Goal: Task Accomplishment & Management: Manage account settings

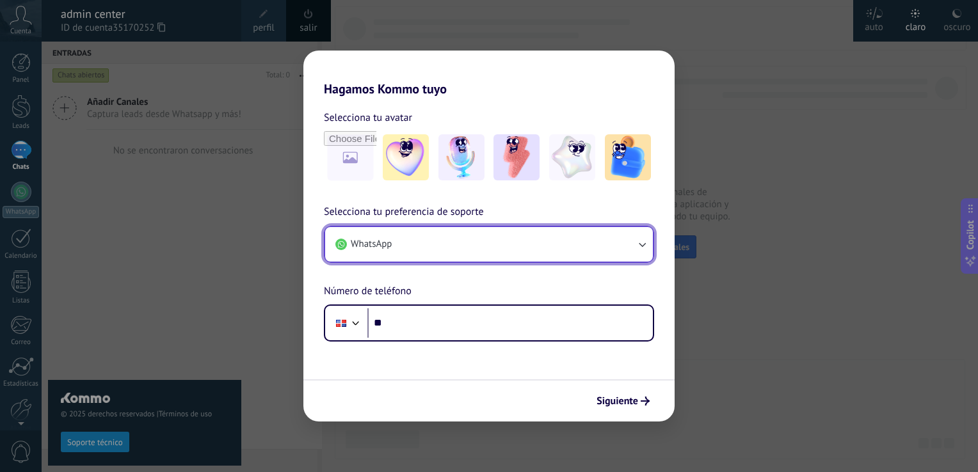
click at [366, 236] on button "WhatsApp" at bounding box center [489, 244] width 328 height 35
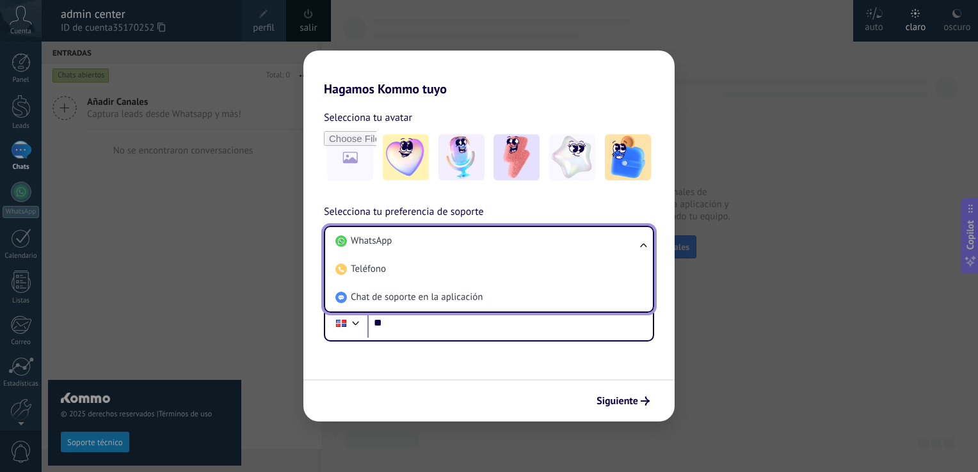
click at [366, 236] on span "WhatsApp" at bounding box center [371, 241] width 41 height 13
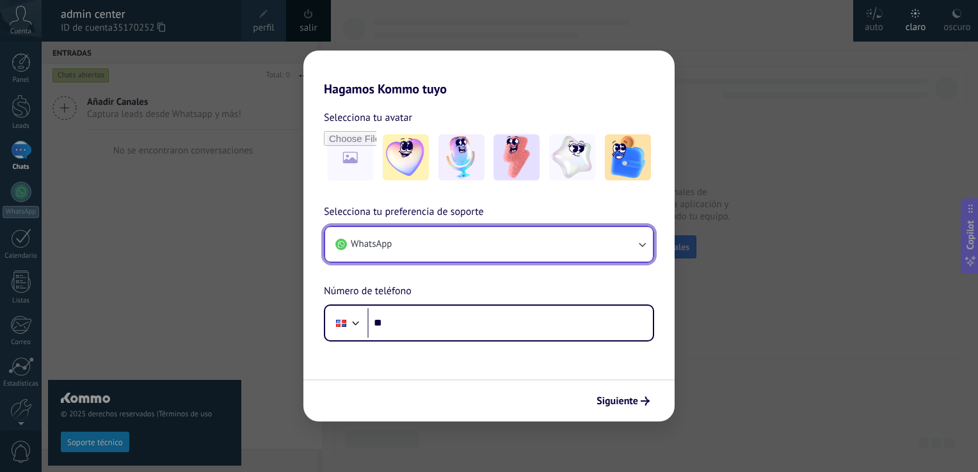
click at [366, 236] on button "WhatsApp" at bounding box center [489, 244] width 328 height 35
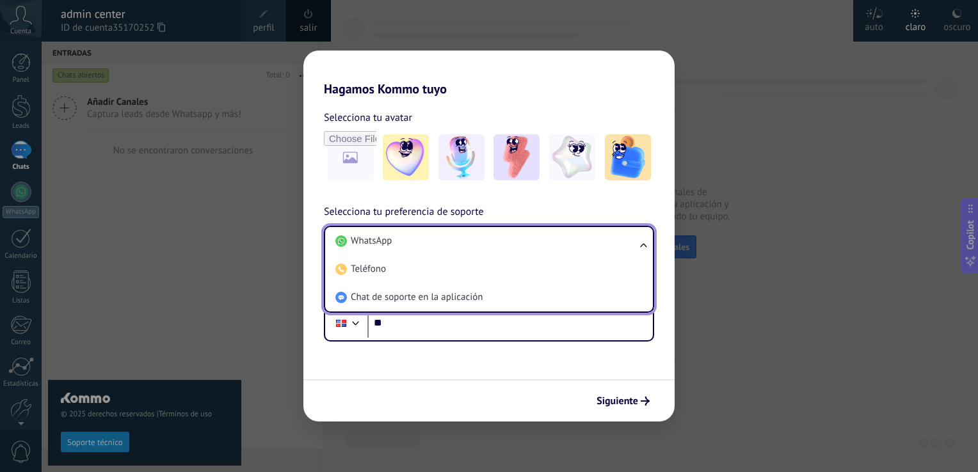
click at [366, 236] on span "WhatsApp" at bounding box center [371, 241] width 41 height 13
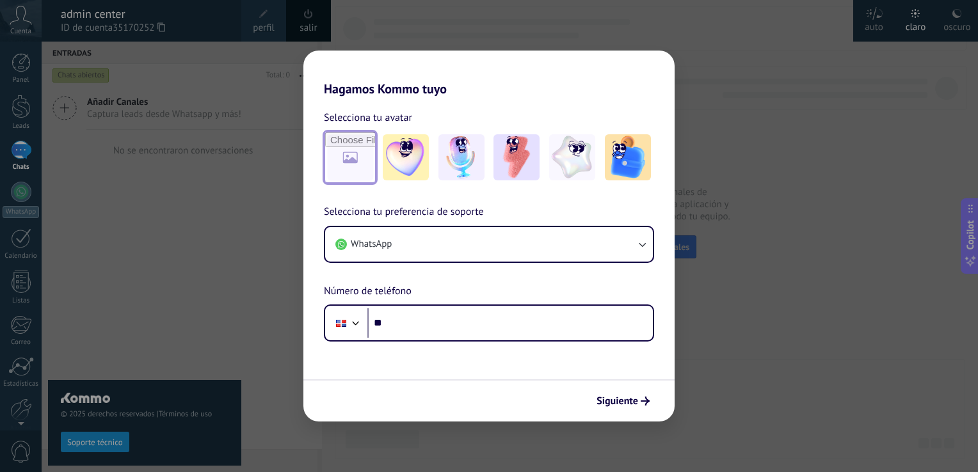
click at [342, 165] on input "file" at bounding box center [350, 158] width 50 height 50
click at [567, 161] on img at bounding box center [572, 157] width 46 height 46
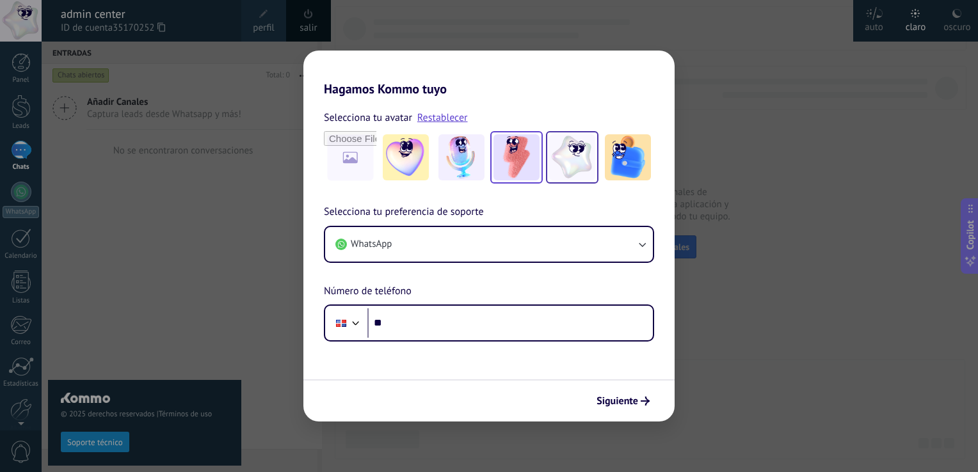
click at [502, 154] on img at bounding box center [517, 157] width 46 height 46
click at [448, 163] on img at bounding box center [462, 157] width 46 height 46
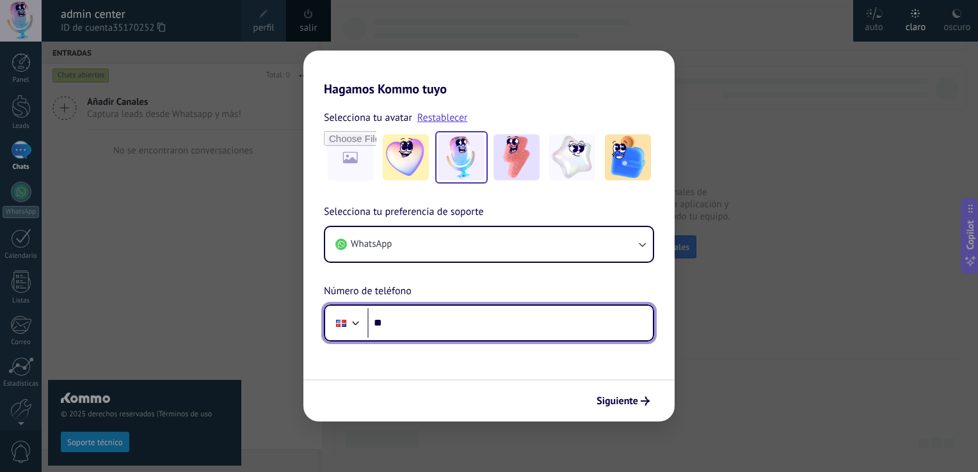
click at [439, 321] on input "**" at bounding box center [510, 323] width 286 height 29
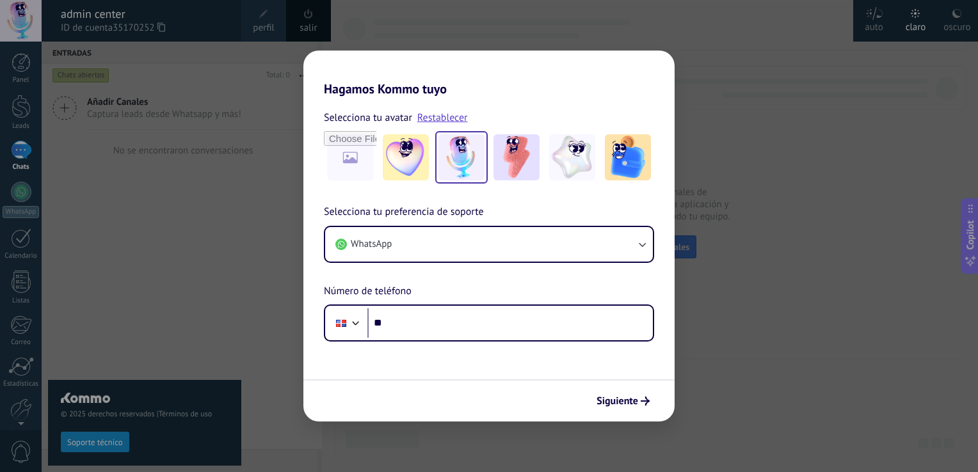
click at [426, 373] on form "Selecciona tu avatar Restablecer Selecciona tu preferencia de soporte WhatsApp …" at bounding box center [488, 259] width 371 height 325
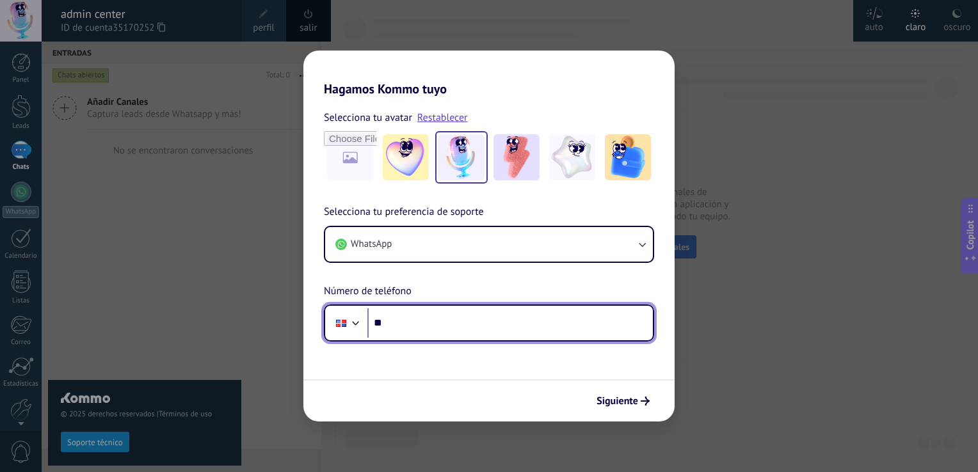
click at [346, 330] on div at bounding box center [341, 323] width 24 height 27
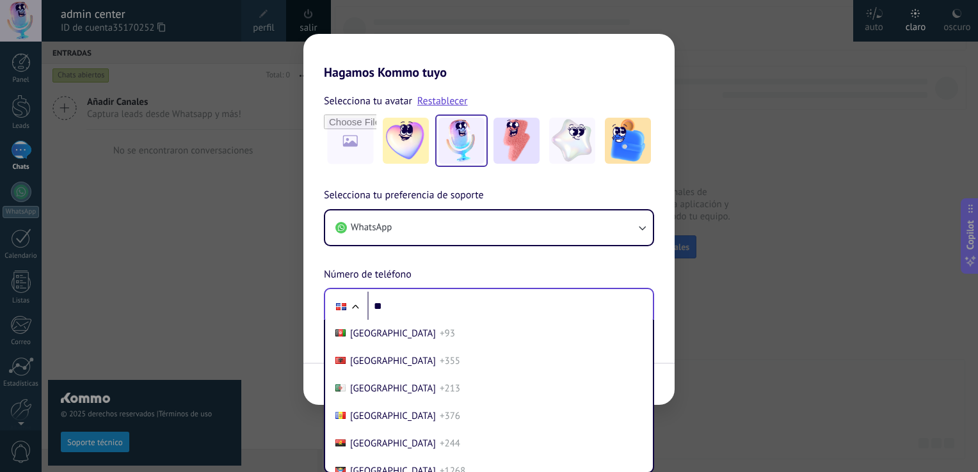
scroll to position [1339, 0]
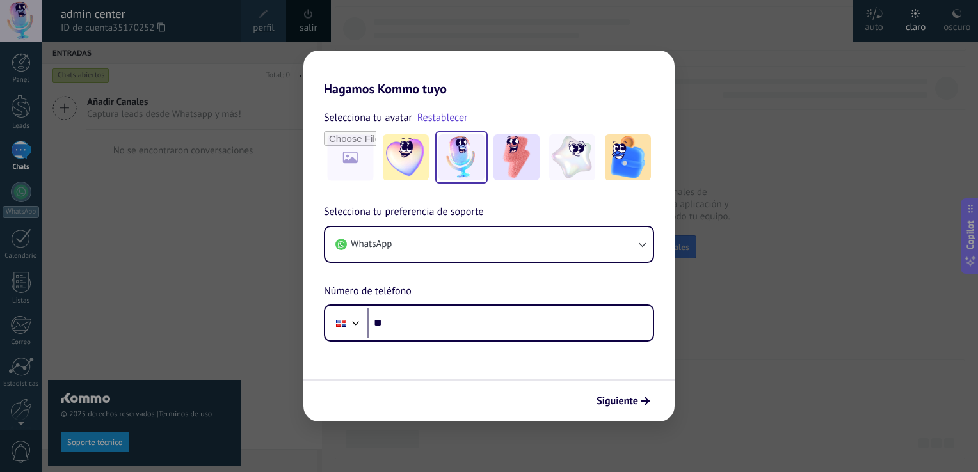
click at [377, 267] on div "Selecciona tu preferencia de soporte WhatsApp Número de teléfono Phone **" at bounding box center [488, 273] width 371 height 138
click at [619, 406] on span "Siguiente" at bounding box center [618, 401] width 42 height 9
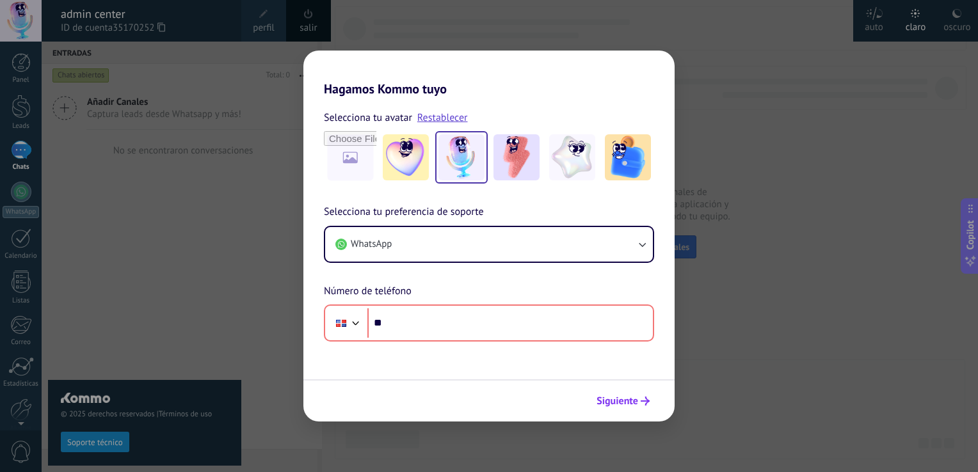
click at [616, 403] on span "Siguiente" at bounding box center [618, 401] width 42 height 9
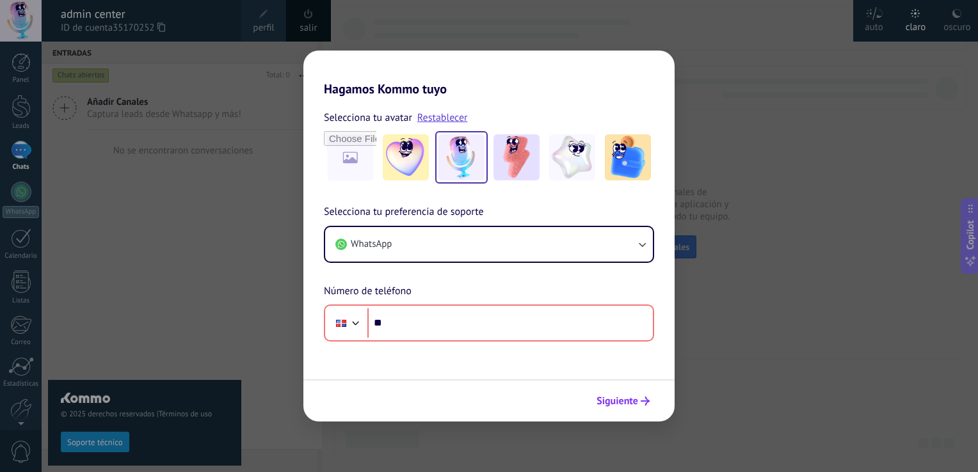
click at [616, 403] on span "Siguiente" at bounding box center [618, 401] width 42 height 9
click at [616, 402] on span "Siguiente" at bounding box center [618, 401] width 42 height 9
click at [615, 402] on span "Siguiente" at bounding box center [618, 401] width 42 height 9
click at [615, 401] on span "Siguiente" at bounding box center [618, 401] width 42 height 9
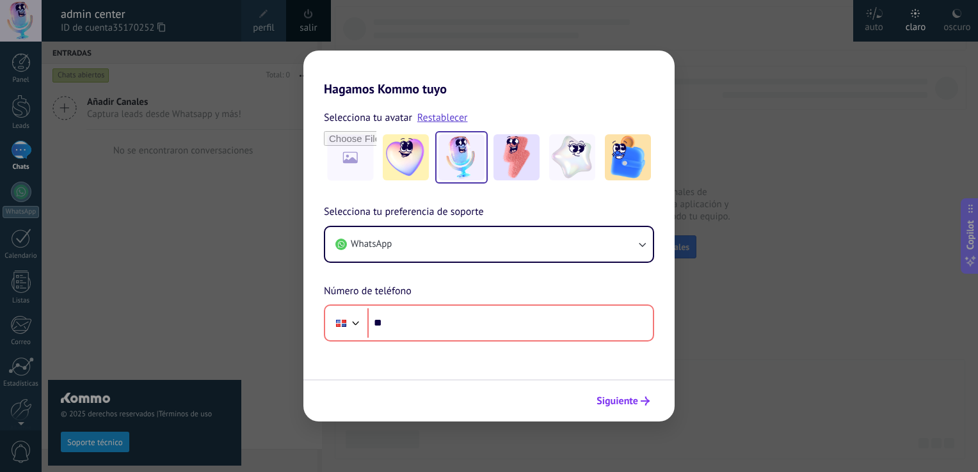
click at [614, 401] on span "Siguiente" at bounding box center [618, 401] width 42 height 9
click at [614, 400] on span "Siguiente" at bounding box center [618, 401] width 42 height 9
click at [611, 399] on span "Siguiente" at bounding box center [618, 401] width 42 height 9
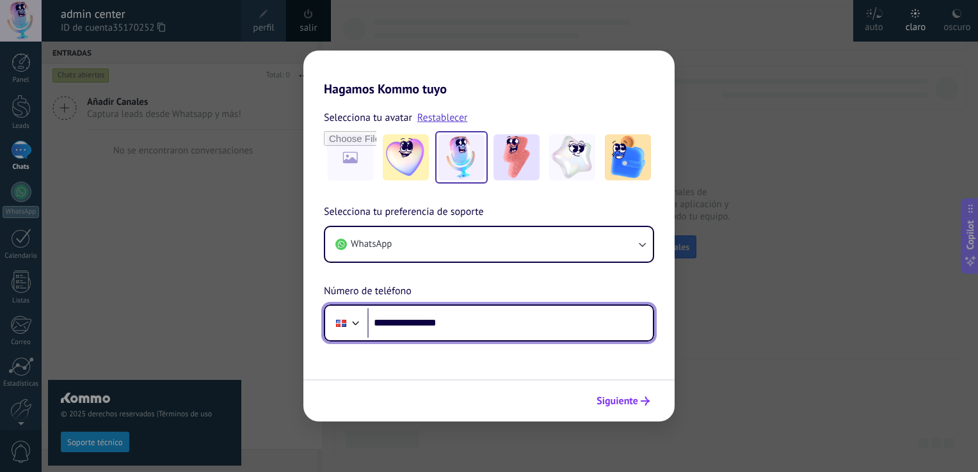
type input "**********"
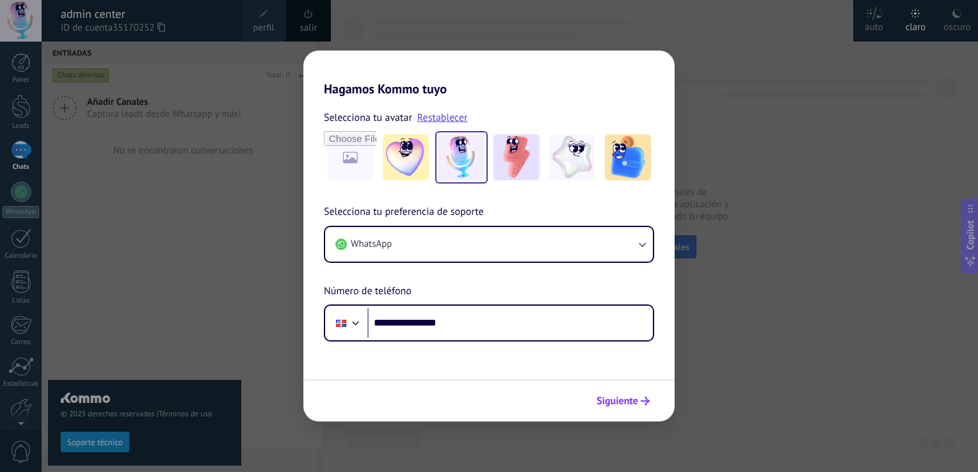
click at [619, 401] on span "Siguiente" at bounding box center [618, 401] width 42 height 9
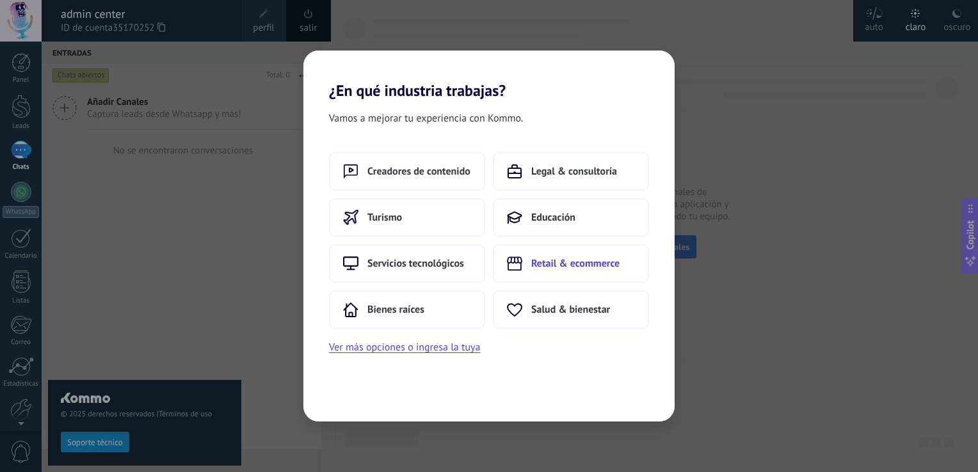
click at [531, 262] on span "Retail & ecommerce" at bounding box center [575, 263] width 88 height 13
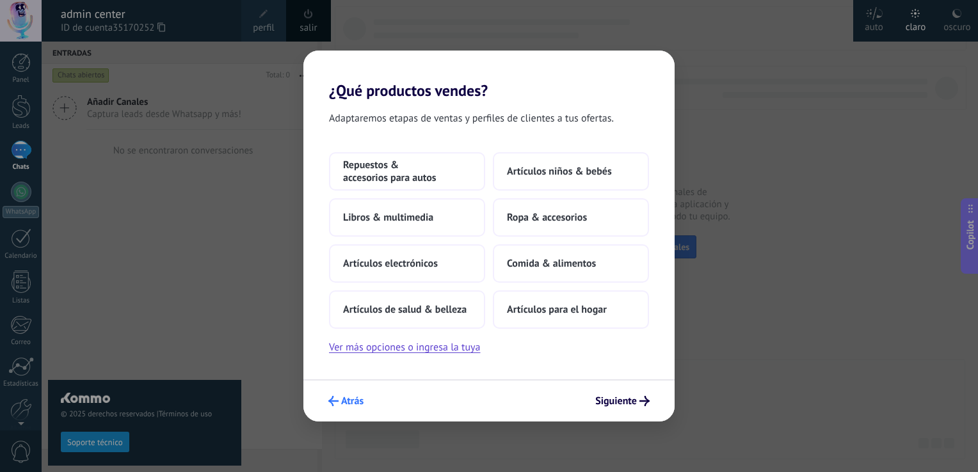
click at [349, 405] on span "Atrás" at bounding box center [352, 401] width 22 height 9
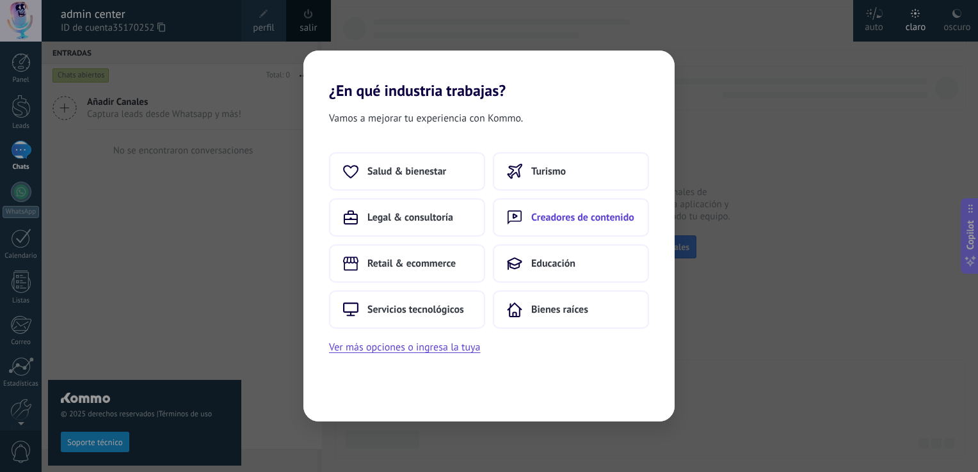
click at [569, 219] on span "Creadores de contenido" at bounding box center [582, 217] width 103 height 13
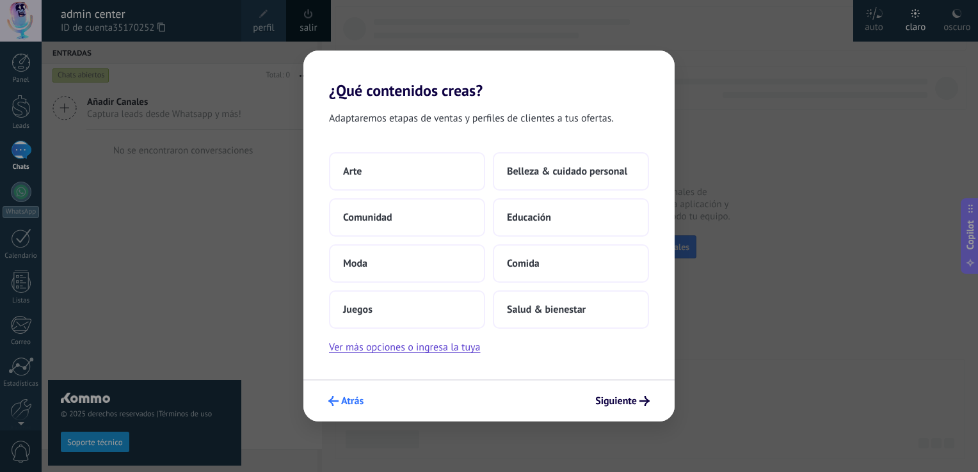
click at [344, 401] on span "Atrás" at bounding box center [352, 401] width 22 height 9
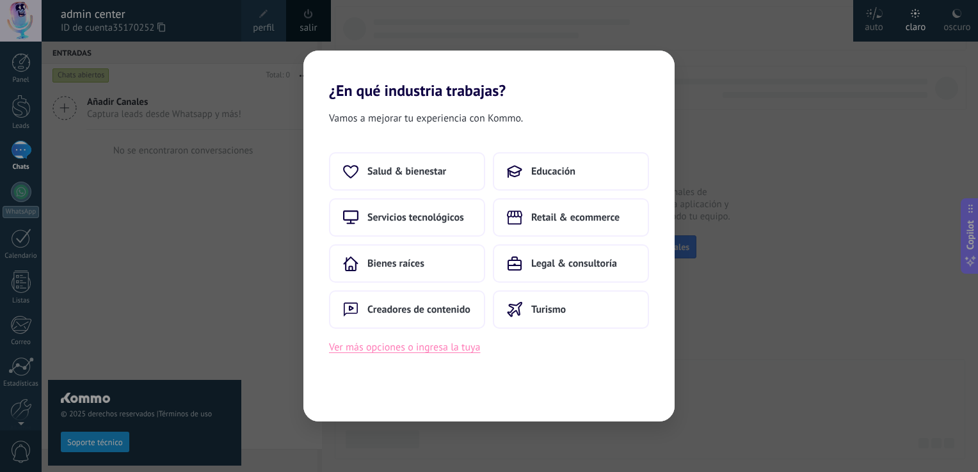
click at [394, 349] on button "Ver más opciones o ingresa la tuya" at bounding box center [404, 347] width 151 height 17
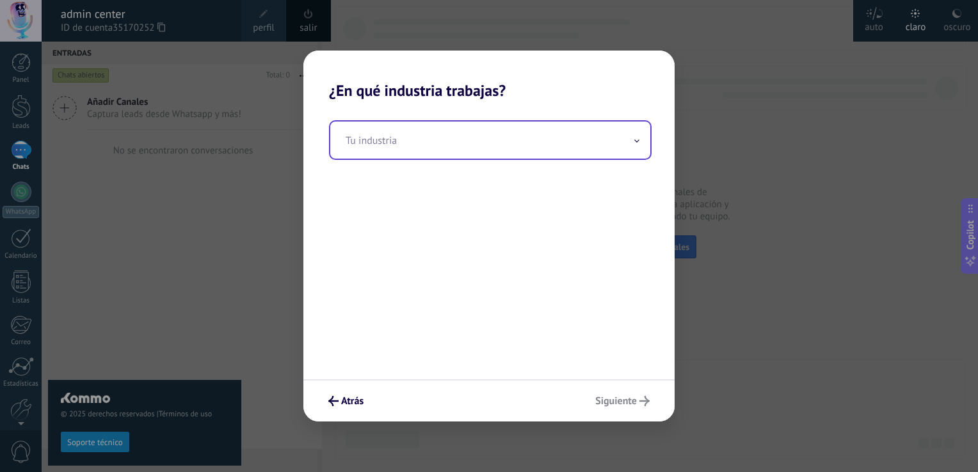
click at [417, 137] on input "text" at bounding box center [490, 140] width 320 height 37
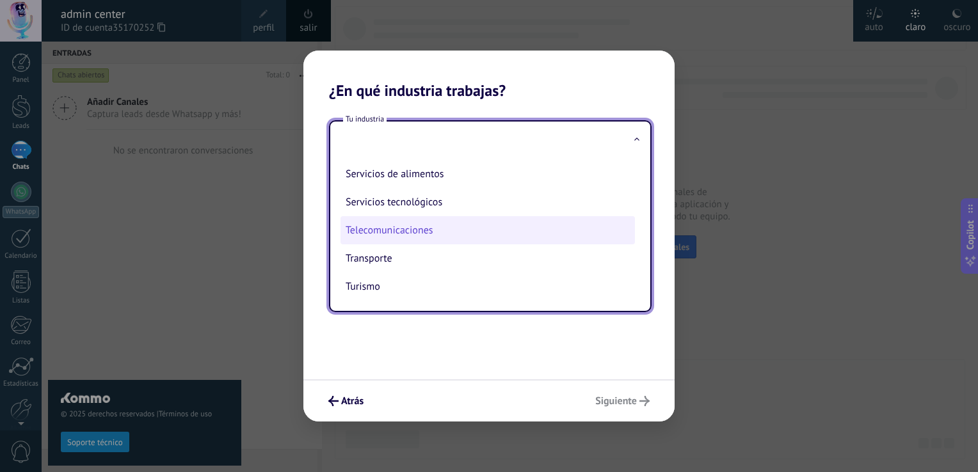
scroll to position [284, 0]
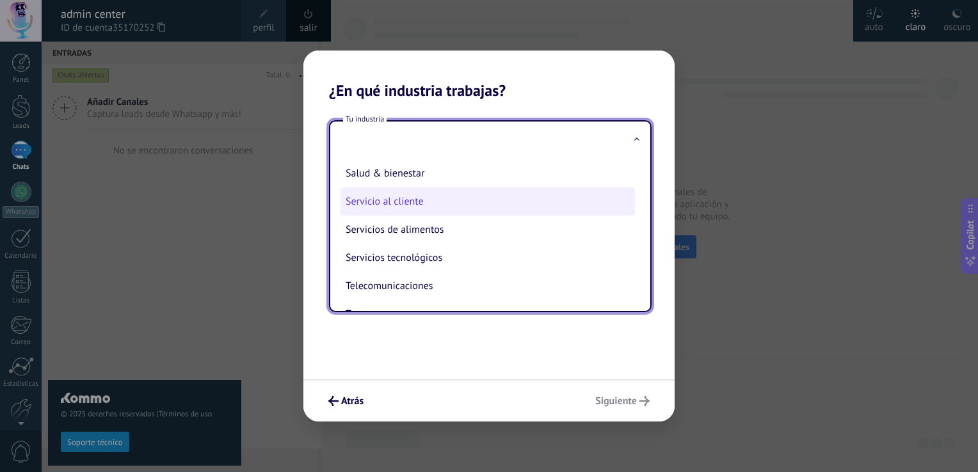
click at [456, 210] on li "Servicio al cliente" at bounding box center [488, 202] width 294 height 28
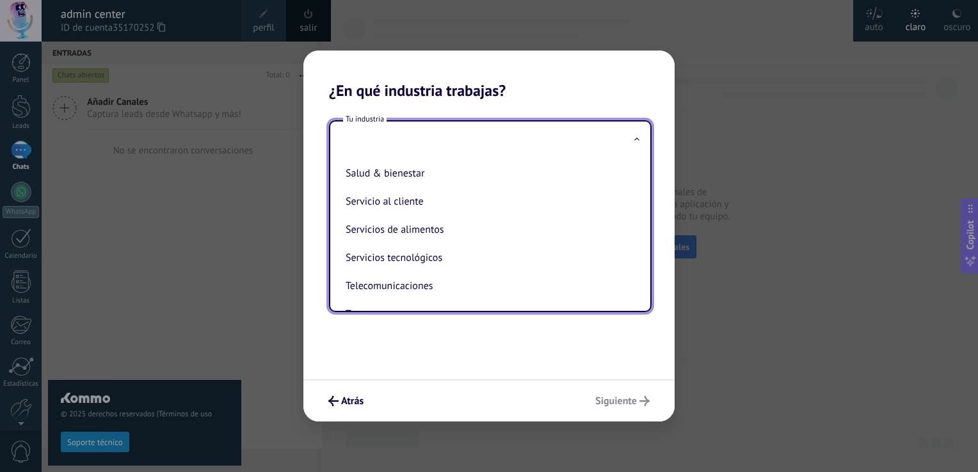
type input "**********"
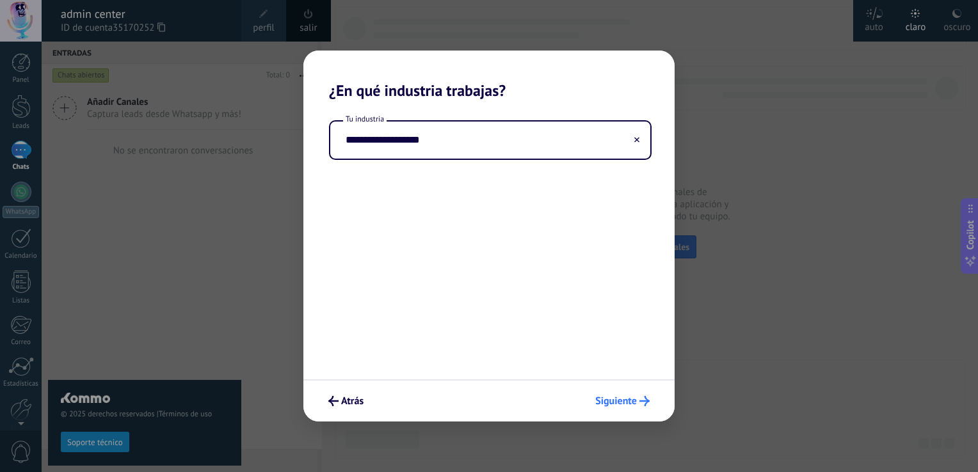
click at [620, 397] on span "Siguiente" at bounding box center [616, 401] width 42 height 9
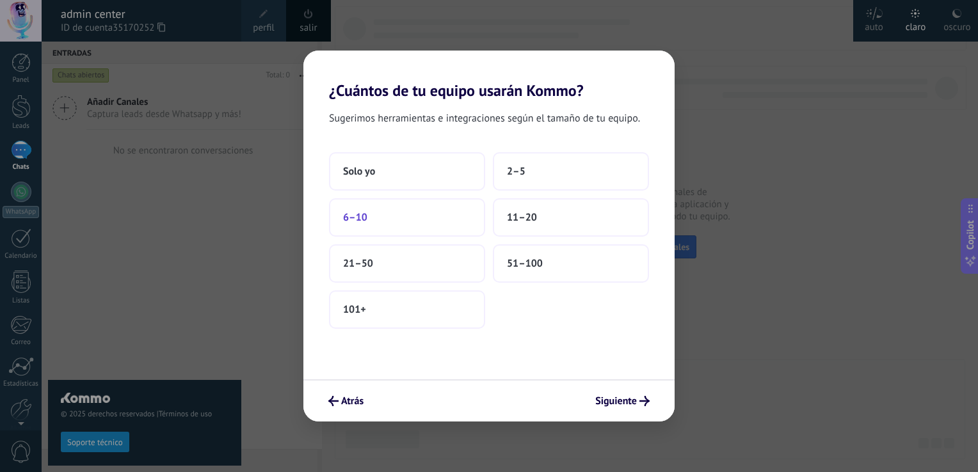
click at [376, 216] on button "6–10" at bounding box center [407, 217] width 156 height 38
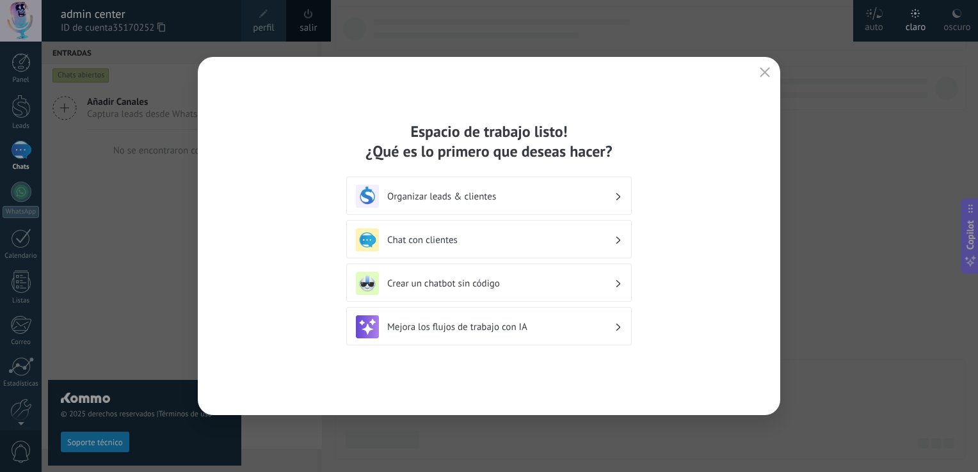
click at [542, 204] on div "Organizar leads & clientes" at bounding box center [489, 196] width 266 height 23
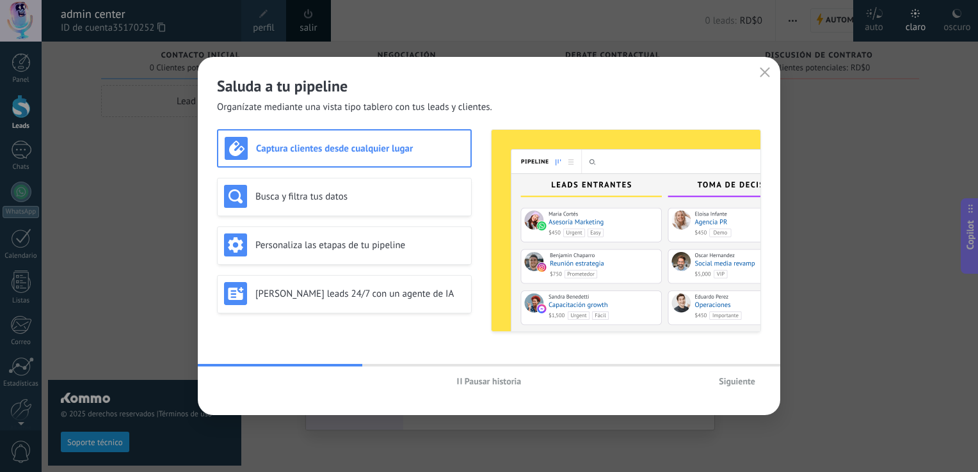
click at [350, 156] on div "Captura clientes desde cualquier lugar" at bounding box center [344, 148] width 239 height 23
click at [729, 378] on span "Siguiente" at bounding box center [737, 381] width 36 height 9
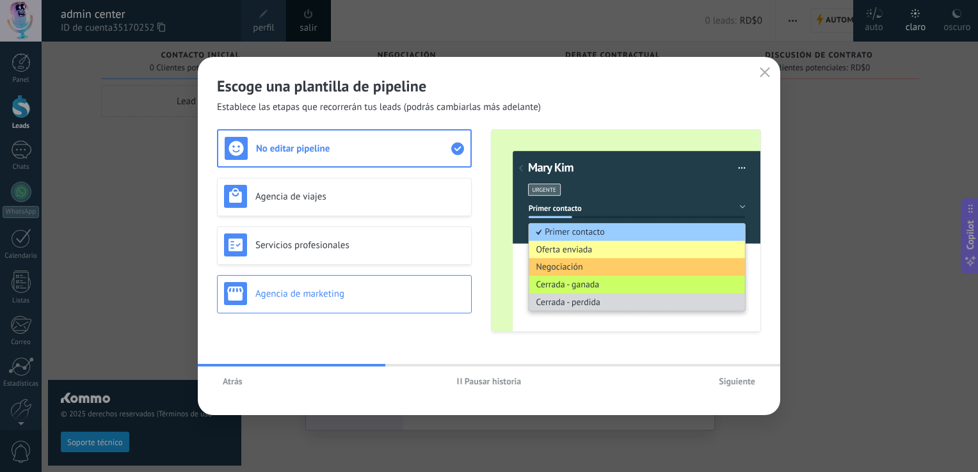
click at [378, 306] on div "Agencia de marketing" at bounding box center [344, 294] width 255 height 38
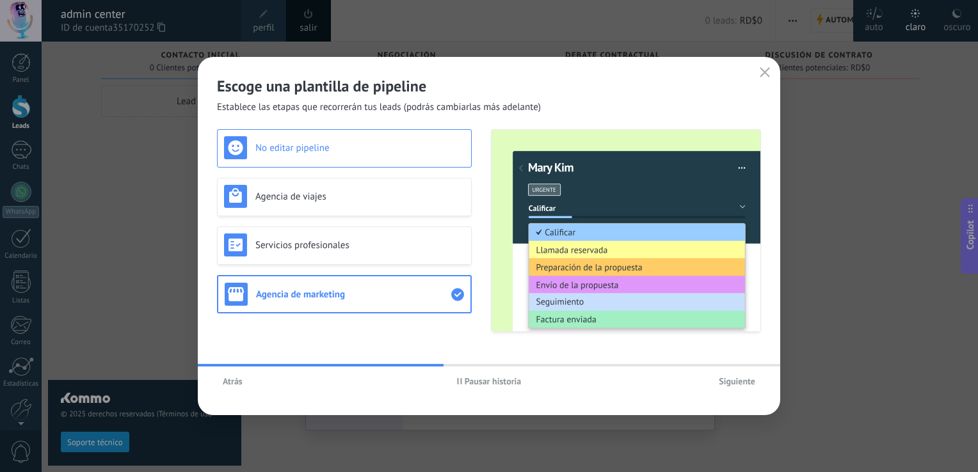
click at [375, 145] on h3 "No editar pipeline" at bounding box center [359, 148] width 209 height 12
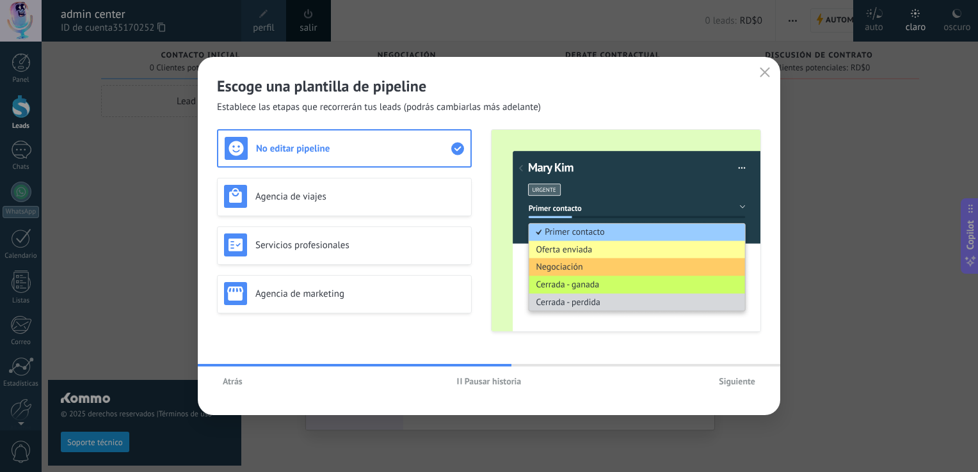
click at [738, 380] on span "Siguiente" at bounding box center [737, 381] width 36 height 9
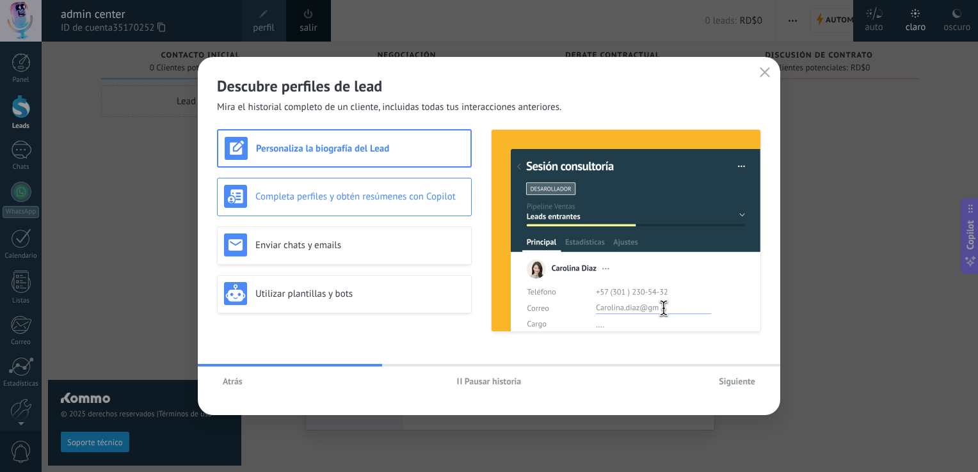
click at [353, 205] on div "Completa perfiles y obtén resúmenes con Copilot" at bounding box center [344, 196] width 241 height 23
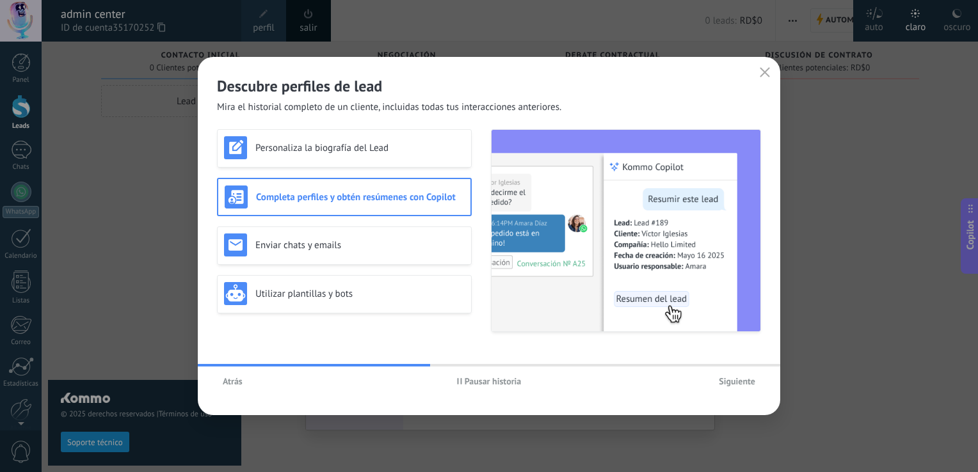
click at [517, 383] on span "Pausar historia" at bounding box center [493, 381] width 57 height 9
click at [513, 382] on span "Iniciar historia" at bounding box center [492, 381] width 55 height 9
click at [387, 243] on h3 "Enviar chats y emails" at bounding box center [359, 245] width 209 height 12
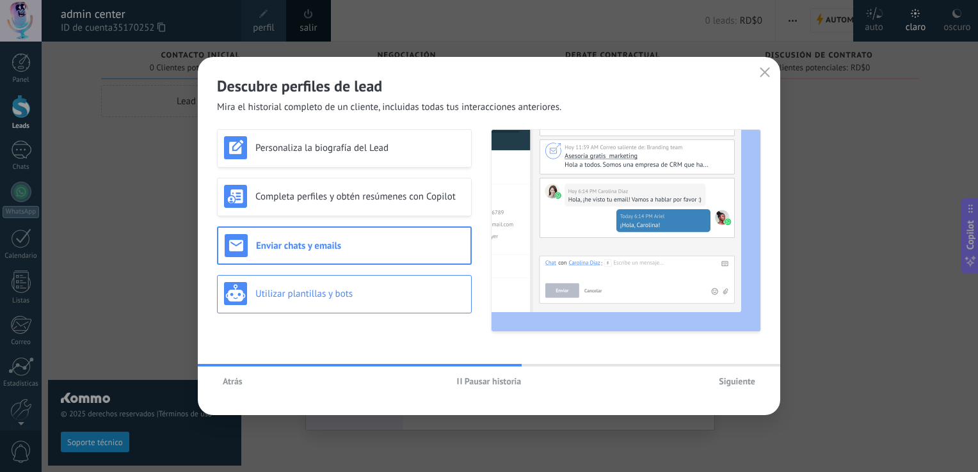
click at [394, 293] on h3 "Utilizar plantillas y bots" at bounding box center [359, 294] width 209 height 12
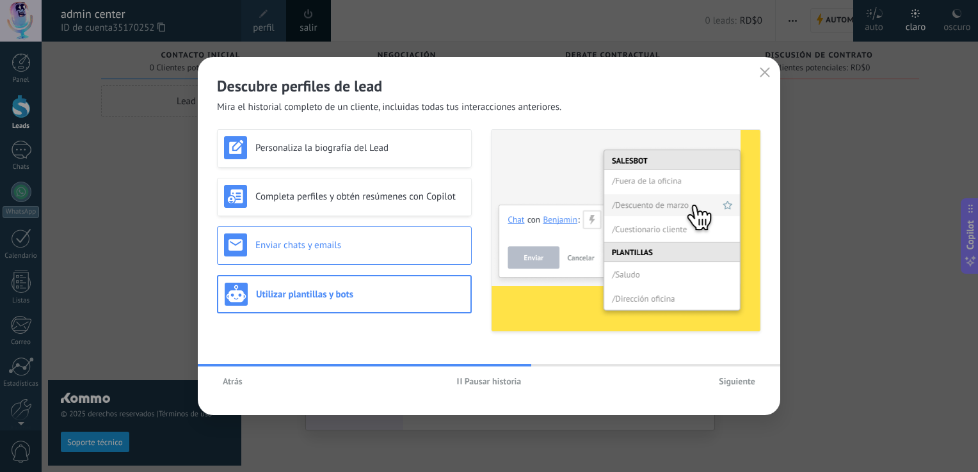
click at [394, 248] on h3 "Enviar chats y emails" at bounding box center [359, 245] width 209 height 12
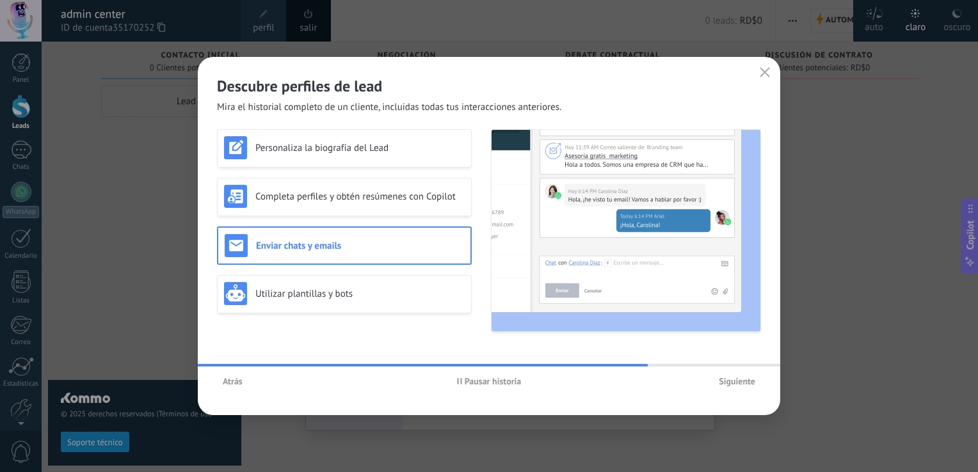
click at [743, 392] on div "Atrás Pausar historia Siguiente" at bounding box center [489, 381] width 583 height 29
click at [737, 380] on span "Siguiente" at bounding box center [737, 381] width 36 height 9
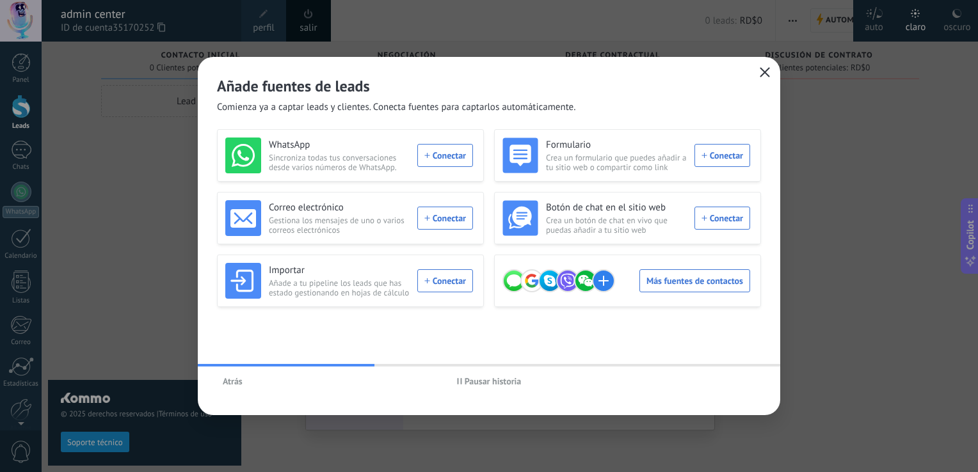
click at [761, 74] on icon "button" at bounding box center [765, 72] width 10 height 10
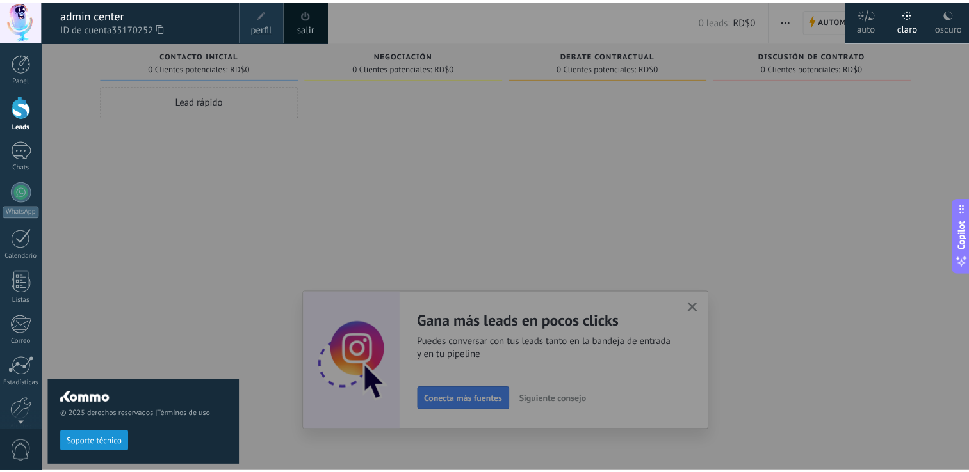
scroll to position [59, 0]
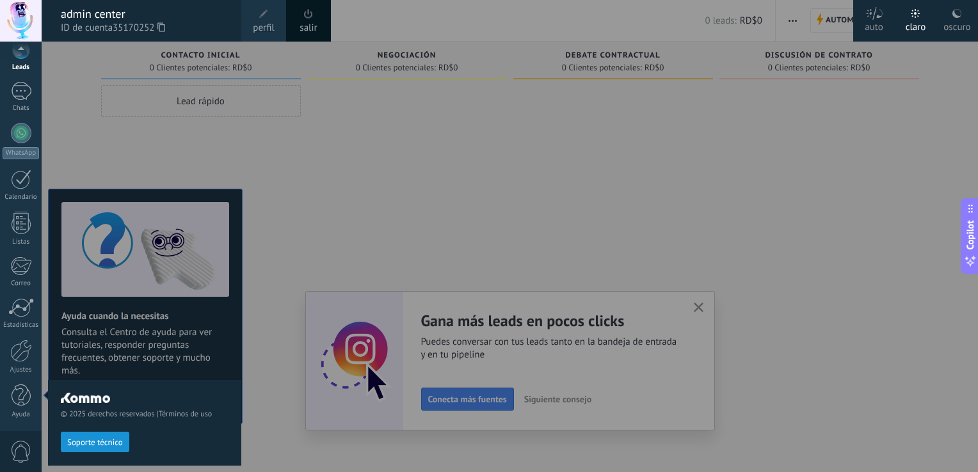
click at [346, 263] on div at bounding box center [531, 236] width 978 height 472
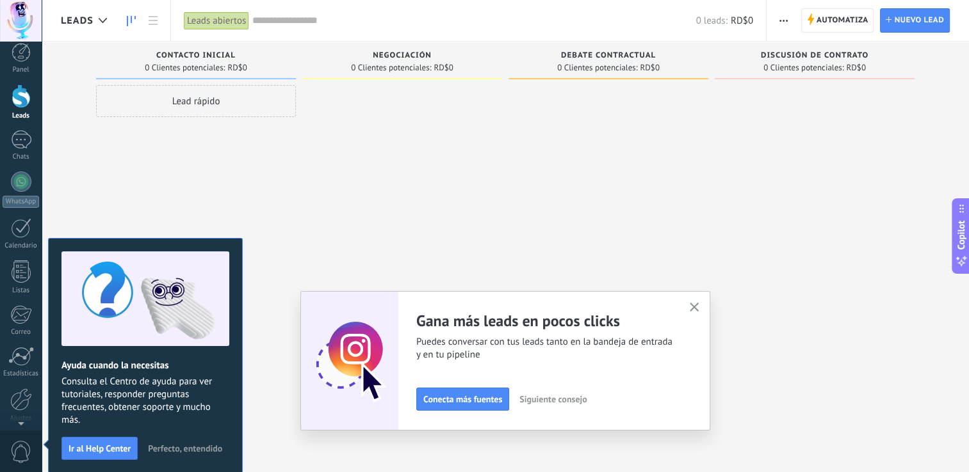
scroll to position [0, 0]
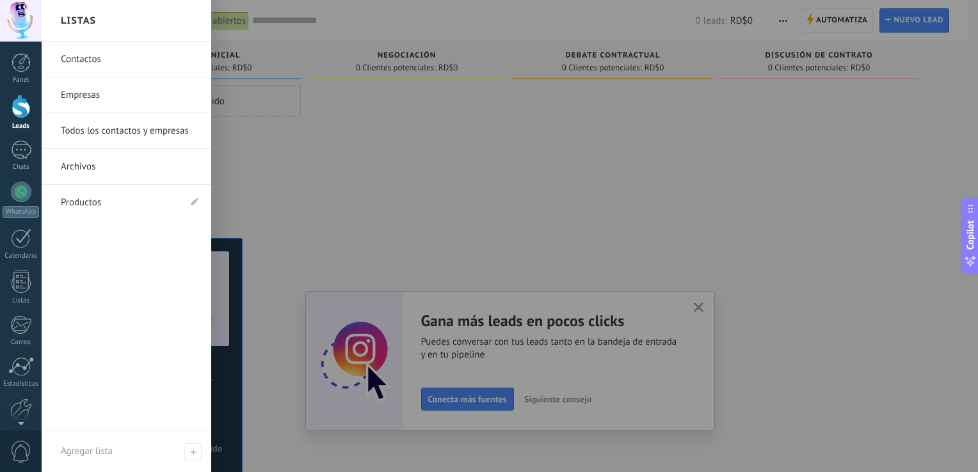
click at [17, 17] on div at bounding box center [21, 21] width 42 height 42
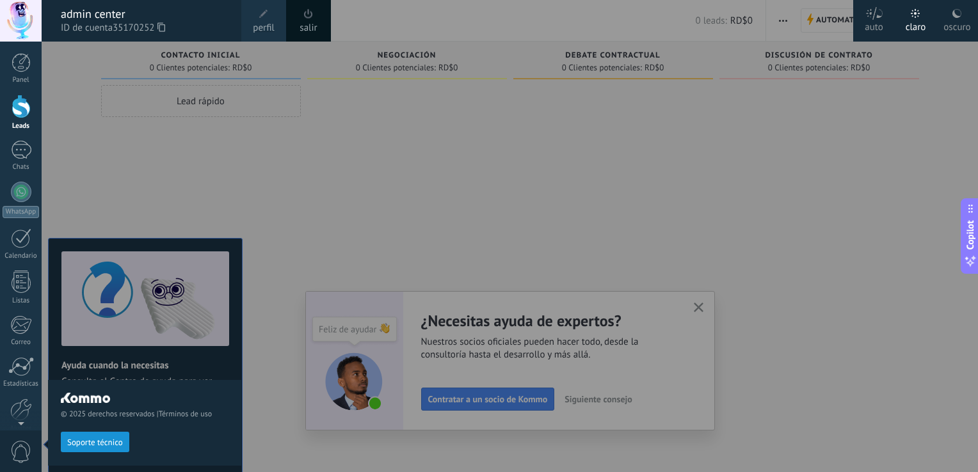
click at [261, 18] on span at bounding box center [263, 14] width 9 height 9
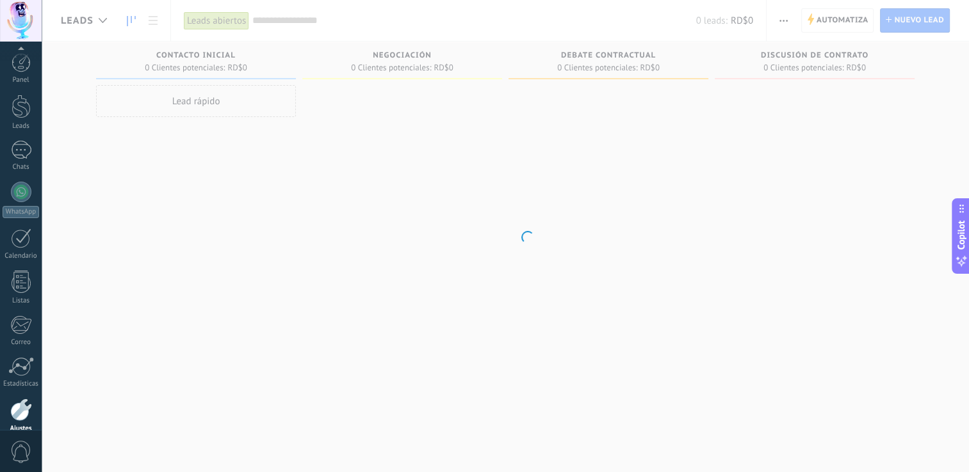
scroll to position [59, 0]
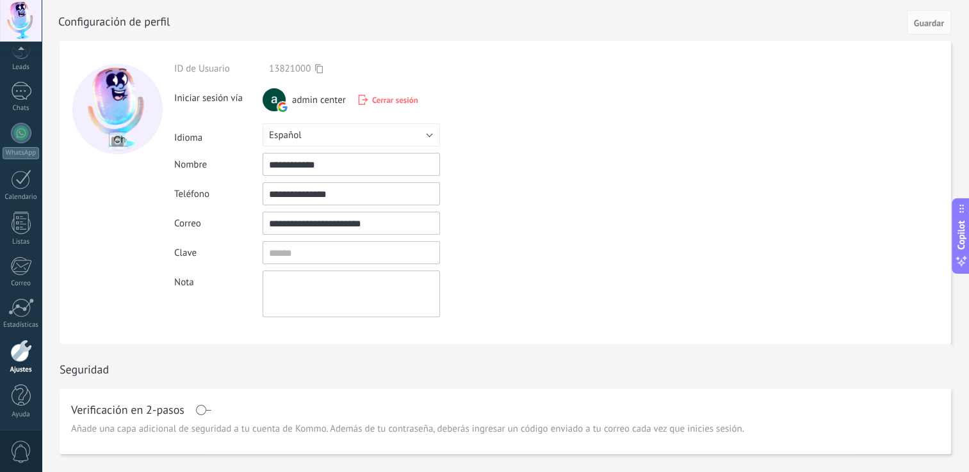
click at [329, 166] on input "**********" at bounding box center [350, 164] width 177 height 23
click at [471, 197] on div "**********" at bounding box center [381, 193] width 414 height 23
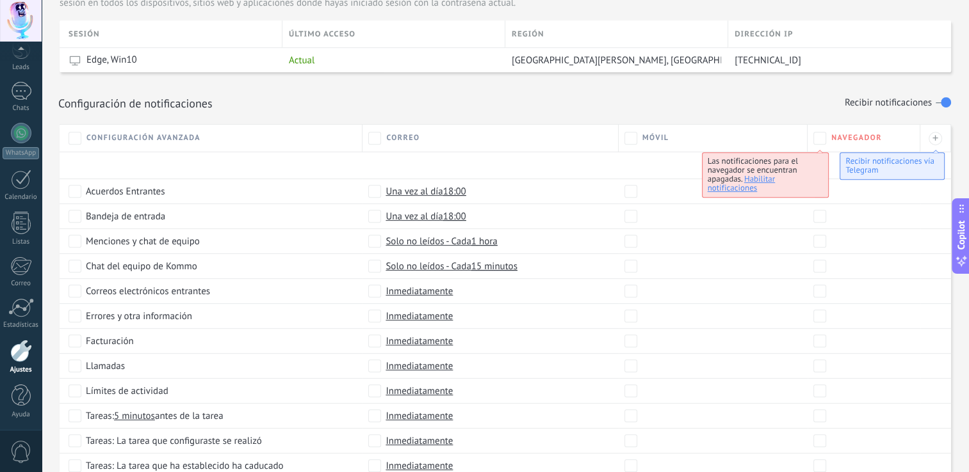
scroll to position [512, 0]
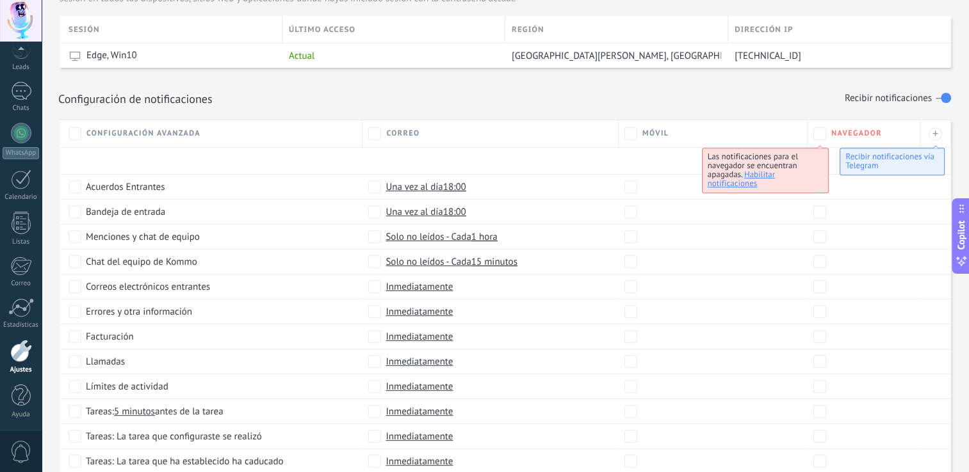
click at [431, 189] on span "Una vez al día 18:00" at bounding box center [425, 187] width 80 height 13
click at [456, 206] on span "18:00" at bounding box center [460, 210] width 23 height 12
click at [467, 216] on span "14:00" at bounding box center [462, 215] width 36 height 12
click at [477, 113] on div at bounding box center [505, 30] width 927 height 1084
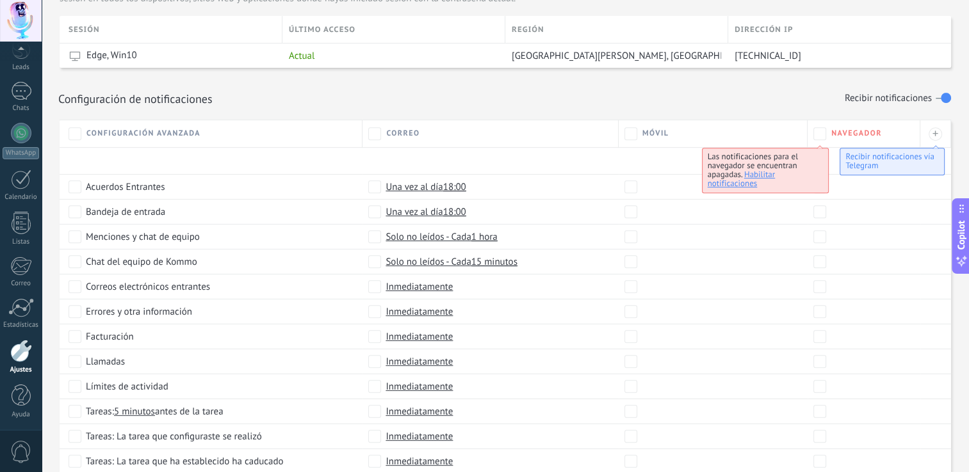
click at [449, 191] on span "18:00" at bounding box center [454, 187] width 23 height 13
click at [449, 204] on span "18:00" at bounding box center [460, 210] width 23 height 12
click at [464, 283] on span "14:00" at bounding box center [462, 279] width 36 height 12
click at [427, 211] on span "Una vez al día" at bounding box center [414, 210] width 57 height 12
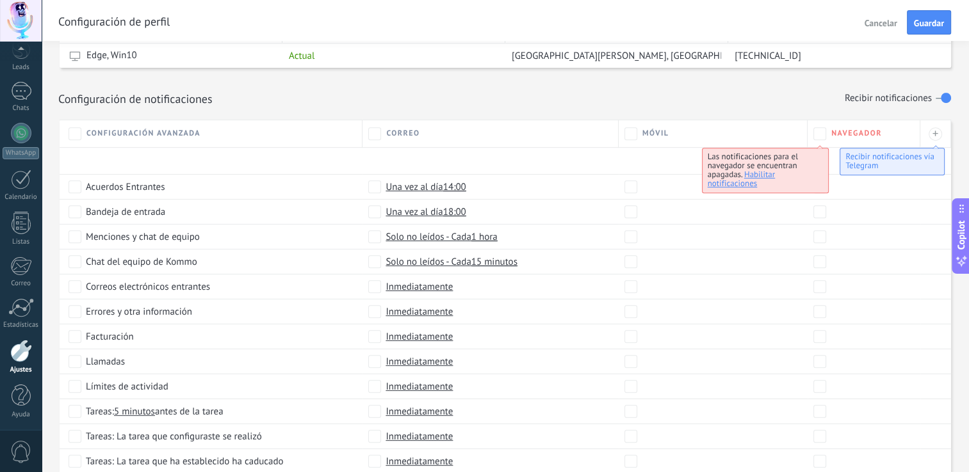
click at [414, 211] on span "Una vez al día 18:00" at bounding box center [425, 212] width 80 height 13
click at [423, 230] on span "Una vez al día" at bounding box center [414, 235] width 57 height 12
click at [423, 215] on span "Una vez al día 18:00" at bounding box center [425, 212] width 80 height 13
click at [457, 235] on span "18:00" at bounding box center [460, 235] width 23 height 12
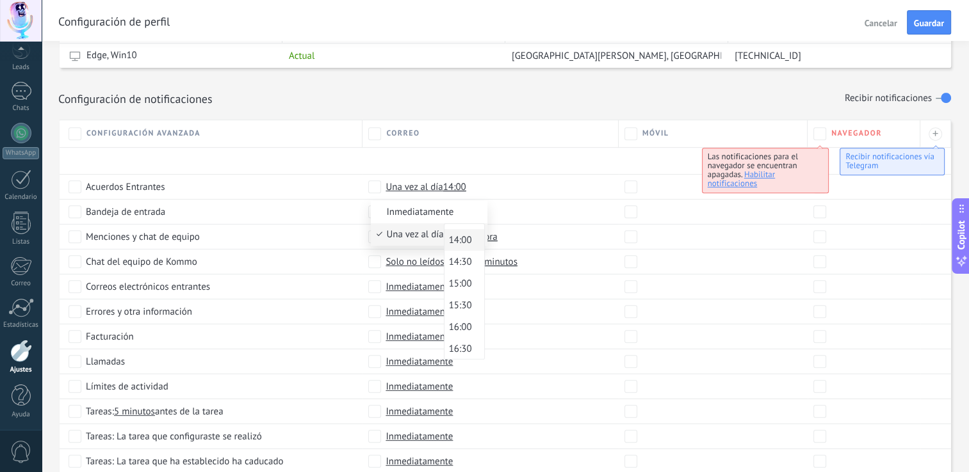
click at [461, 242] on span "14:00" at bounding box center [462, 240] width 36 height 12
click at [428, 232] on span "Una vez al día" at bounding box center [414, 235] width 57 height 12
click at [427, 313] on span "Inmediatamente" at bounding box center [418, 311] width 67 height 13
click at [327, 305] on div at bounding box center [505, 30] width 927 height 1084
click at [81, 315] on div "Errores y otra información" at bounding box center [212, 311] width 287 height 13
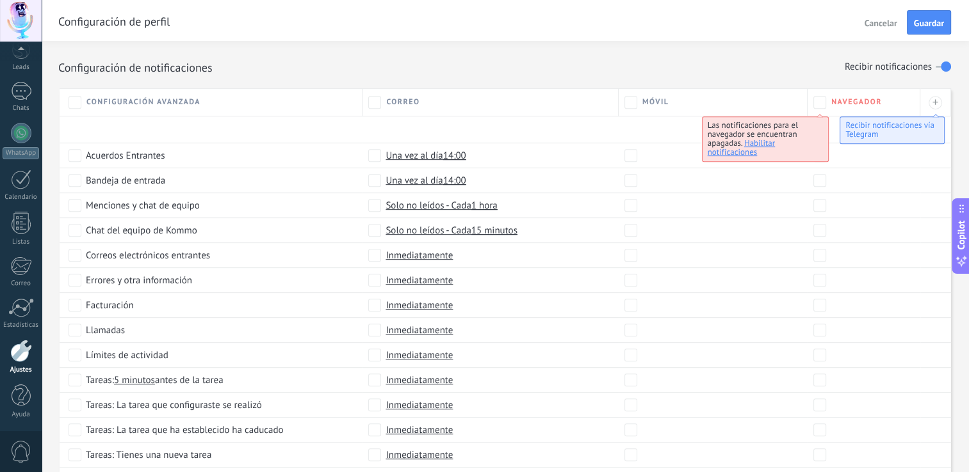
scroll to position [612, 0]
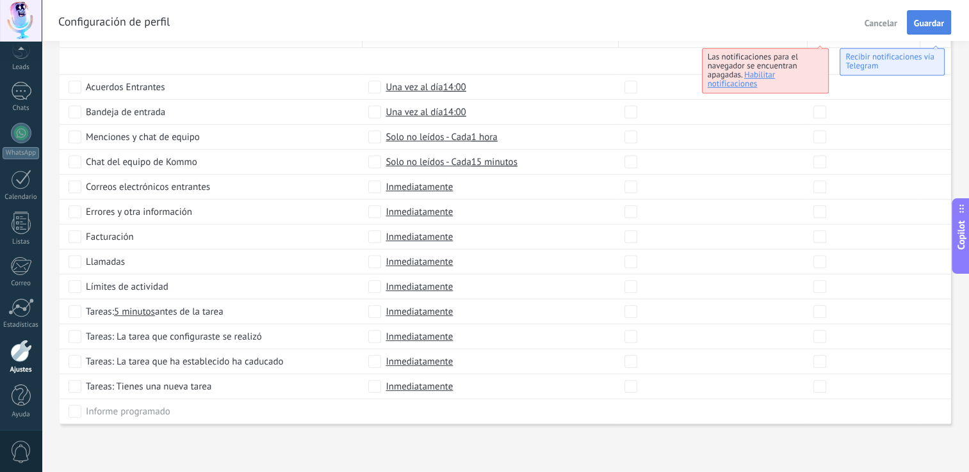
click at [924, 20] on span "Guardar" at bounding box center [929, 23] width 30 height 9
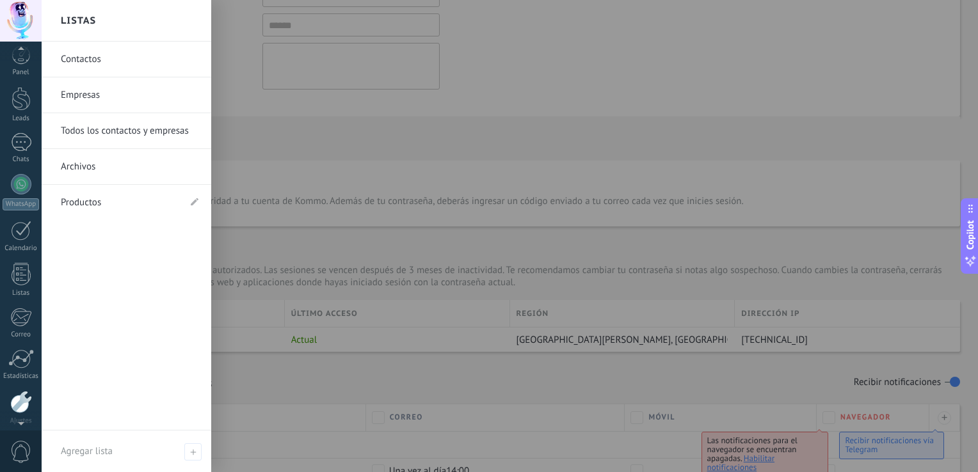
scroll to position [0, 0]
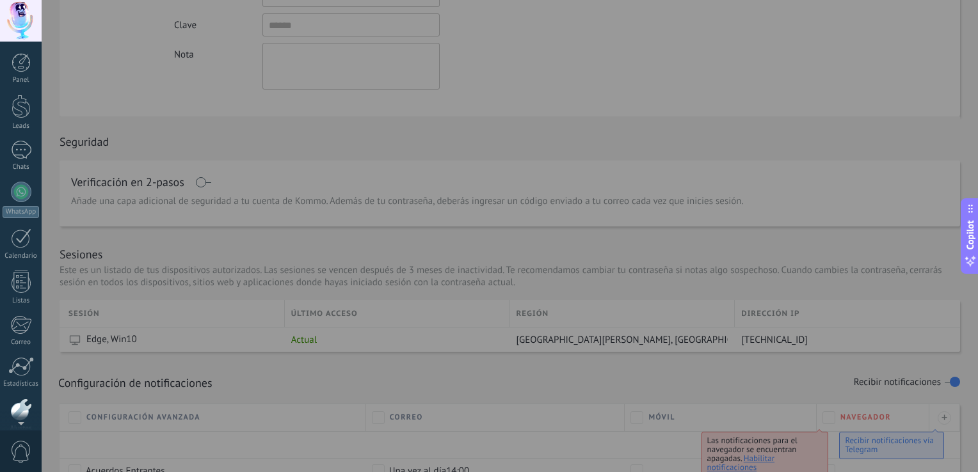
click at [19, 20] on div at bounding box center [21, 21] width 42 height 42
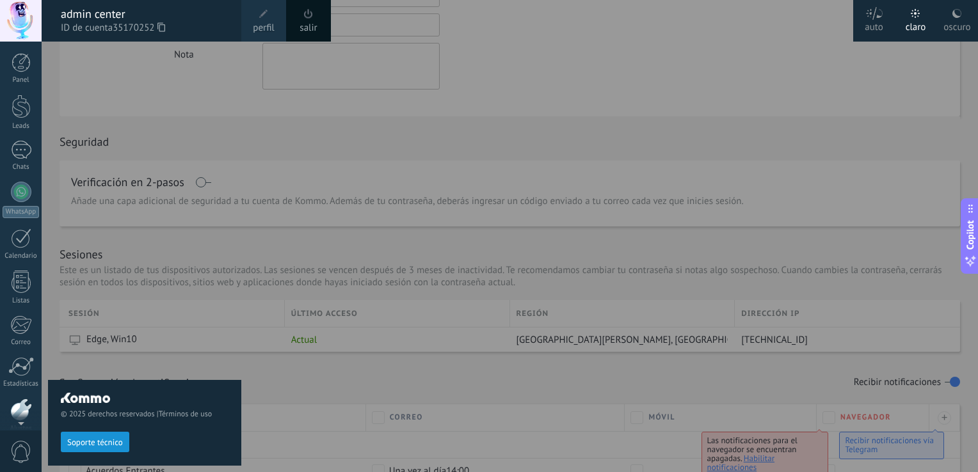
scroll to position [59, 0]
click at [19, 355] on div at bounding box center [21, 351] width 22 height 22
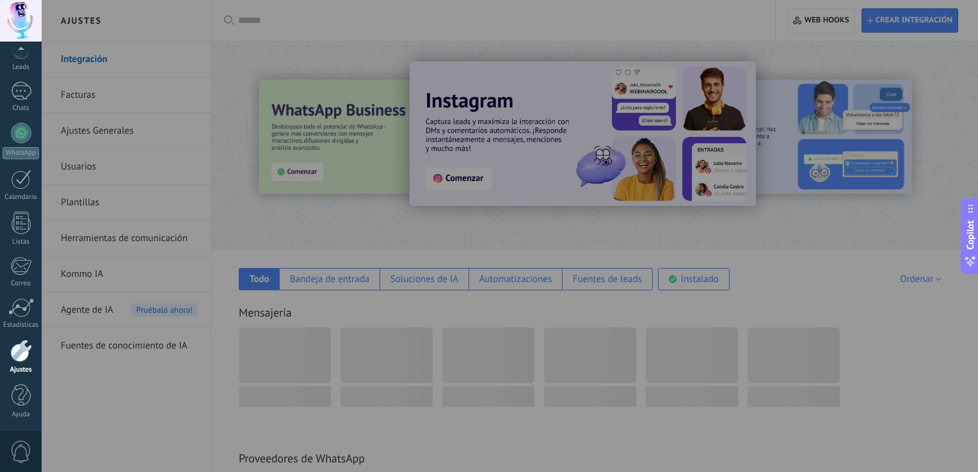
click at [134, 181] on div at bounding box center [531, 236] width 978 height 472
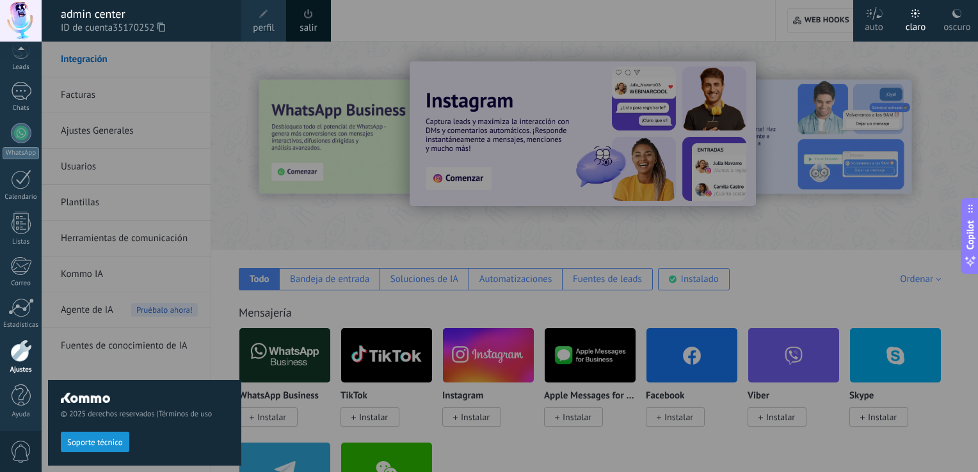
click at [134, 204] on div "© 2025 derechos reservados | Términos de uso Soporte técnico" at bounding box center [144, 257] width 193 height 431
click at [124, 230] on div "© 2025 derechos reservados | Términos de uso Soporte técnico" at bounding box center [144, 257] width 193 height 431
click at [18, 15] on div at bounding box center [21, 21] width 42 height 42
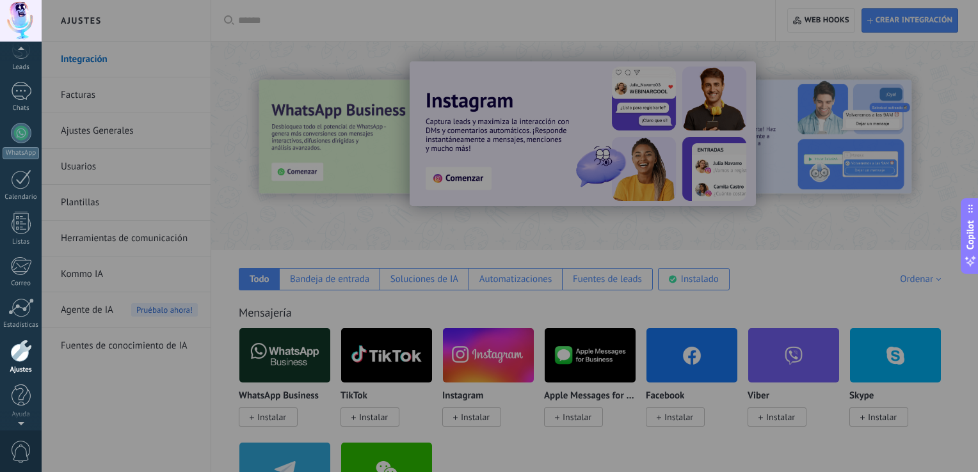
scroll to position [47, 0]
click at [322, 222] on div at bounding box center [531, 236] width 978 height 472
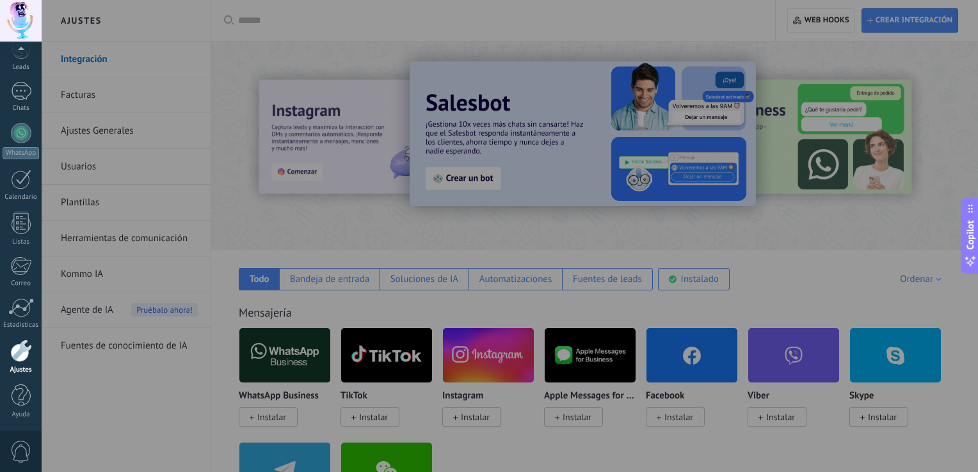
drag, startPoint x: 410, startPoint y: 266, endPoint x: 433, endPoint y: 366, distance: 101.9
click at [433, 366] on div at bounding box center [531, 236] width 978 height 472
click at [28, 305] on div at bounding box center [21, 307] width 26 height 19
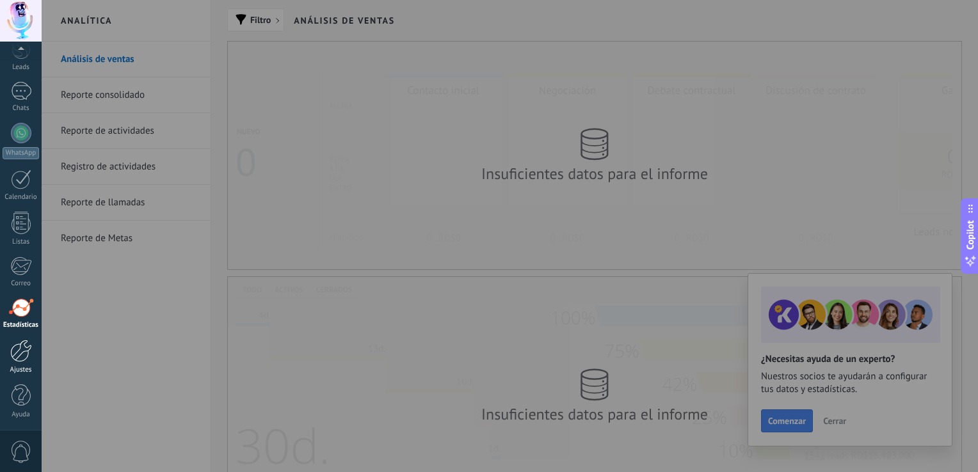
click at [19, 346] on div at bounding box center [21, 351] width 22 height 22
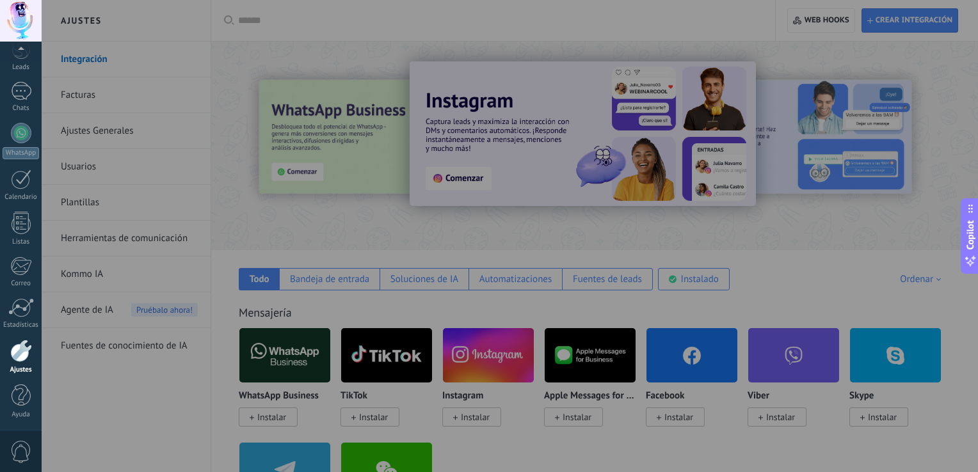
click at [264, 307] on div at bounding box center [531, 236] width 978 height 472
click at [258, 308] on div at bounding box center [531, 236] width 978 height 472
drag, startPoint x: 257, startPoint y: 314, endPoint x: 390, endPoint y: 347, distance: 136.5
click at [271, 316] on div at bounding box center [531, 236] width 978 height 472
drag, startPoint x: 390, startPoint y: 347, endPoint x: 423, endPoint y: 351, distance: 33.0
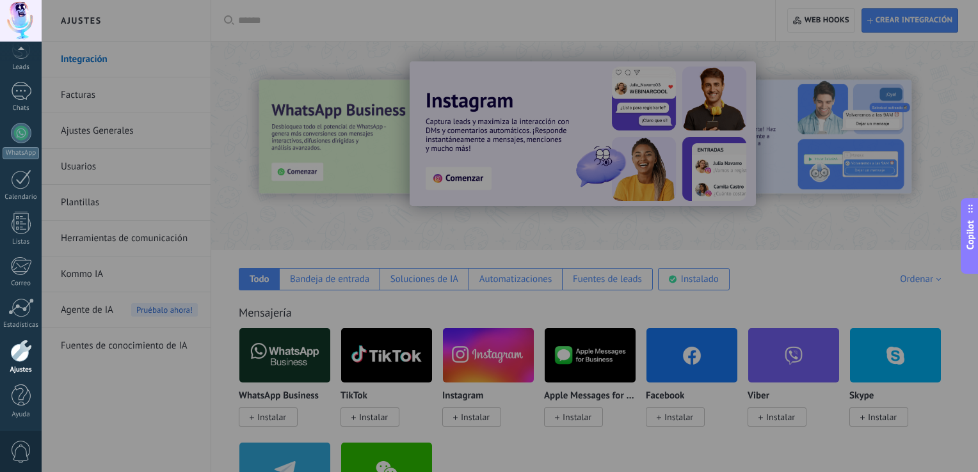
click at [393, 347] on div at bounding box center [531, 236] width 978 height 472
click at [443, 384] on div at bounding box center [531, 236] width 978 height 472
click at [282, 417] on div at bounding box center [531, 236] width 978 height 472
click at [515, 470] on div at bounding box center [531, 236] width 978 height 472
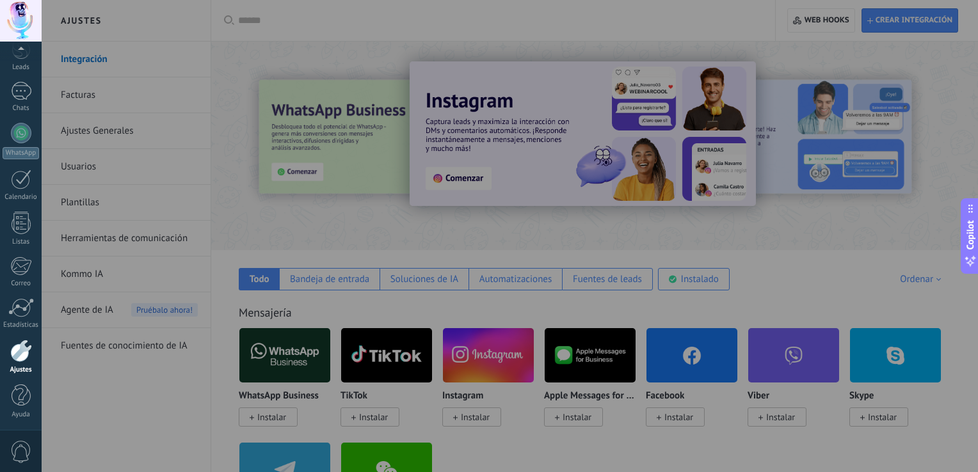
click at [18, 23] on div at bounding box center [21, 21] width 42 height 42
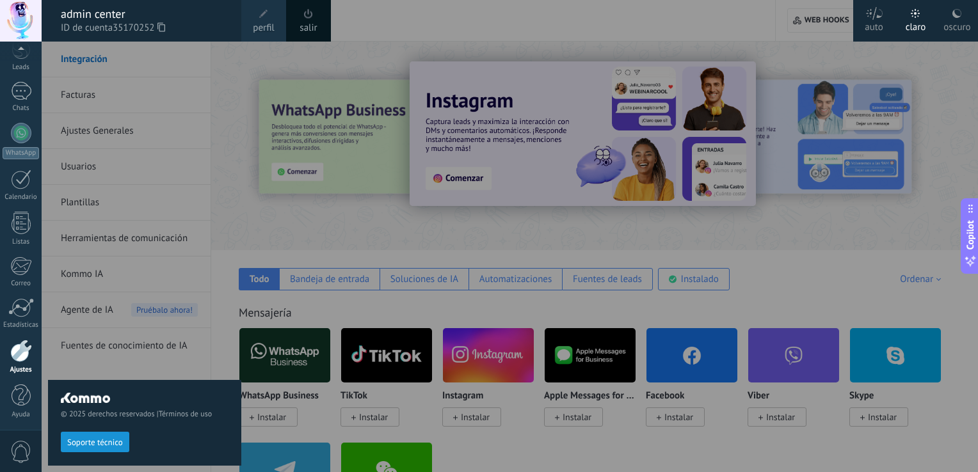
click at [18, 20] on div at bounding box center [21, 21] width 42 height 42
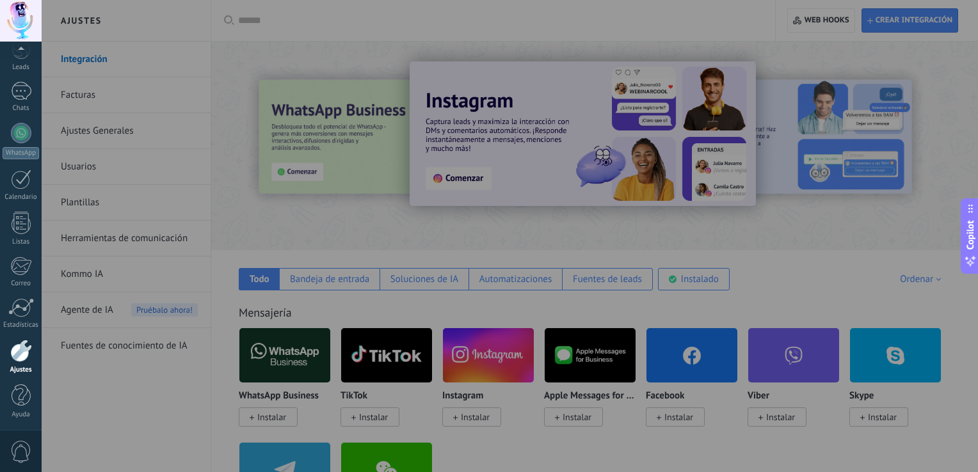
drag, startPoint x: 458, startPoint y: 69, endPoint x: 418, endPoint y: 102, distance: 52.7
click at [435, 88] on div at bounding box center [531, 236] width 978 height 472
click at [92, 155] on div at bounding box center [531, 236] width 978 height 472
click at [24, 89] on div at bounding box center [21, 91] width 20 height 19
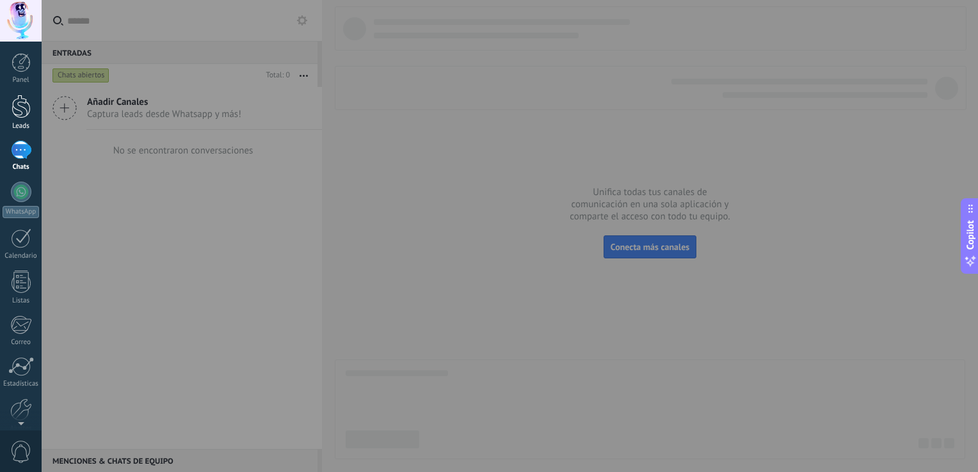
click at [21, 96] on div at bounding box center [21, 107] width 19 height 24
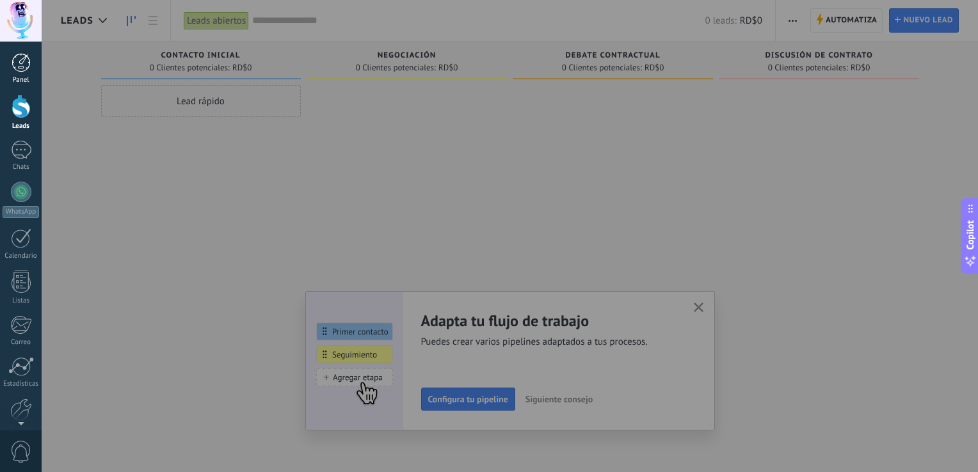
click at [20, 68] on div at bounding box center [21, 62] width 19 height 19
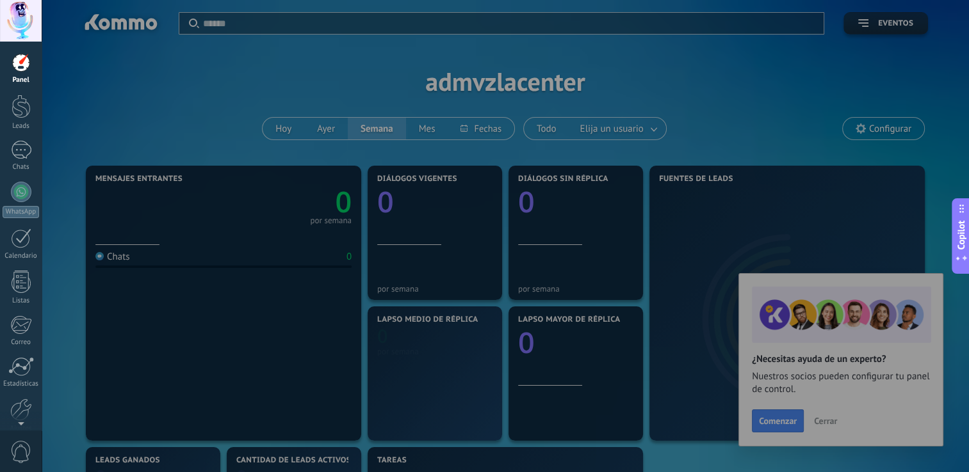
click at [19, 31] on div at bounding box center [21, 21] width 42 height 42
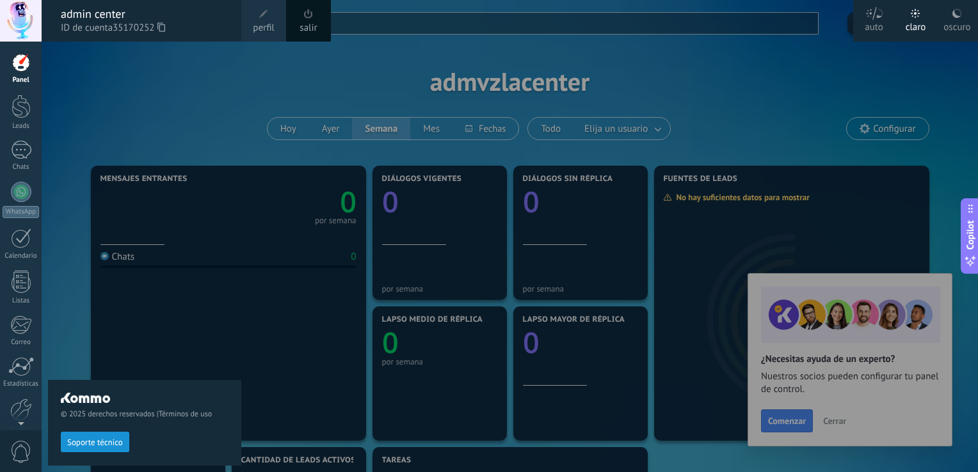
click at [257, 23] on span "perfil" at bounding box center [263, 28] width 21 height 14
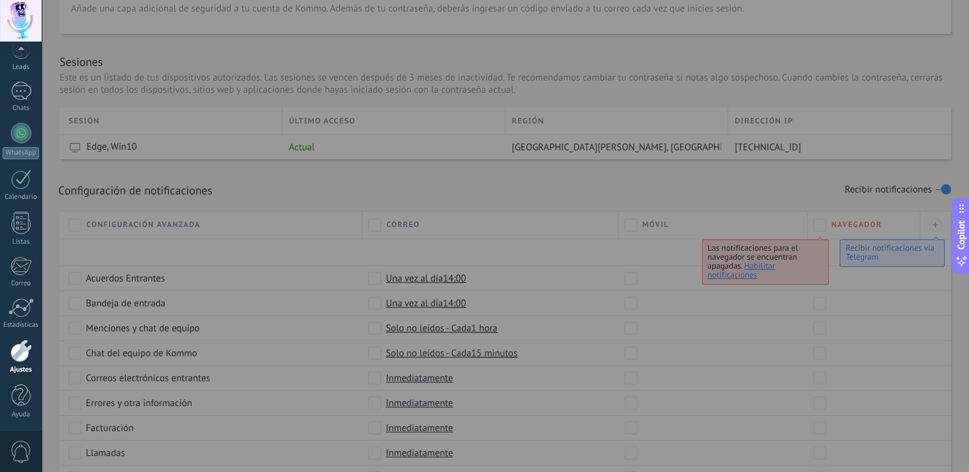
scroll to position [228, 0]
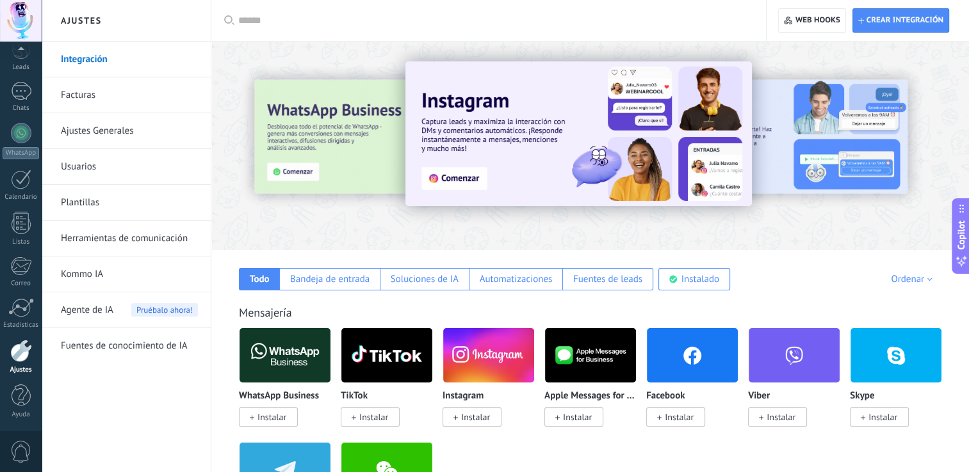
scroll to position [228, 0]
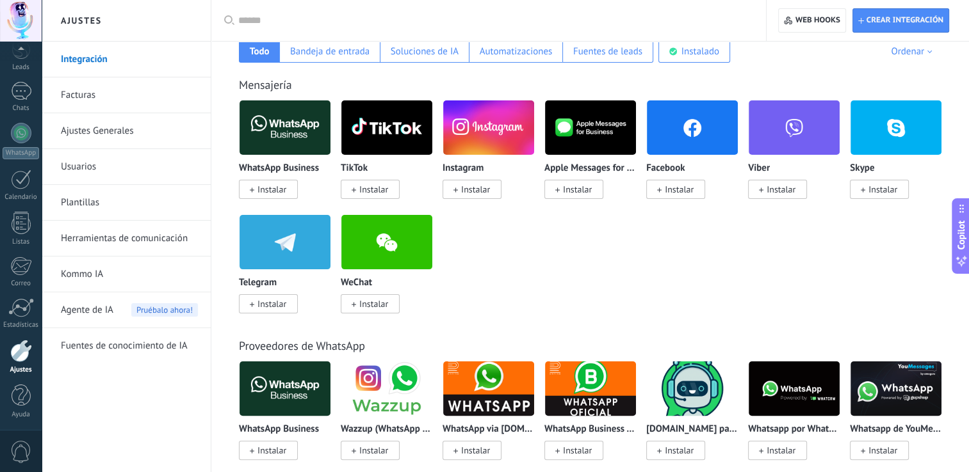
click at [102, 162] on link "Usuarios" at bounding box center [129, 167] width 137 height 36
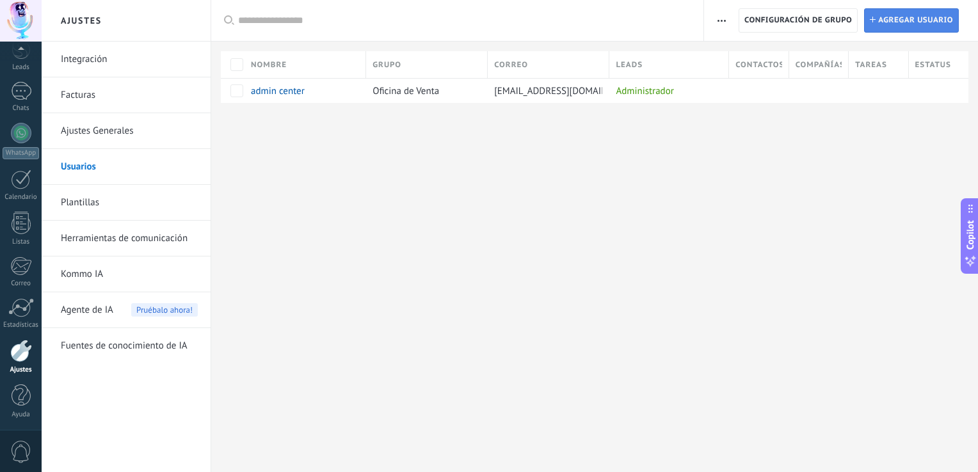
click at [903, 24] on span "Agregar usuario" at bounding box center [915, 20] width 75 height 23
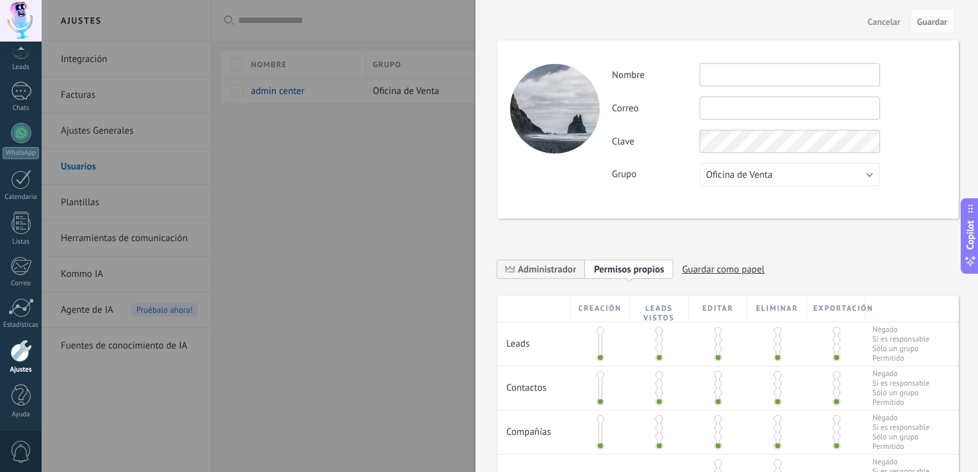
click at [748, 81] on input "text" at bounding box center [790, 74] width 181 height 23
type input "****"
type input "*"
type input "**********"
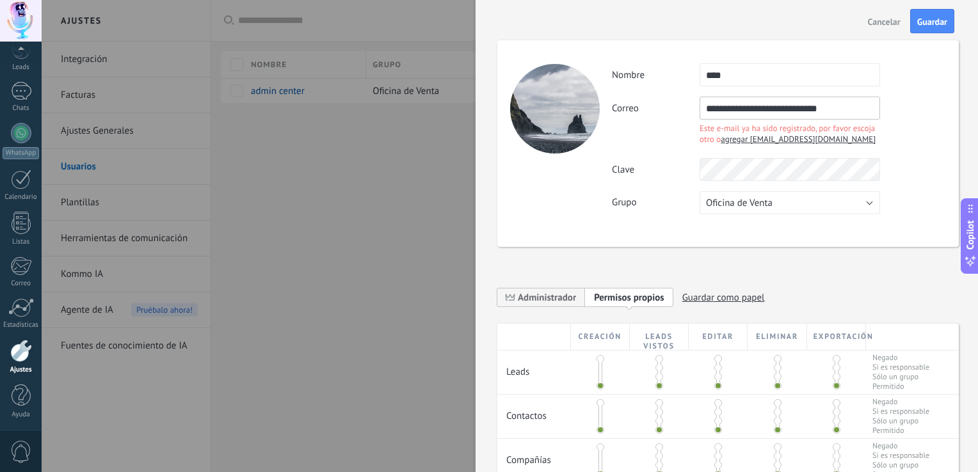
click at [782, 137] on span "agregar douglaspdeabreu3195@gmail.com" at bounding box center [798, 139] width 155 height 11
type input "**********"
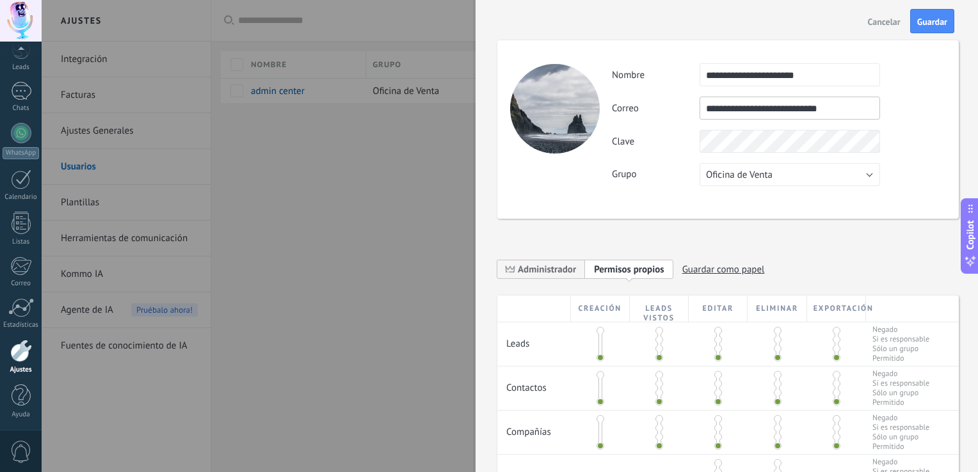
click at [830, 120] on div "**********" at bounding box center [779, 124] width 334 height 123
click at [840, 111] on input "**********" at bounding box center [790, 108] width 181 height 23
type input "**"
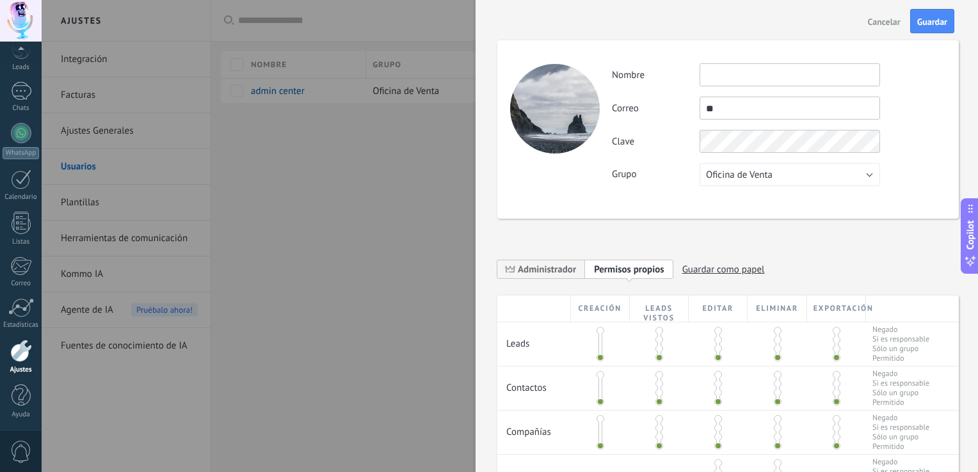
click at [873, 22] on span "Cancelar" at bounding box center [884, 21] width 33 height 9
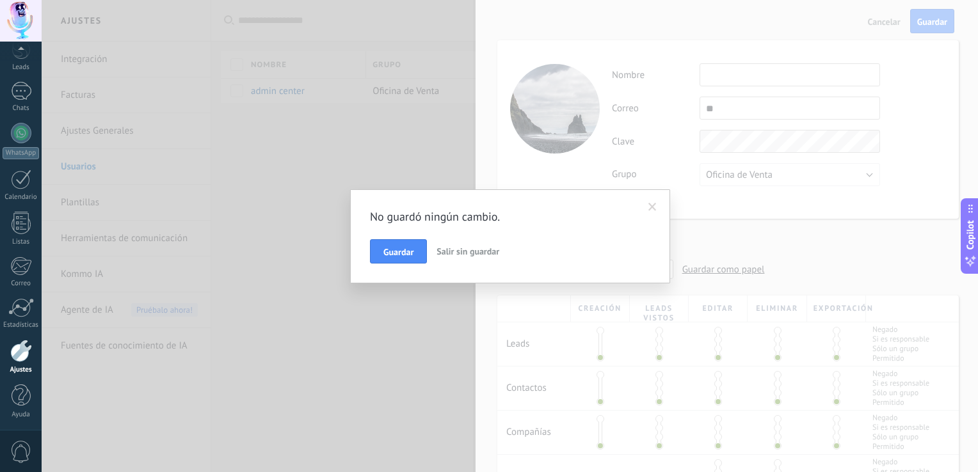
click at [463, 257] on button "Salir sin guardar" at bounding box center [467, 251] width 73 height 24
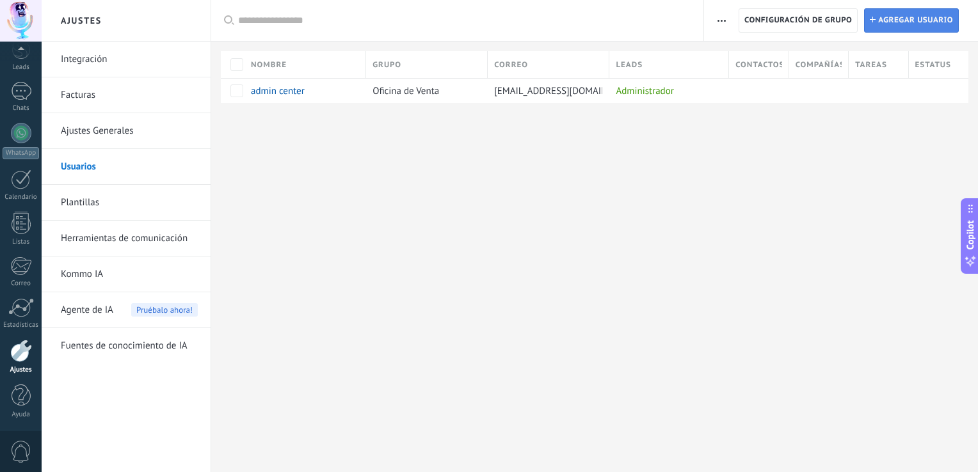
click at [922, 26] on span "Agregar usuario" at bounding box center [915, 20] width 75 height 23
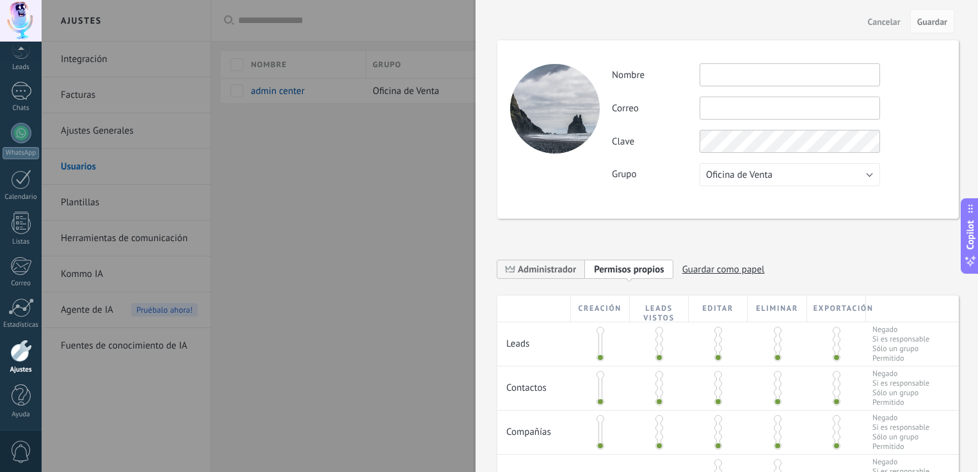
click at [733, 61] on div "Actividad Nombre Correo No puedes editar este correo porque el usuario tiene la…" at bounding box center [728, 129] width 462 height 179
click at [732, 71] on input "text" at bounding box center [790, 74] width 181 height 23
type input "****"
type input "**********"
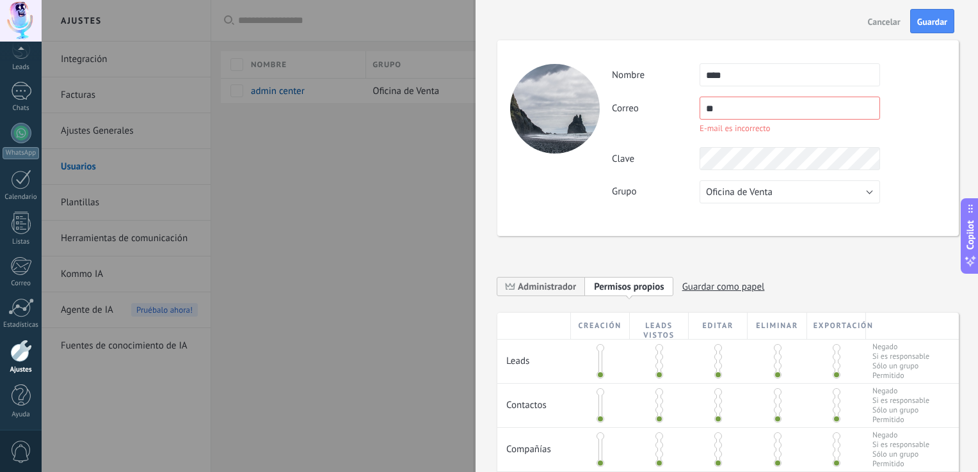
click at [752, 113] on input "**" at bounding box center [790, 108] width 181 height 23
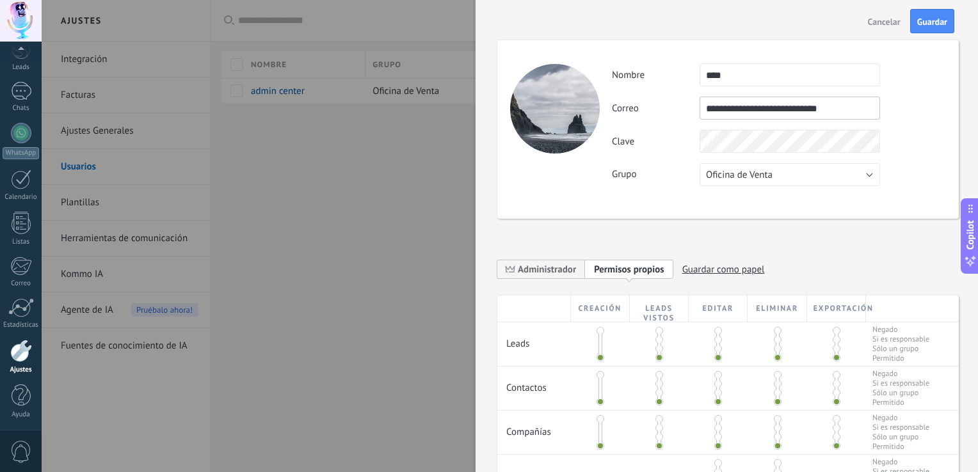
type input "**"
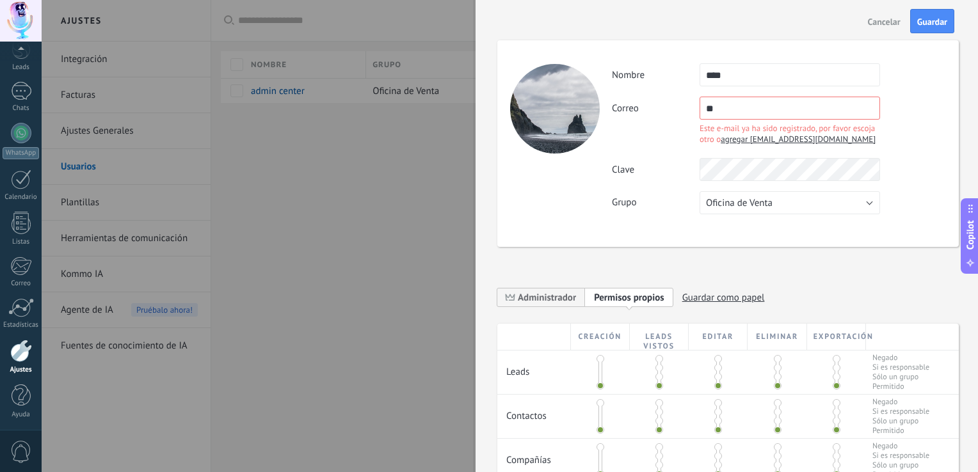
click at [770, 141] on span "agregar douglaspdeabreu3195@gmail.com" at bounding box center [798, 139] width 155 height 11
type input "**********"
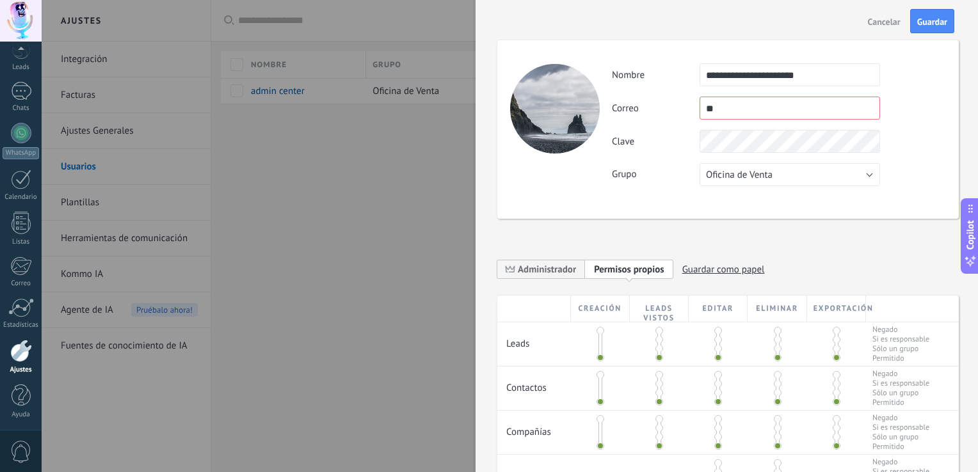
click at [766, 106] on input "**" at bounding box center [790, 108] width 181 height 23
type input "**********"
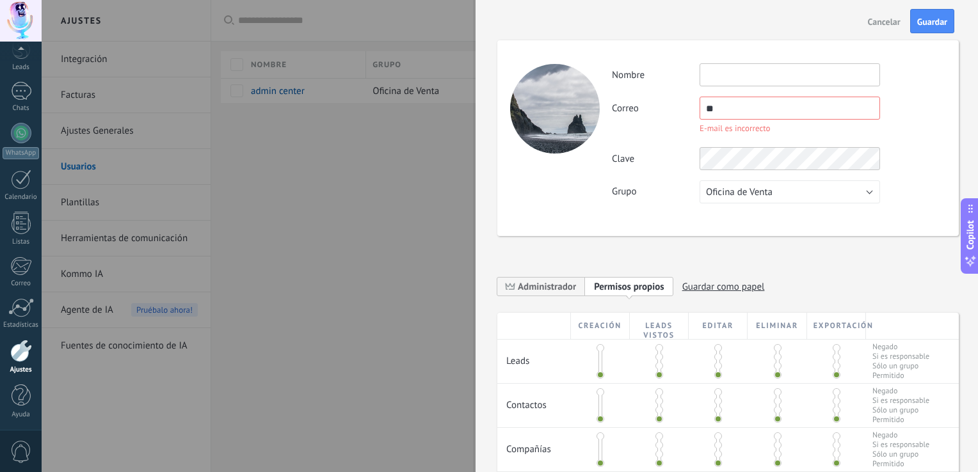
click at [888, 114] on div "Correo ** E-mail es incorrecto No puedes editar este correo porque el usuario t…" at bounding box center [779, 117] width 334 height 40
click at [768, 119] on input "**" at bounding box center [790, 108] width 181 height 23
type input "**********"
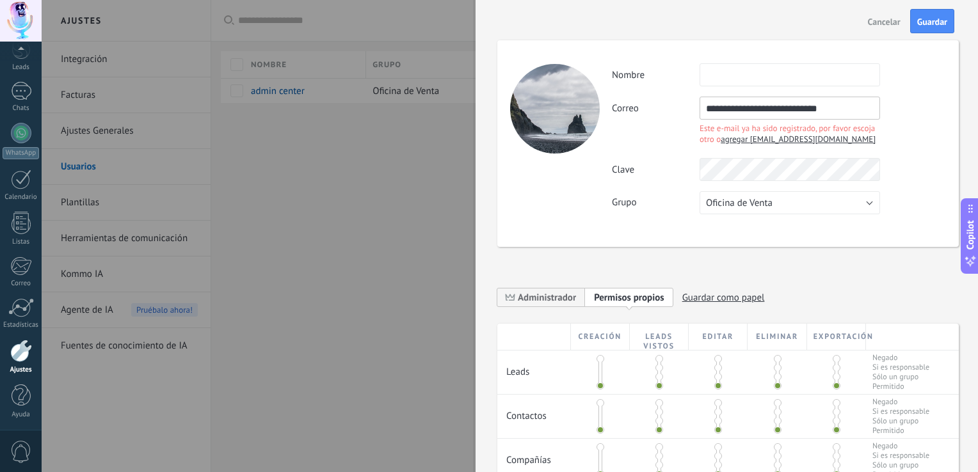
click at [658, 171] on label "Clave" at bounding box center [656, 170] width 88 height 12
click at [835, 105] on input "**********" at bounding box center [790, 108] width 181 height 23
click at [883, 22] on span "Cancelar" at bounding box center [884, 21] width 33 height 9
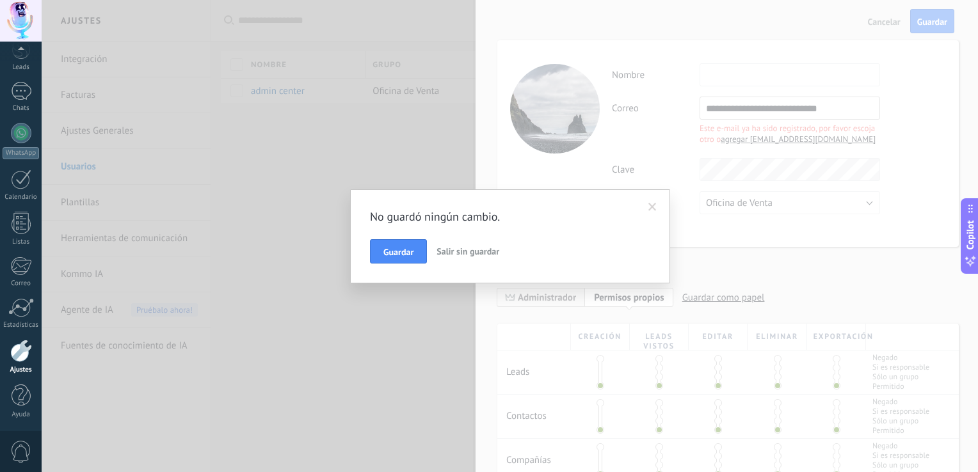
click at [485, 248] on span "Salir sin guardar" at bounding box center [468, 252] width 63 height 12
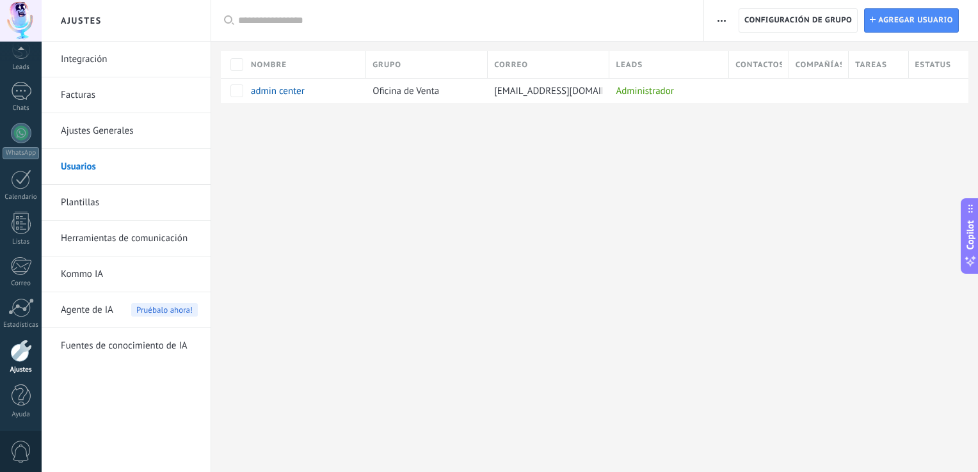
click at [489, 241] on div "Ajustes Integración Facturas Ajustes Generales Usuarios Plantillas Herramientas…" at bounding box center [510, 236] width 937 height 472
click at [779, 23] on span "Configuración de grupo" at bounding box center [799, 20] width 108 height 23
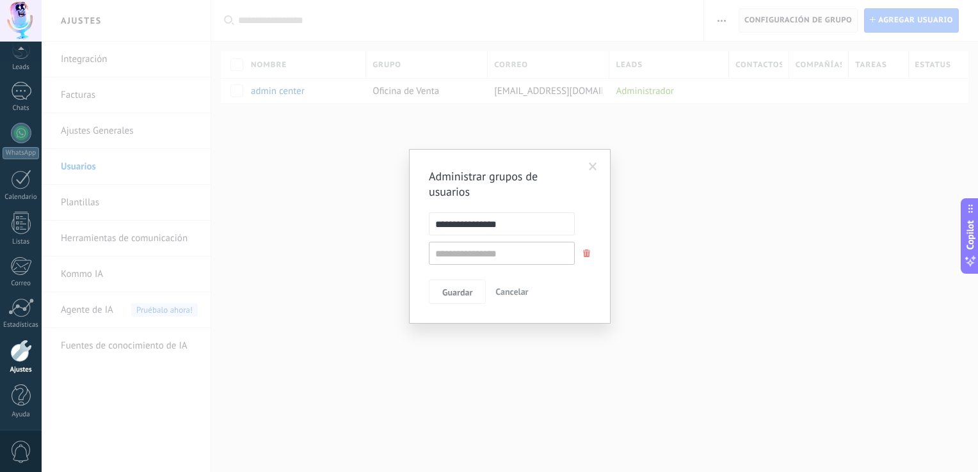
click at [779, 23] on div "**********" at bounding box center [510, 236] width 937 height 472
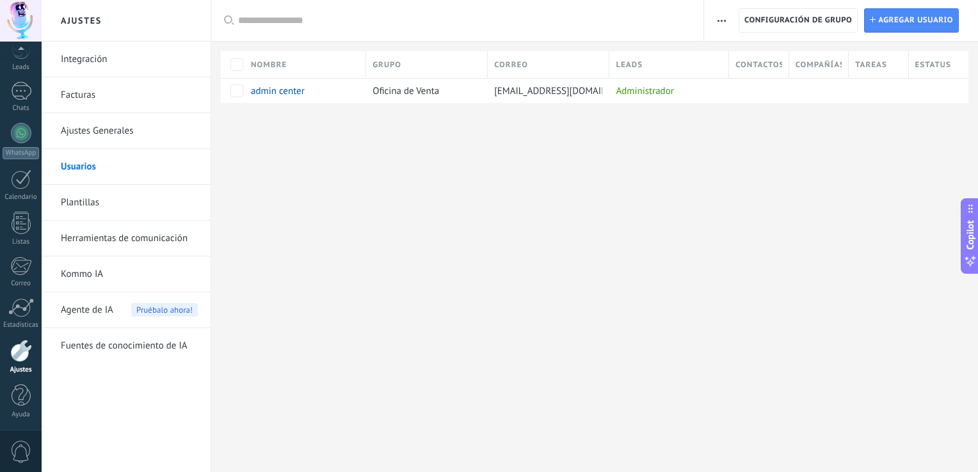
click at [727, 17] on button "button" at bounding box center [722, 20] width 19 height 24
click at [726, 18] on button "button" at bounding box center [722, 20] width 19 height 24
click at [953, 24] on span "Agregar usuario" at bounding box center [915, 20] width 75 height 23
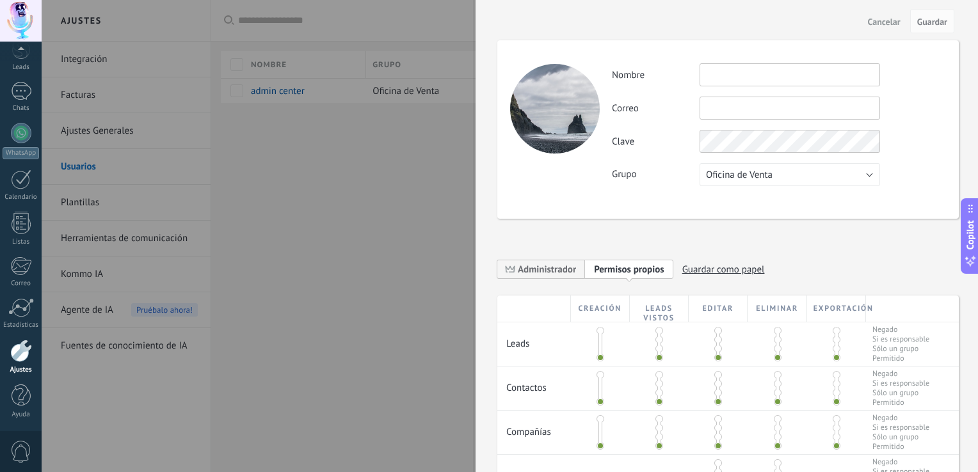
click at [768, 68] on input "text" at bounding box center [790, 74] width 181 height 23
type input "*********"
type input "**********"
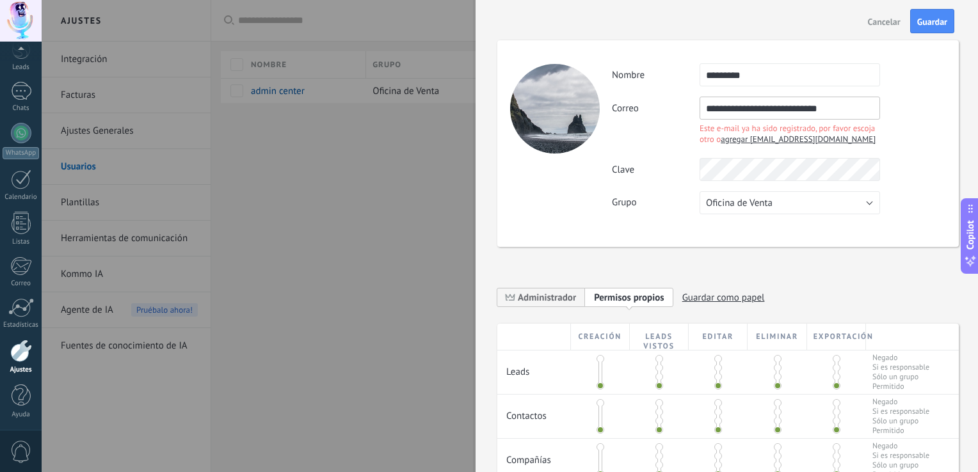
click at [810, 141] on span "agregar douglaspdeabreu3195@gmail.com" at bounding box center [798, 139] width 155 height 11
type input "**********"
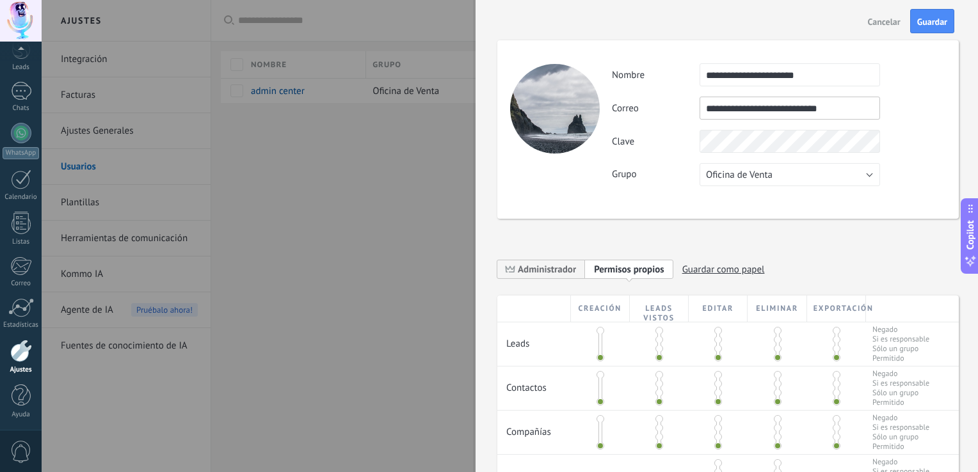
click at [922, 124] on div "**********" at bounding box center [779, 124] width 334 height 123
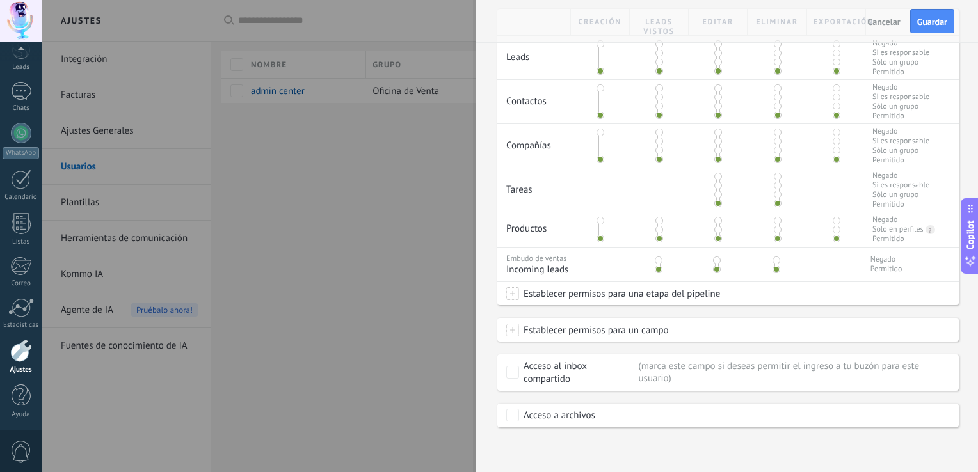
scroll to position [95, 0]
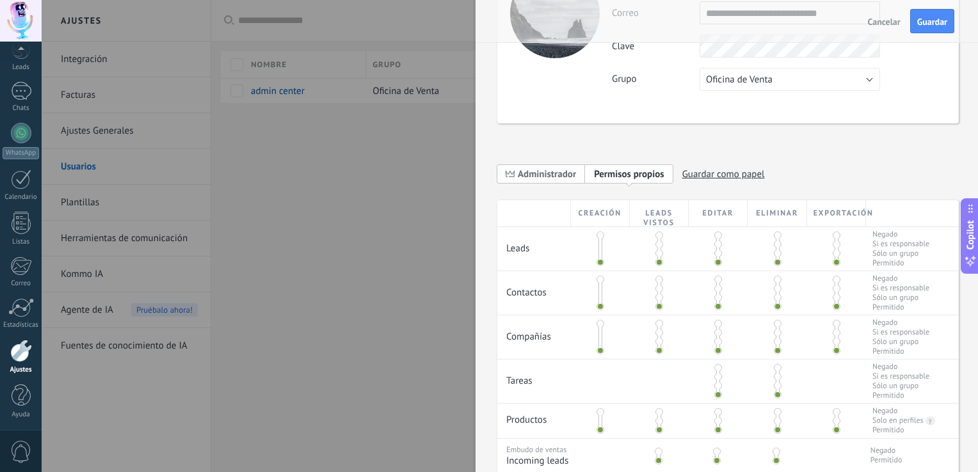
click at [540, 178] on span "Administrador" at bounding box center [547, 174] width 58 height 12
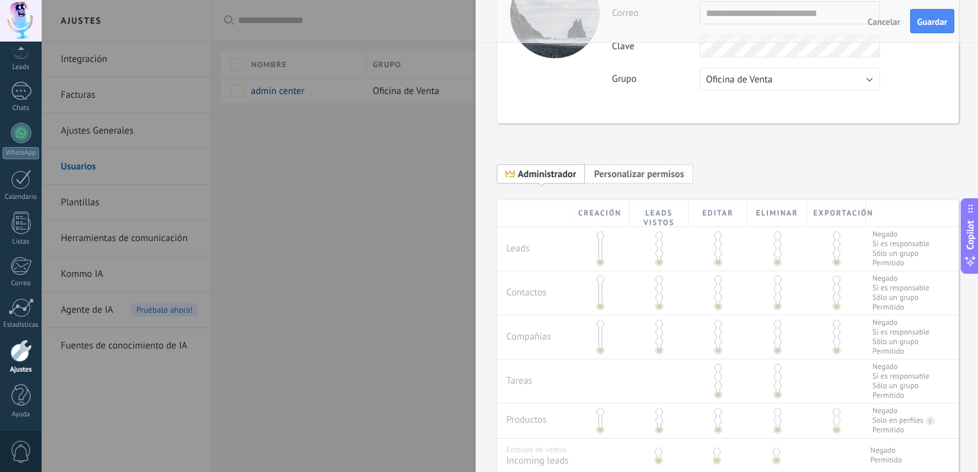
click at [612, 175] on span "Personalizar permisos" at bounding box center [639, 174] width 90 height 12
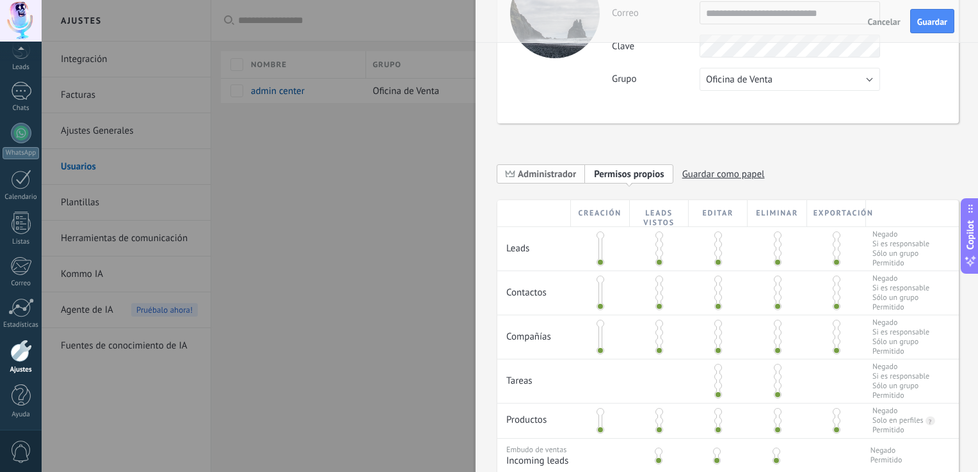
click at [543, 179] on span "Administrador" at bounding box center [547, 174] width 58 height 12
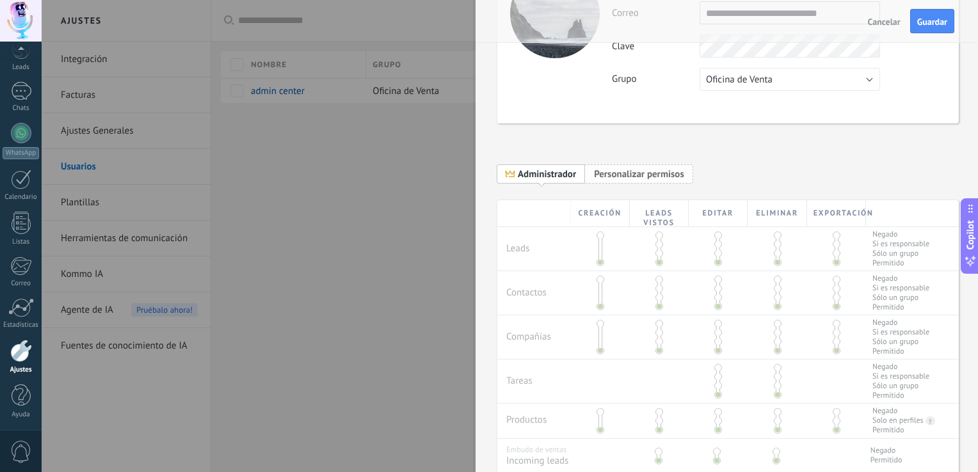
click at [665, 173] on span "Personalizar permisos" at bounding box center [639, 174] width 90 height 12
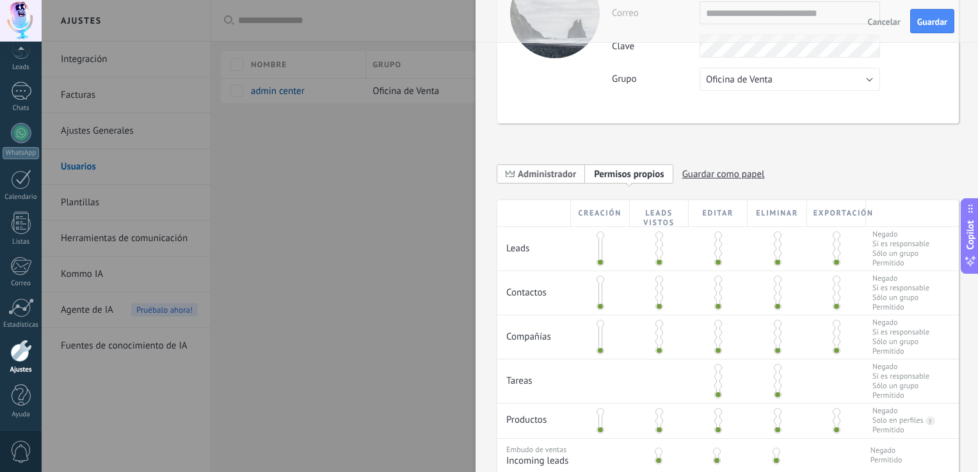
click at [560, 172] on span "Administrador" at bounding box center [547, 174] width 58 height 12
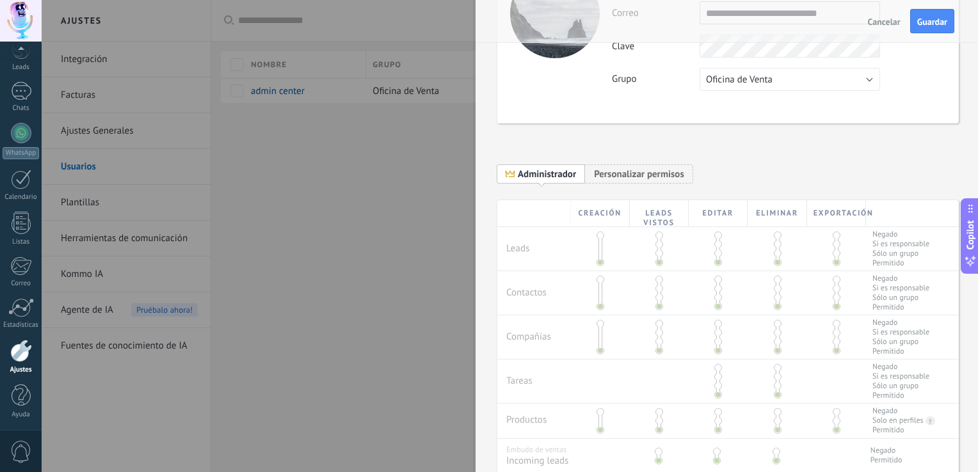
click at [659, 247] on div "Creación Leads vistos Editar Eliminar Exportación Leads Negado Si es responsabl…" at bounding box center [728, 409] width 462 height 419
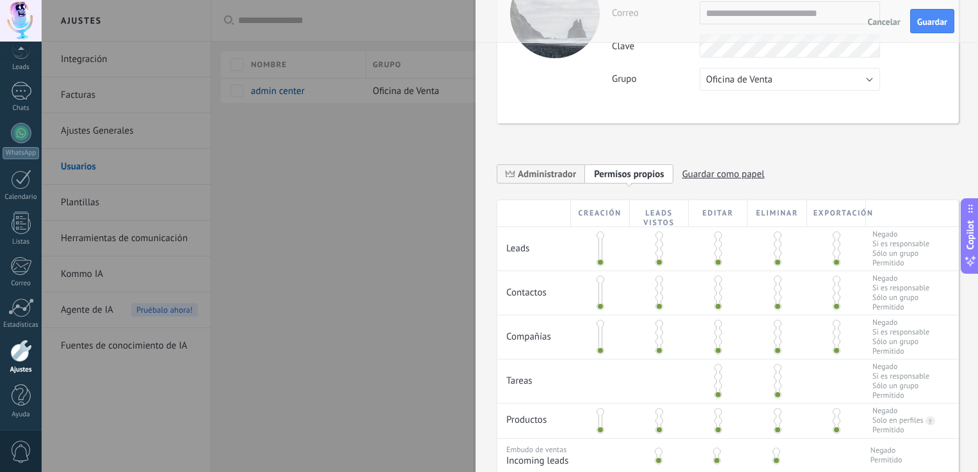
click at [609, 172] on span "Permisos propios" at bounding box center [629, 174] width 70 height 12
click at [547, 170] on span "Administrador" at bounding box center [547, 174] width 58 height 12
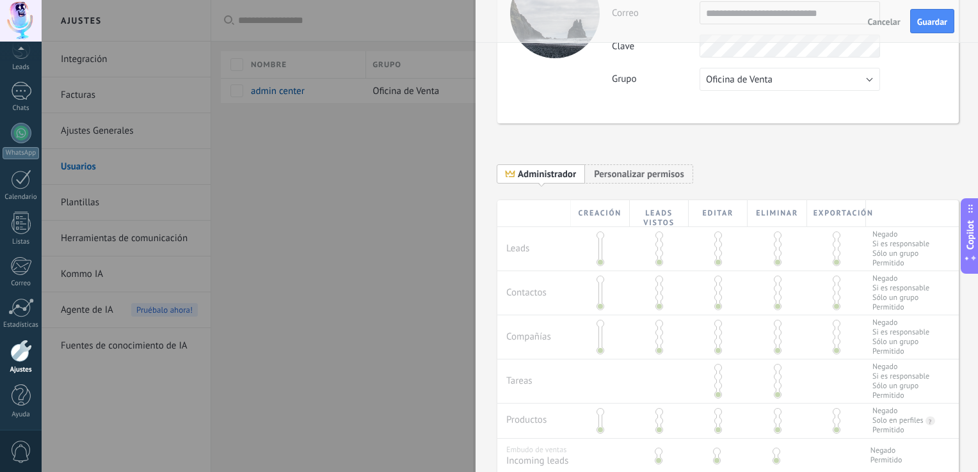
click at [608, 251] on div "Creación Leads vistos Editar Eliminar Exportación Leads Negado Si es responsabl…" at bounding box center [728, 409] width 462 height 419
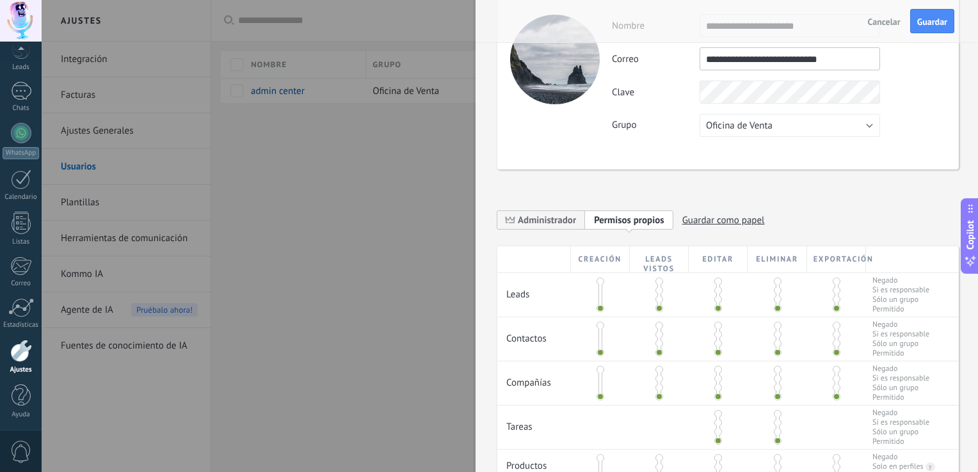
scroll to position [128, 0]
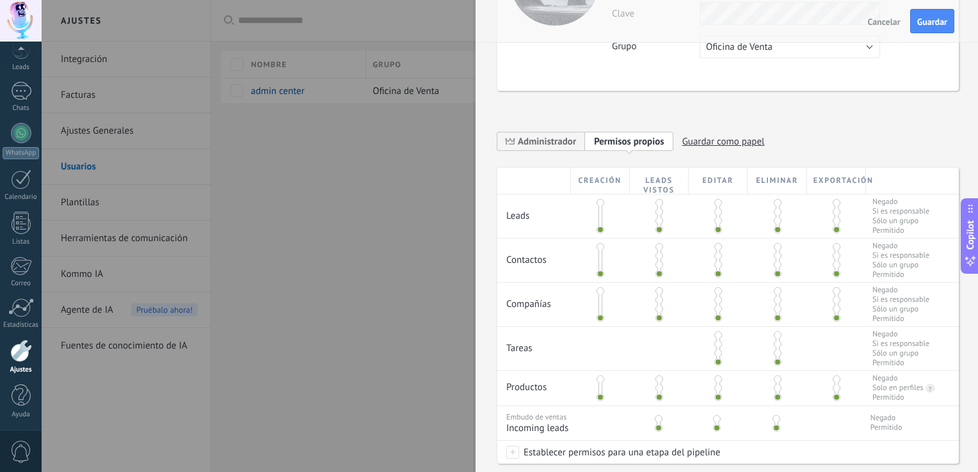
click at [658, 220] on span at bounding box center [660, 221] width 8 height 8
click at [657, 228] on span at bounding box center [660, 230] width 8 height 8
click at [658, 209] on span at bounding box center [660, 212] width 8 height 8
click at [659, 200] on span at bounding box center [660, 203] width 8 height 8
click at [657, 213] on span at bounding box center [660, 212] width 8 height 8
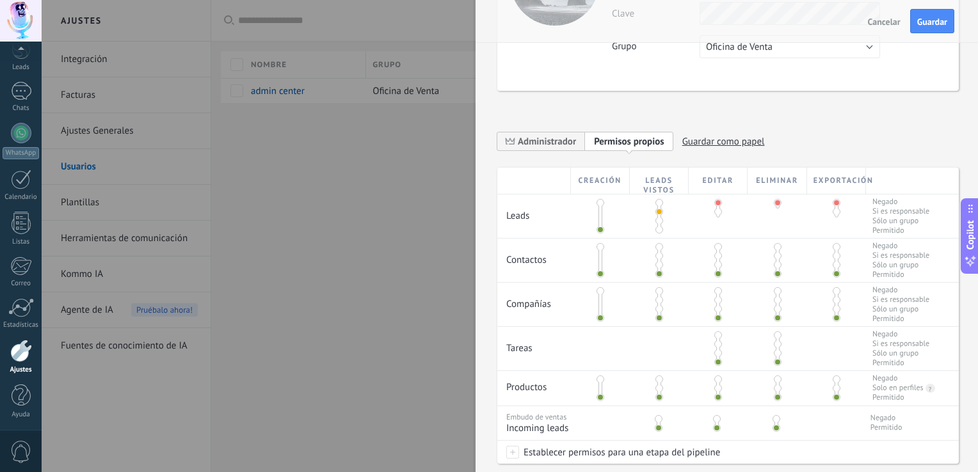
click at [657, 226] on span at bounding box center [660, 230] width 8 height 8
click at [657, 232] on div at bounding box center [659, 217] width 59 height 44
click at [657, 234] on div at bounding box center [659, 217] width 59 height 44
click at [717, 214] on span at bounding box center [718, 212] width 8 height 8
click at [718, 221] on span at bounding box center [718, 221] width 8 height 8
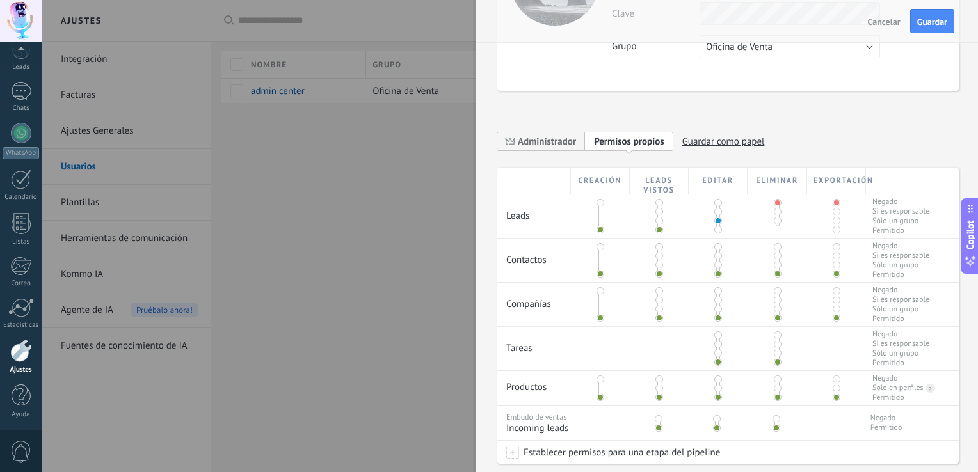
click at [599, 201] on span at bounding box center [601, 203] width 8 height 8
drag, startPoint x: 600, startPoint y: 229, endPoint x: 603, endPoint y: 197, distance: 32.2
click at [599, 229] on span at bounding box center [601, 230] width 8 height 8
click at [603, 183] on div "Creación" at bounding box center [600, 181] width 59 height 26
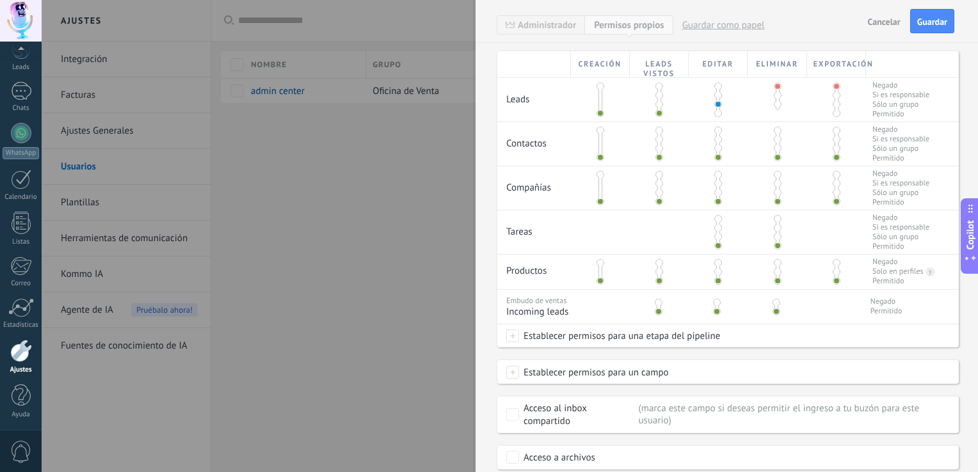
scroll to position [223, 0]
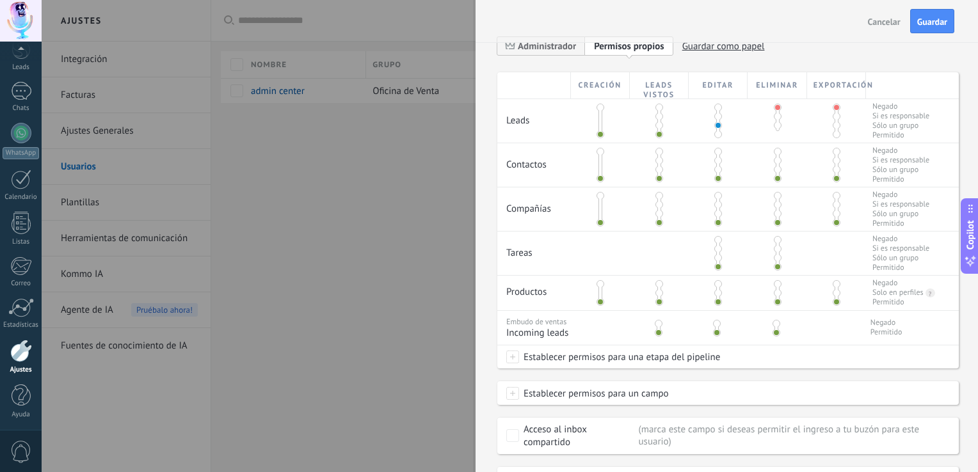
click at [603, 108] on div at bounding box center [600, 121] width 59 height 44
click at [597, 106] on span at bounding box center [601, 108] width 8 height 8
click at [604, 139] on div at bounding box center [600, 121] width 59 height 44
click at [597, 134] on span at bounding box center [601, 135] width 8 height 8
click at [658, 123] on span at bounding box center [660, 126] width 8 height 8
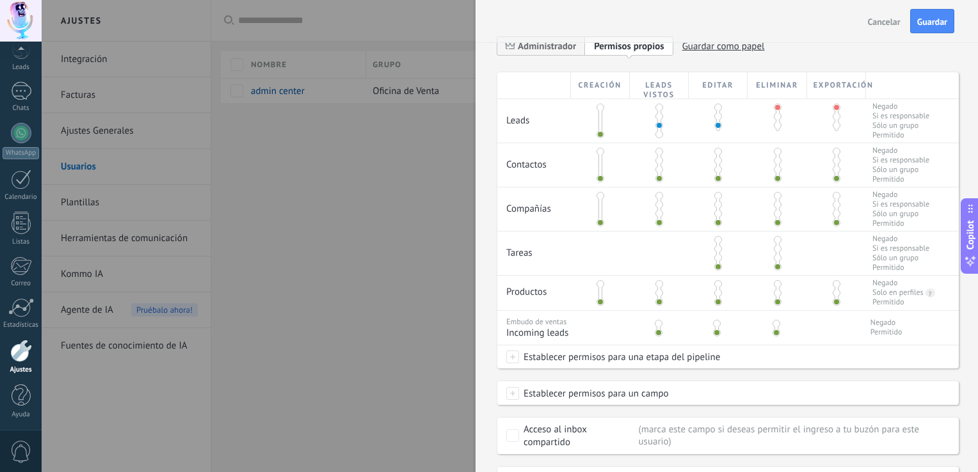
click at [658, 133] on span at bounding box center [660, 135] width 8 height 8
click at [774, 114] on span at bounding box center [778, 117] width 8 height 8
click at [833, 115] on span at bounding box center [837, 117] width 8 height 8
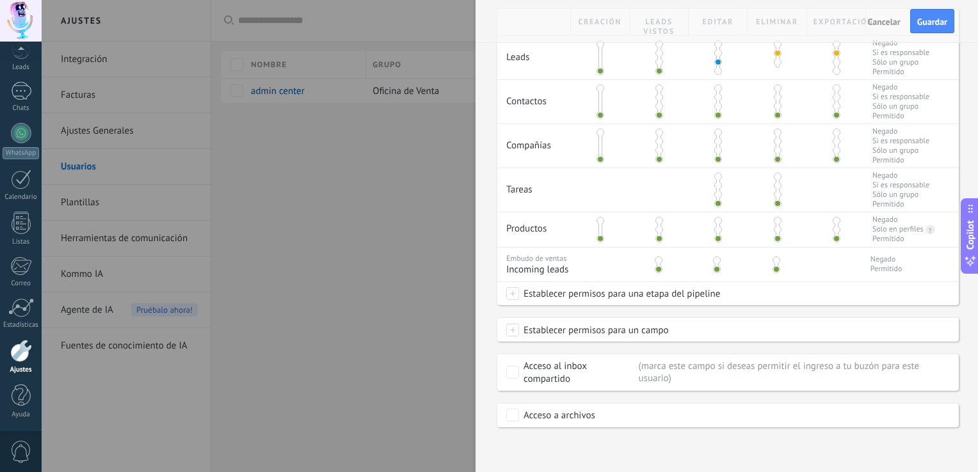
scroll to position [0, 0]
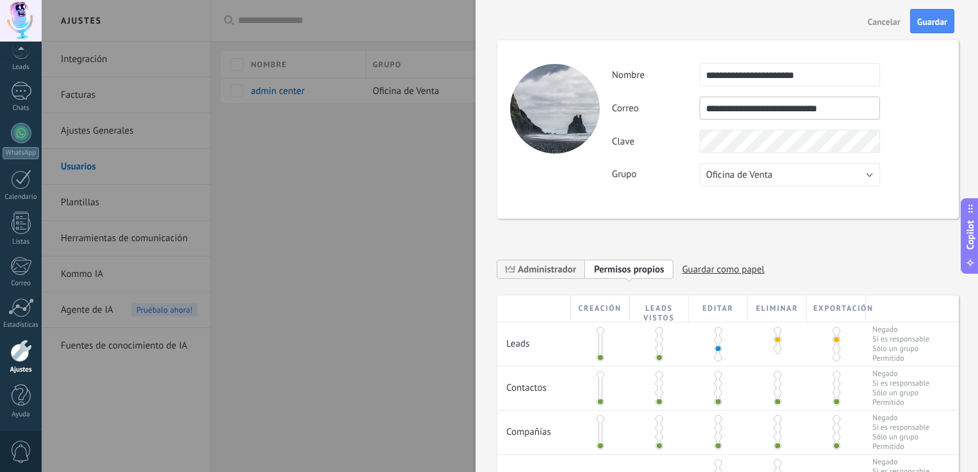
click at [740, 270] on span "Guardar como papel" at bounding box center [723, 270] width 83 height 20
type input "********"
click at [693, 268] on icon at bounding box center [695, 270] width 10 height 8
click at [739, 229] on div "**********" at bounding box center [728, 365] width 462 height 700
click at [927, 20] on span "Guardar" at bounding box center [932, 21] width 30 height 9
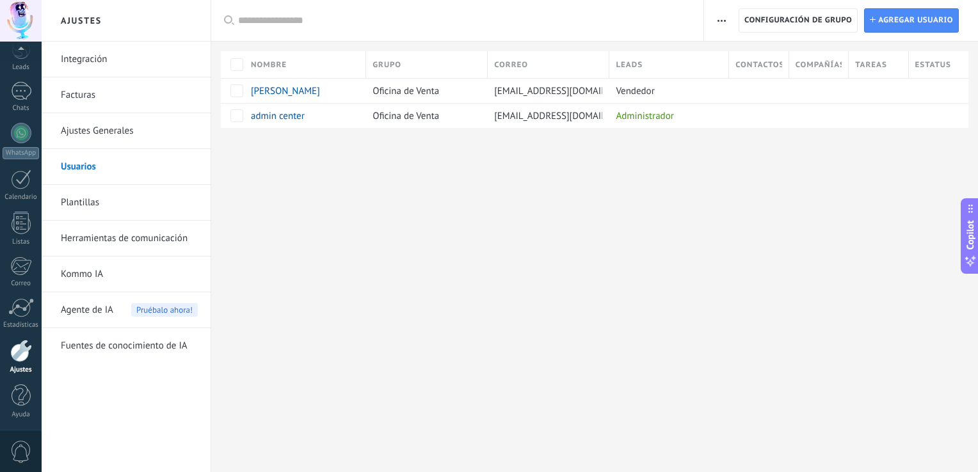
drag, startPoint x: 499, startPoint y: 214, endPoint x: 423, endPoint y: 179, distance: 84.8
click at [423, 179] on div "Ajustes Integración Facturas Ajustes Generales Usuarios Plantillas Herramientas…" at bounding box center [510, 236] width 937 height 472
click at [755, 25] on span "Configuración de grupo" at bounding box center [799, 20] width 108 height 23
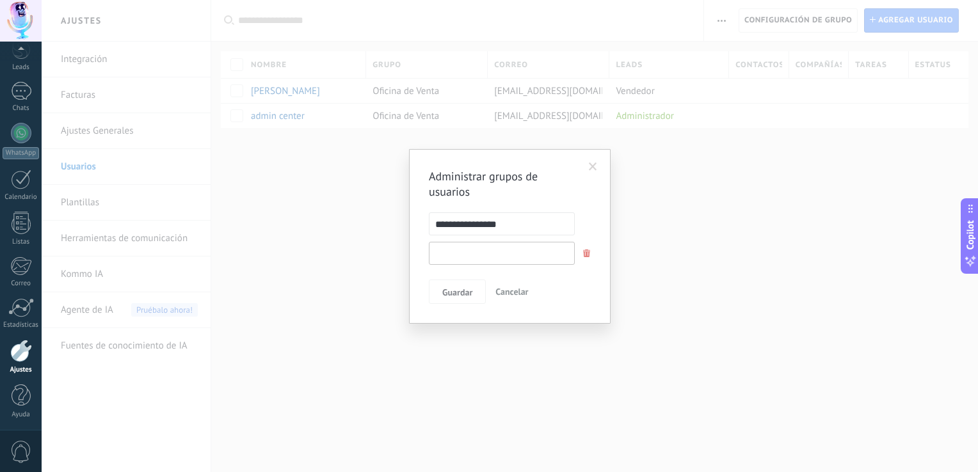
click at [476, 247] on input "text" at bounding box center [502, 253] width 146 height 23
click at [488, 266] on div "**********" at bounding box center [510, 236] width 162 height 135
click at [510, 259] on input "text" at bounding box center [502, 253] width 146 height 23
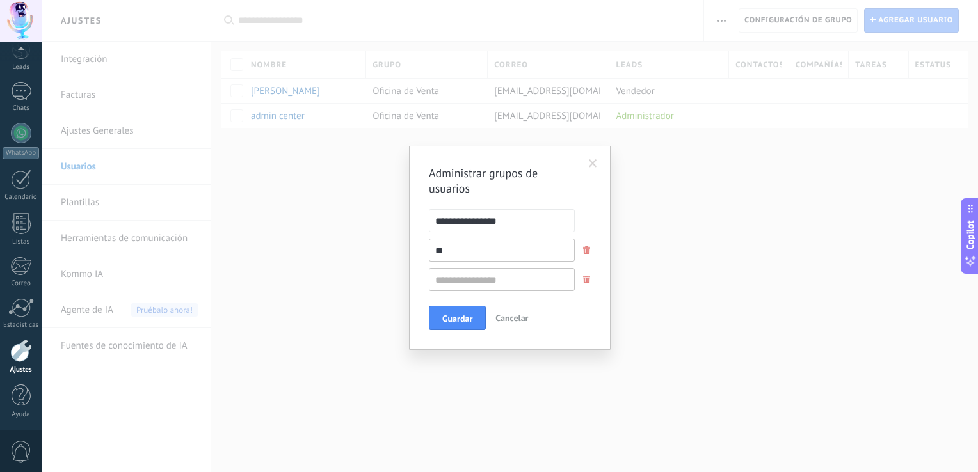
type input "*"
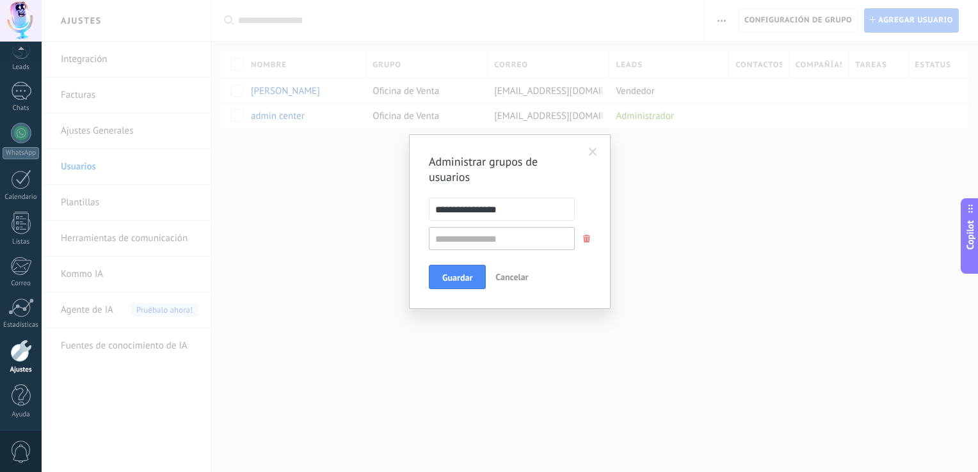
click at [548, 342] on div "**********" at bounding box center [510, 236] width 937 height 472
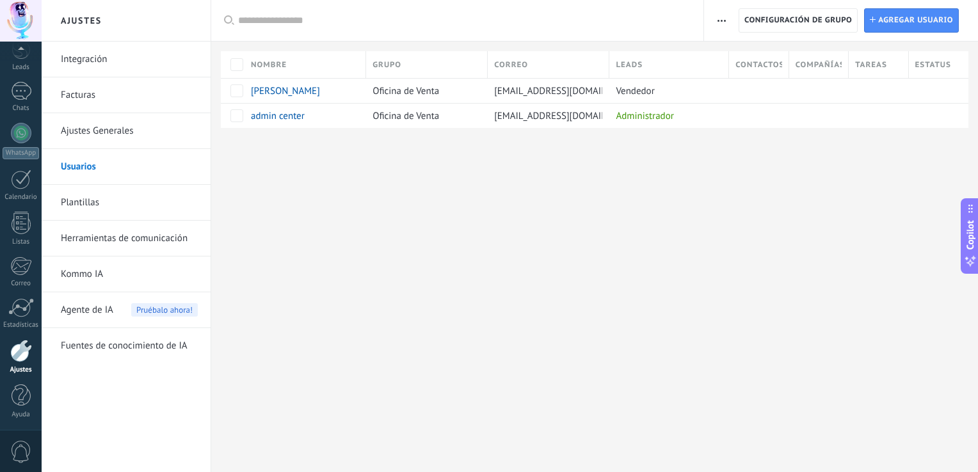
click at [720, 17] on span "button" at bounding box center [722, 20] width 8 height 24
click at [791, 18] on span "Configuración de grupo" at bounding box center [799, 20] width 108 height 23
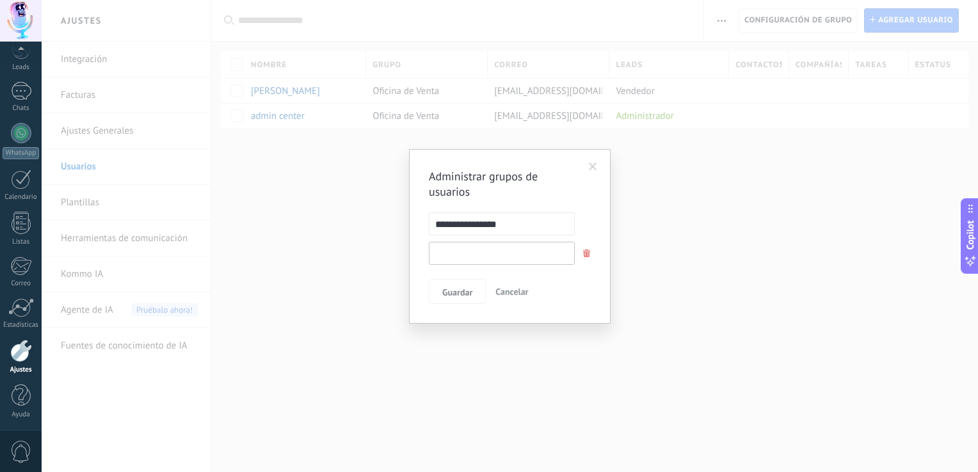
drag, startPoint x: 490, startPoint y: 255, endPoint x: 480, endPoint y: 254, distance: 10.3
click at [478, 257] on input "text" at bounding box center [502, 253] width 146 height 23
type input "*"
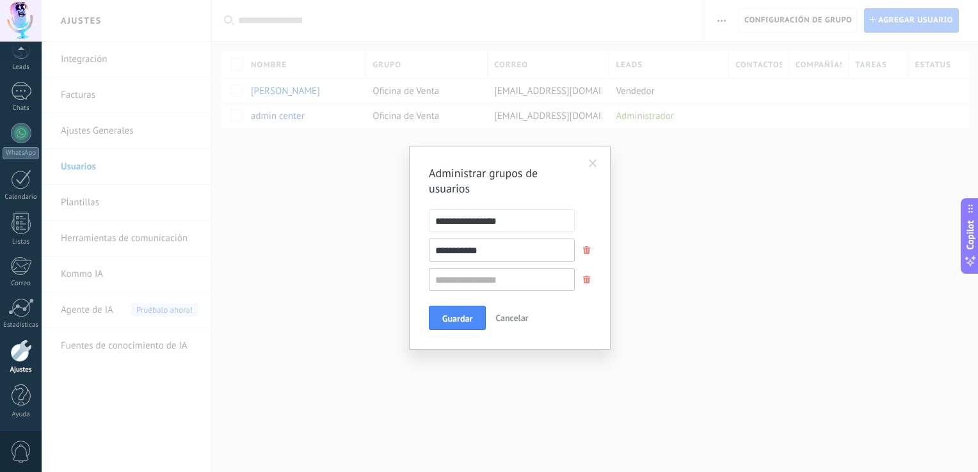
type input "**********"
click at [520, 278] on input "text" at bounding box center [502, 279] width 146 height 23
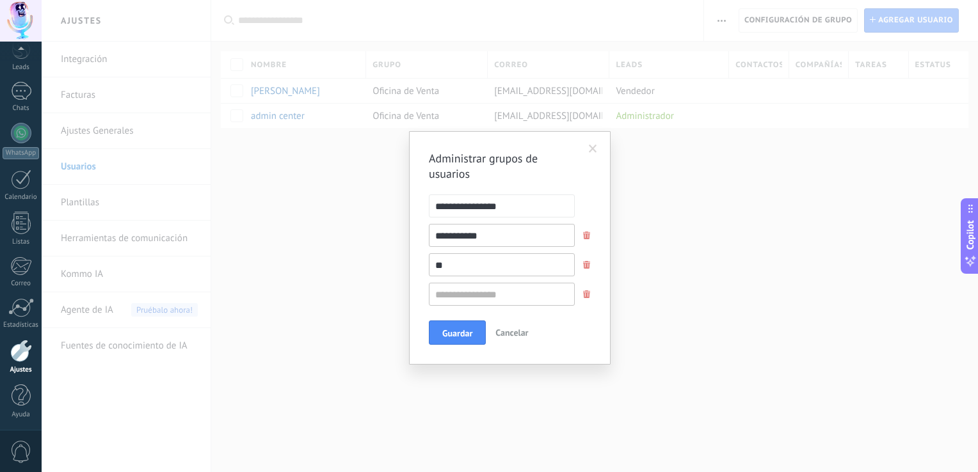
type input "*"
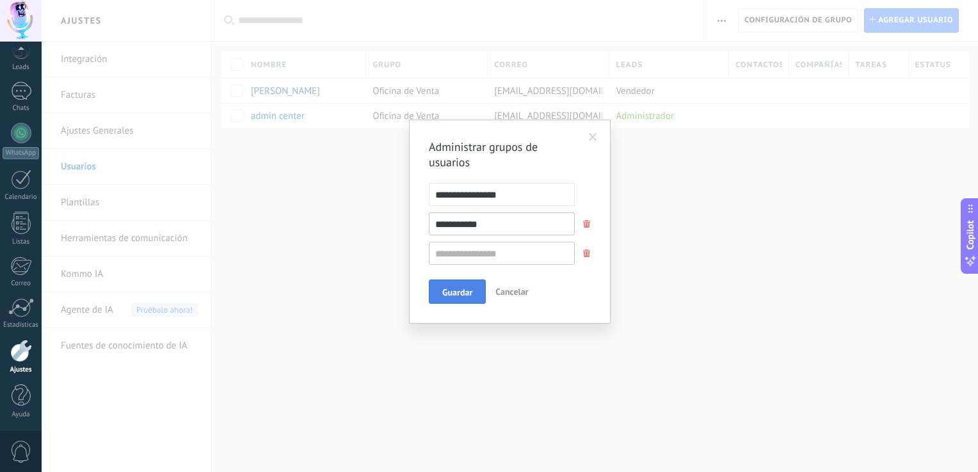
click at [449, 288] on span "Guardar" at bounding box center [457, 292] width 30 height 9
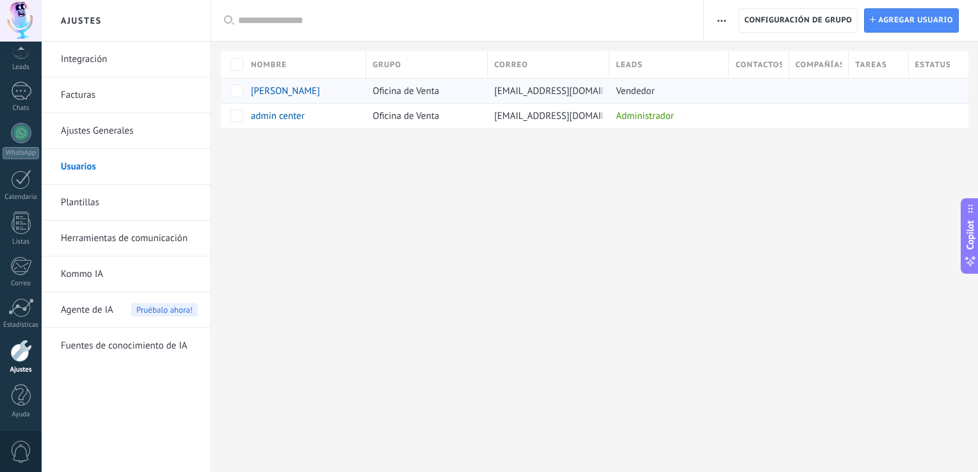
click at [323, 99] on div "Douglas Patiño De Abreu" at bounding box center [302, 91] width 115 height 24
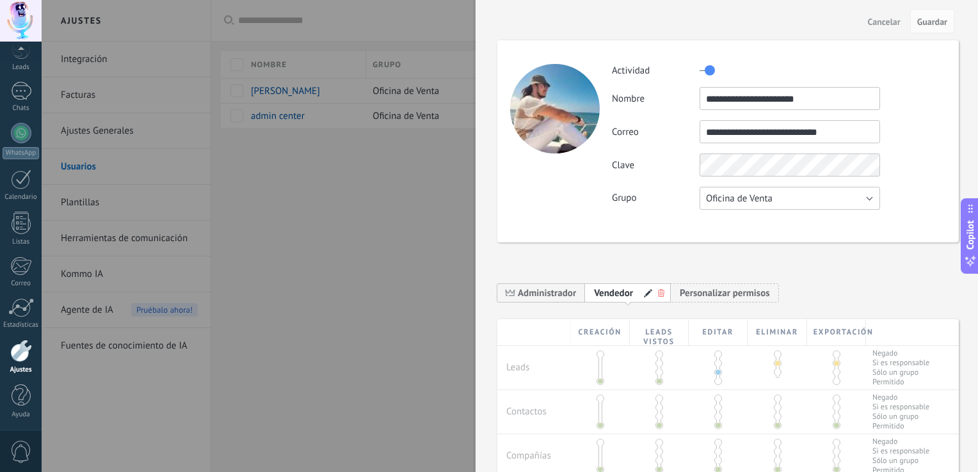
click at [778, 204] on button "Oficina de Venta" at bounding box center [790, 198] width 181 height 23
click at [769, 224] on span "Team Ventas" at bounding box center [784, 220] width 184 height 12
click at [926, 19] on span "Guardar" at bounding box center [932, 21] width 30 height 9
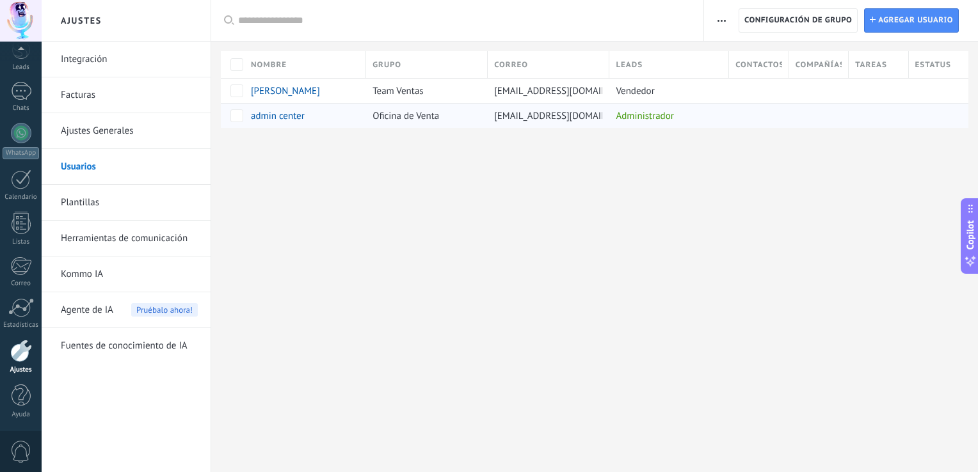
click at [403, 116] on span "Oficina de Venta" at bounding box center [406, 116] width 67 height 12
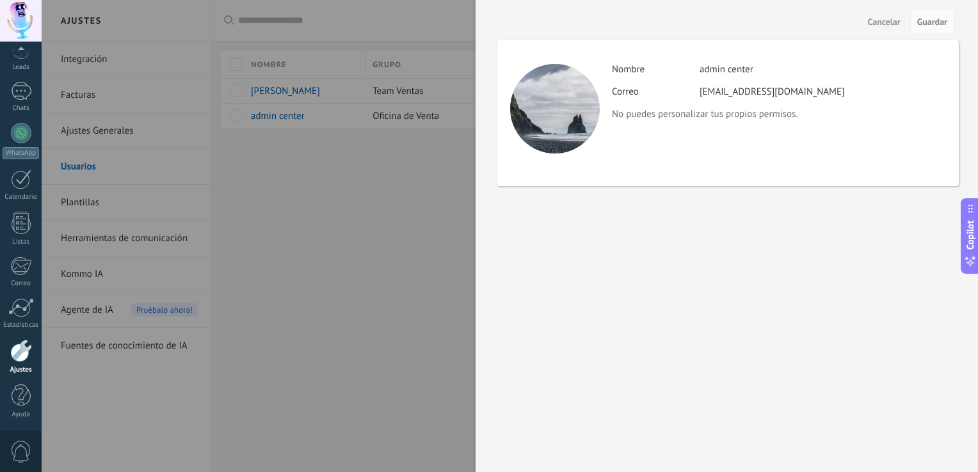
click at [363, 314] on div at bounding box center [489, 236] width 978 height 472
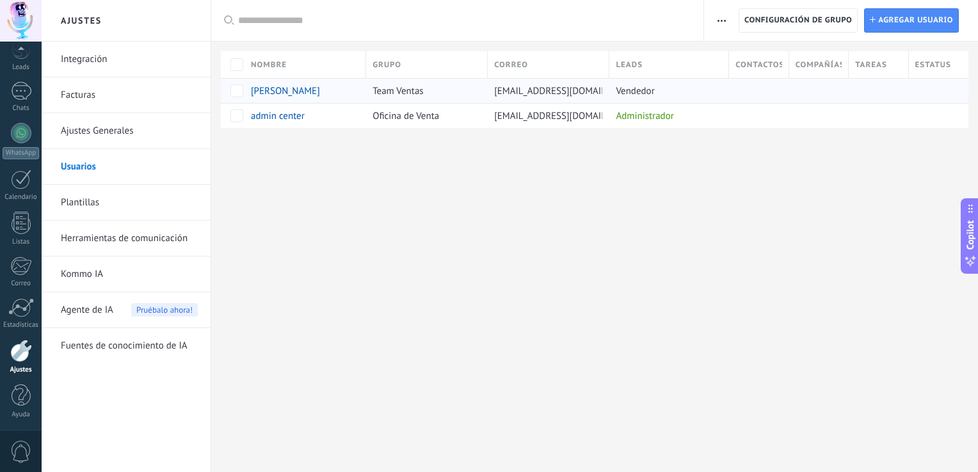
click at [277, 88] on span "Douglas Patiño De Abreu" at bounding box center [285, 91] width 69 height 12
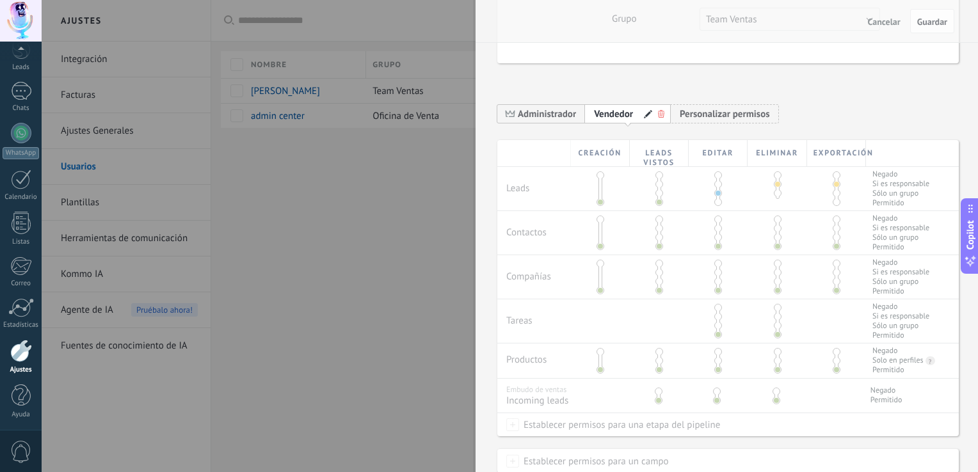
scroll to position [256, 0]
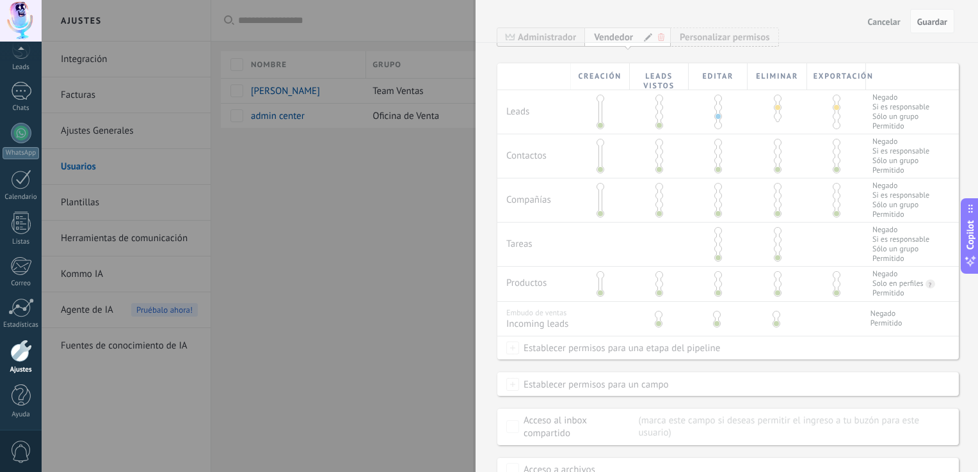
click at [366, 309] on div at bounding box center [489, 236] width 978 height 472
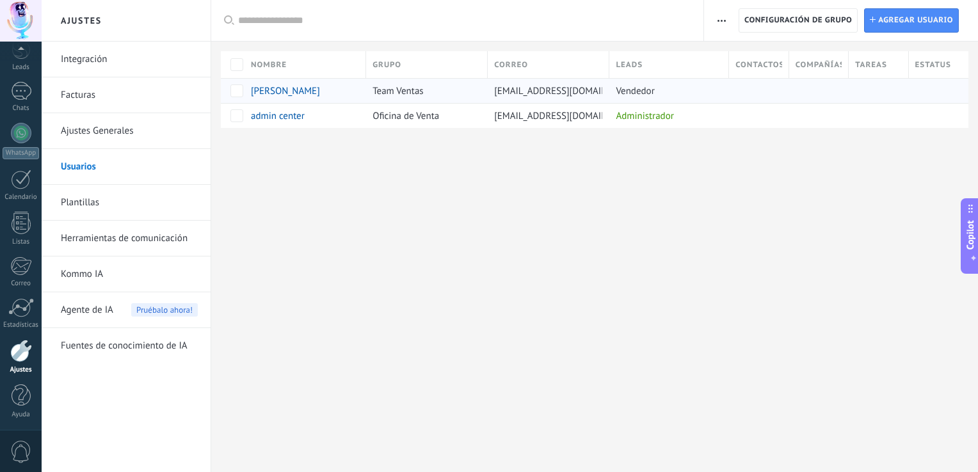
click at [298, 90] on span "Douglas Patiño De Abreu" at bounding box center [285, 91] width 69 height 12
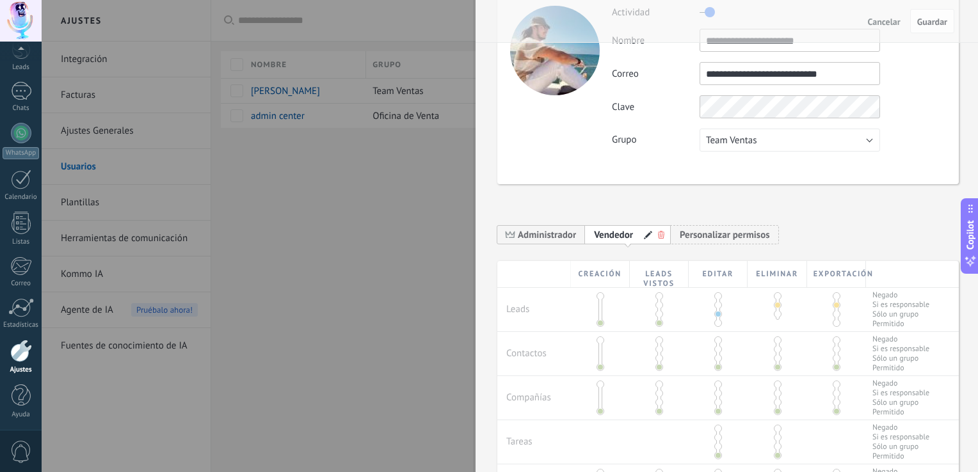
scroll to position [128, 0]
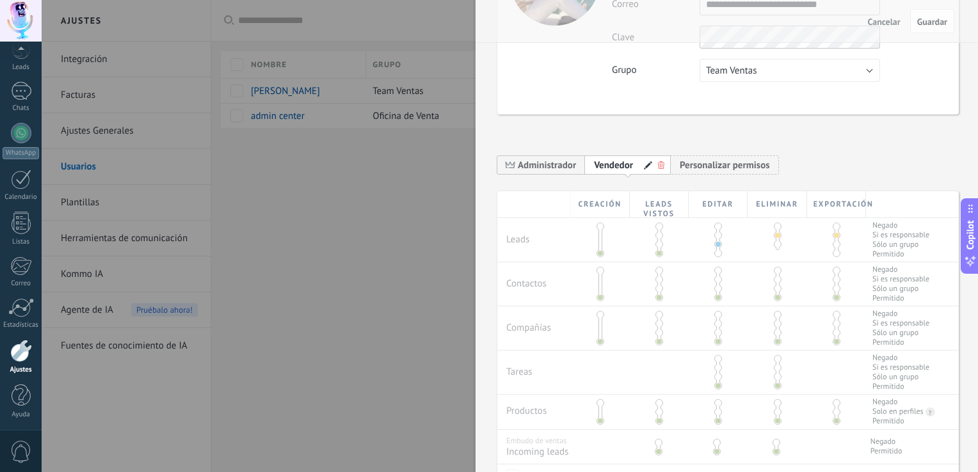
click at [773, 242] on div "Creación Leads vistos Editar Eliminar Exportación Leads Negado Si es responsabl…" at bounding box center [728, 400] width 462 height 419
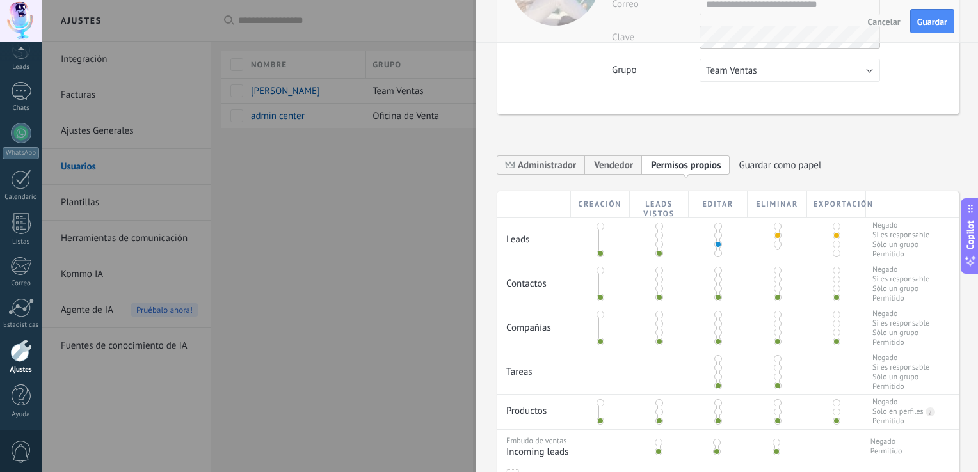
click at [777, 243] on span at bounding box center [778, 245] width 8 height 8
click at [775, 234] on span at bounding box center [778, 236] width 8 height 8
click at [601, 165] on span "Vendedor" at bounding box center [613, 165] width 39 height 12
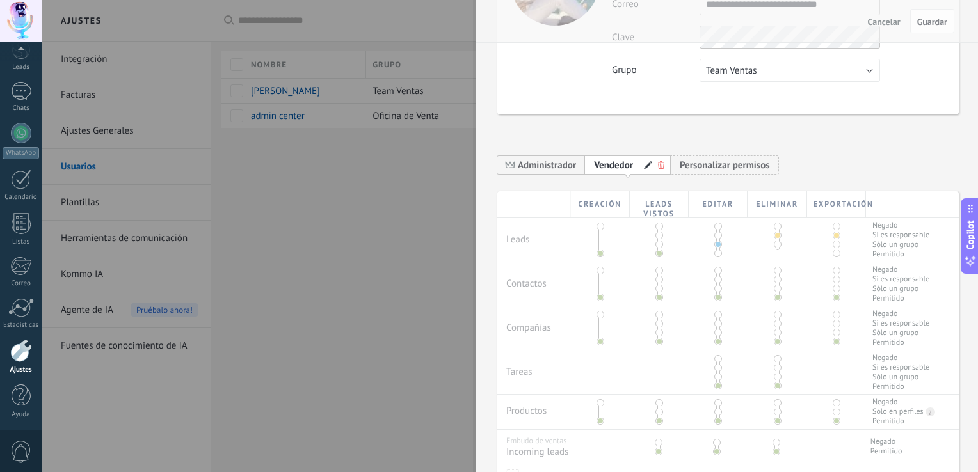
click at [786, 152] on div "Administrador Vendedor Personalizar permisos Permisos propios Guardar como pape…" at bounding box center [728, 169] width 462 height 45
click at [644, 166] on span at bounding box center [648, 165] width 9 height 9
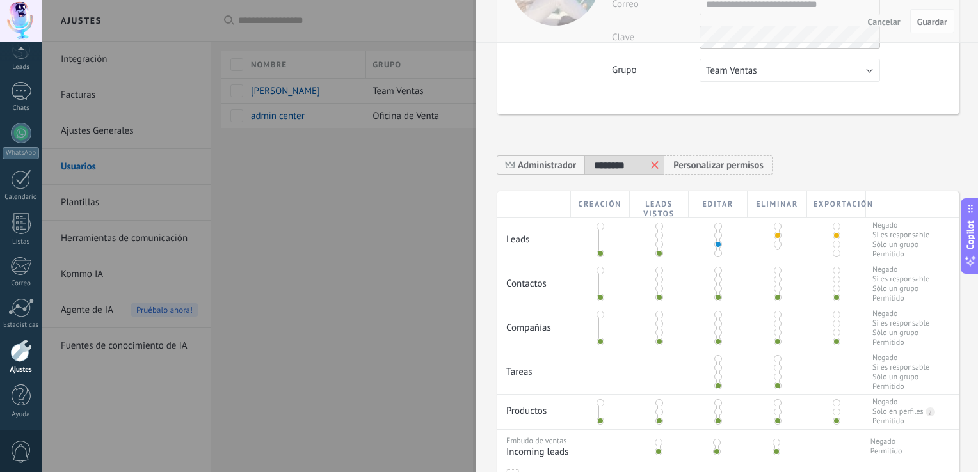
click at [650, 131] on div "**********" at bounding box center [728, 248] width 462 height 723
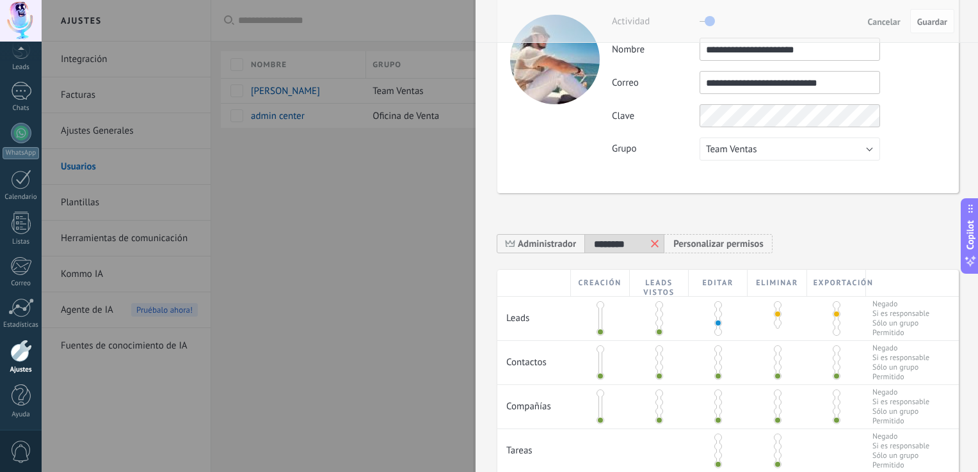
scroll to position [0, 0]
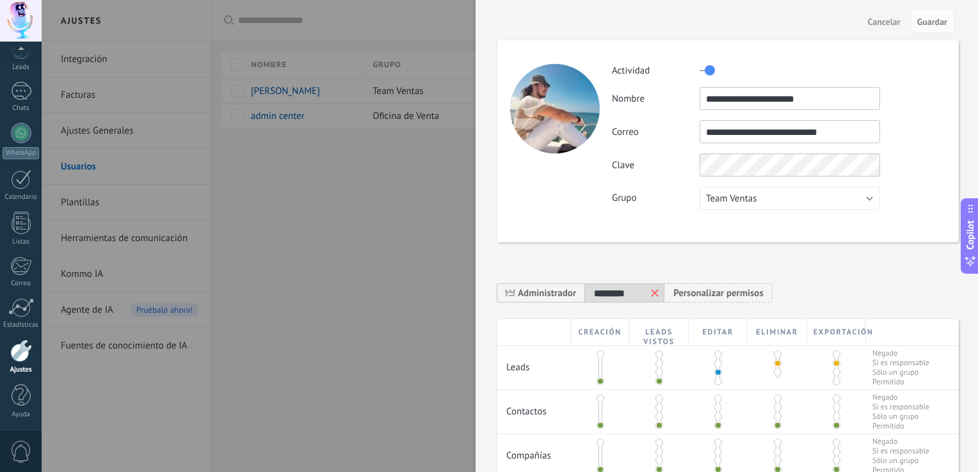
click at [877, 20] on span "Cancelar" at bounding box center [884, 21] width 33 height 9
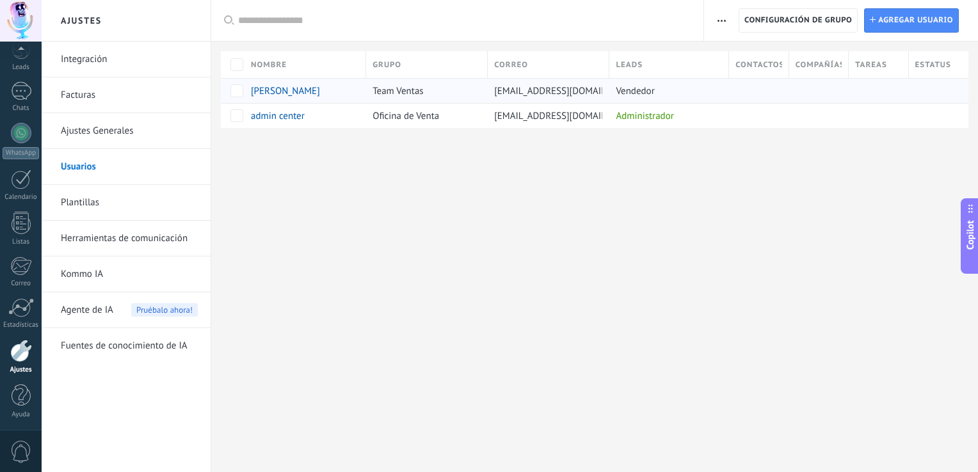
click at [319, 85] on span "Douglas Patiño De Abreu" at bounding box center [285, 91] width 69 height 12
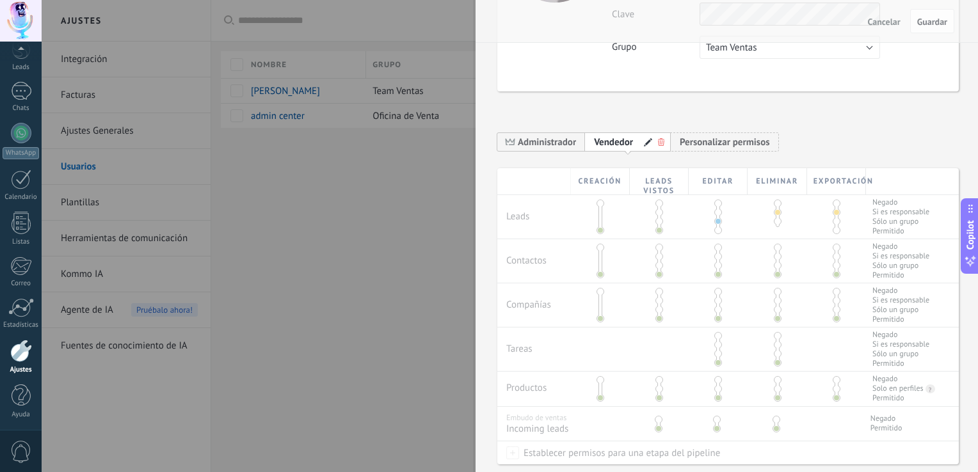
scroll to position [311, 0]
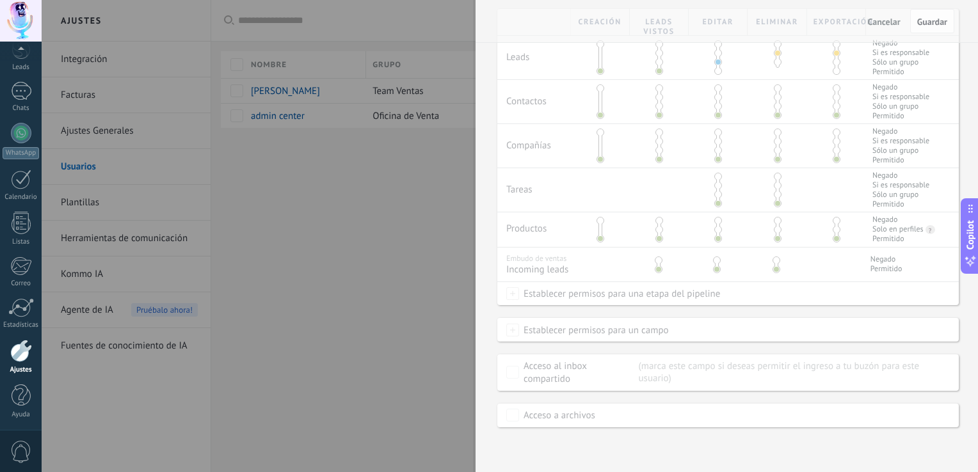
click at [524, 296] on div "Creación Leads vistos Editar Eliminar Exportación Leads Negado Si es responsabl…" at bounding box center [728, 218] width 462 height 419
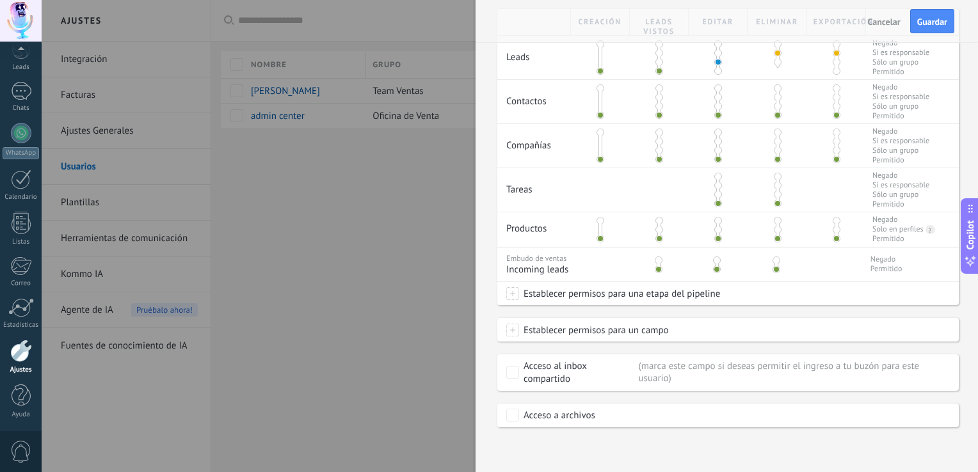
click at [403, 291] on div at bounding box center [489, 236] width 978 height 472
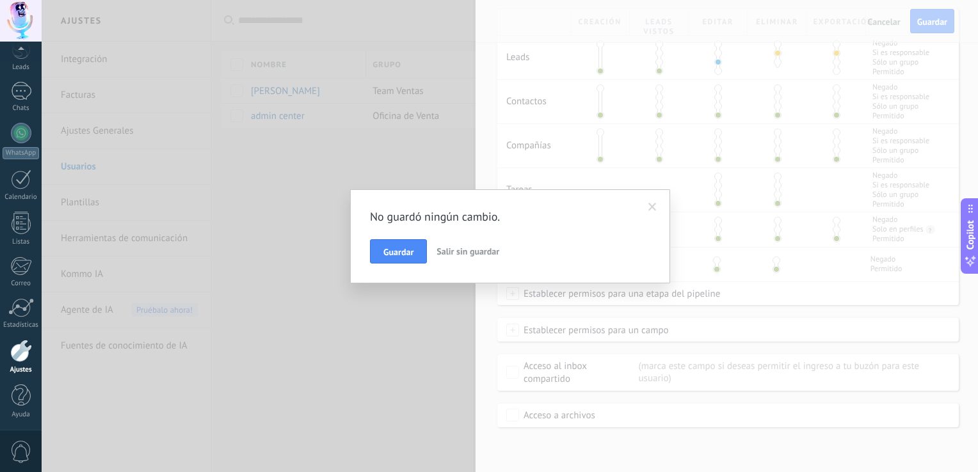
click at [462, 250] on span "Salir sin guardar" at bounding box center [468, 252] width 63 height 12
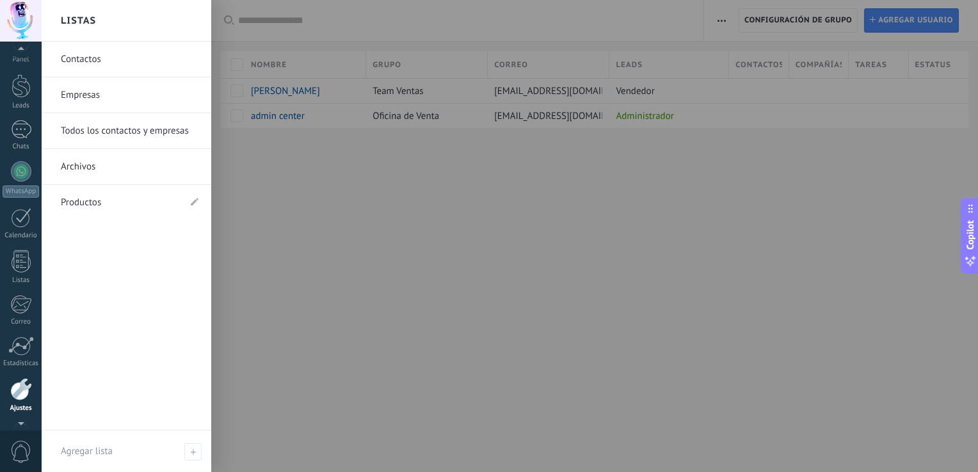
scroll to position [0, 0]
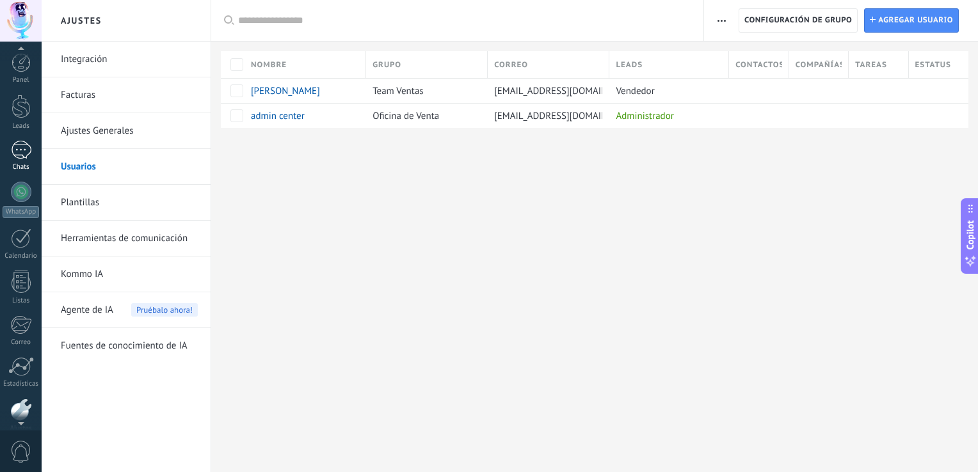
click at [26, 147] on div at bounding box center [21, 150] width 20 height 19
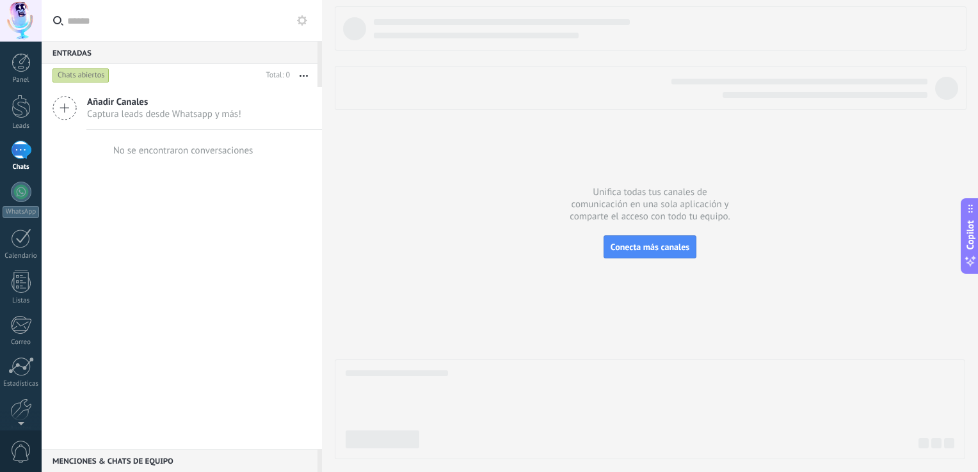
click at [106, 104] on span "Añadir Canales" at bounding box center [164, 102] width 154 height 12
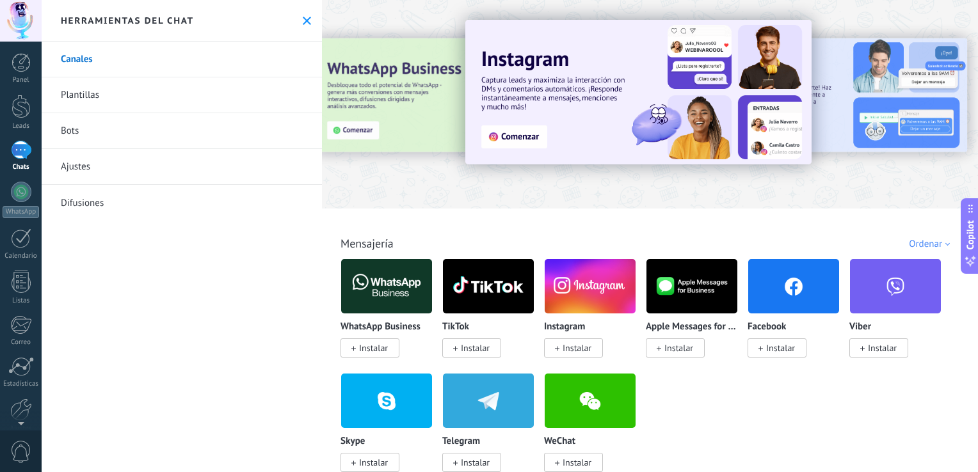
scroll to position [64, 0]
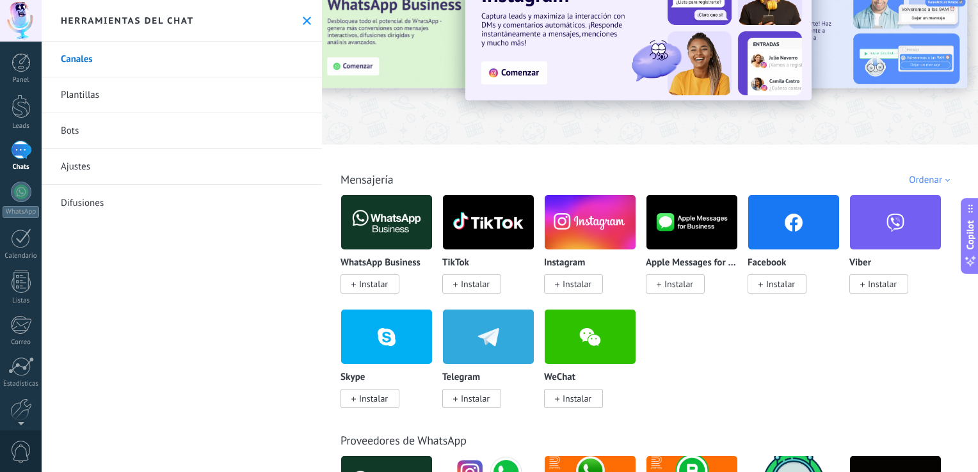
click at [485, 403] on span "Instalar" at bounding box center [475, 399] width 29 height 12
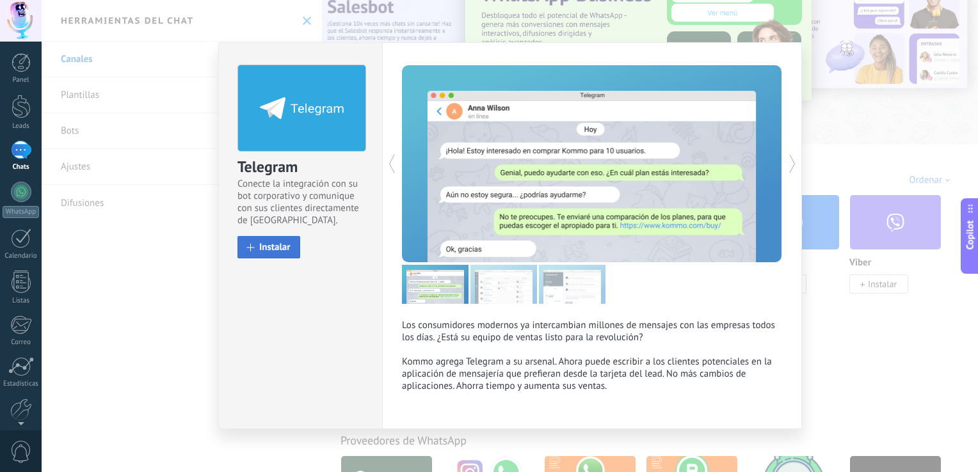
click at [284, 255] on button "Instalar" at bounding box center [269, 247] width 63 height 22
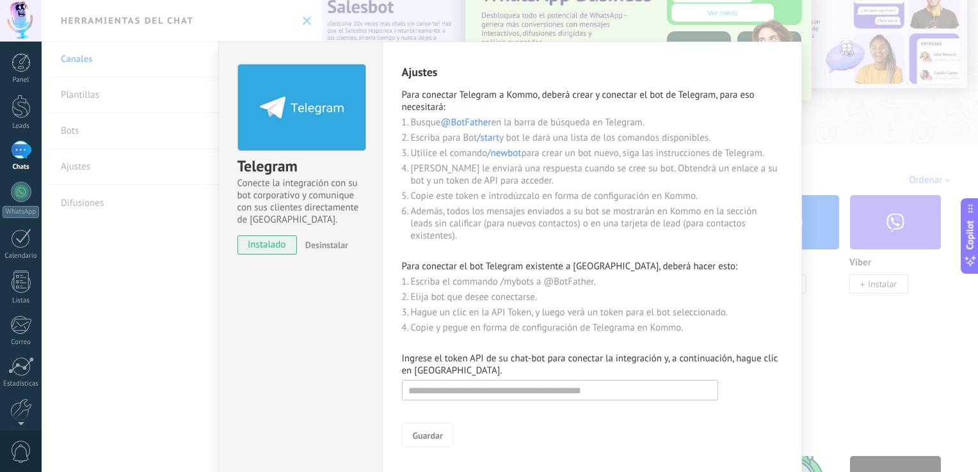
scroll to position [60, 0]
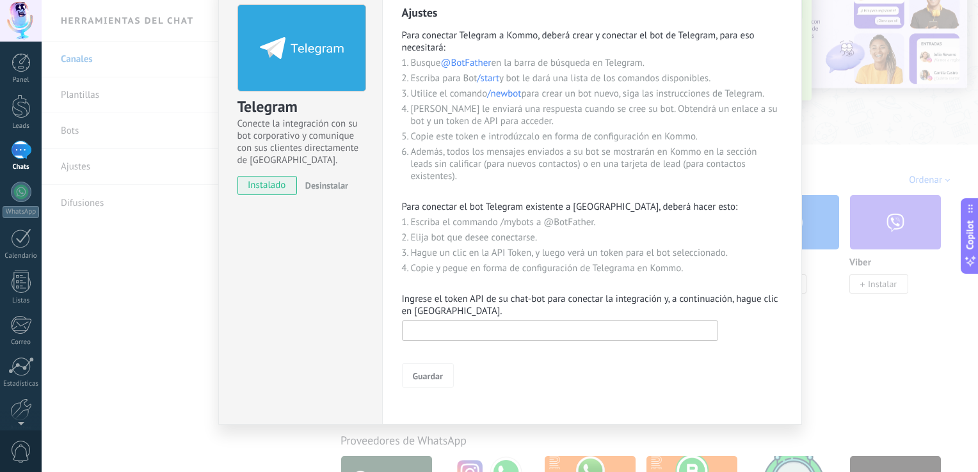
click at [503, 330] on input "text" at bounding box center [560, 331] width 316 height 20
paste input "**********"
type input "**********"
click at [440, 380] on span "Guardar" at bounding box center [428, 376] width 30 height 9
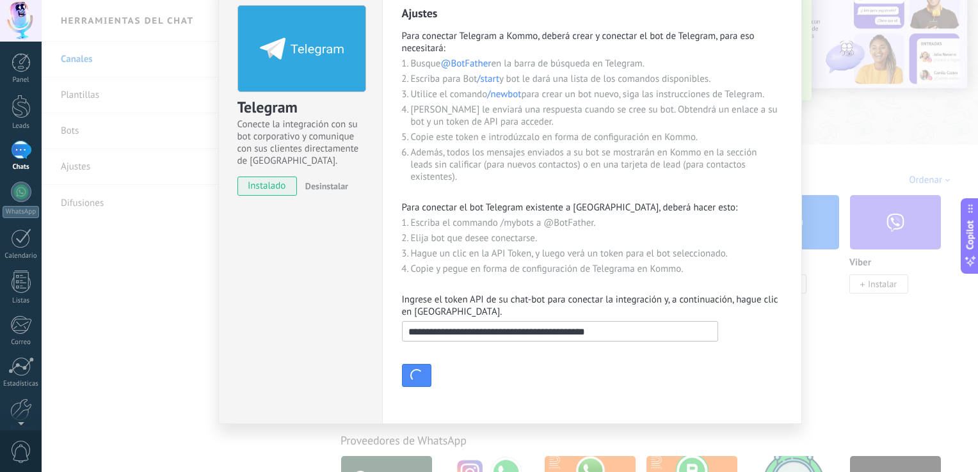
scroll to position [0, 0]
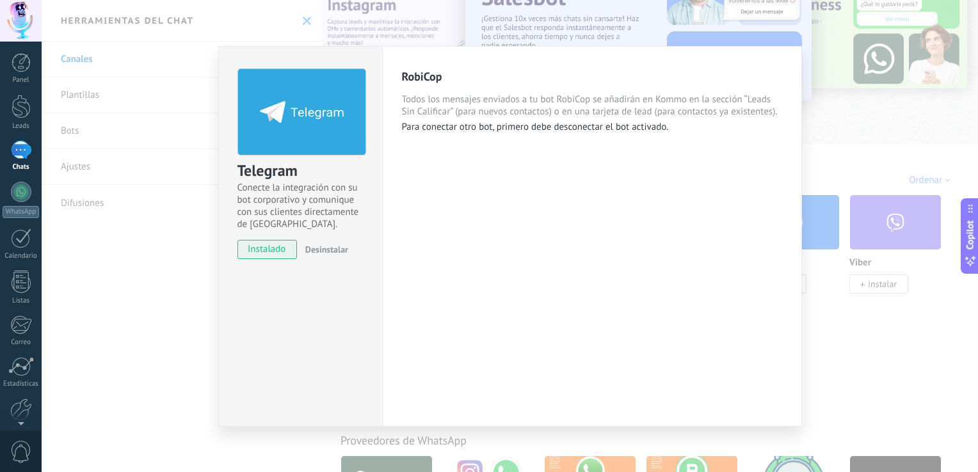
click at [834, 165] on div "Telegram Conecte la integración con su bot corporativo y comunique con sus clie…" at bounding box center [510, 236] width 937 height 472
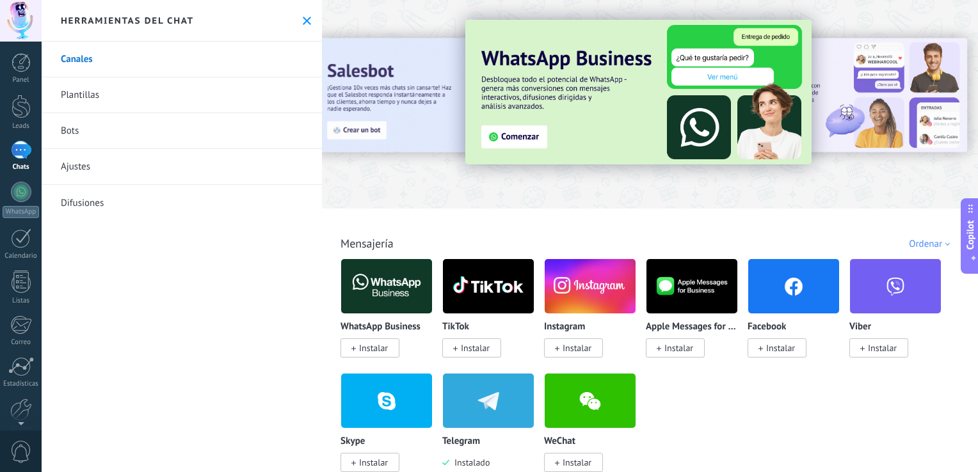
click at [109, 101] on link "Plantillas" at bounding box center [182, 95] width 280 height 36
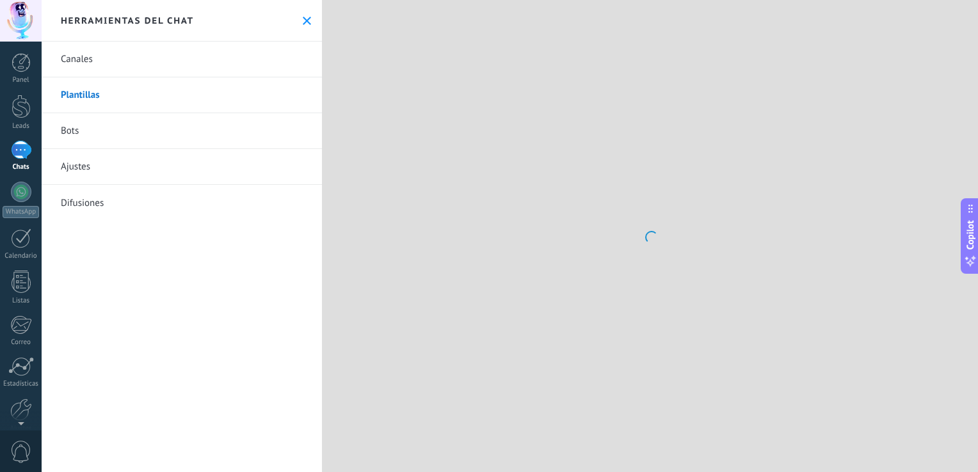
click at [108, 62] on link "Canales" at bounding box center [182, 60] width 280 height 36
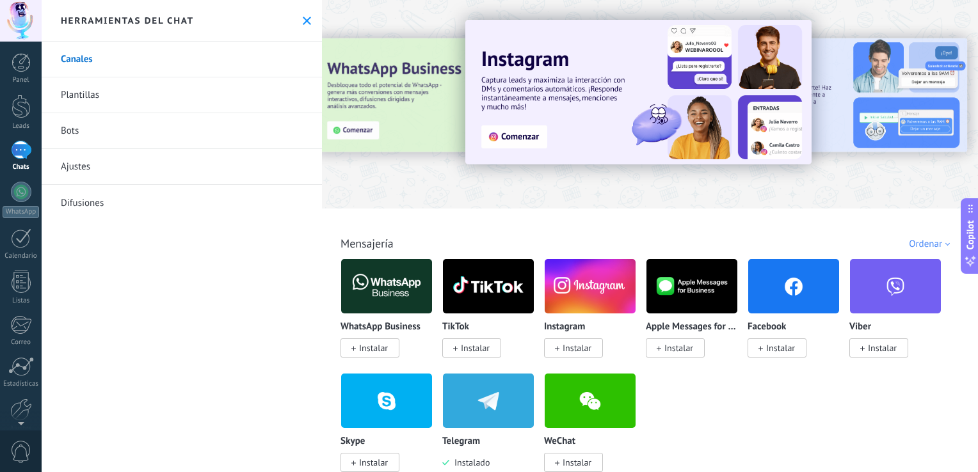
scroll to position [128, 0]
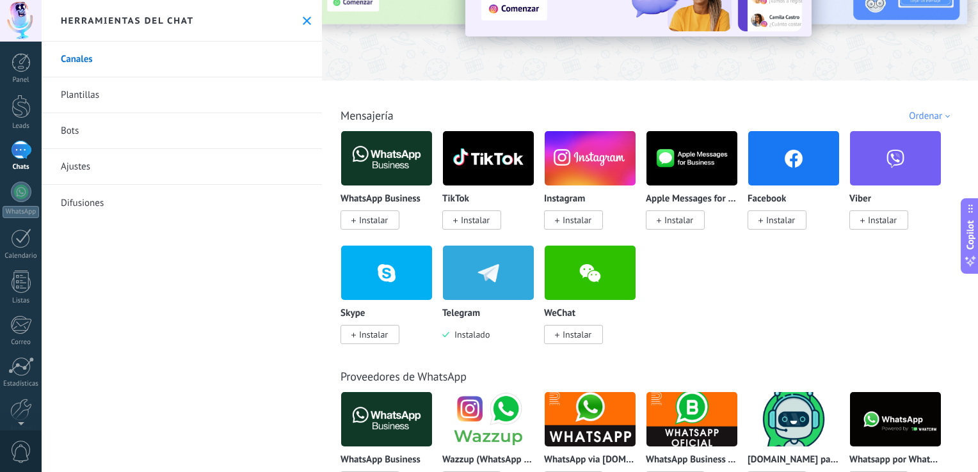
drag, startPoint x: 175, startPoint y: 321, endPoint x: 131, endPoint y: 288, distance: 55.3
click at [131, 289] on div "Canales Plantillas Bots Ajustes Difusiones" at bounding box center [182, 257] width 280 height 431
click at [303, 19] on use at bounding box center [307, 21] width 8 height 8
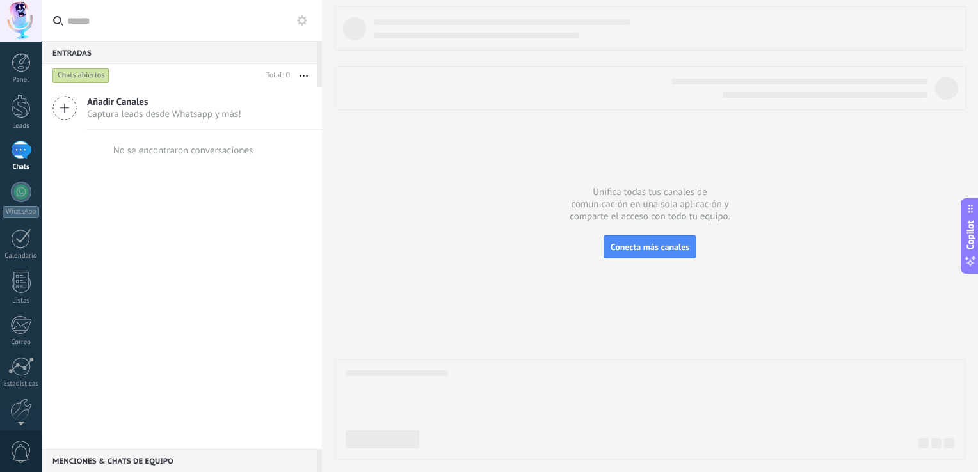
click at [31, 152] on link "Chats" at bounding box center [21, 156] width 42 height 31
click at [118, 115] on span "Captura leads desde Whatsapp y más!" at bounding box center [164, 114] width 154 height 12
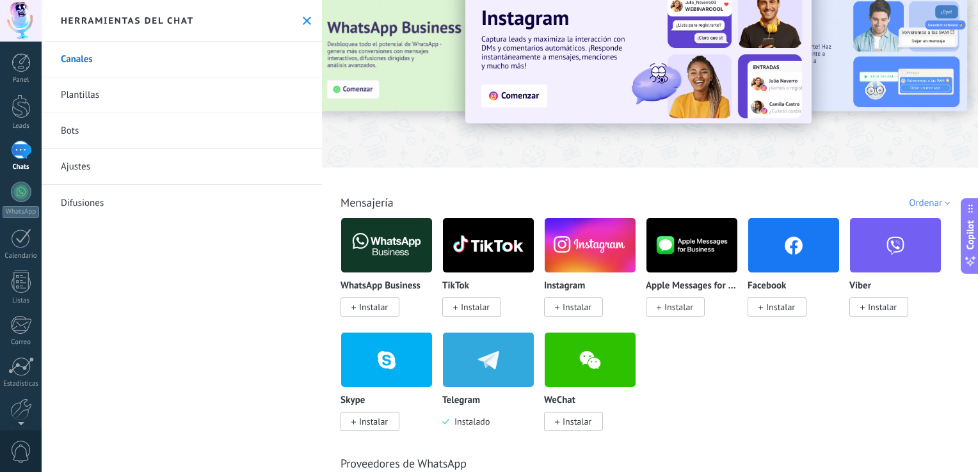
scroll to position [64, 0]
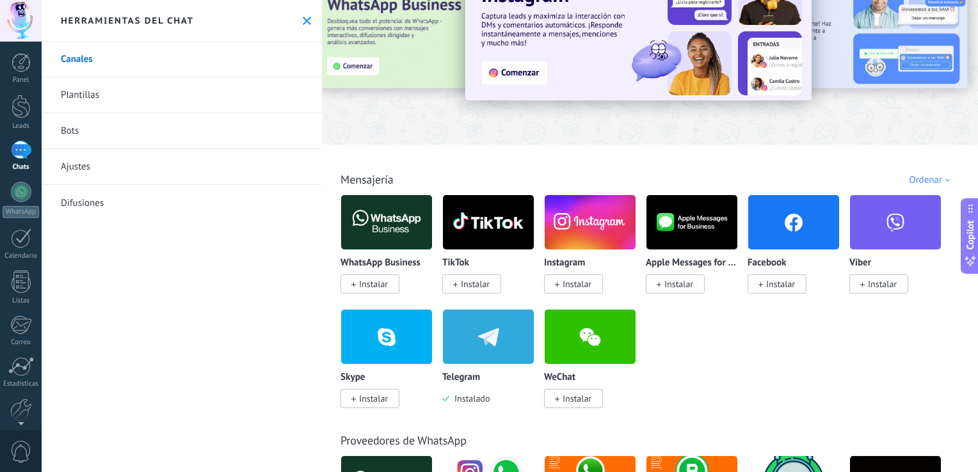
click at [464, 344] on img at bounding box center [488, 337] width 91 height 62
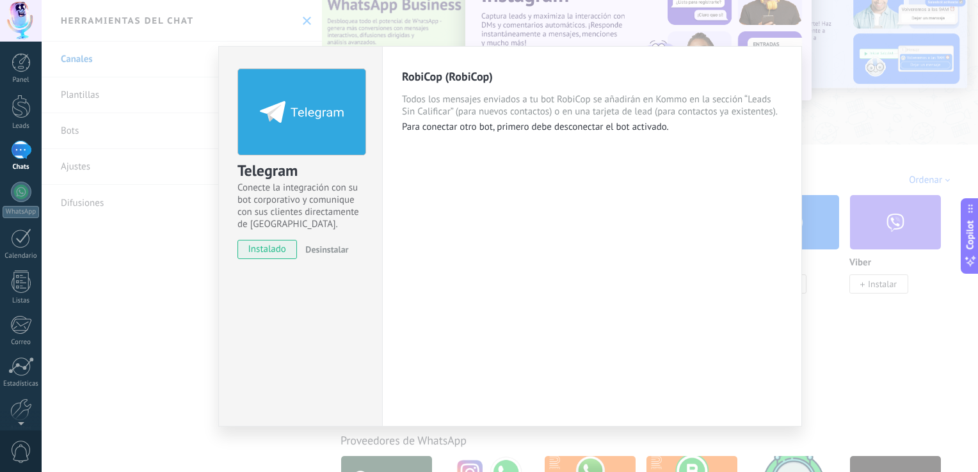
drag, startPoint x: 102, startPoint y: 288, endPoint x: 151, endPoint y: 261, distance: 55.6
click at [103, 286] on div "Telegram Conecte la integración con su bot corporativo y comunique con sus clie…" at bounding box center [510, 236] width 937 height 472
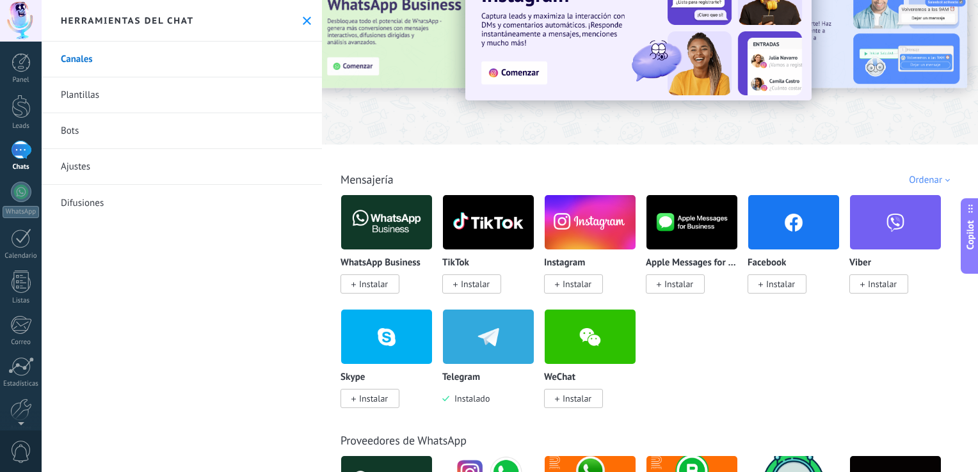
click at [92, 98] on link "Plantillas" at bounding box center [182, 95] width 280 height 36
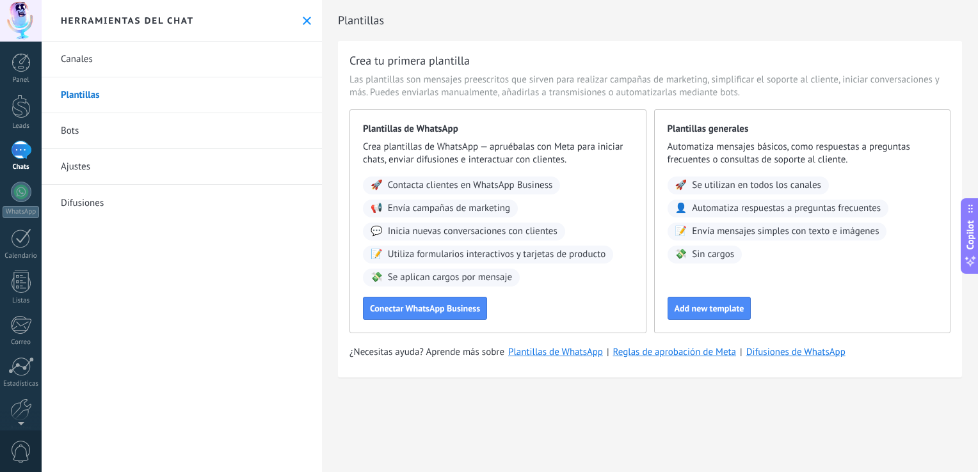
click at [92, 63] on link "Canales" at bounding box center [182, 60] width 280 height 36
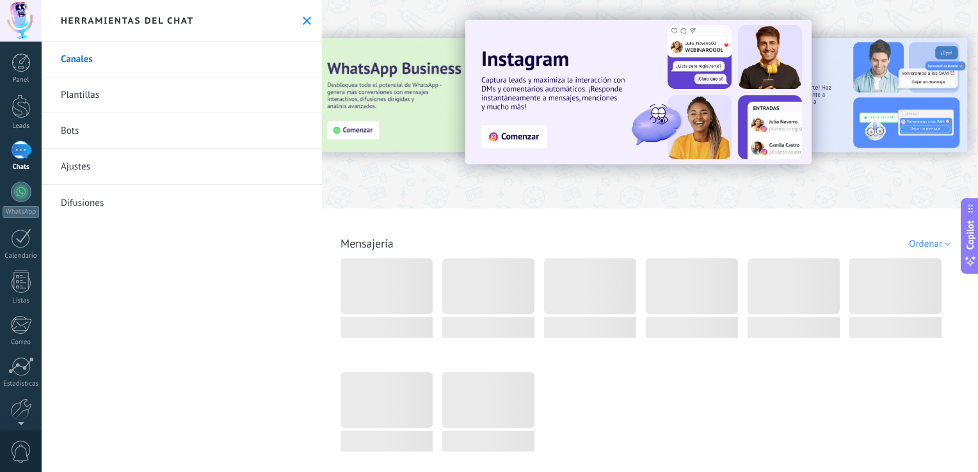
click at [26, 157] on div at bounding box center [21, 150] width 20 height 19
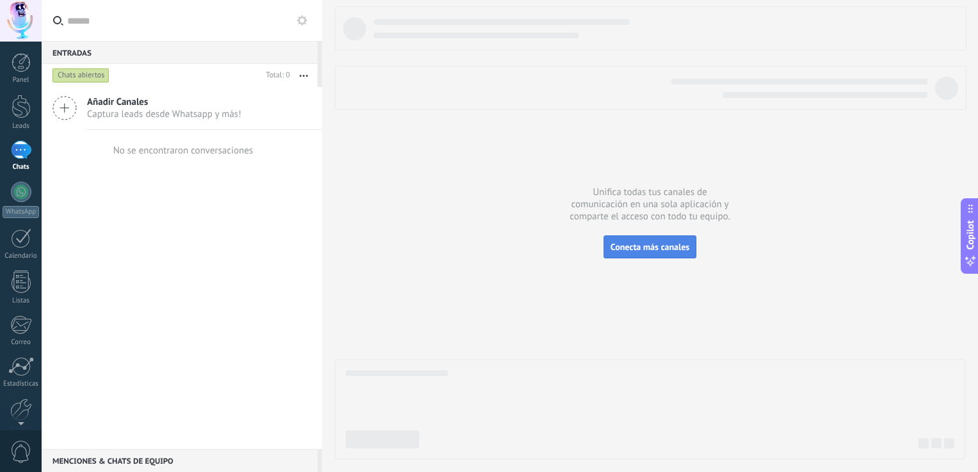
click at [675, 243] on span "Conecta más canales" at bounding box center [650, 247] width 79 height 12
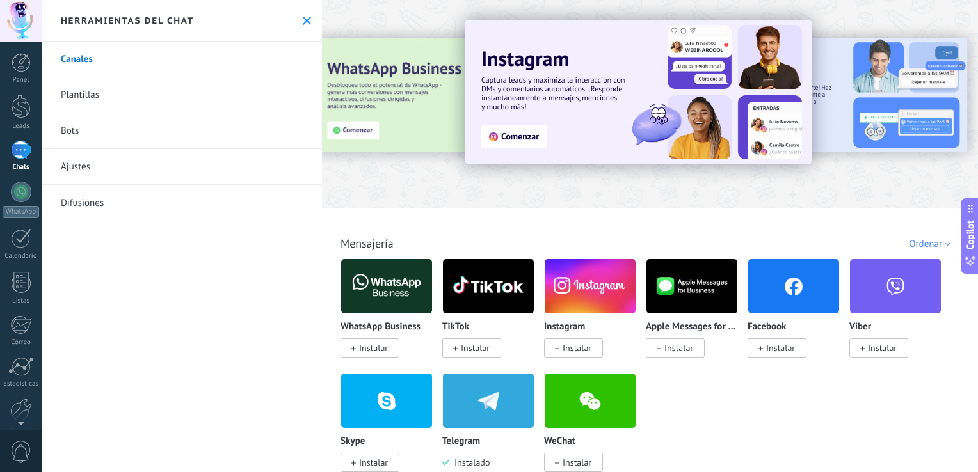
click at [97, 92] on link "Plantillas" at bounding box center [182, 95] width 280 height 36
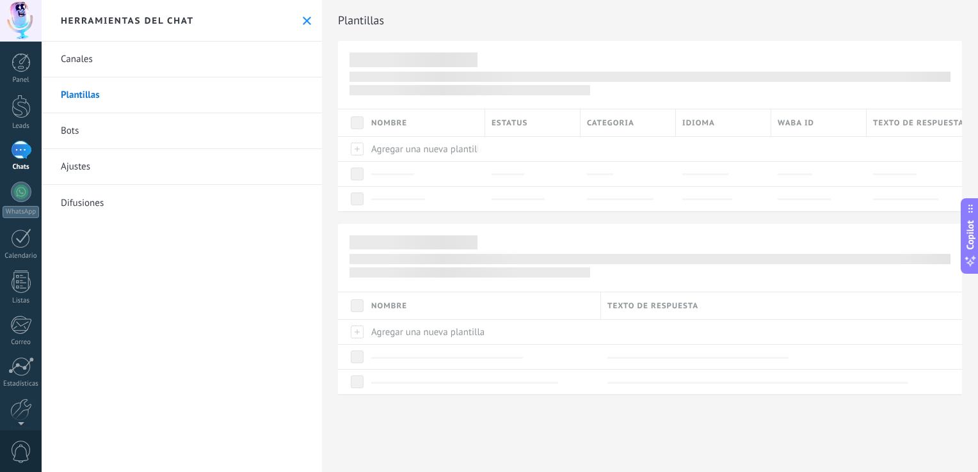
click at [93, 125] on link "Bots" at bounding box center [182, 131] width 280 height 36
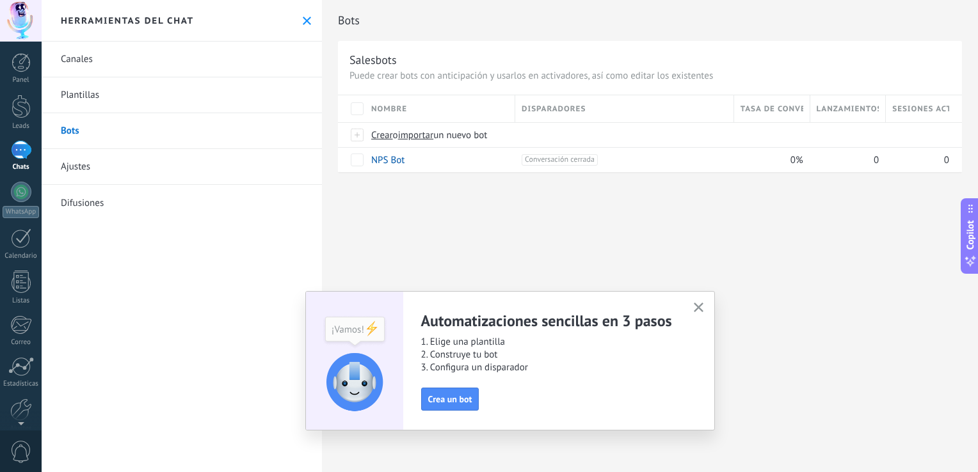
click at [91, 171] on link "Ajustes" at bounding box center [182, 167] width 280 height 36
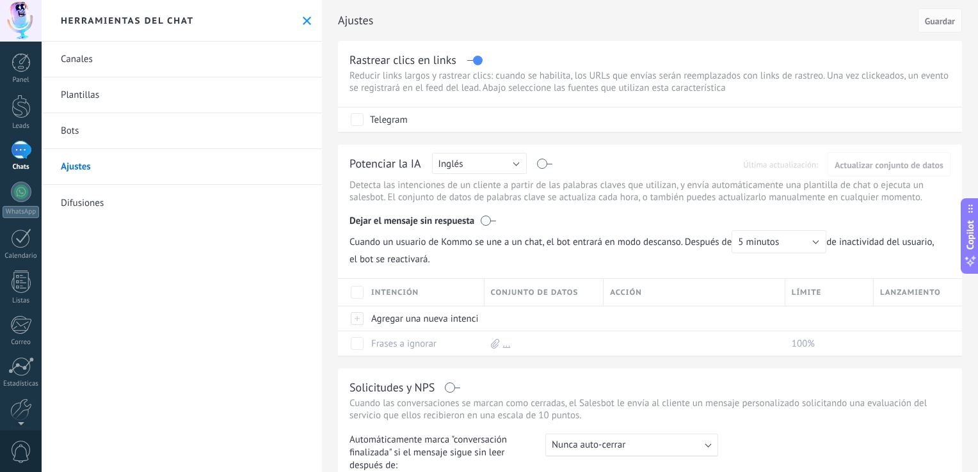
click at [83, 198] on link "Difusiones" at bounding box center [182, 203] width 280 height 36
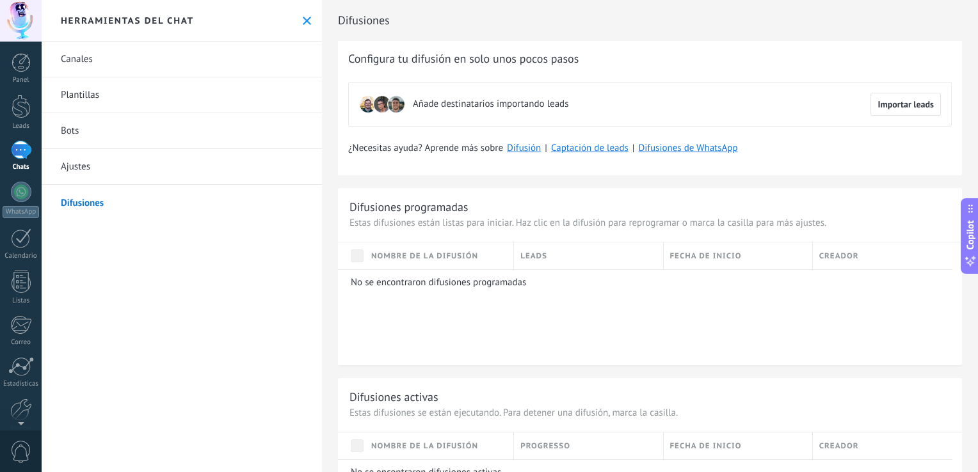
click at [90, 74] on link "Canales" at bounding box center [182, 60] width 280 height 36
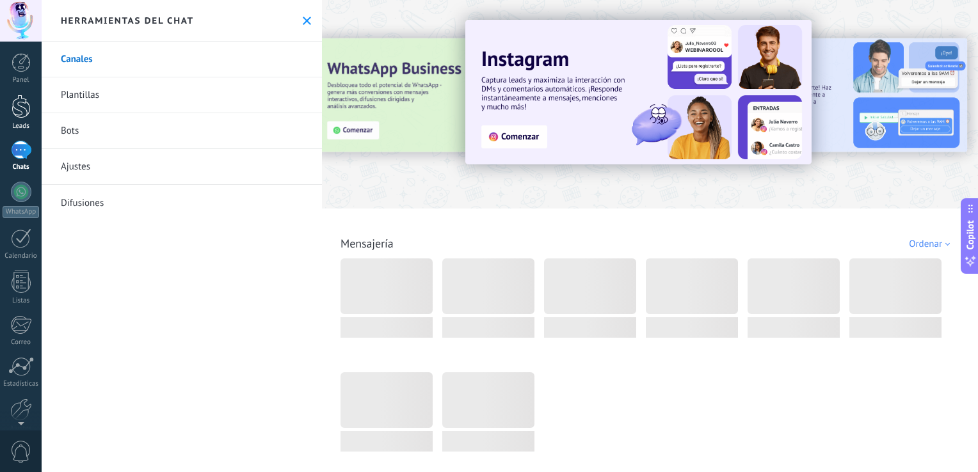
click at [15, 105] on div at bounding box center [21, 107] width 19 height 24
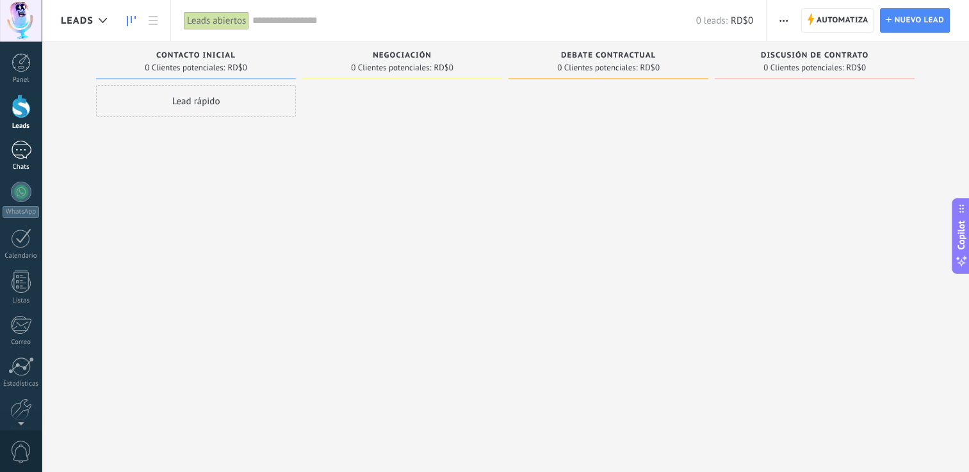
click at [17, 155] on div at bounding box center [21, 150] width 20 height 19
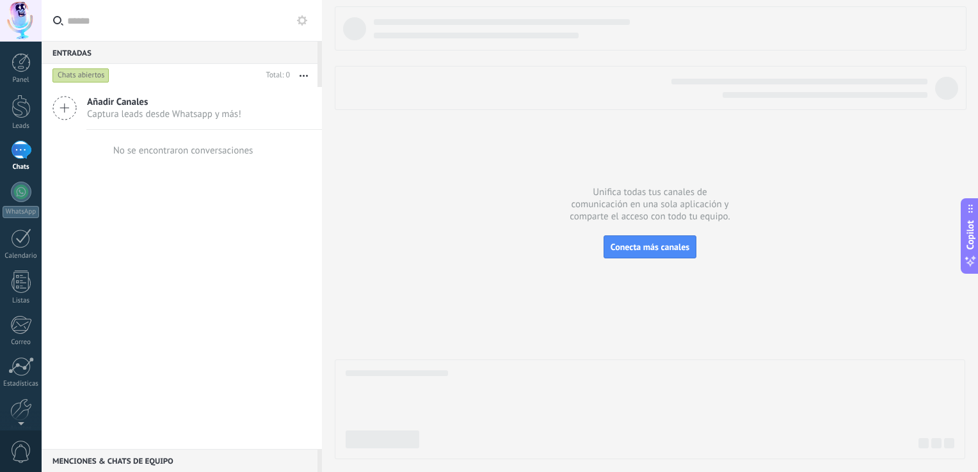
click at [309, 73] on button "button" at bounding box center [304, 75] width 28 height 23
click at [182, 206] on div "Añadir Canales Captura leads desde Whatsapp y más! No se encontraron conversaci…" at bounding box center [182, 268] width 280 height 362
click at [67, 72] on div "Chats abiertos" at bounding box center [80, 75] width 57 height 15
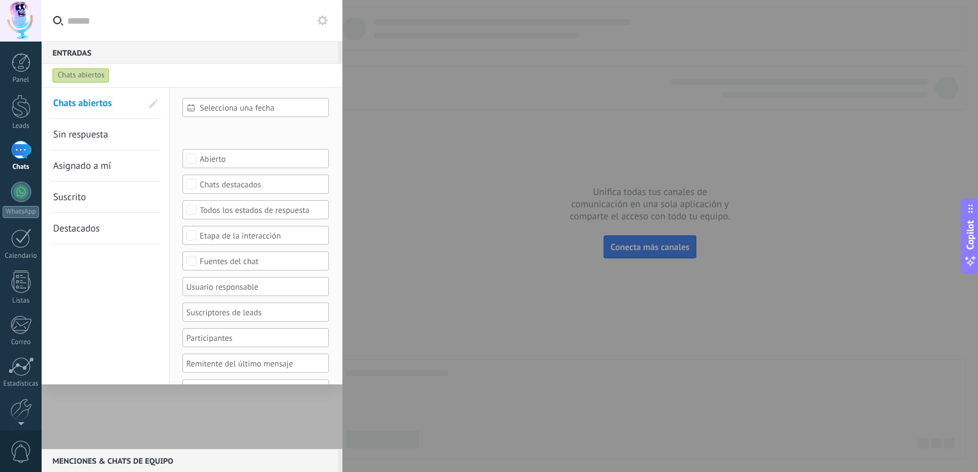
click at [67, 74] on div "Chats abiertos" at bounding box center [80, 75] width 57 height 15
click at [203, 425] on div at bounding box center [192, 268] width 301 height 362
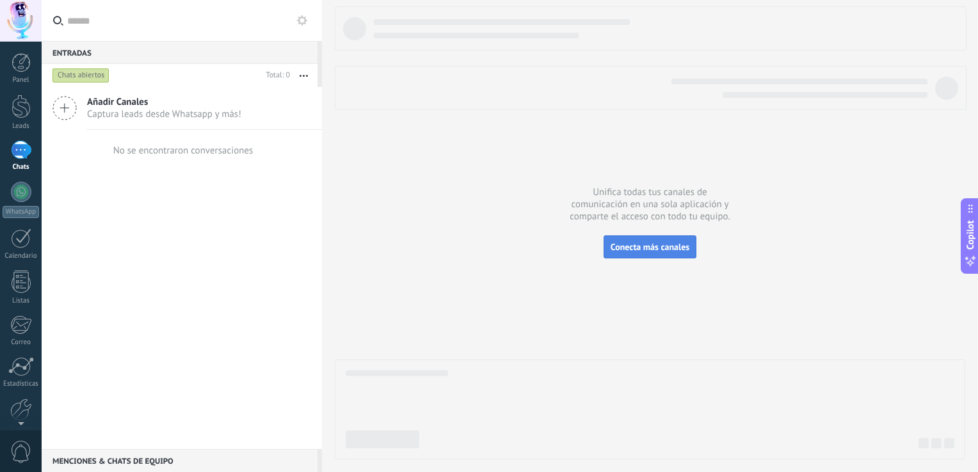
click at [653, 248] on span "Conecta más canales" at bounding box center [650, 247] width 79 height 12
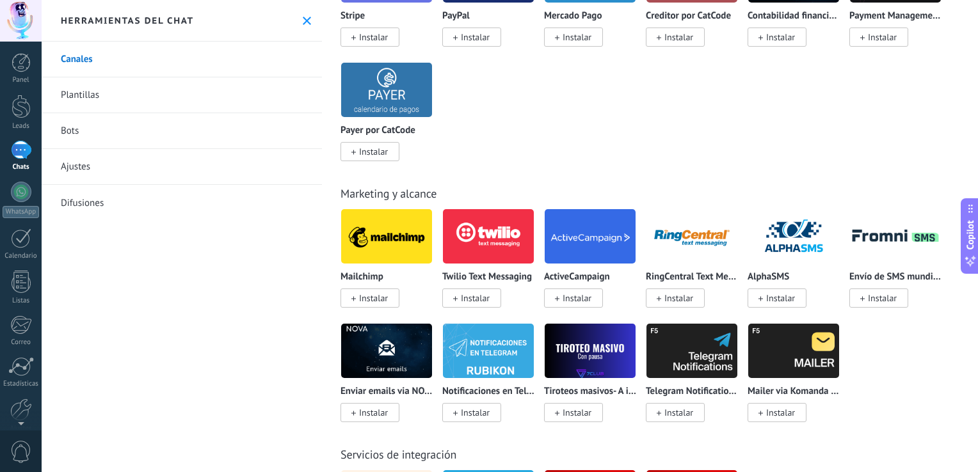
scroll to position [2113, 0]
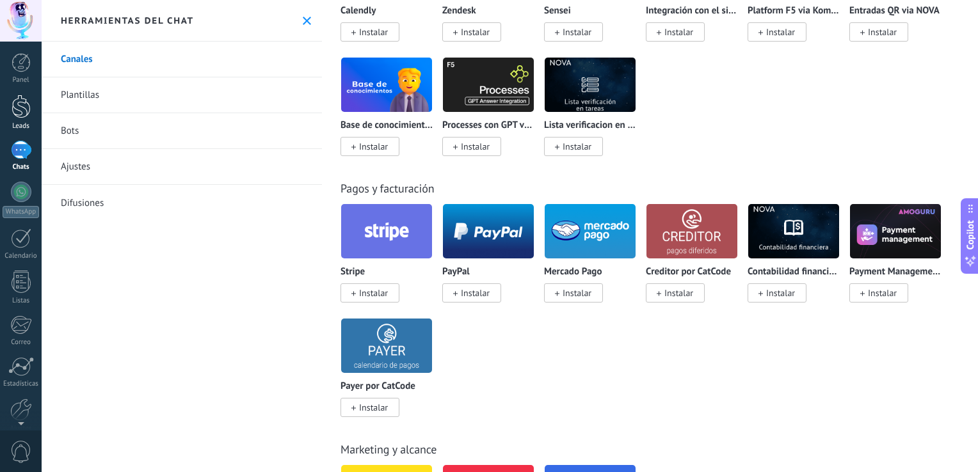
click at [19, 106] on div at bounding box center [21, 107] width 19 height 24
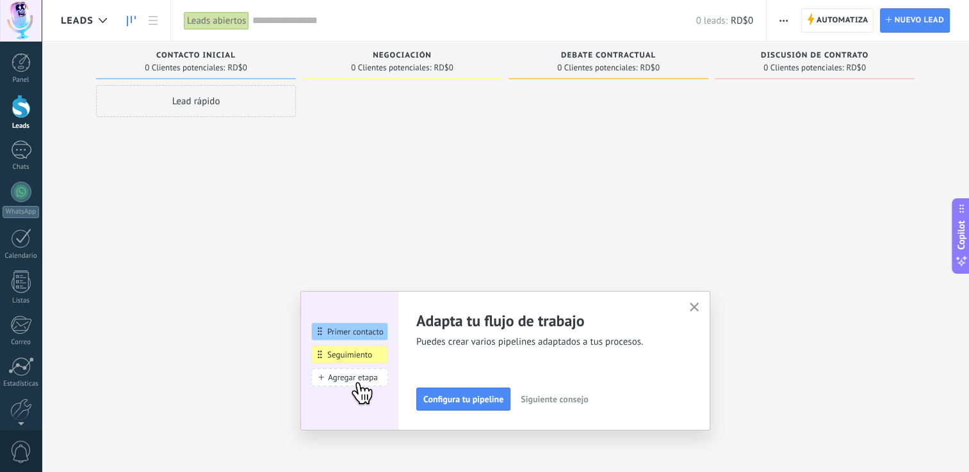
click at [20, 108] on div at bounding box center [21, 107] width 19 height 24
click at [102, 15] on div at bounding box center [102, 20] width 21 height 25
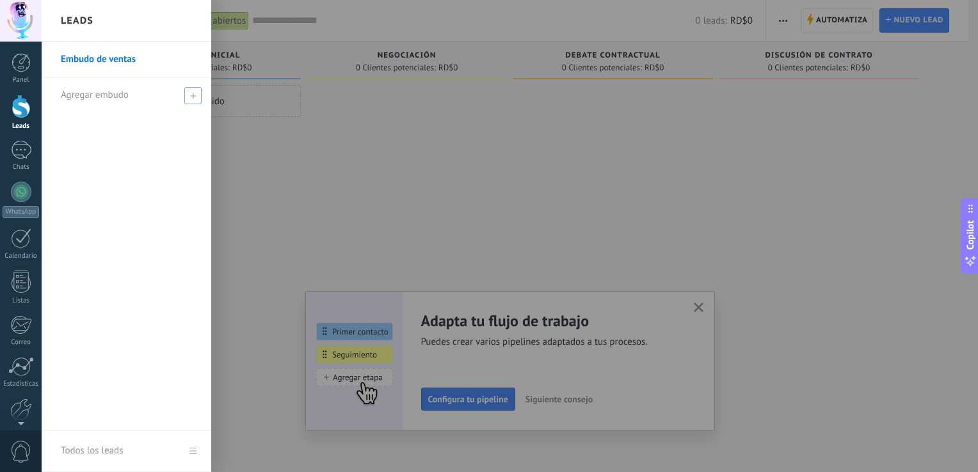
click at [148, 96] on div "Agregar embudo" at bounding box center [130, 94] width 138 height 35
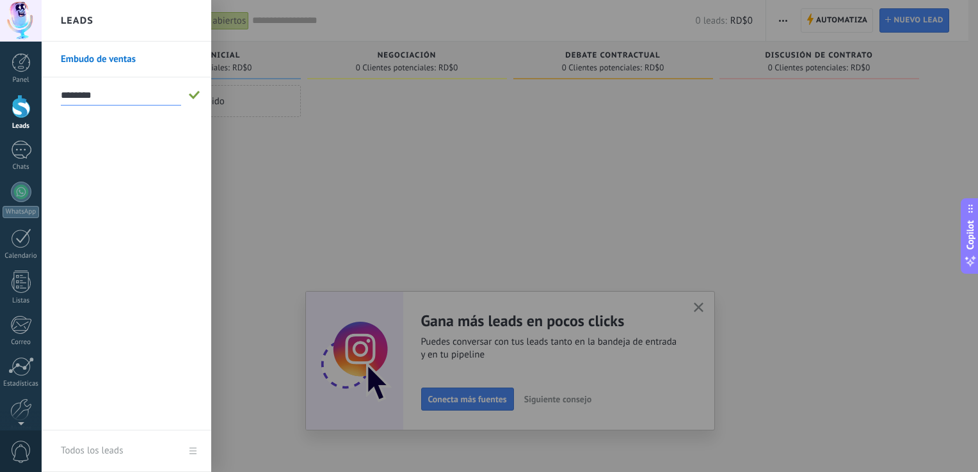
type input "********"
click at [199, 88] on span at bounding box center [195, 95] width 14 height 16
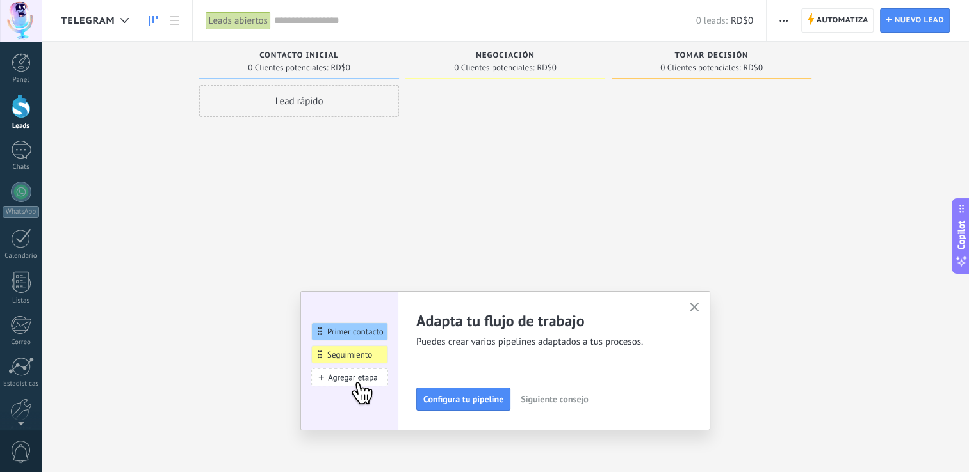
click at [134, 135] on div "Leads Entrantes Solicitudes: 0 0 0 0 0 0 0 0 0 Contacto inicial 0 Clientes pote…" at bounding box center [515, 216] width 908 height 349
click at [774, 18] on button "button" at bounding box center [783, 20] width 19 height 24
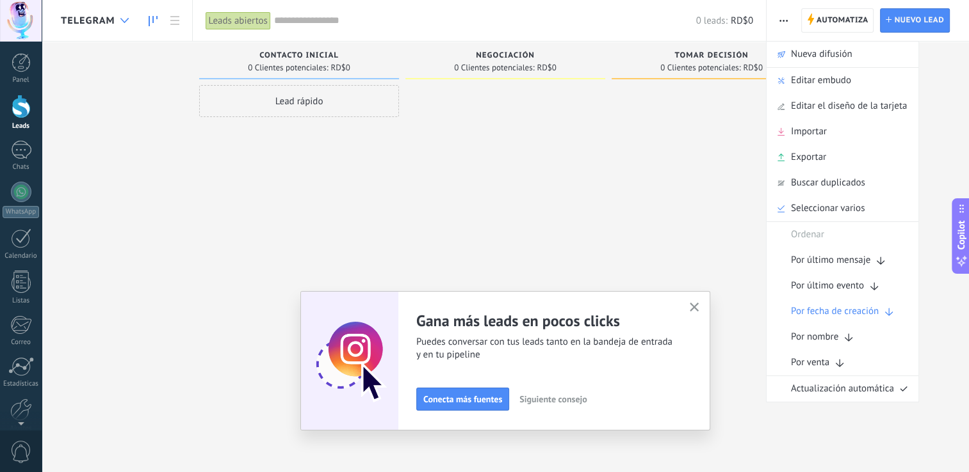
click at [128, 16] on div at bounding box center [124, 20] width 21 height 25
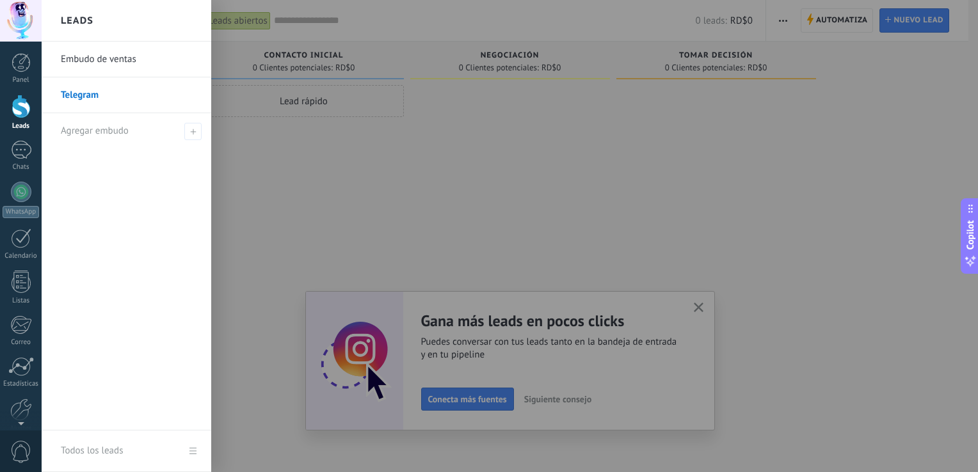
click at [118, 98] on link "Telegram" at bounding box center [130, 95] width 138 height 36
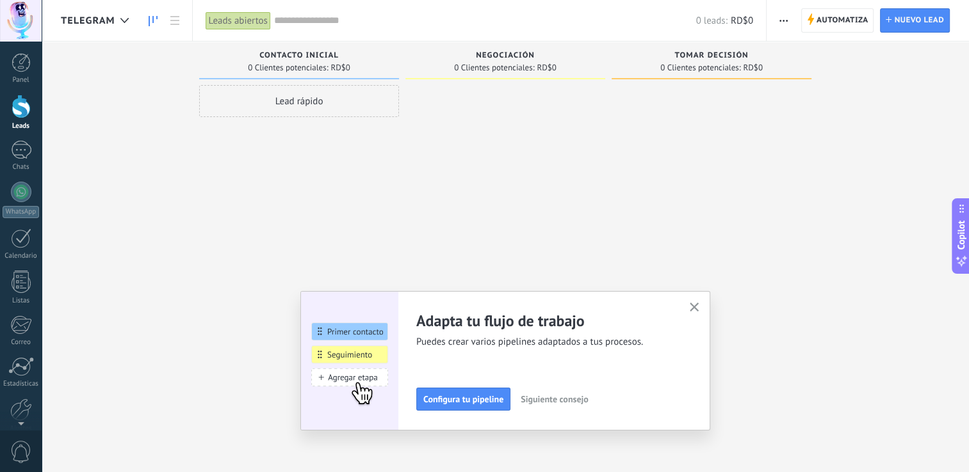
click at [316, 104] on div "Lead rápido" at bounding box center [299, 101] width 200 height 32
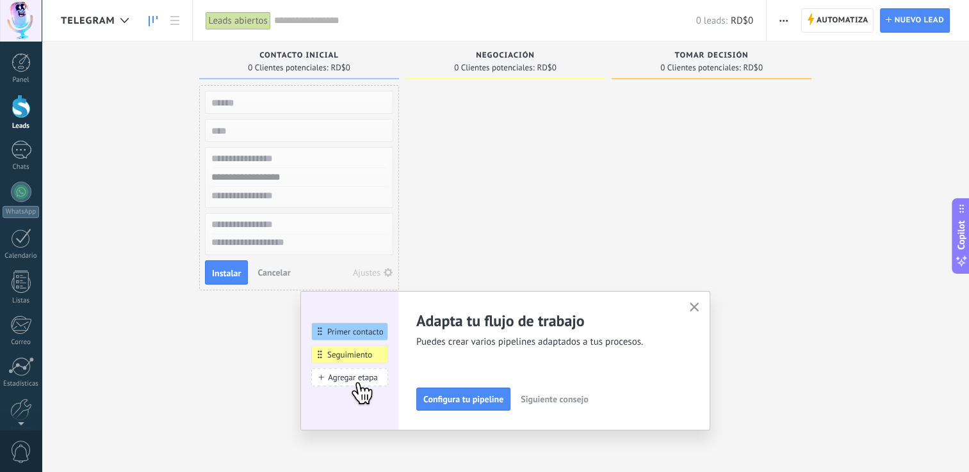
click at [315, 65] on span "0 Clientes potenciales:" at bounding box center [288, 68] width 80 height 8
click at [464, 146] on div at bounding box center [505, 237] width 200 height 305
click at [699, 303] on icon "button" at bounding box center [694, 308] width 10 height 10
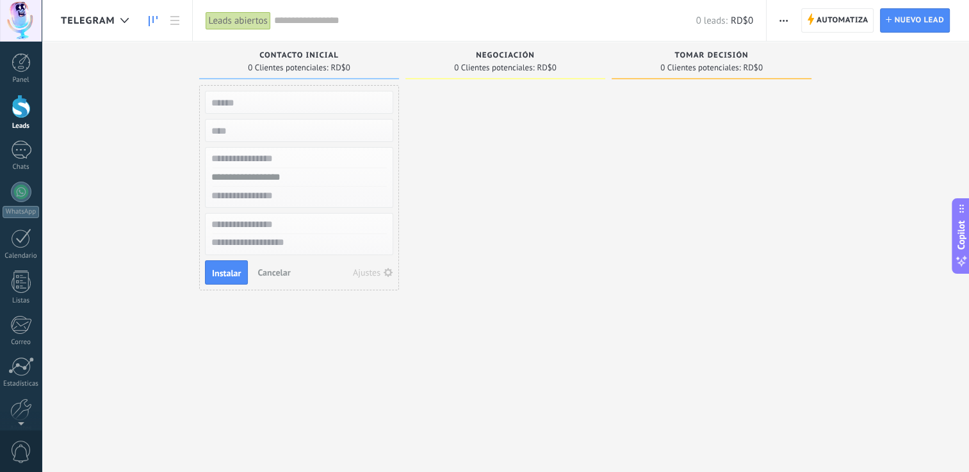
click at [270, 18] on div "Leads abiertos" at bounding box center [238, 21] width 65 height 19
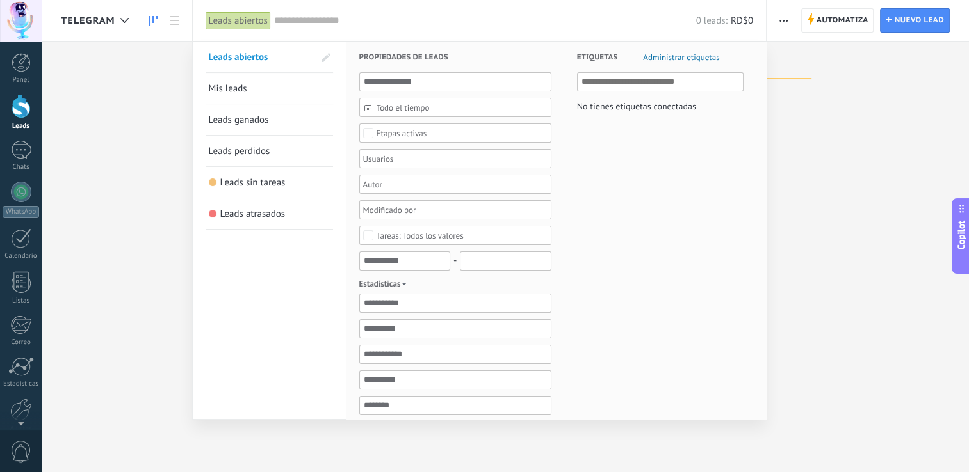
click at [90, 122] on div at bounding box center [484, 236] width 969 height 472
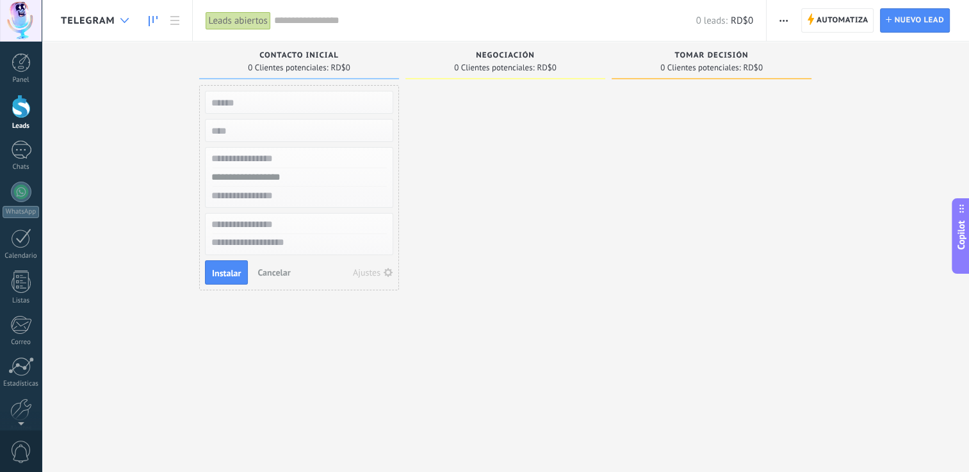
click at [134, 16] on div at bounding box center [124, 20] width 21 height 25
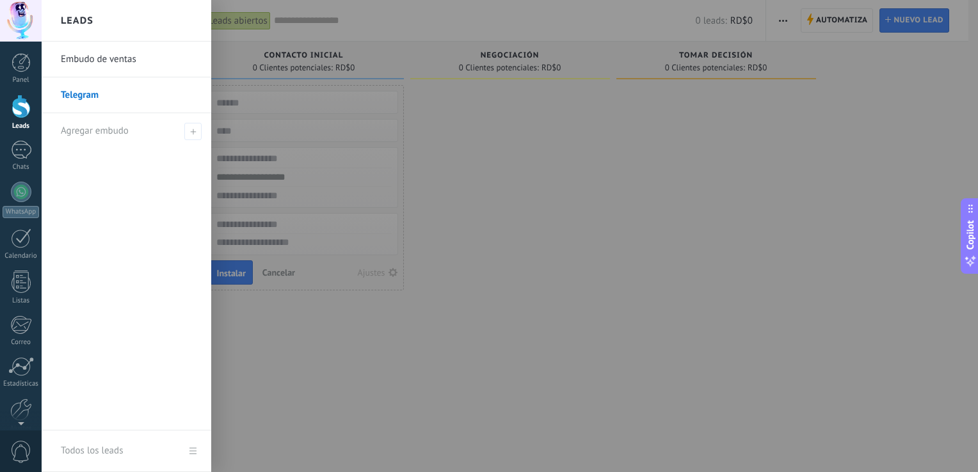
click at [128, 17] on div "Leads" at bounding box center [127, 21] width 170 height 42
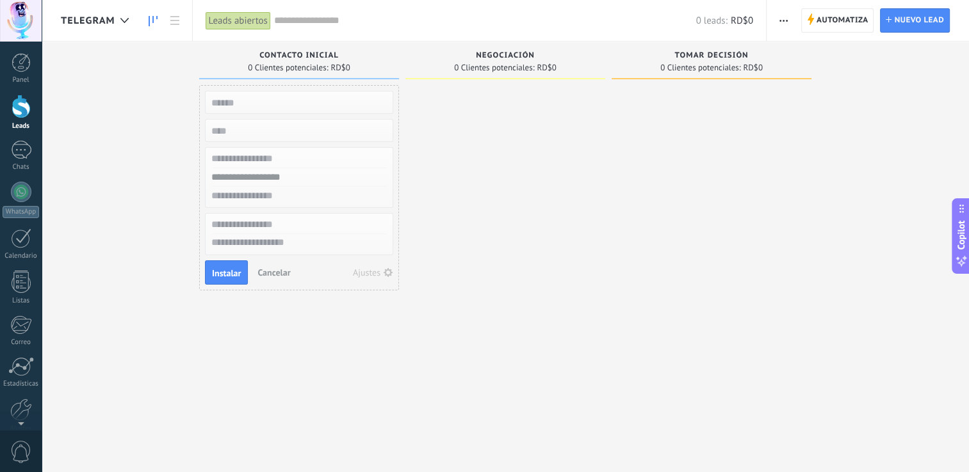
click at [176, 181] on div "Leads Entrantes Solicitudes: 0 0 0 0 0 0 0 0 0 Contacto inicial 0 Clientes pote…" at bounding box center [515, 216] width 908 height 349
click at [133, 16] on div at bounding box center [124, 20] width 21 height 25
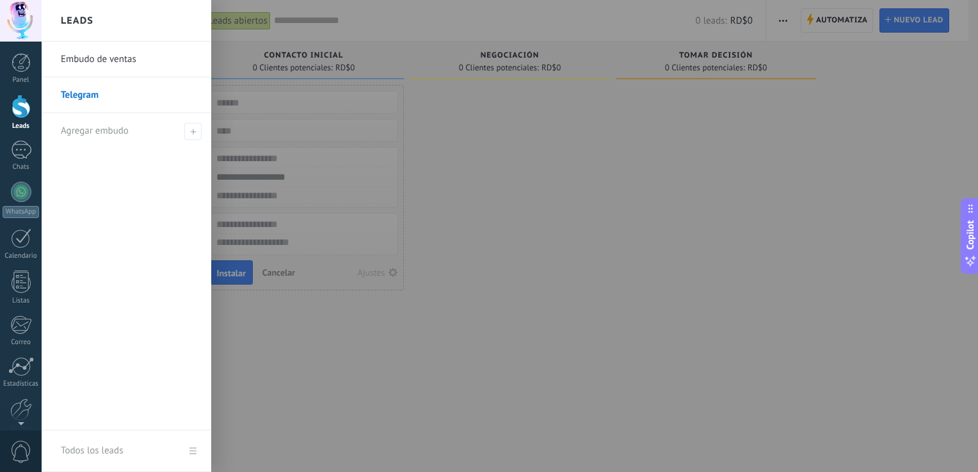
click at [85, 91] on link "Telegram" at bounding box center [130, 95] width 138 height 36
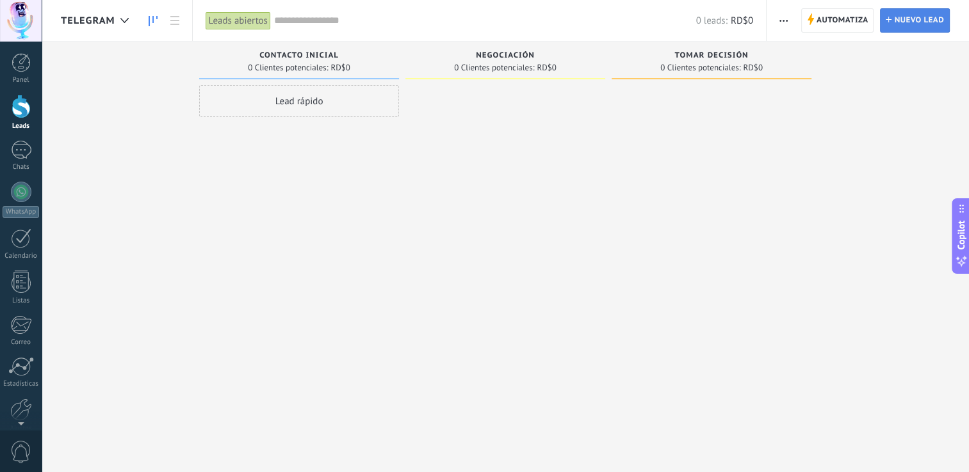
click at [910, 20] on span "Nuevo lead" at bounding box center [919, 20] width 50 height 23
click at [778, 21] on button "button" at bounding box center [783, 20] width 19 height 24
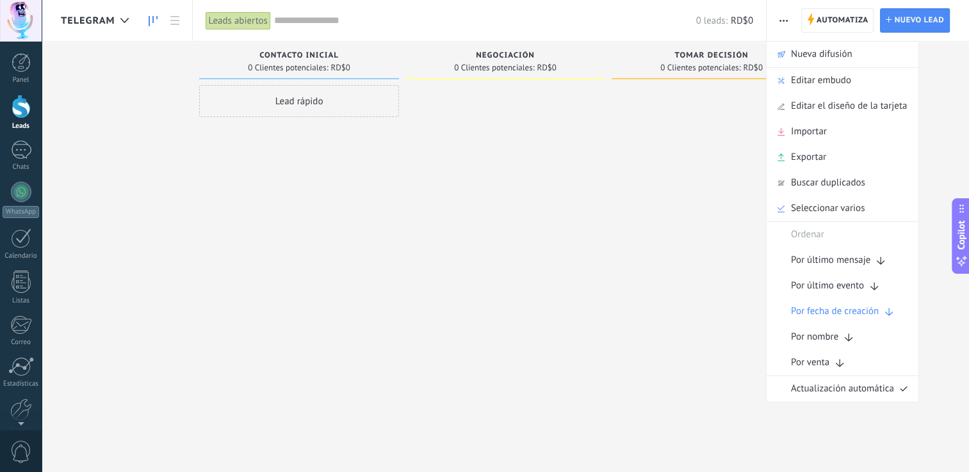
click at [261, 284] on div "Lead rápido" at bounding box center [299, 237] width 200 height 305
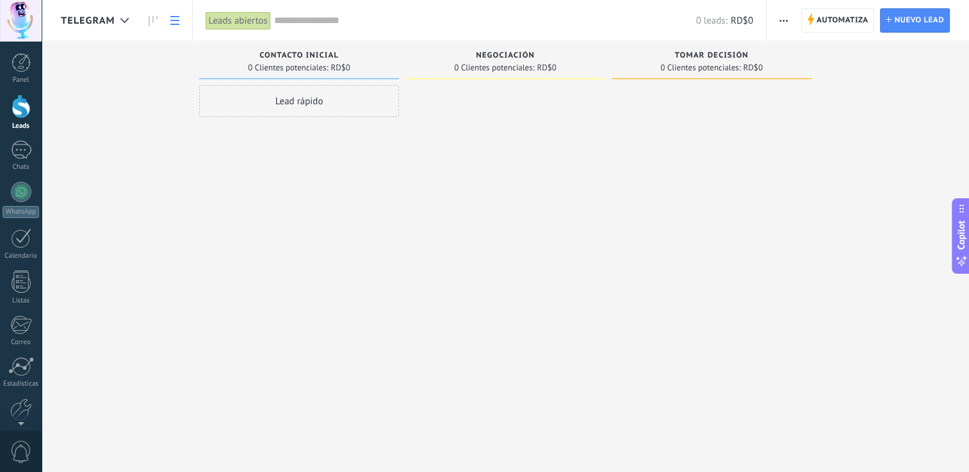
click at [174, 18] on icon at bounding box center [174, 20] width 9 height 9
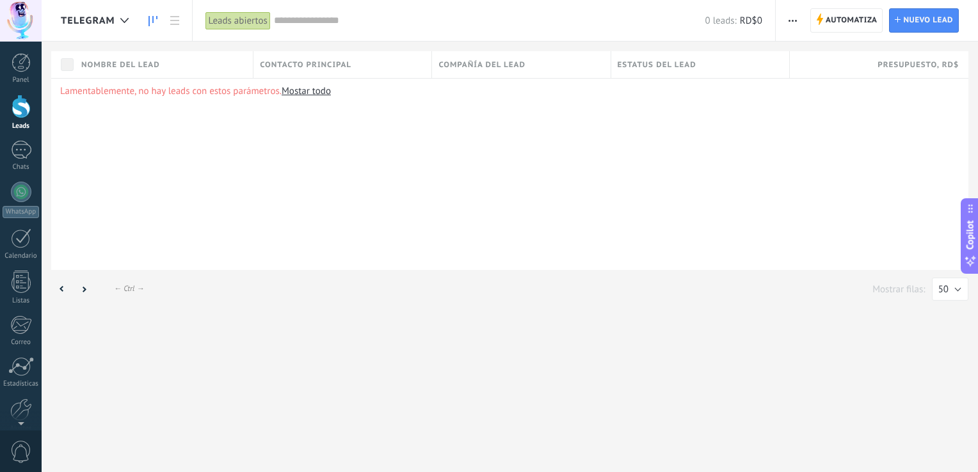
click at [146, 22] on link at bounding box center [153, 20] width 22 height 25
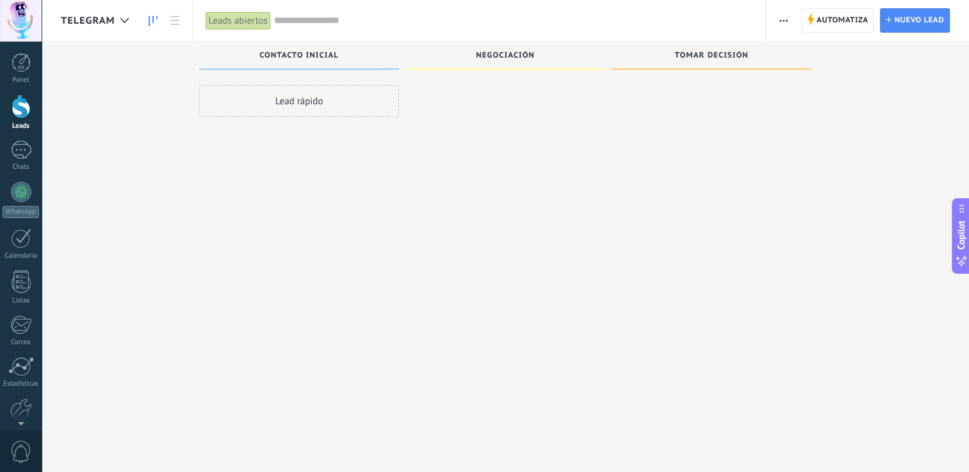
click at [314, 15] on input "text" at bounding box center [513, 20] width 479 height 13
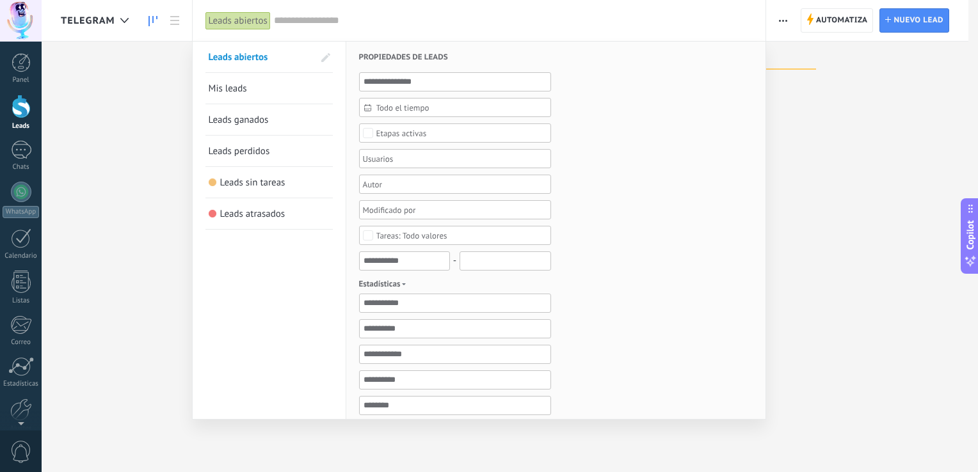
click at [115, 19] on div at bounding box center [489, 236] width 978 height 472
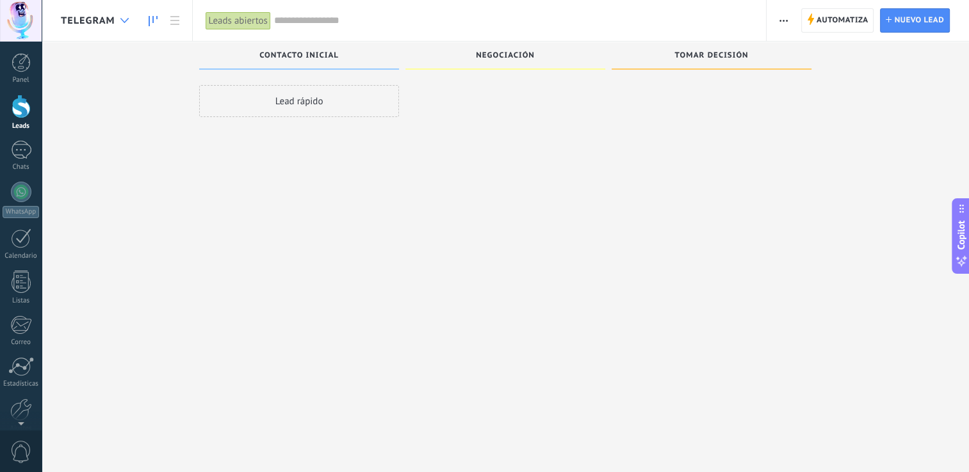
click at [119, 22] on div at bounding box center [124, 20] width 21 height 25
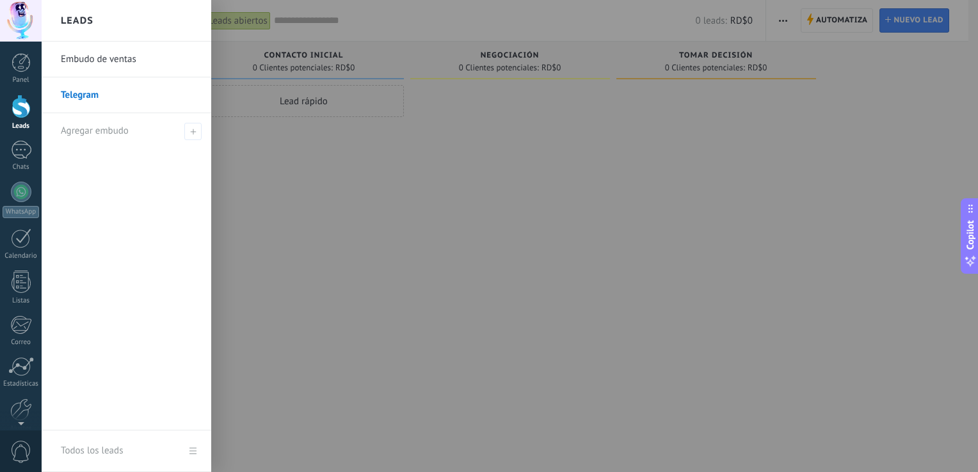
click at [129, 60] on link "Embudo de ventas" at bounding box center [130, 60] width 138 height 36
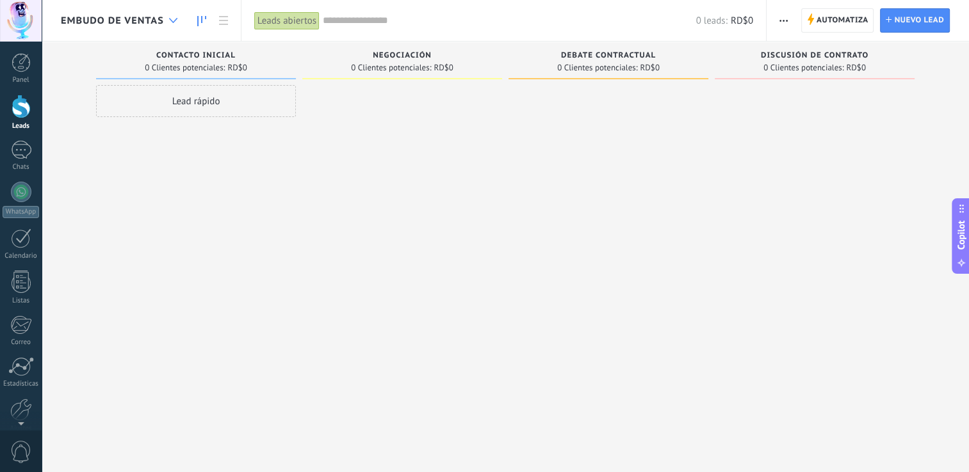
click at [163, 22] on div "Embudo de ventas" at bounding box center [122, 20] width 123 height 41
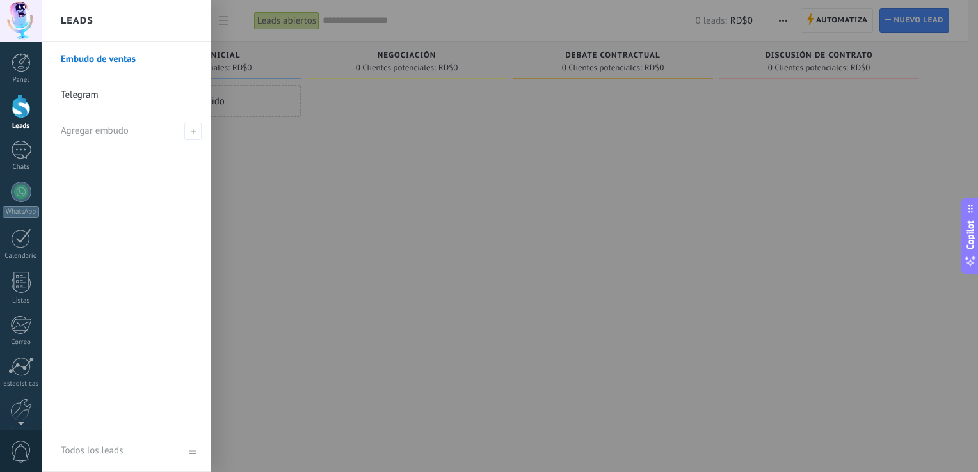
drag, startPoint x: 423, startPoint y: 237, endPoint x: 293, endPoint y: 234, distance: 130.0
click at [419, 236] on div at bounding box center [531, 236] width 978 height 472
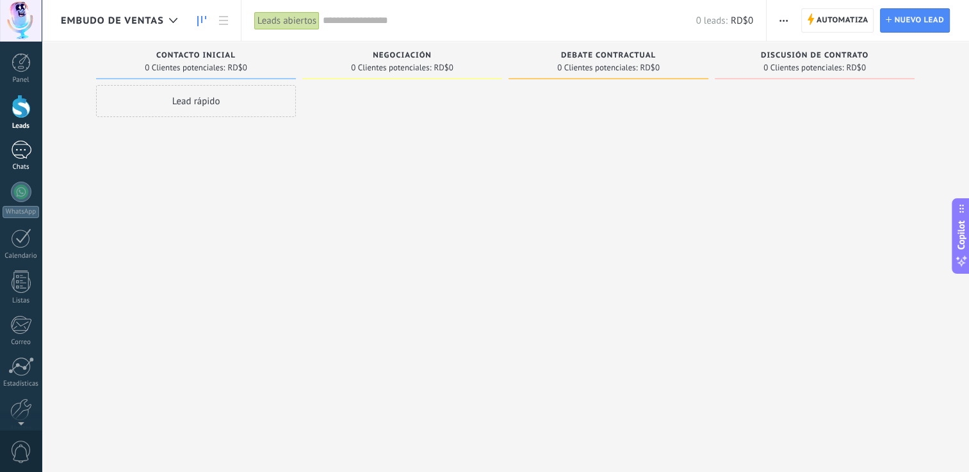
click at [31, 151] on link "Chats" at bounding box center [21, 156] width 42 height 31
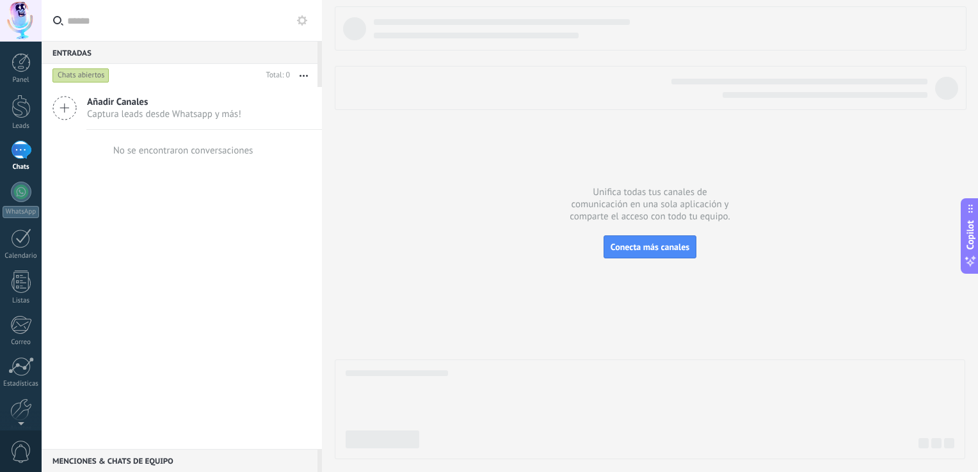
click at [304, 73] on button "button" at bounding box center [304, 75] width 28 height 23
click at [182, 112] on span "Captura leads desde Whatsapp y más!" at bounding box center [164, 114] width 154 height 12
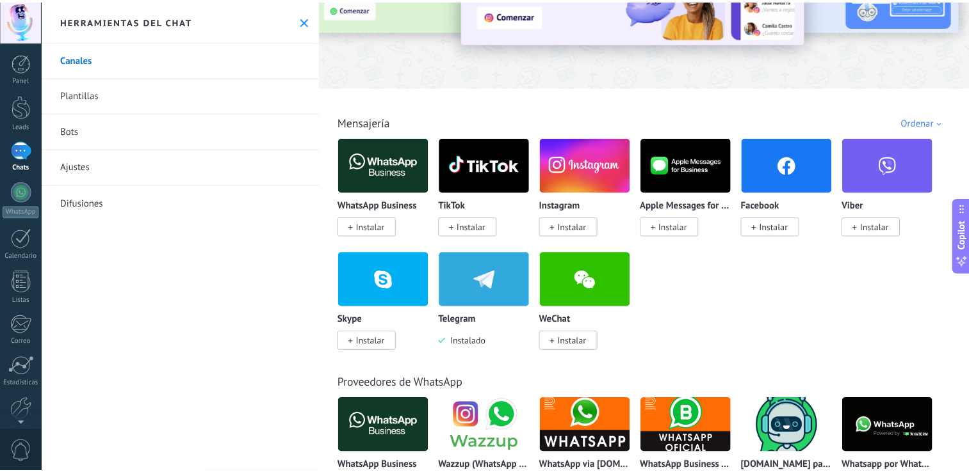
scroll to position [128, 0]
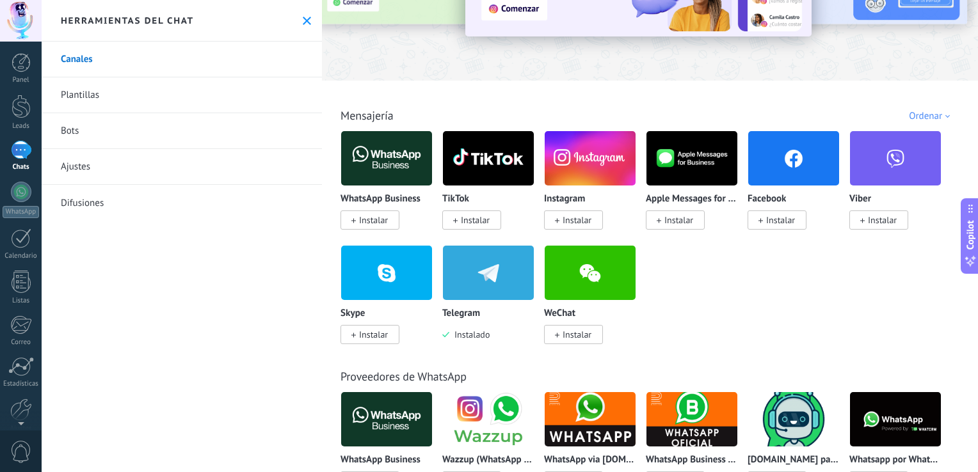
click at [468, 287] on img at bounding box center [488, 273] width 91 height 62
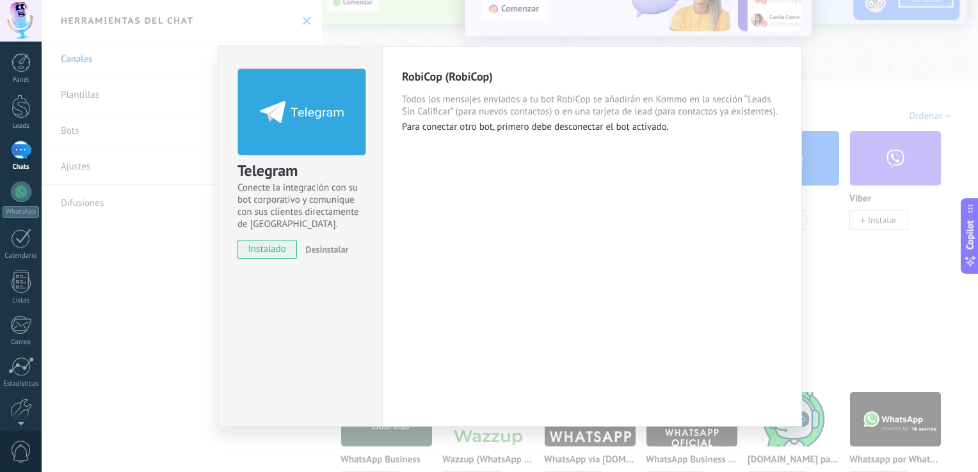
click at [254, 247] on span "instalado" at bounding box center [267, 249] width 58 height 19
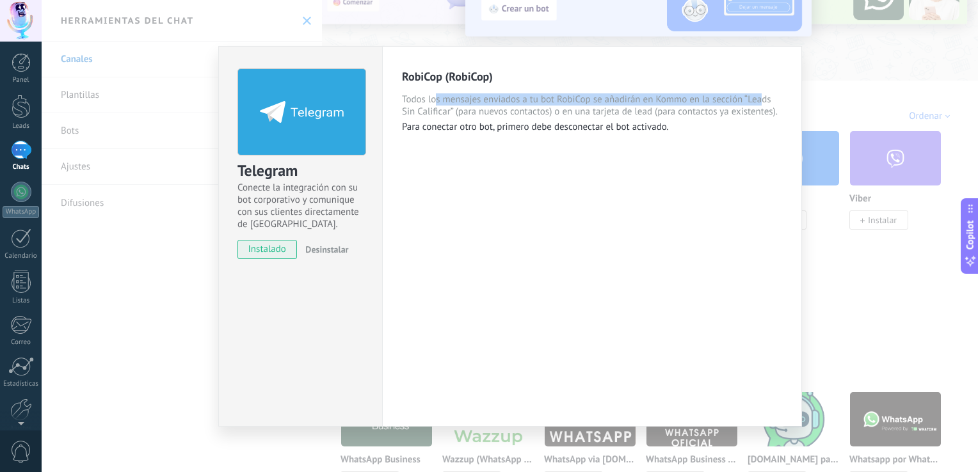
drag, startPoint x: 497, startPoint y: 92, endPoint x: 759, endPoint y: 101, distance: 262.6
click at [759, 101] on div "RobiCop (RobiCop) Todos los mensajes enviados a tu bot RobiCop se añadirán en K…" at bounding box center [592, 101] width 380 height 64
drag, startPoint x: 759, startPoint y: 101, endPoint x: 839, endPoint y: 99, distance: 80.0
click at [839, 99] on div "Telegram Conecte la integración con su bot corporativo y comunique con sus clie…" at bounding box center [510, 236] width 937 height 472
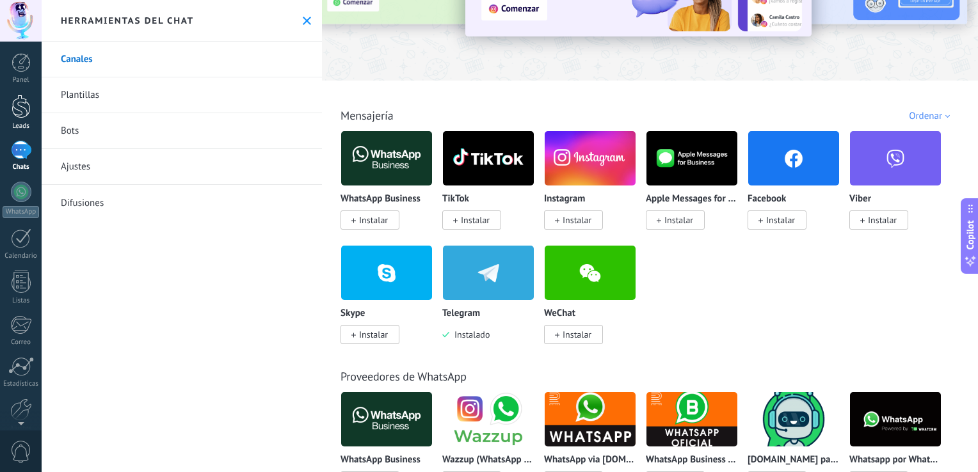
click at [31, 105] on link "Leads" at bounding box center [21, 113] width 42 height 36
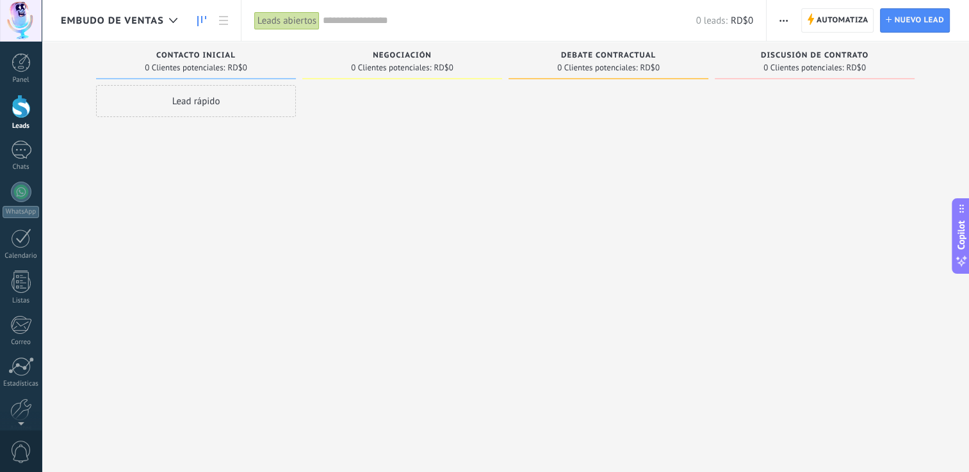
drag, startPoint x: 768, startPoint y: 20, endPoint x: 780, endPoint y: 20, distance: 12.8
click at [768, 20] on div "Automatiza Nueva difusión Editar embudo Editar el diseño de la tarjeta Importar…" at bounding box center [867, 20] width 202 height 41
click at [788, 22] on button "button" at bounding box center [783, 20] width 19 height 24
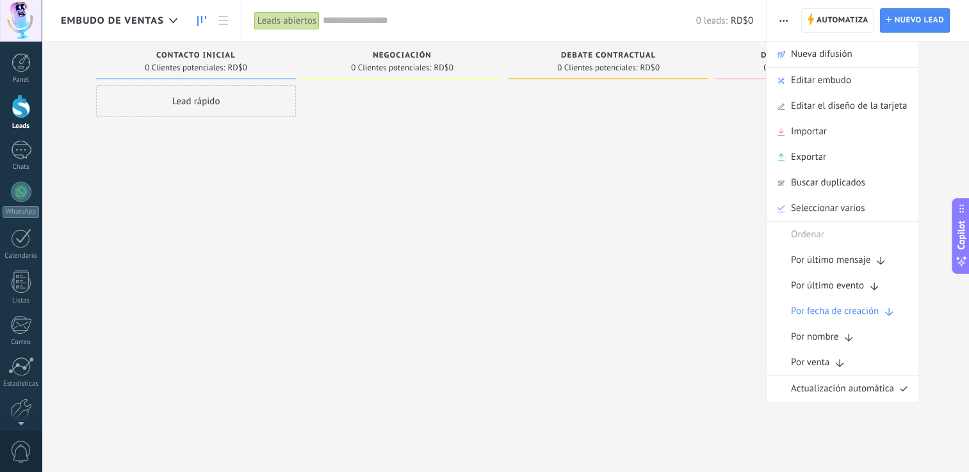
click at [788, 22] on button "button" at bounding box center [783, 20] width 19 height 24
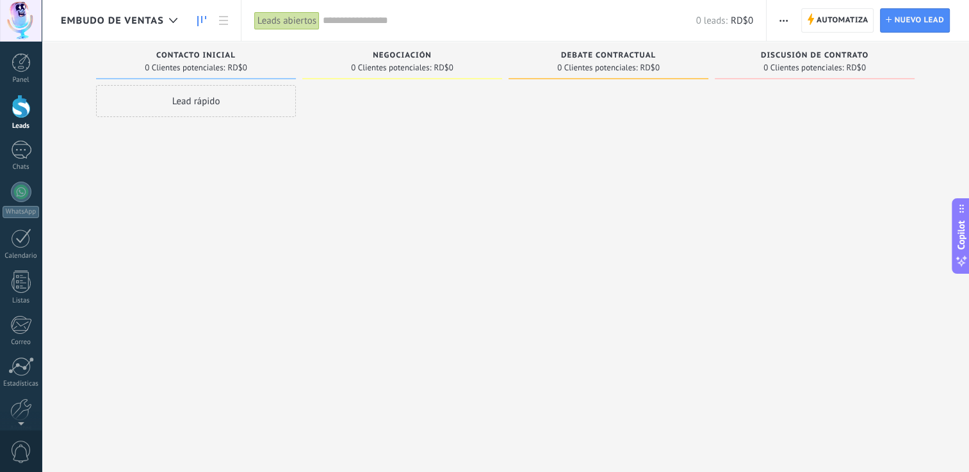
drag, startPoint x: 978, startPoint y: 78, endPoint x: 630, endPoint y: 160, distance: 357.2
click at [607, 181] on div at bounding box center [608, 237] width 200 height 305
click at [845, 14] on span "Automatiza" at bounding box center [842, 20] width 52 height 23
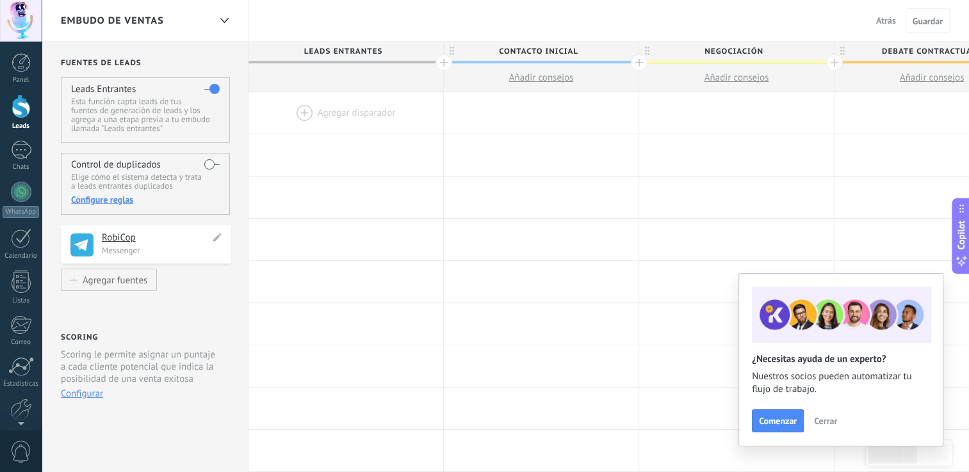
click at [115, 246] on p "Messenger" at bounding box center [163, 250] width 122 height 11
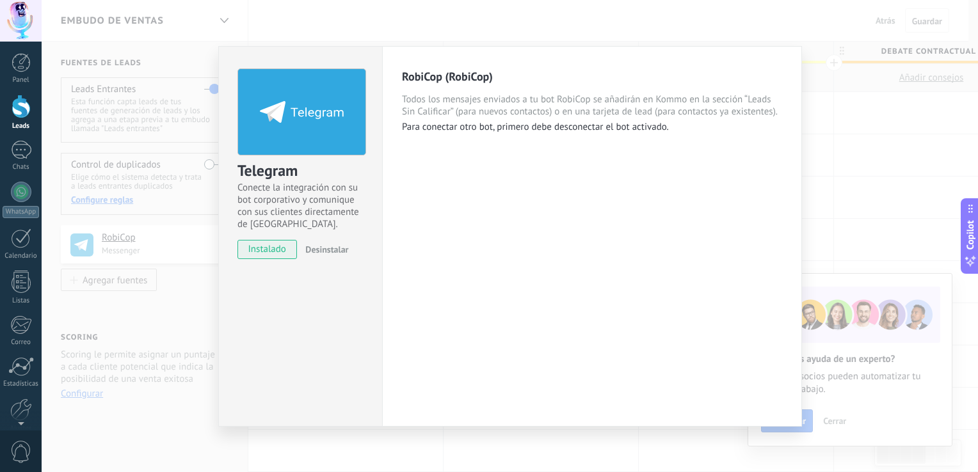
click at [169, 315] on div "Telegram Conecte la integración con su bot corporativo y comunique con sus clie…" at bounding box center [510, 236] width 937 height 472
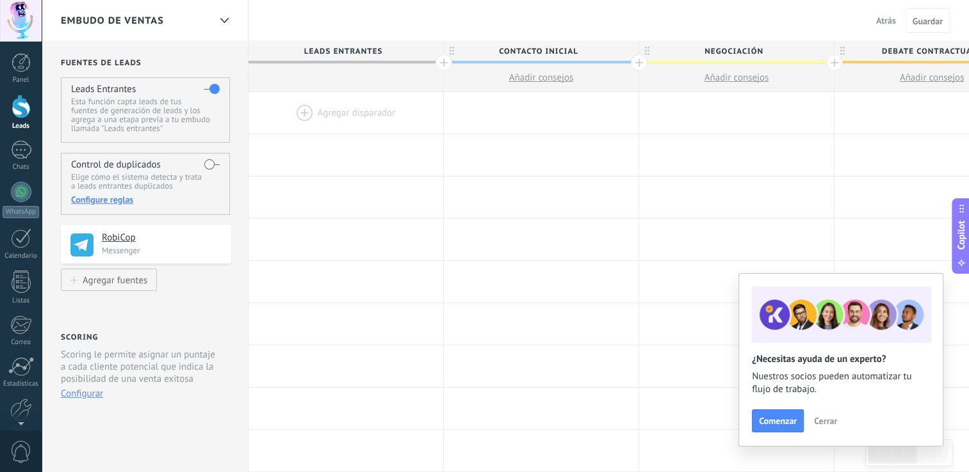
click at [222, 237] on div "RobiCop ******* Messenger" at bounding box center [146, 244] width 170 height 38
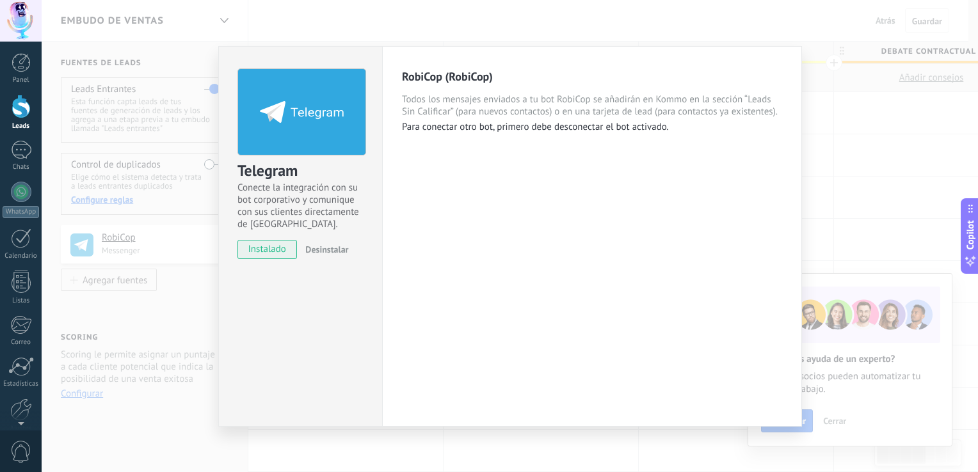
click at [189, 302] on div "Telegram Conecte la integración con su bot corporativo y comunique con sus clie…" at bounding box center [510, 236] width 937 height 472
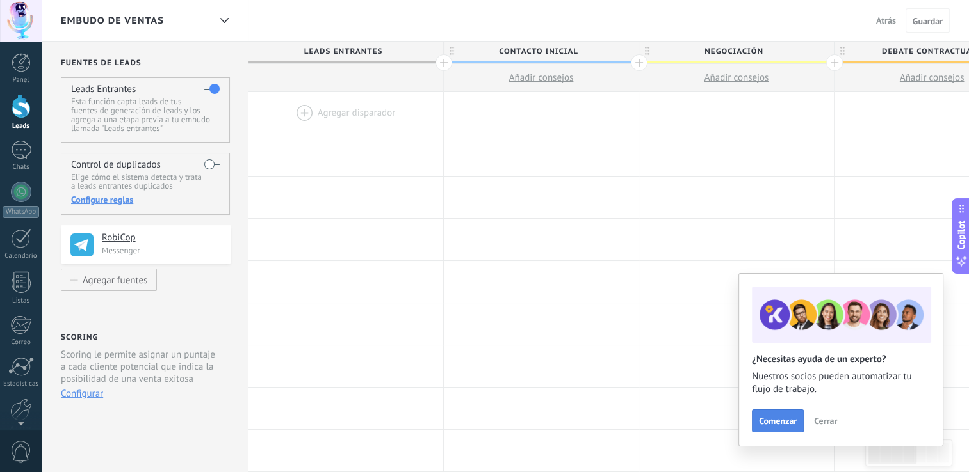
click at [791, 421] on span "Comenzar" at bounding box center [778, 421] width 38 height 9
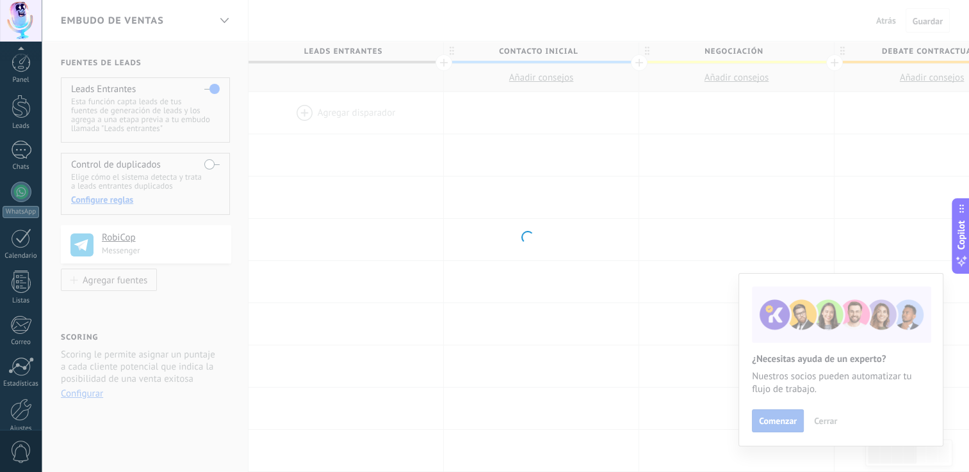
scroll to position [59, 0]
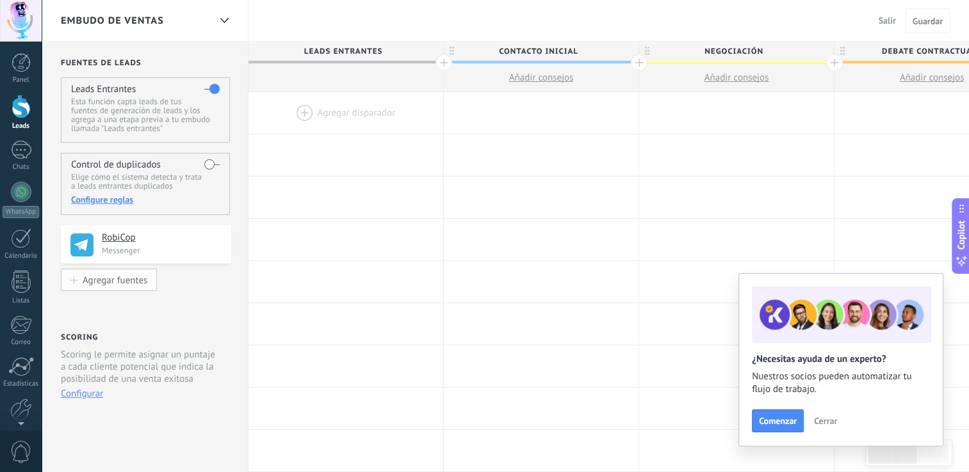
click at [117, 273] on button "Agregar fuentes" at bounding box center [109, 280] width 96 height 22
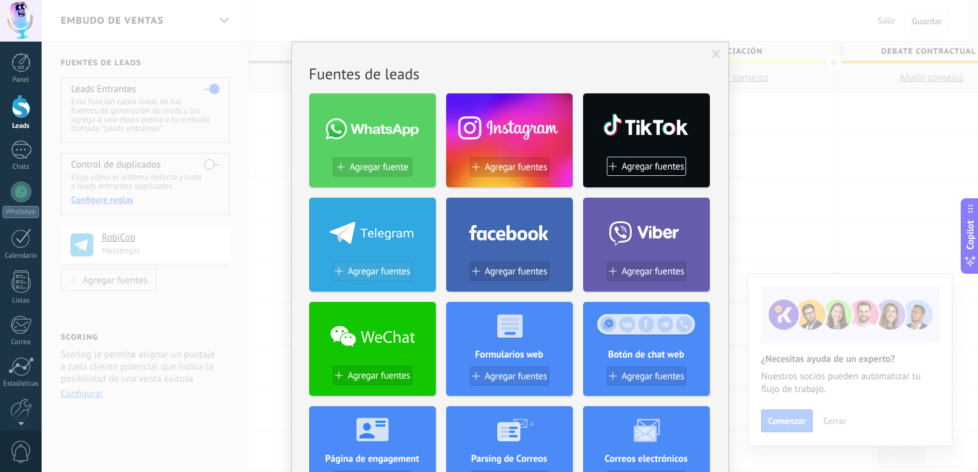
click at [371, 266] on span "Agregar fuentes" at bounding box center [379, 271] width 63 height 11
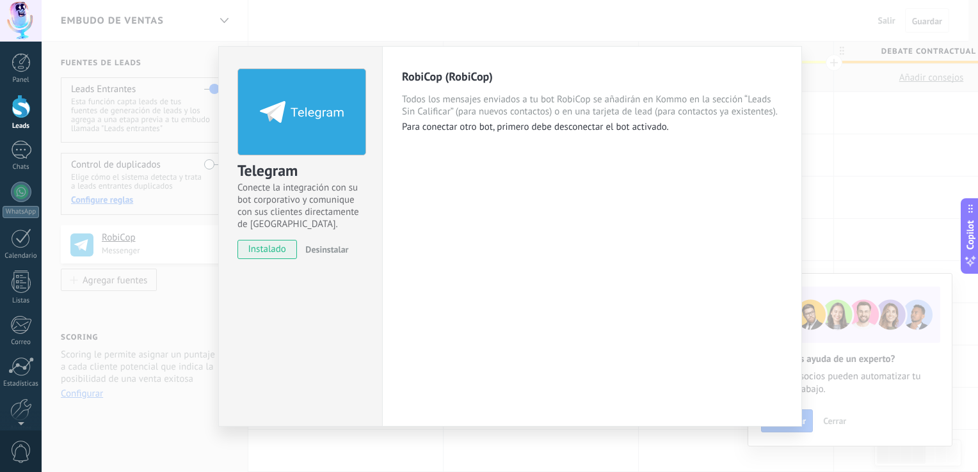
click at [151, 293] on div "Telegram Conecte la integración con su bot corporativo y comunique con sus clie…" at bounding box center [510, 236] width 937 height 472
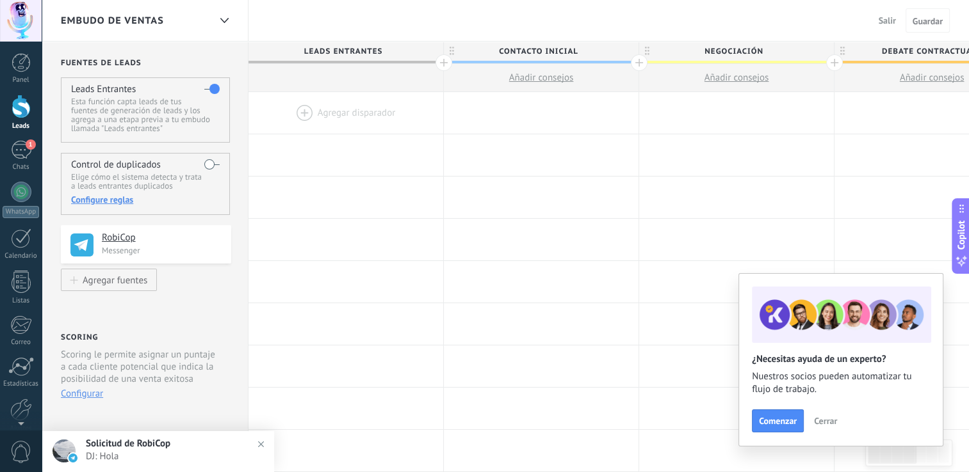
click at [134, 450] on div "Solicitud de RobiCop Hoy 15:19 DJ: Hola" at bounding box center [180, 451] width 188 height 40
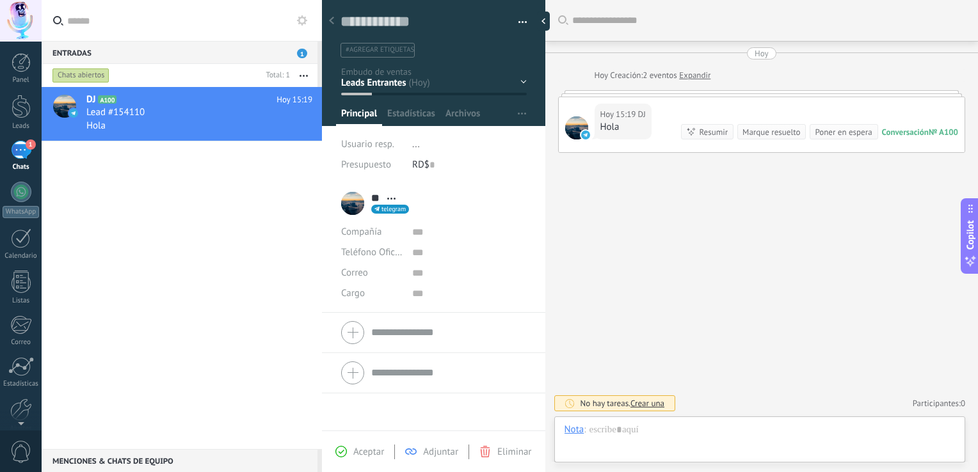
scroll to position [19, 0]
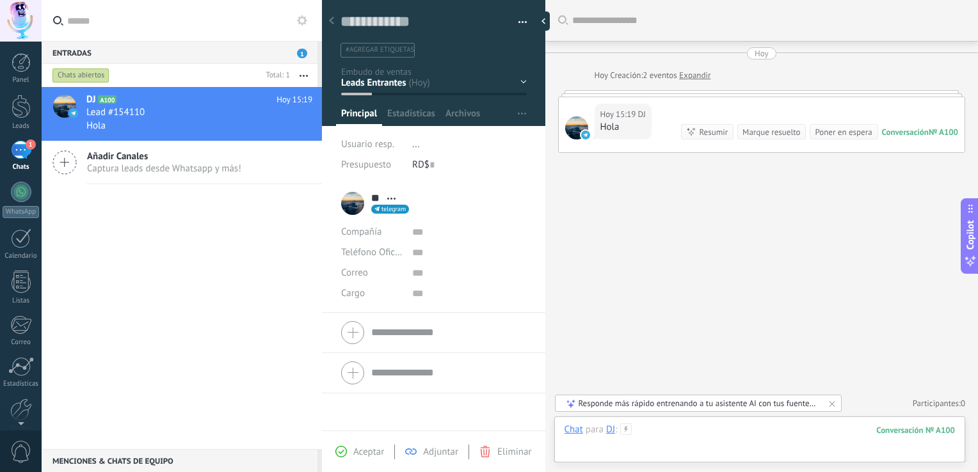
click at [671, 434] on div at bounding box center [760, 443] width 391 height 38
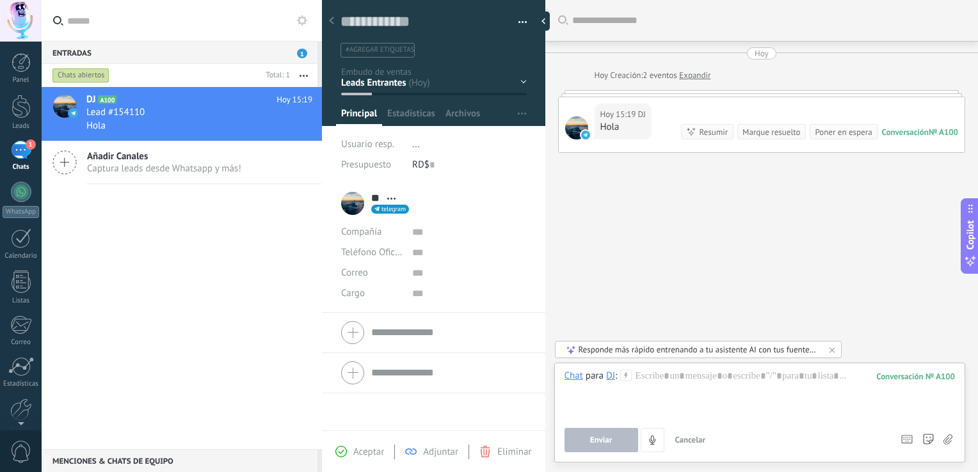
click at [608, 377] on div "DJ" at bounding box center [610, 376] width 9 height 12
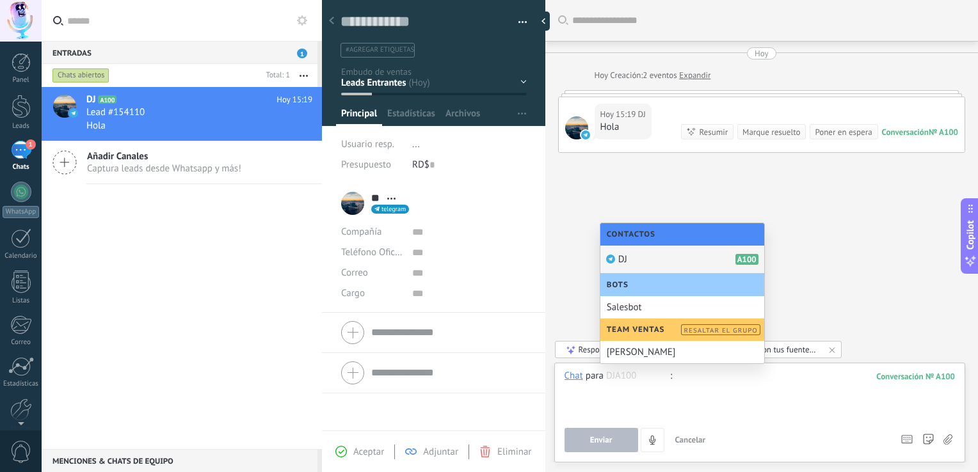
click at [617, 398] on div at bounding box center [760, 394] width 391 height 49
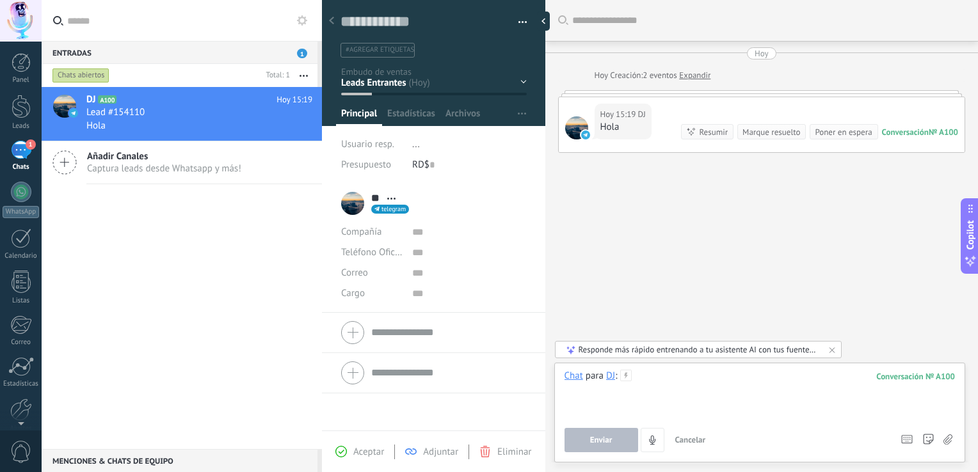
click at [679, 377] on div at bounding box center [760, 394] width 391 height 49
click at [586, 443] on button "Enviar" at bounding box center [602, 440] width 74 height 24
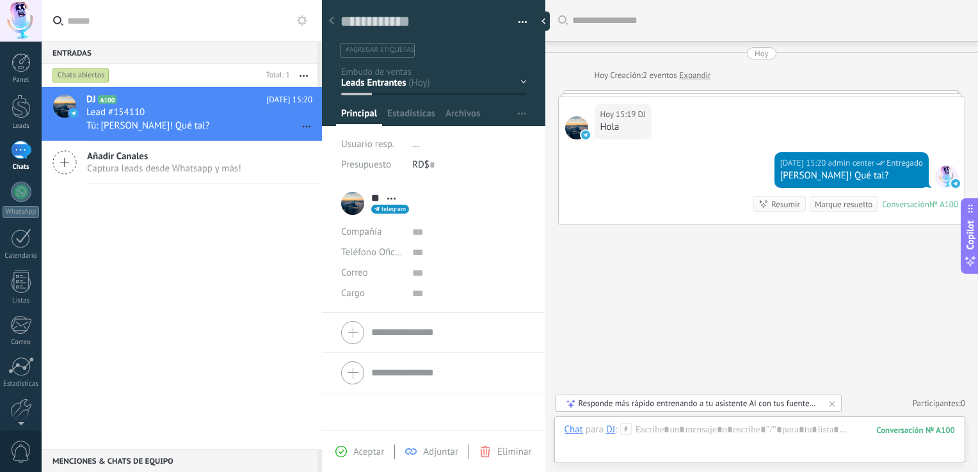
click at [145, 199] on div "DJ A100 Hoy 15:20 Lead #154110 Tú: Hola Douglas! Qué tal? Añadir Canales Captur…" at bounding box center [182, 268] width 280 height 362
click at [23, 117] on div at bounding box center [21, 107] width 19 height 24
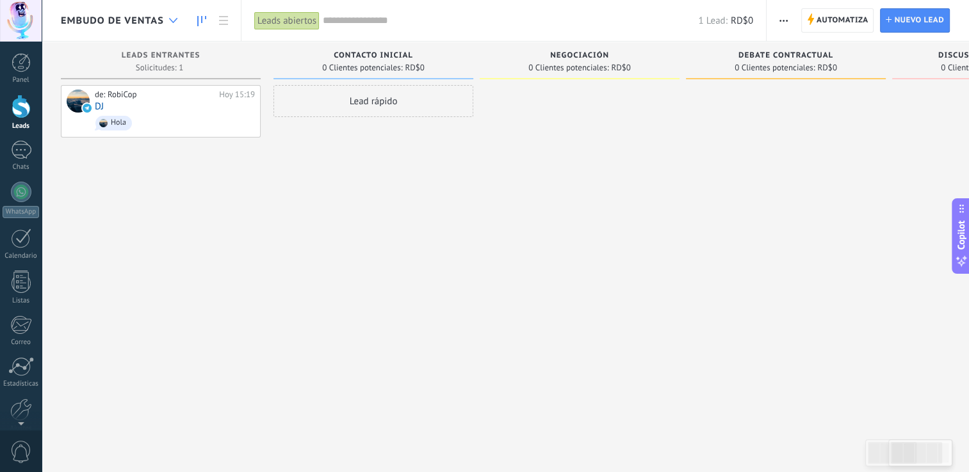
click at [181, 19] on div at bounding box center [173, 20] width 21 height 25
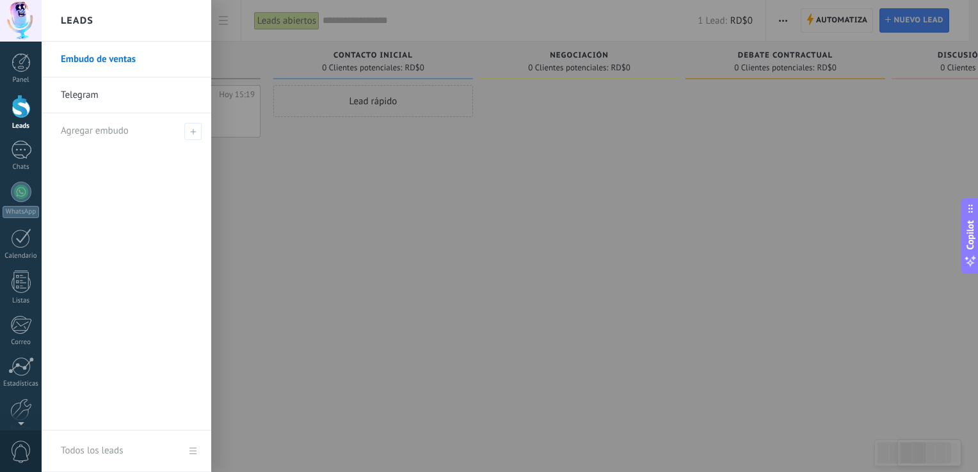
click at [481, 260] on div at bounding box center [531, 236] width 978 height 472
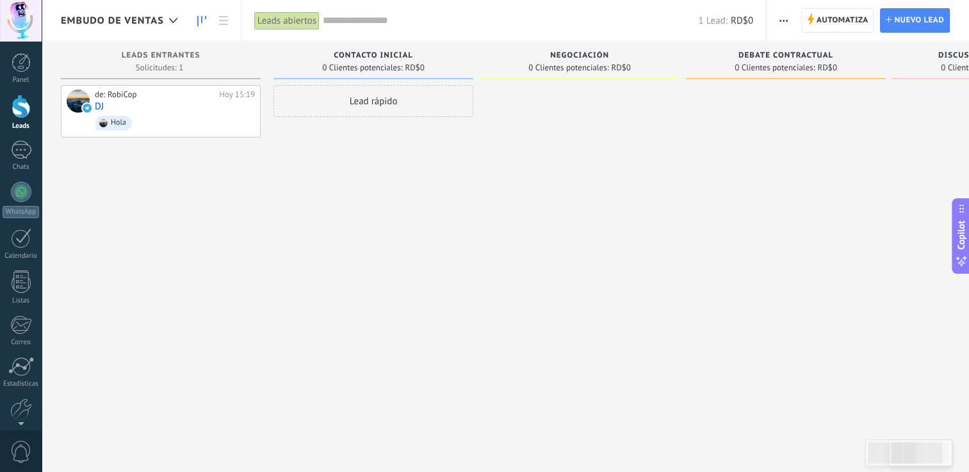
click at [783, 19] on span "button" at bounding box center [783, 20] width 8 height 24
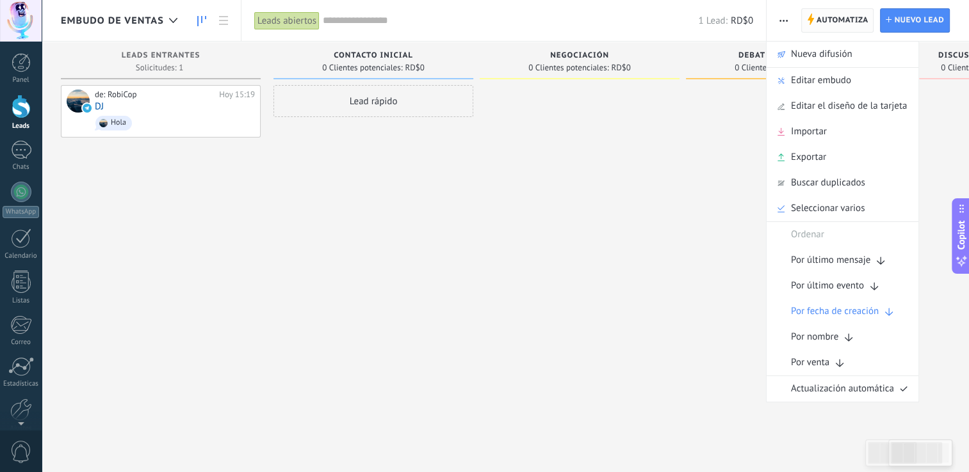
click at [818, 17] on span "Automatiza" at bounding box center [842, 20] width 52 height 23
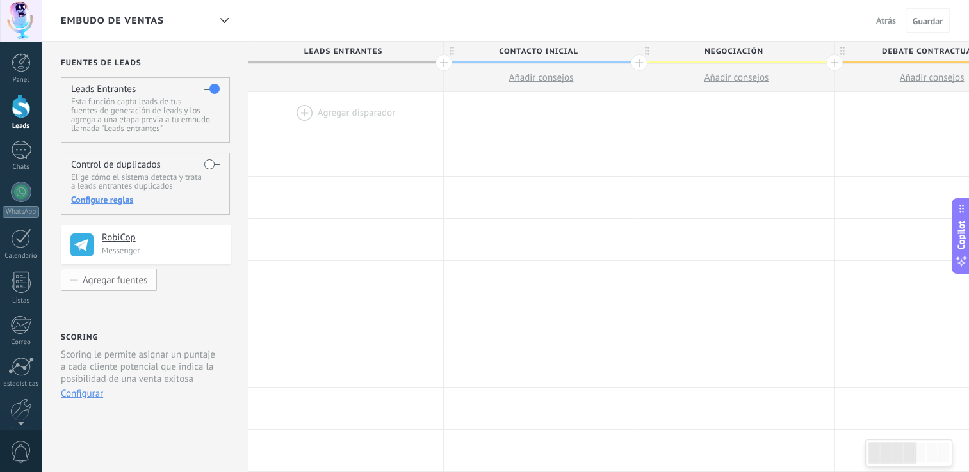
click at [119, 285] on div "Agregar fuentes" at bounding box center [115, 280] width 65 height 11
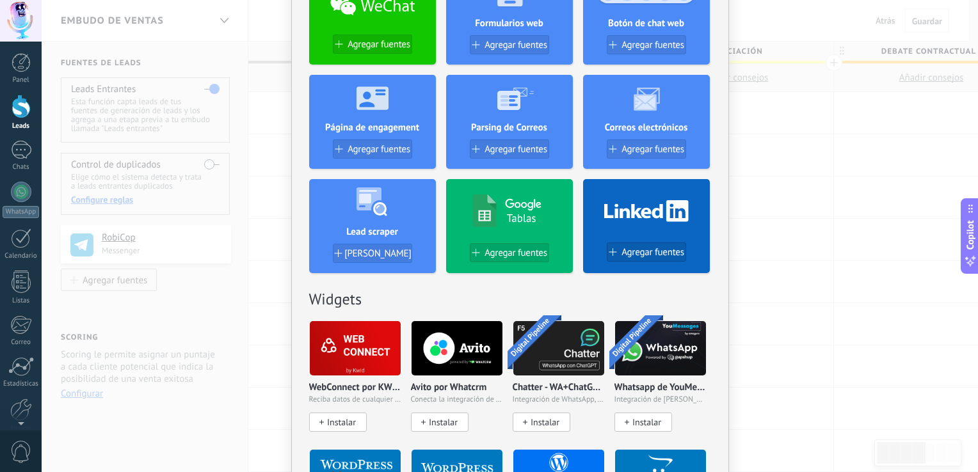
scroll to position [243, 0]
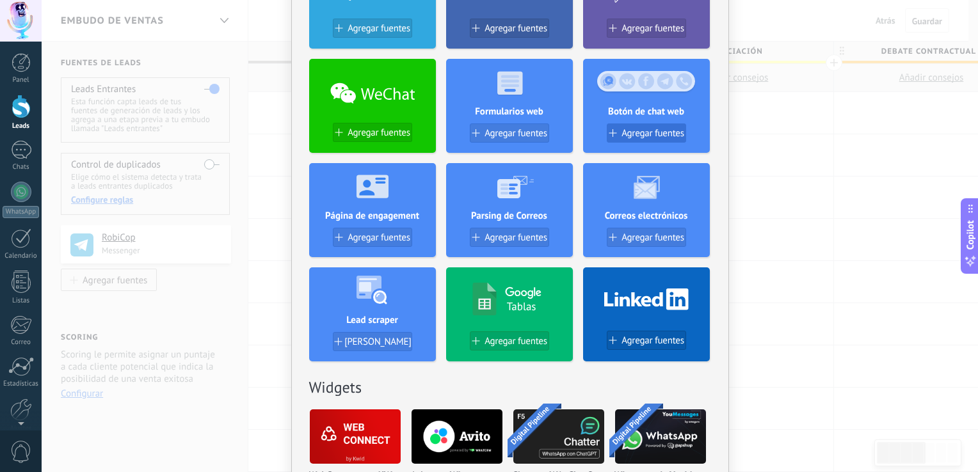
click at [645, 128] on span "Agregar fuentes" at bounding box center [653, 133] width 63 height 11
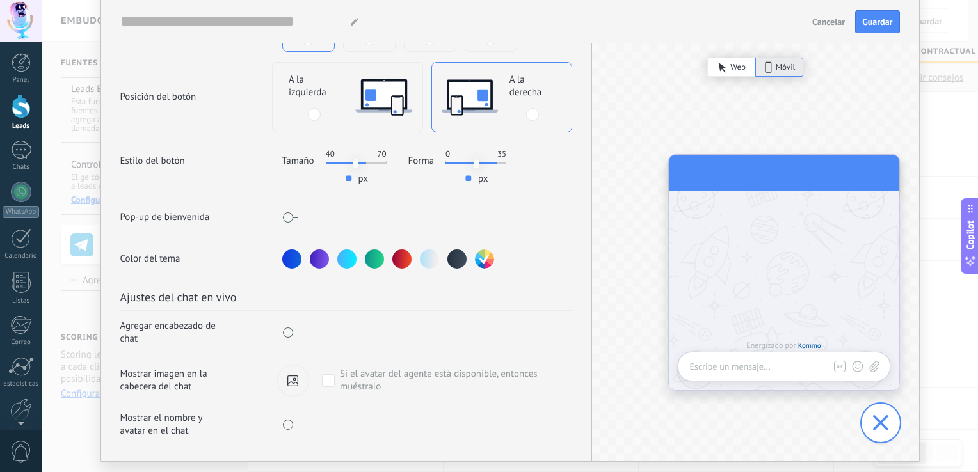
scroll to position [342, 0]
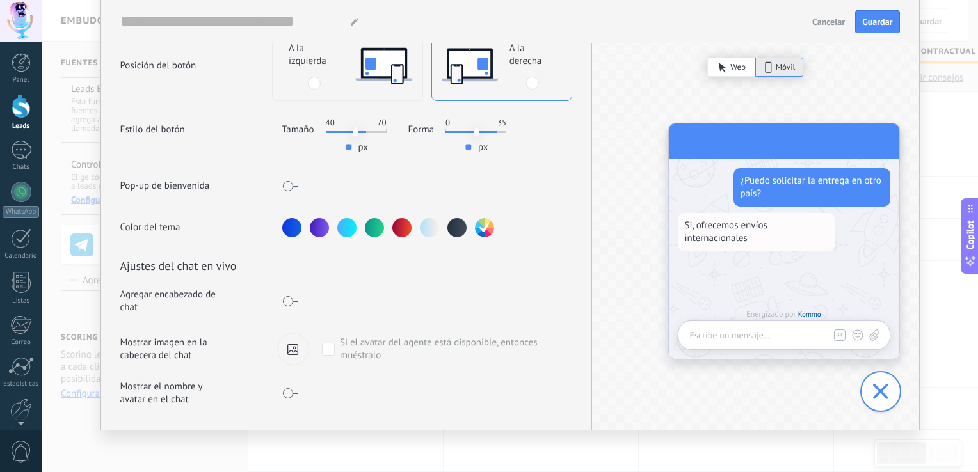
click at [832, 24] on span "Cancelar" at bounding box center [828, 21] width 33 height 9
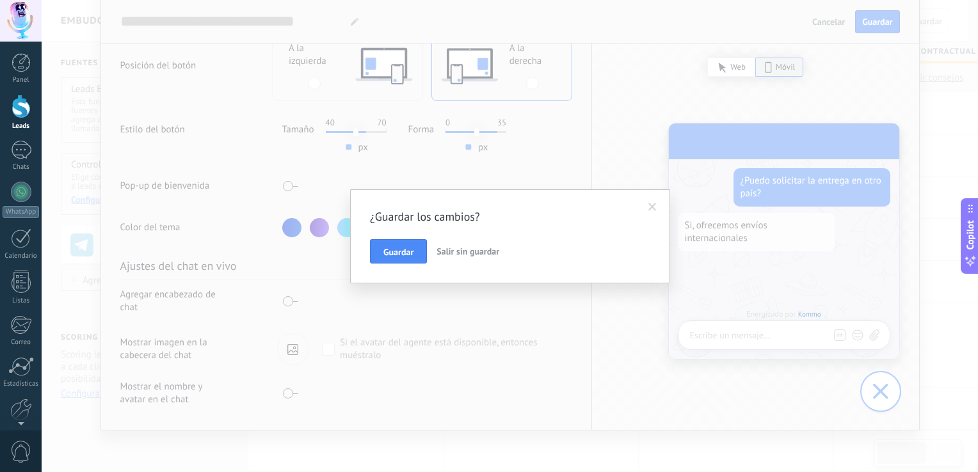
click at [466, 250] on span "Salir sin guardar" at bounding box center [468, 252] width 63 height 12
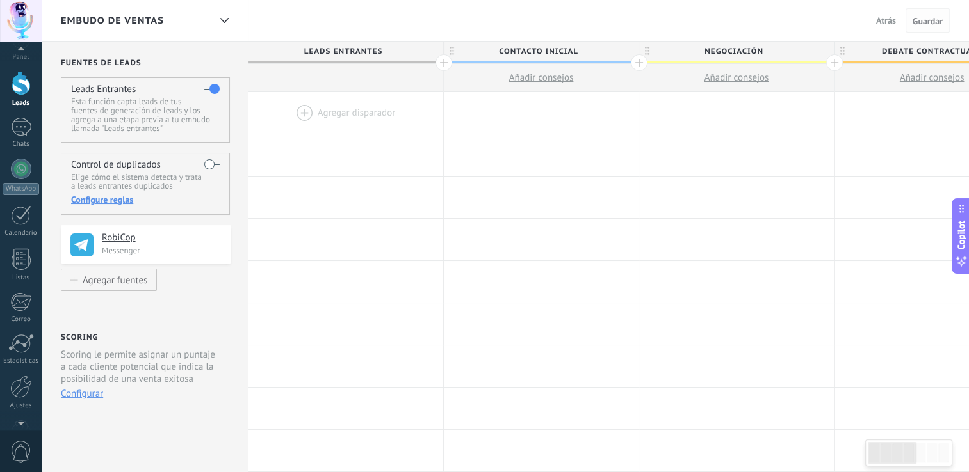
scroll to position [0, 0]
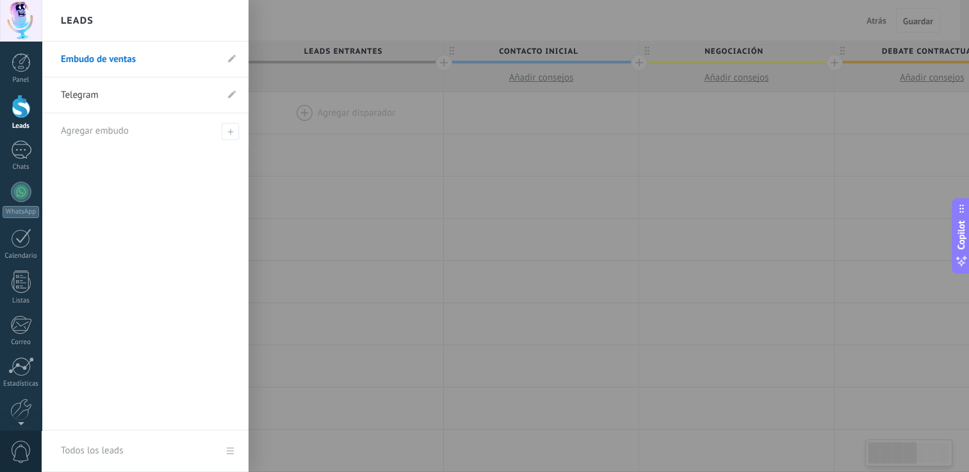
click at [13, 106] on div at bounding box center [21, 107] width 19 height 24
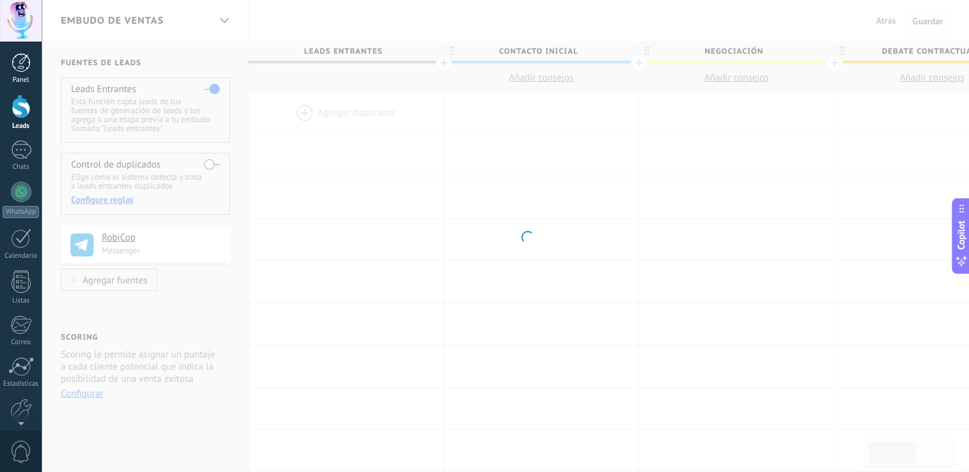
click at [13, 83] on div "Panel" at bounding box center [21, 80] width 37 height 8
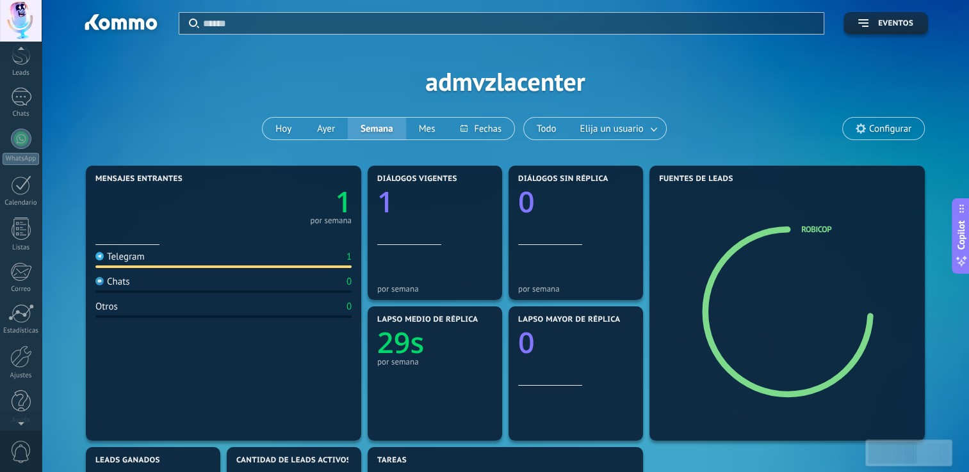
click at [23, 427] on div at bounding box center [21, 421] width 42 height 19
click at [15, 24] on div at bounding box center [21, 21] width 42 height 42
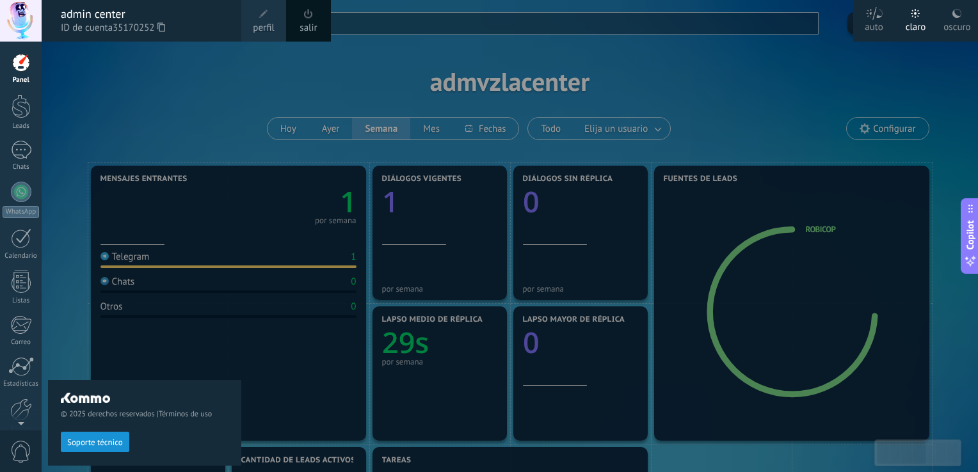
click at [15, 24] on div at bounding box center [21, 21] width 42 height 42
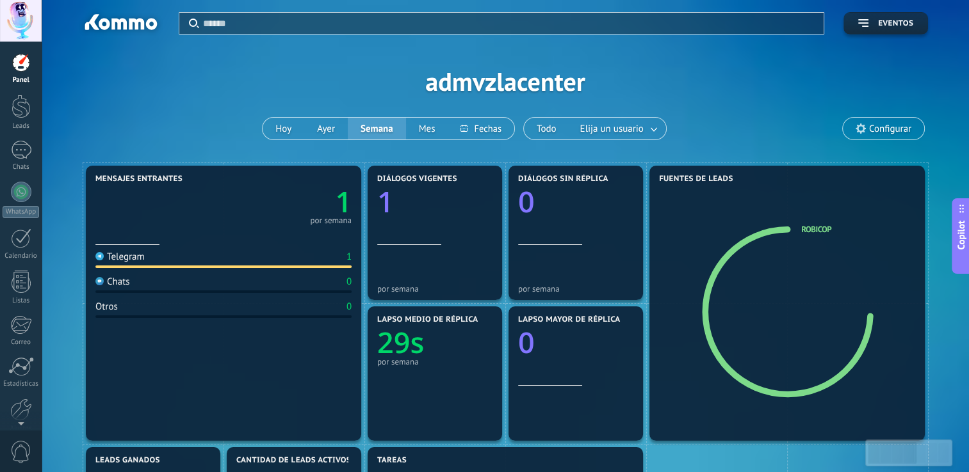
click at [15, 24] on div at bounding box center [21, 21] width 42 height 42
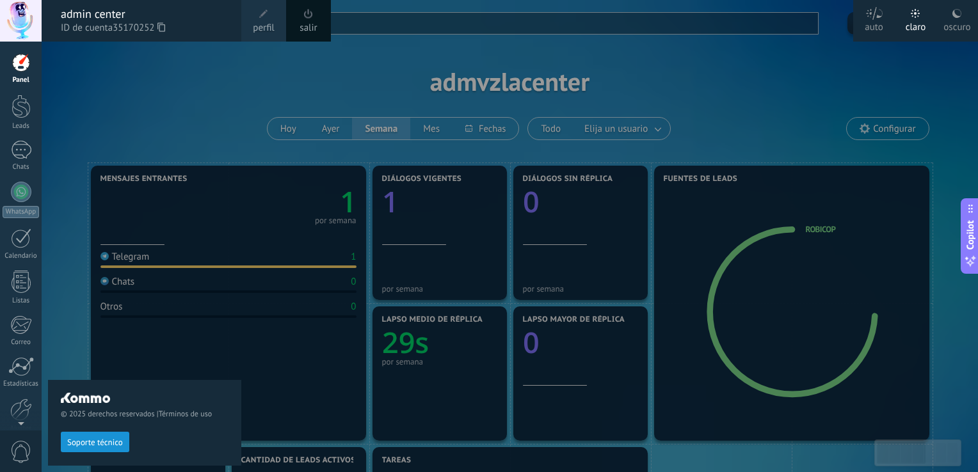
click at [304, 22] on link "salir" at bounding box center [308, 28] width 17 height 14
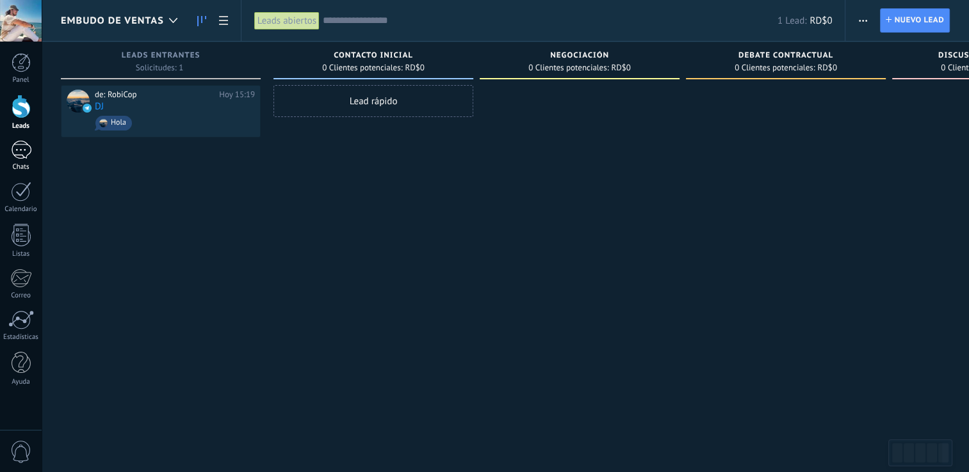
click at [20, 148] on div at bounding box center [21, 150] width 20 height 19
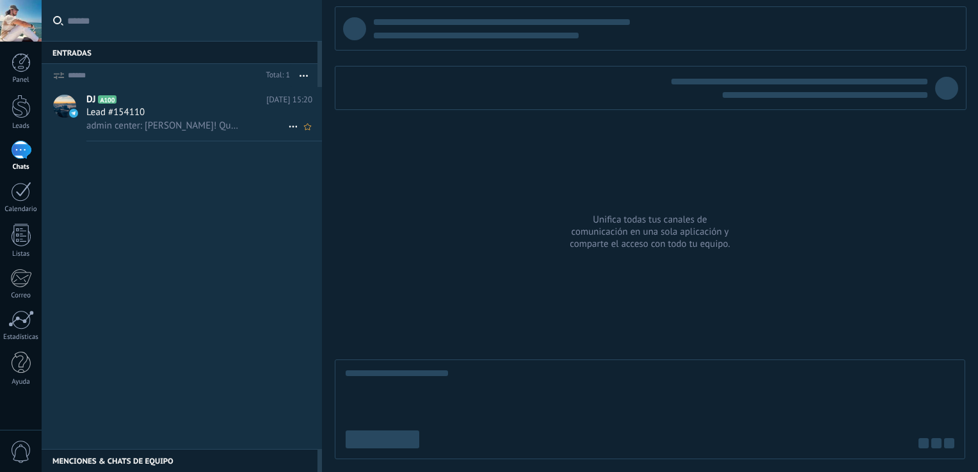
click at [161, 122] on span "admin center: Hola Douglas! Qué tal?" at bounding box center [164, 126] width 156 height 12
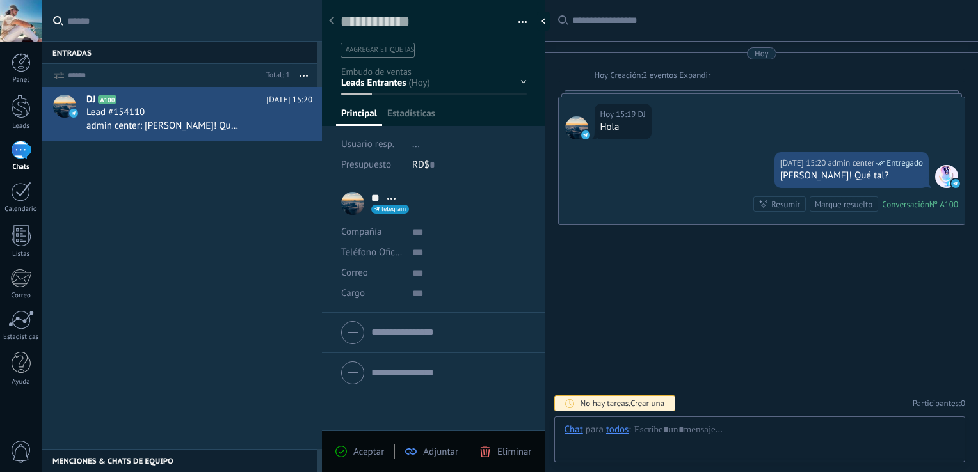
scroll to position [19, 0]
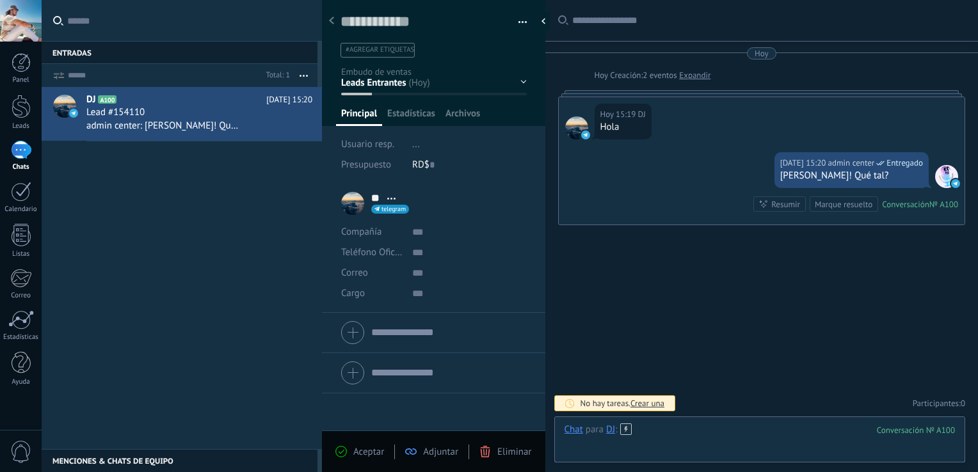
drag, startPoint x: 739, startPoint y: 439, endPoint x: 748, endPoint y: 433, distance: 10.7
click at [741, 439] on div at bounding box center [760, 443] width 391 height 38
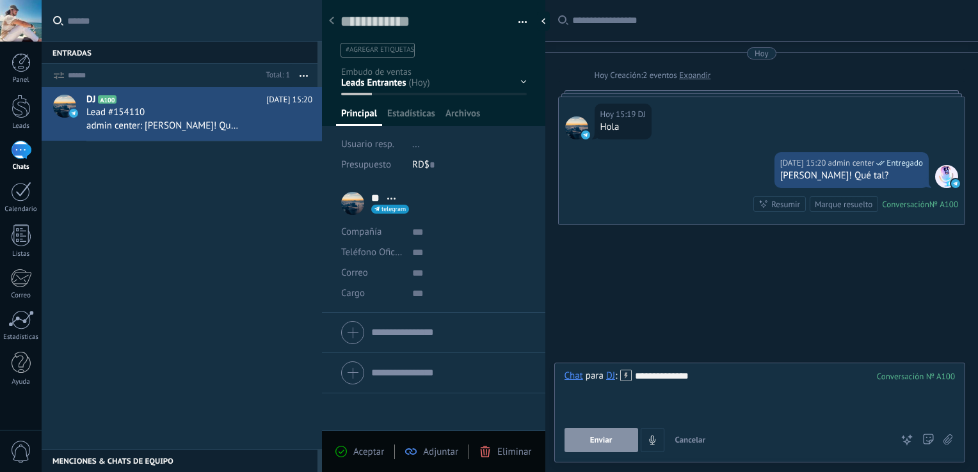
click at [600, 431] on button "Enviar" at bounding box center [602, 440] width 74 height 24
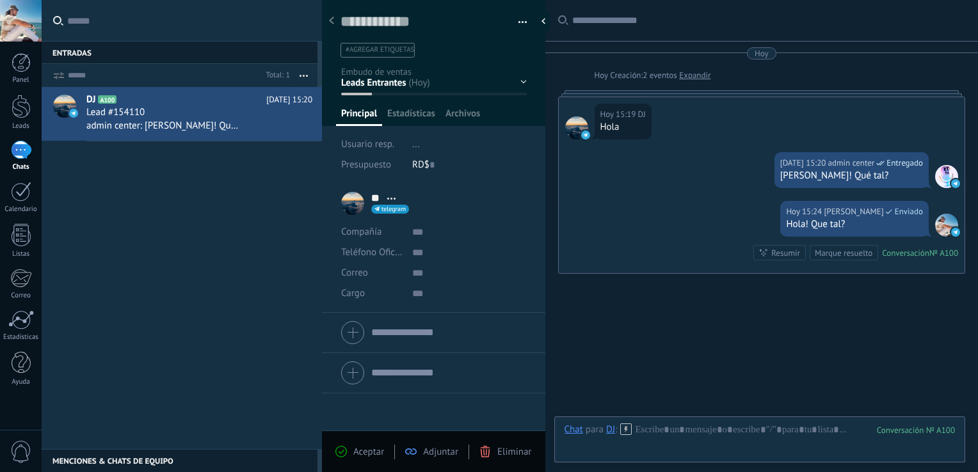
scroll to position [24, 0]
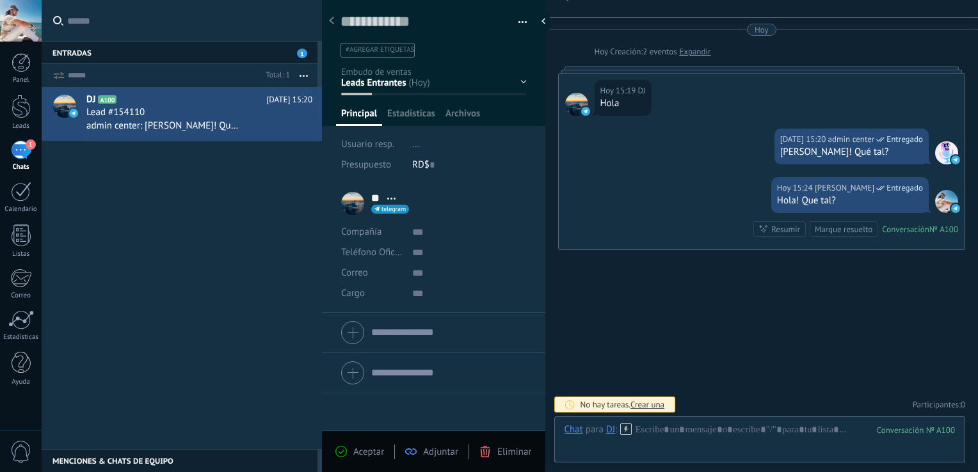
click at [185, 188] on div "DJ A100 Hoy 15:20 Lead #154110 admin center: Hola Douglas! Qué tal?" at bounding box center [182, 268] width 280 height 362
click at [22, 156] on div "1" at bounding box center [21, 150] width 20 height 19
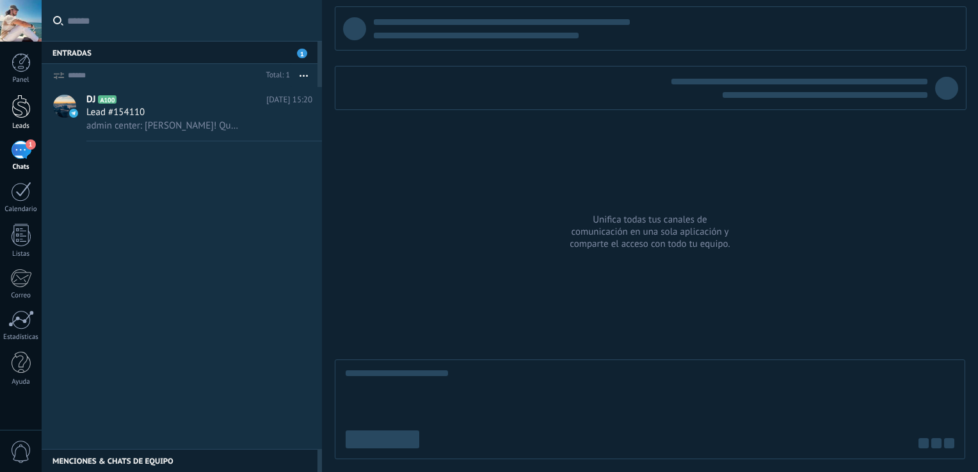
click at [18, 102] on div at bounding box center [21, 107] width 19 height 24
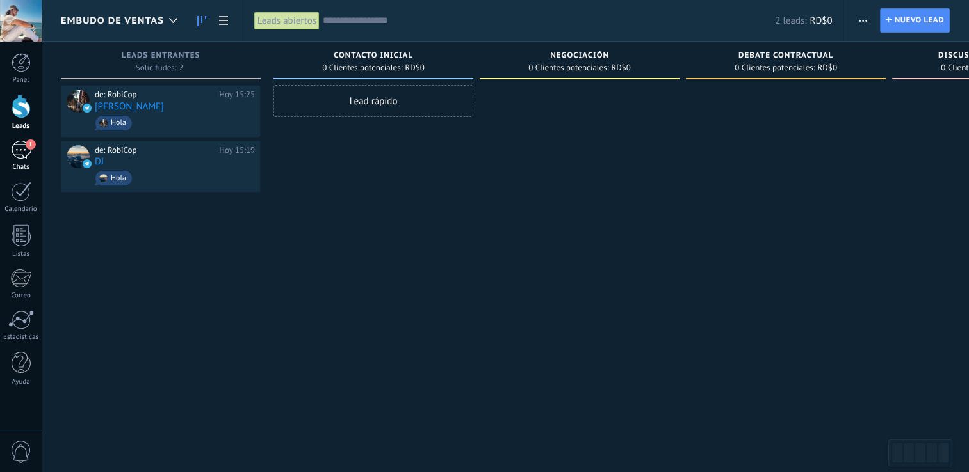
click at [33, 149] on span "1" at bounding box center [31, 145] width 10 height 10
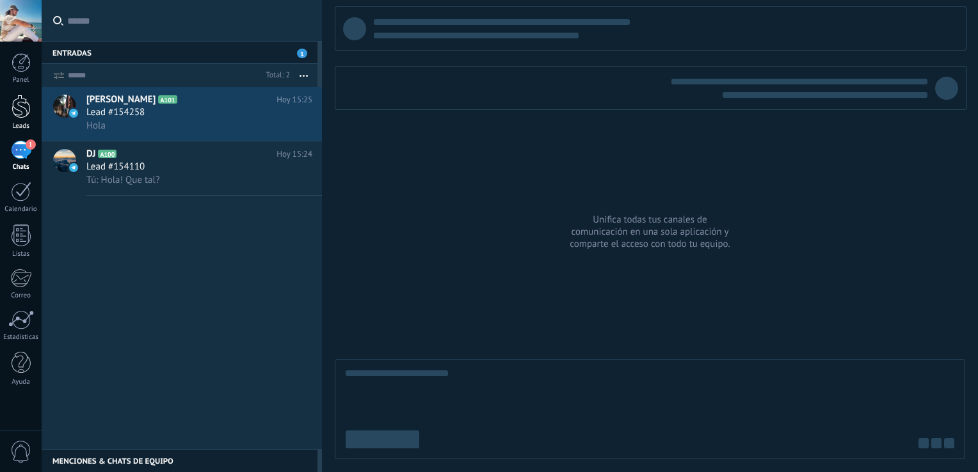
click at [28, 106] on div at bounding box center [21, 107] width 19 height 24
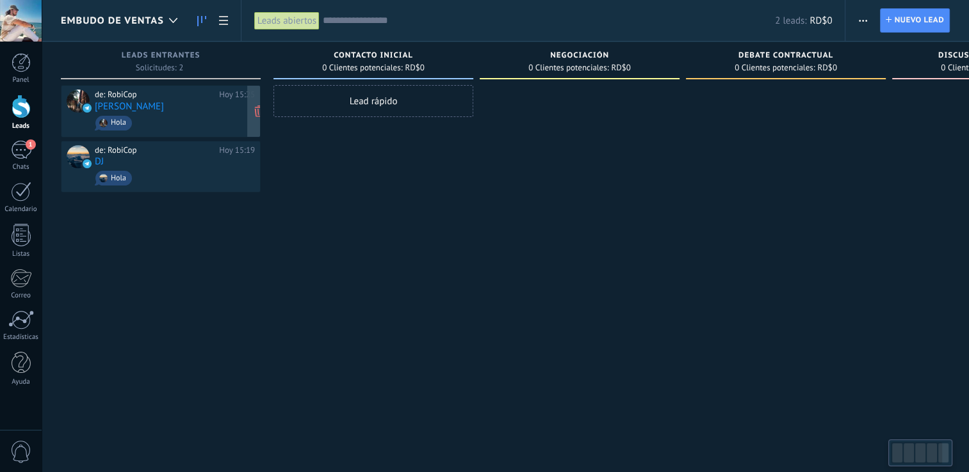
click at [215, 115] on span "Hola" at bounding box center [175, 123] width 160 height 20
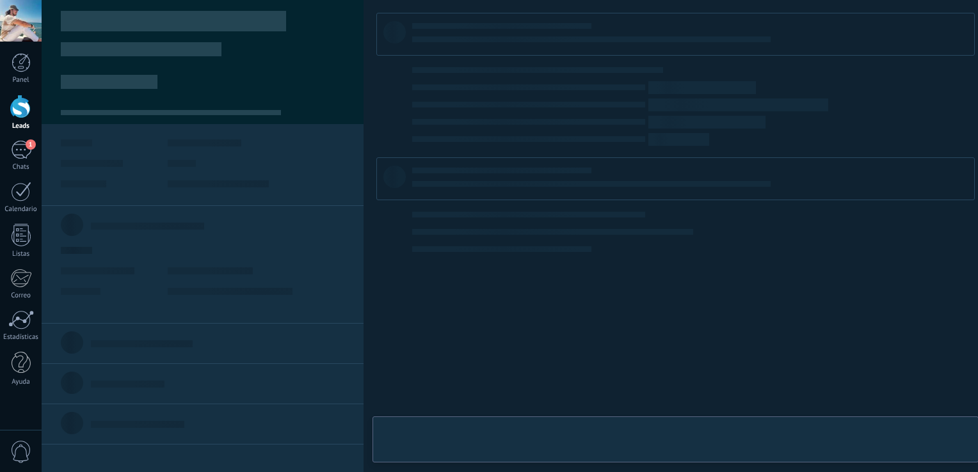
type textarea "**********"
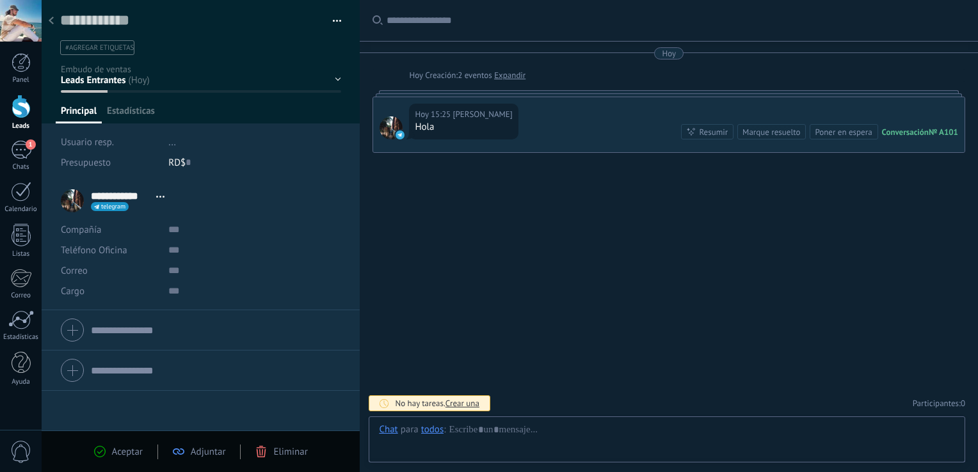
scroll to position [19, 0]
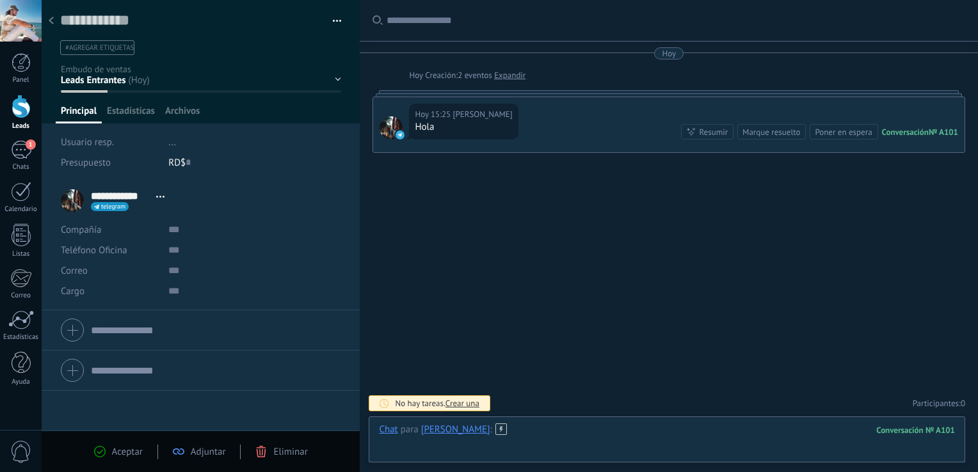
click at [535, 439] on div at bounding box center [667, 443] width 576 height 38
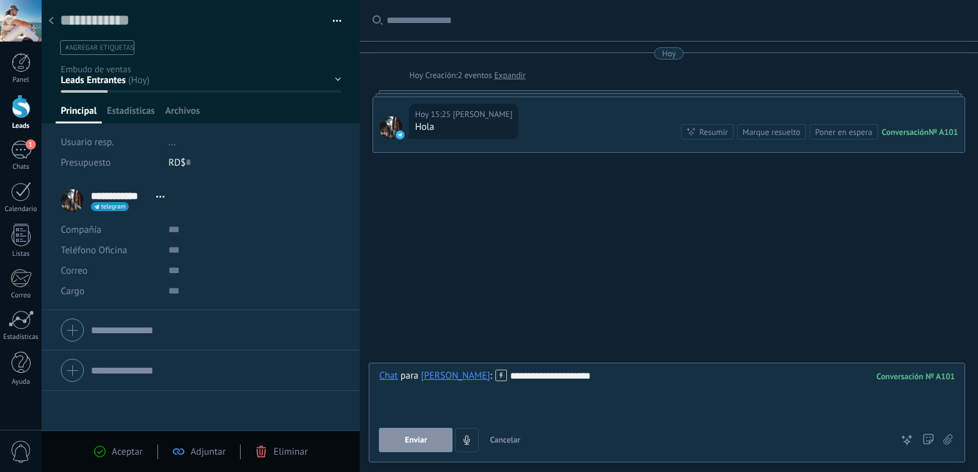
click at [421, 440] on span "Enviar" at bounding box center [416, 440] width 22 height 9
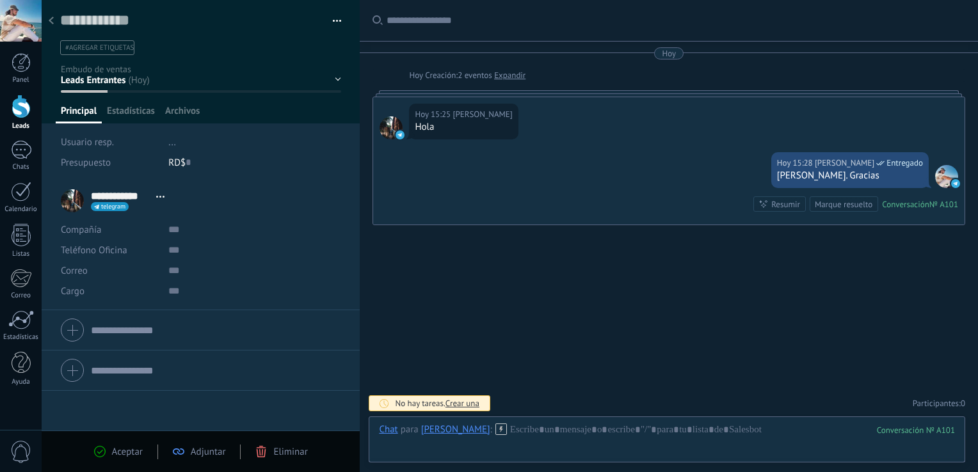
click at [465, 431] on div "Adriana Mota" at bounding box center [455, 430] width 69 height 12
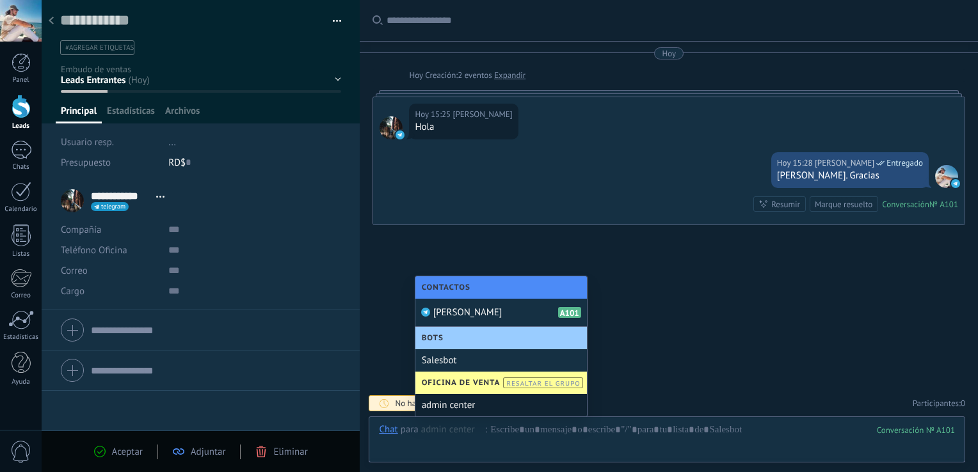
click at [458, 405] on div "admin center" at bounding box center [501, 405] width 172 height 22
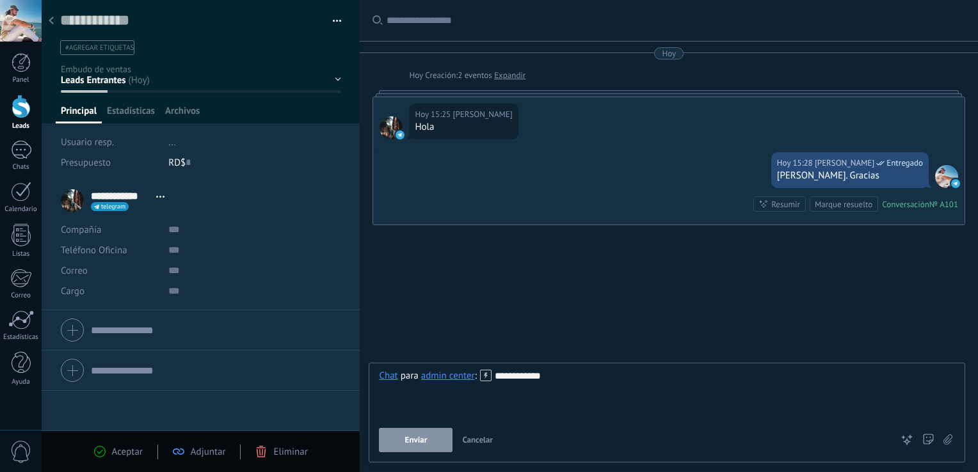
click at [428, 444] on button "Enviar" at bounding box center [416, 440] width 74 height 24
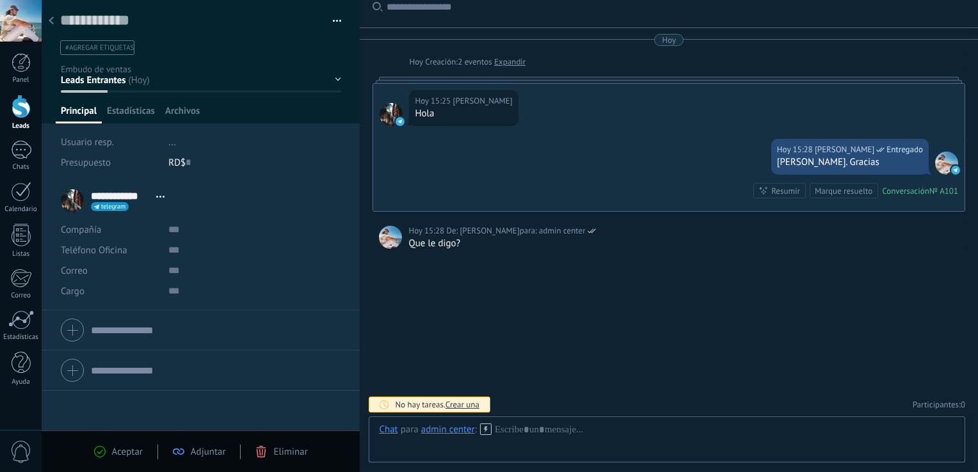
click at [441, 428] on div "admin center" at bounding box center [448, 430] width 54 height 12
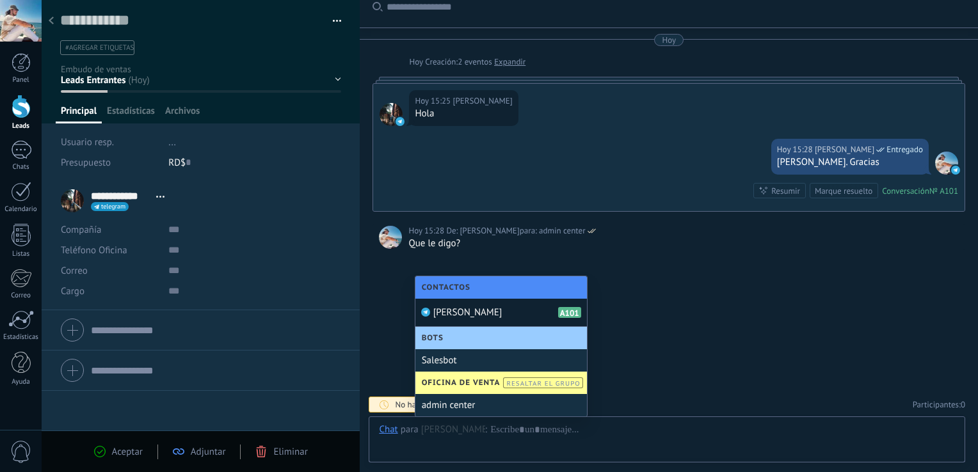
click at [464, 310] on span "Adriana Mota" at bounding box center [467, 313] width 69 height 12
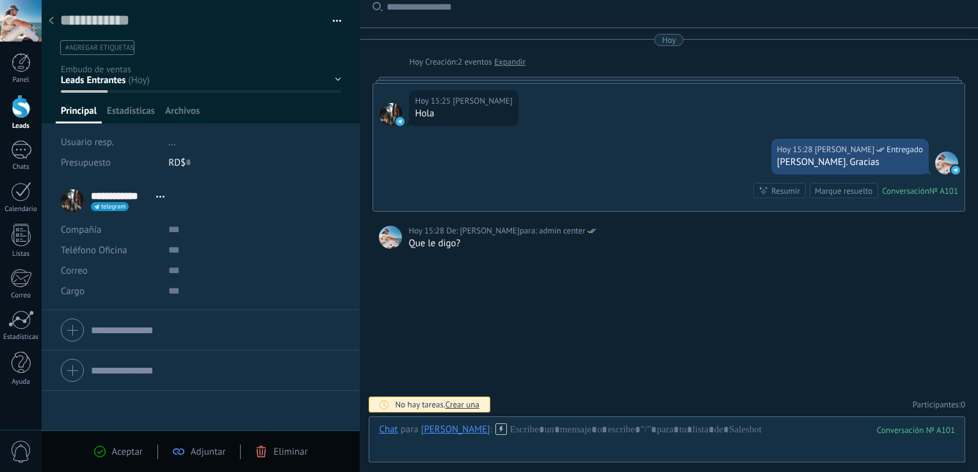
click at [162, 332] on form "Compañía Teléfono Oficina Ofic. directo Celular Fax Casa Otro Teléfono Oficina …" at bounding box center [201, 330] width 280 height 32
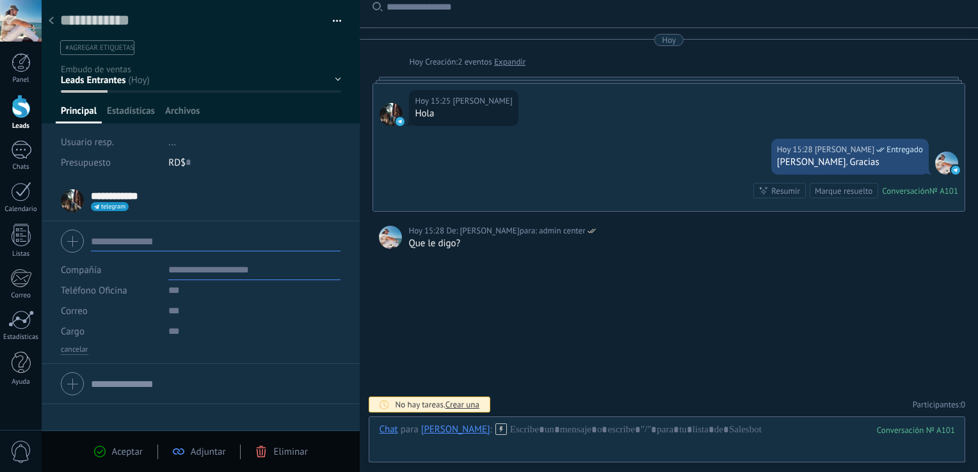
click at [572, 355] on div "Buscar Carga más Hoy Hoy Creación: 2 eventos Expandir Hoy 15:25 Adriana Mota Ho…" at bounding box center [669, 230] width 618 height 487
click at [124, 241] on input "text" at bounding box center [216, 241] width 250 height 20
click at [77, 240] on div at bounding box center [201, 241] width 280 height 32
click at [472, 286] on div "Buscar Carga más Hoy Hoy Creación: 2 eventos Expandir Hoy 15:25 Adriana Mota Ho…" at bounding box center [669, 230] width 618 height 487
click at [592, 316] on div "Buscar Carga más Hoy Hoy Creación: 2 eventos Expandir Hoy 15:25 Adriana Mota Ho…" at bounding box center [669, 230] width 618 height 487
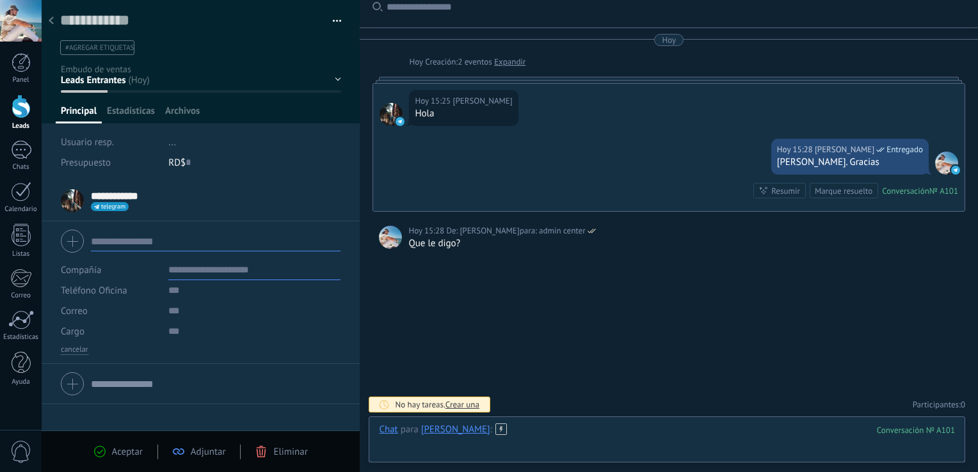
click at [584, 430] on div at bounding box center [667, 443] width 576 height 38
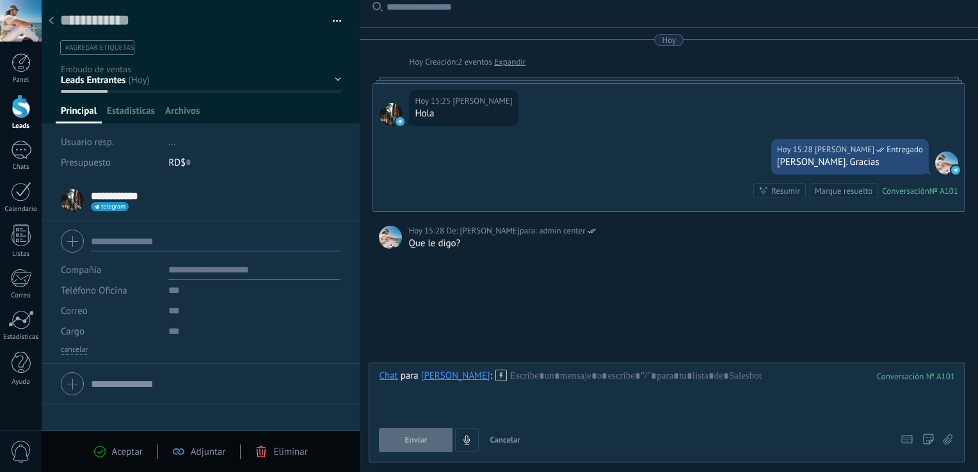
click at [578, 325] on div "Buscar Carga más Hoy Hoy Creación: 2 eventos Expandir Hoy 15:25 Adriana Mota Ho…" at bounding box center [669, 230] width 618 height 487
click at [560, 377] on div at bounding box center [667, 394] width 576 height 49
click at [920, 438] on div "Enviar Cancelar Rastrear clics en links ? Reducir links largos y rastrear clics…" at bounding box center [667, 440] width 576 height 24
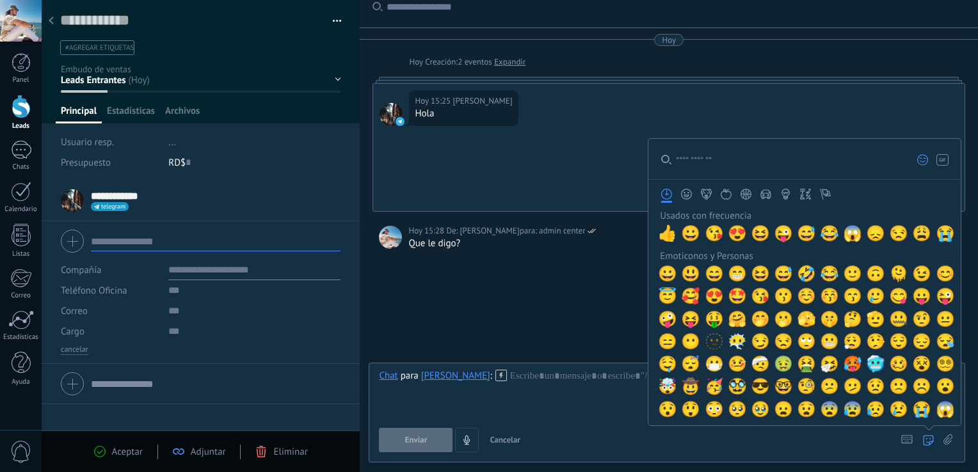
click at [926, 446] on use at bounding box center [928, 440] width 10 height 10
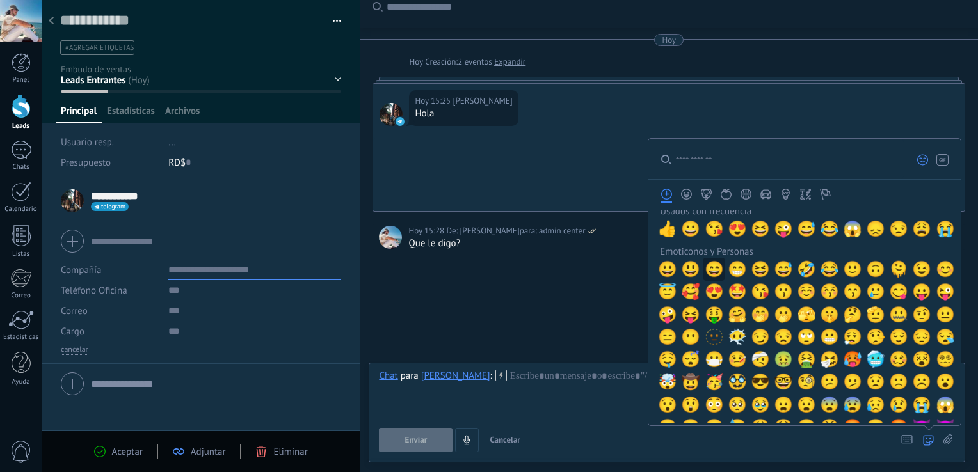
scroll to position [0, 0]
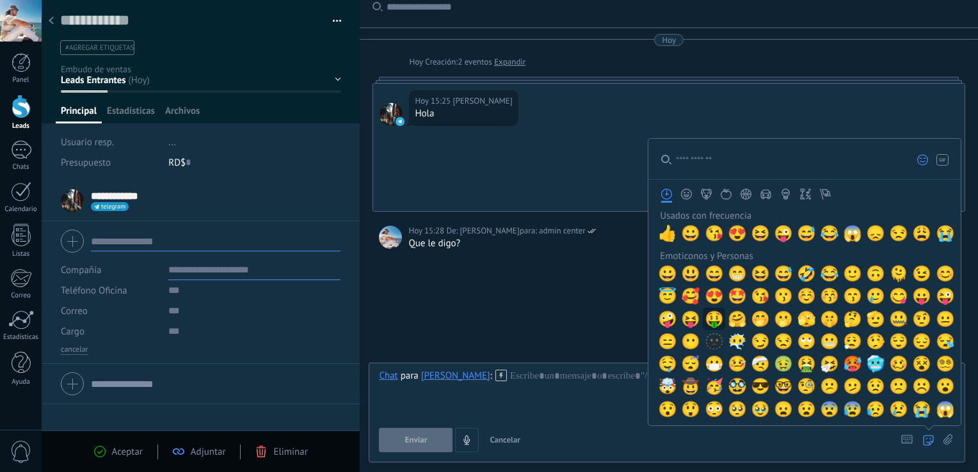
click at [718, 324] on span "🤑" at bounding box center [714, 319] width 19 height 18
click at [561, 368] on div "Chat Correo Nota Tarea Chat para Adriana Mota : 101 ** Enviar Cancelar Rastrear…" at bounding box center [667, 413] width 597 height 100
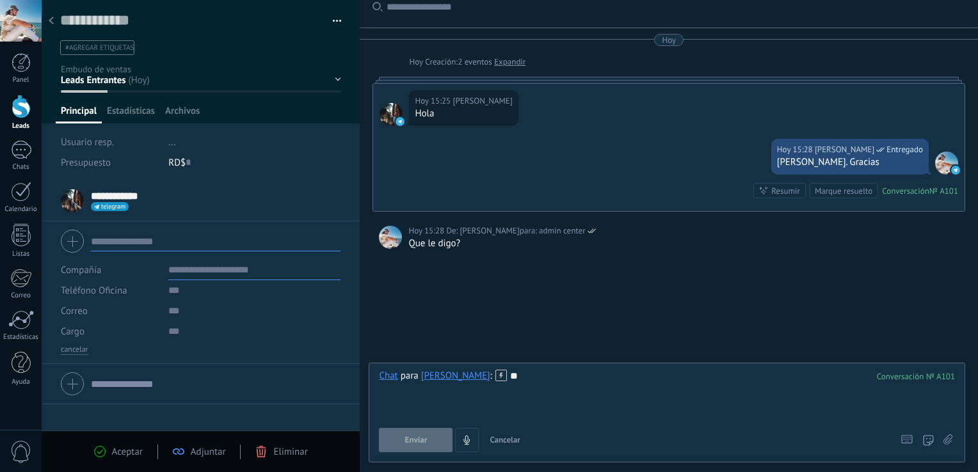
click at [0, 0] on lt-div at bounding box center [0, 0] width 0 height 0
click at [561, 385] on div "**" at bounding box center [667, 394] width 576 height 49
click at [415, 455] on div "Chat Correo Nota Tarea Chat para Adriana Mota : 101 ** Enviar Cancelar Rastrear…" at bounding box center [667, 413] width 597 height 100
click at [419, 445] on span "Enviar" at bounding box center [416, 440] width 22 height 9
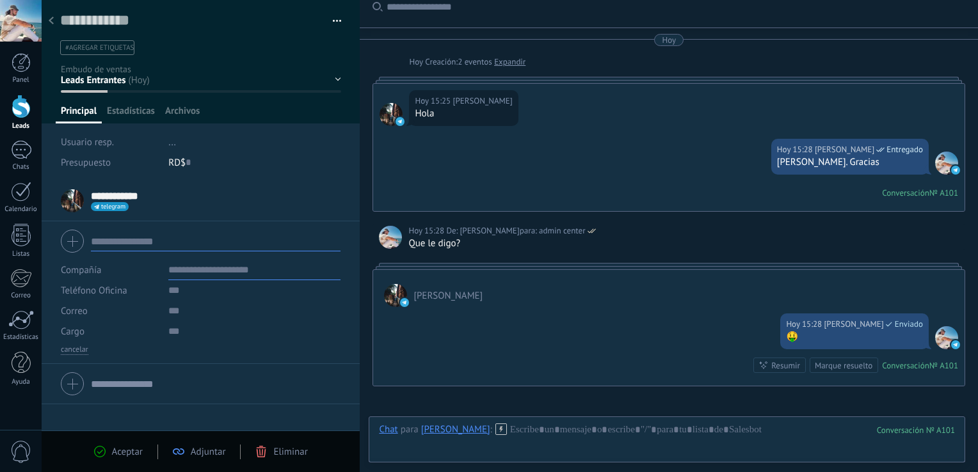
scroll to position [17, 0]
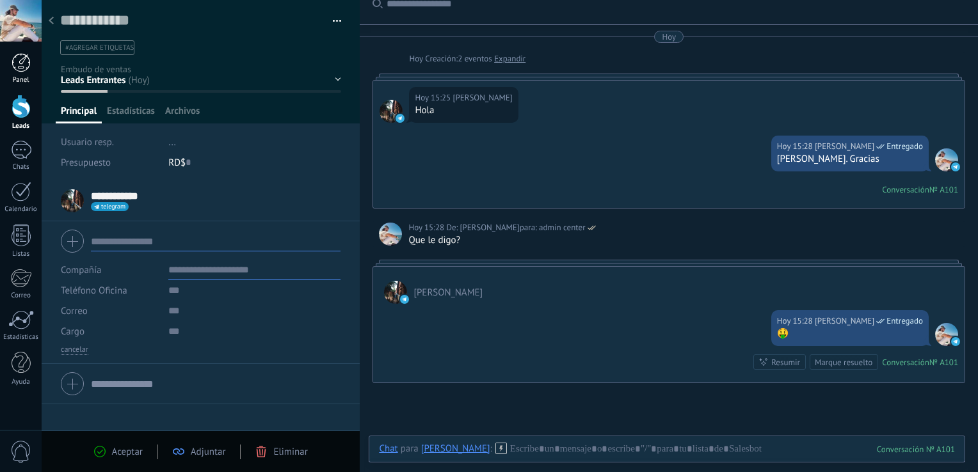
click at [36, 60] on link "Panel" at bounding box center [21, 68] width 42 height 31
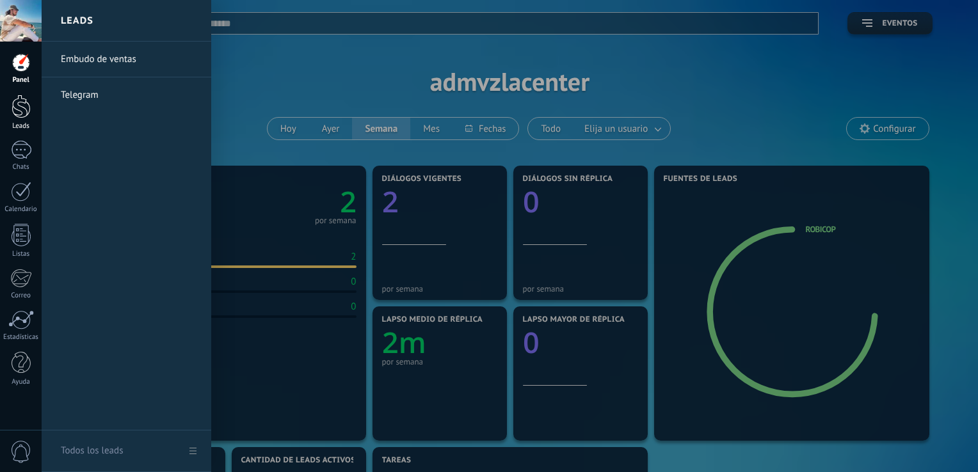
click at [18, 109] on div at bounding box center [21, 107] width 19 height 24
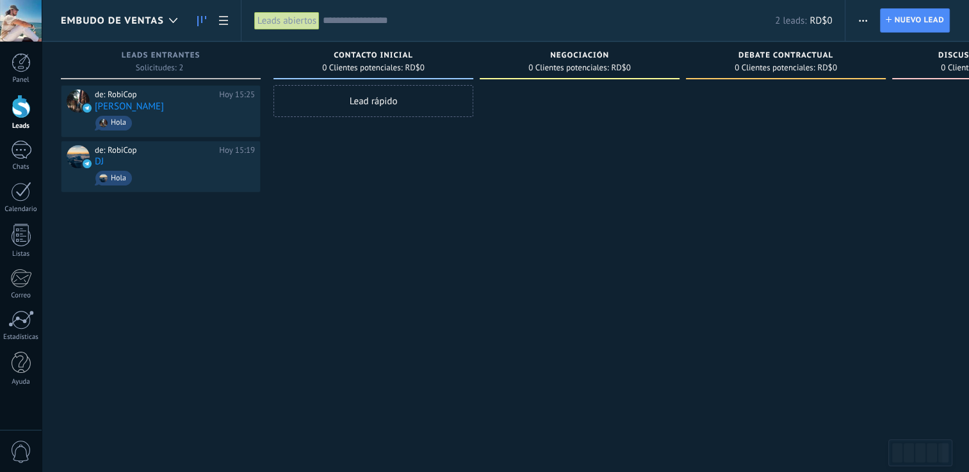
click at [354, 101] on div "Lead rápido" at bounding box center [373, 101] width 200 height 32
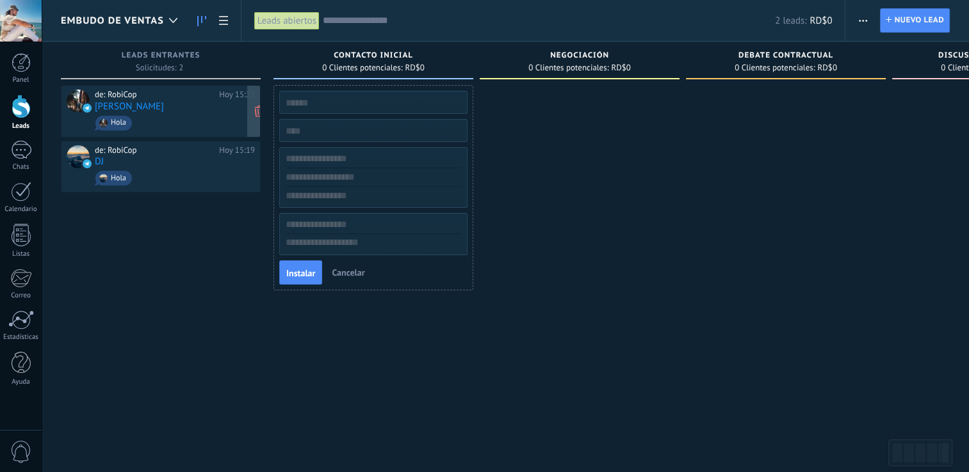
click at [159, 96] on div "de: RobiCop" at bounding box center [155, 95] width 120 height 10
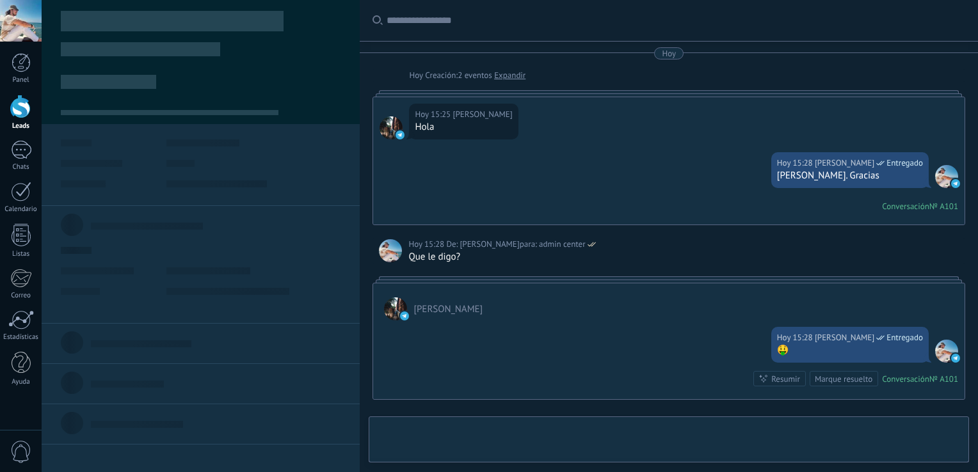
type textarea "**********"
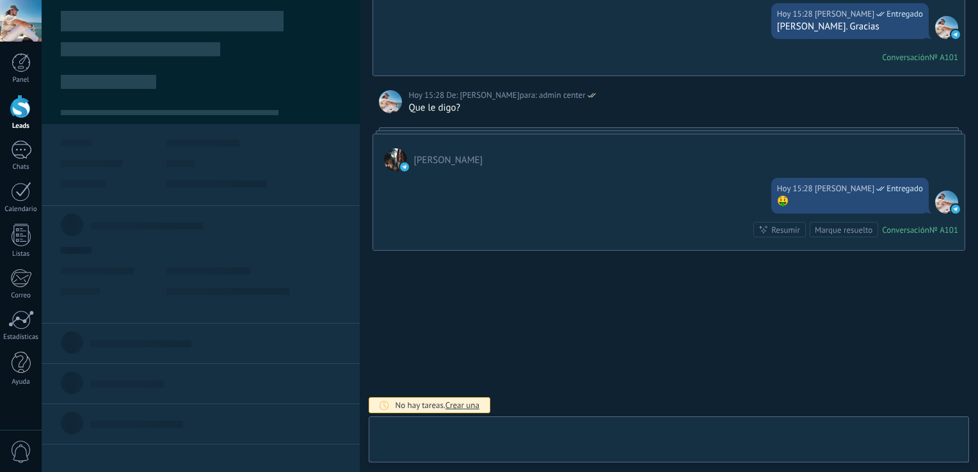
scroll to position [19, 0]
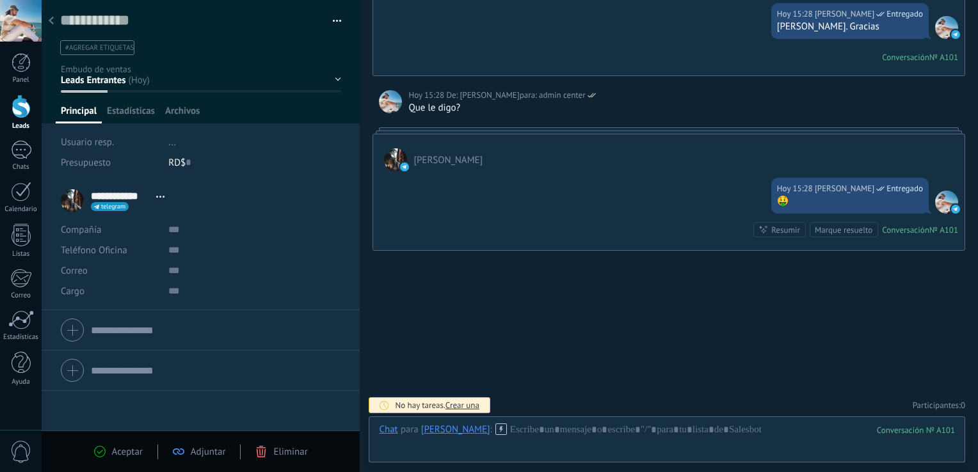
click at [128, 47] on span "#agregar etiquetas" at bounding box center [99, 48] width 69 height 9
click at [332, 22] on button "button" at bounding box center [332, 21] width 19 height 19
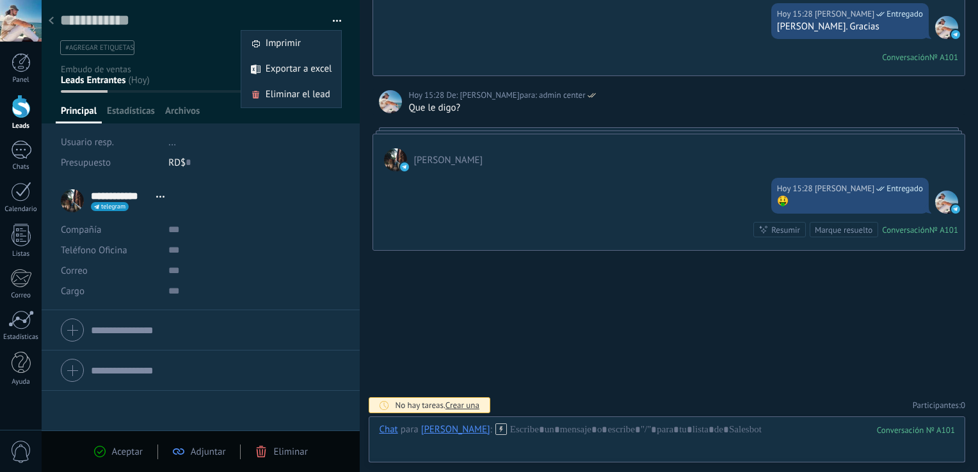
drag, startPoint x: 332, startPoint y: 22, endPoint x: 154, endPoint y: 39, distance: 178.8
click at [331, 22] on button "button" at bounding box center [332, 21] width 19 height 19
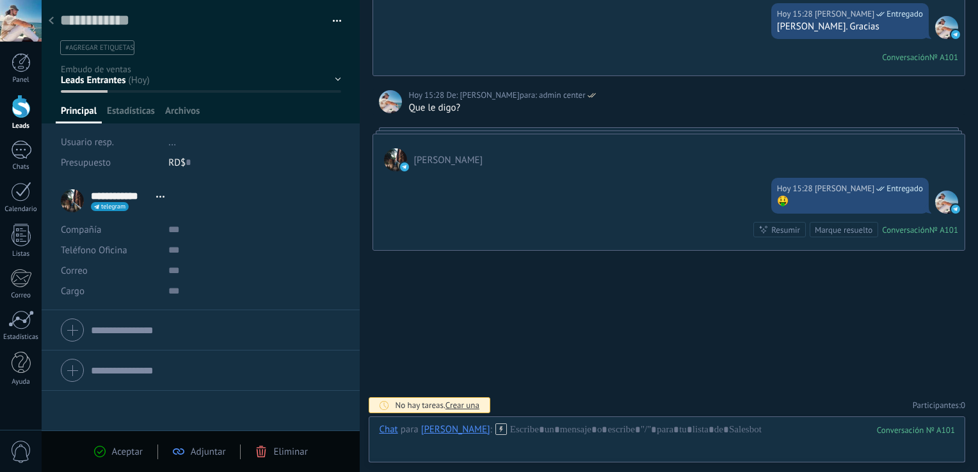
click at [97, 56] on div "#agregar etiquetas" at bounding box center [199, 48] width 282 height 20
click at [97, 47] on input "text" at bounding box center [199, 47] width 273 height 13
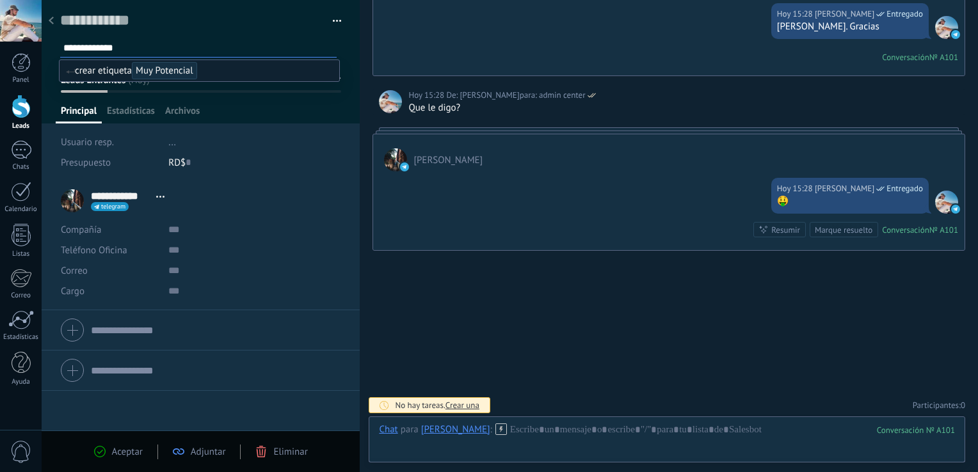
type input "**********"
click at [154, 72] on span "Muy Potencial" at bounding box center [164, 70] width 65 height 17
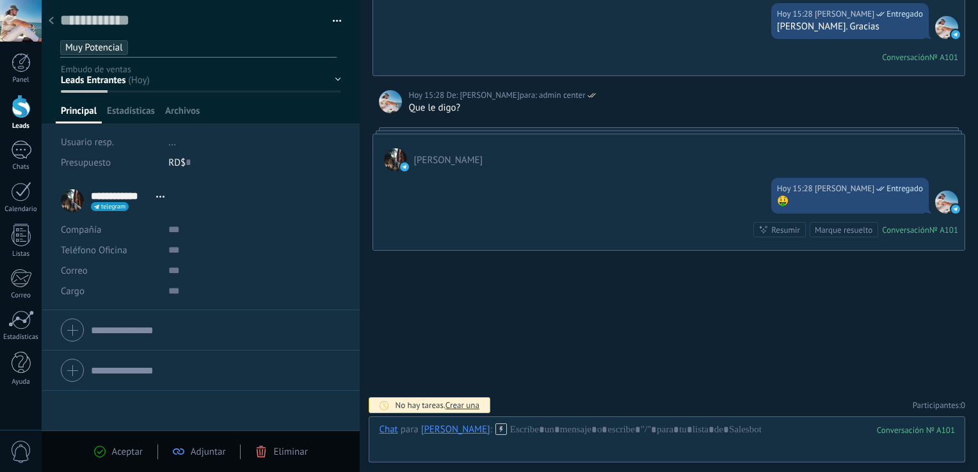
drag, startPoint x: 156, startPoint y: 80, endPoint x: 147, endPoint y: 79, distance: 9.1
click at [0, 0] on div "Contacto inicial Negociación Debate contractual Discusión de contrato Logrado c…" at bounding box center [0, 0] width 0 height 0
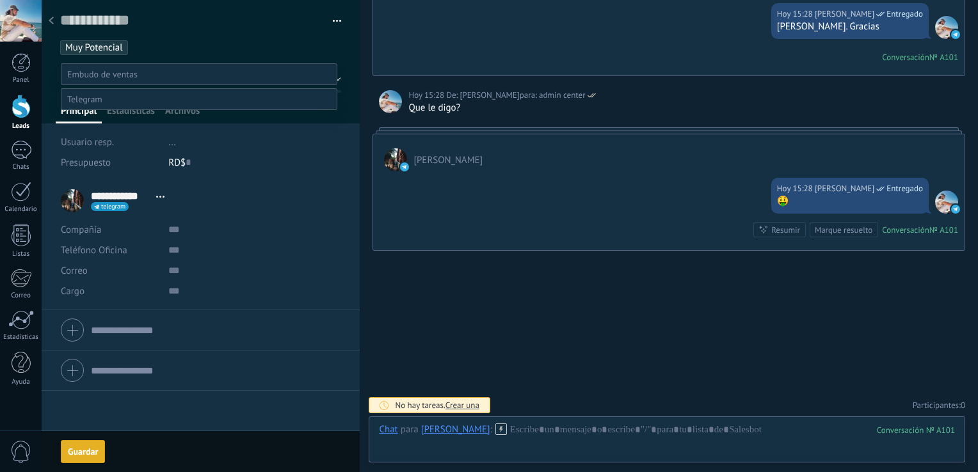
click at [0, 0] on label "Contacto inicial" at bounding box center [0, 0] width 0 height 0
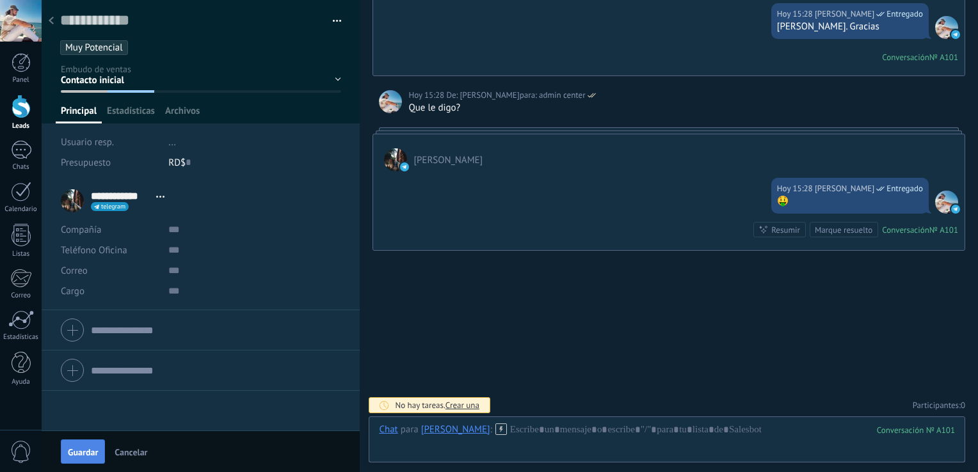
click at [81, 455] on span "Guardar" at bounding box center [83, 452] width 30 height 9
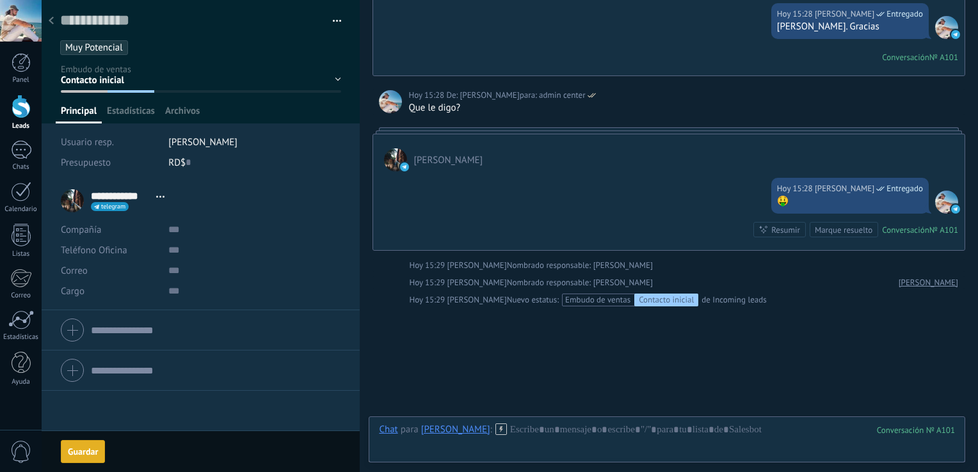
scroll to position [205, 0]
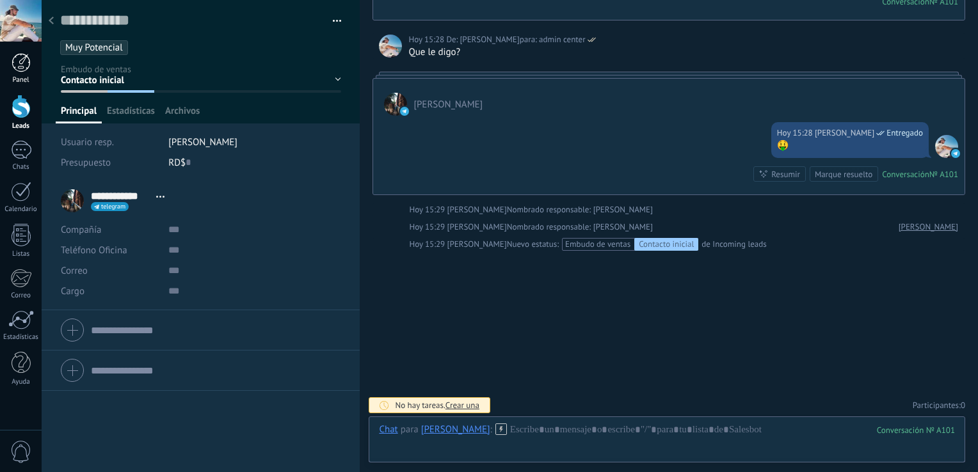
click at [30, 68] on div at bounding box center [21, 62] width 19 height 19
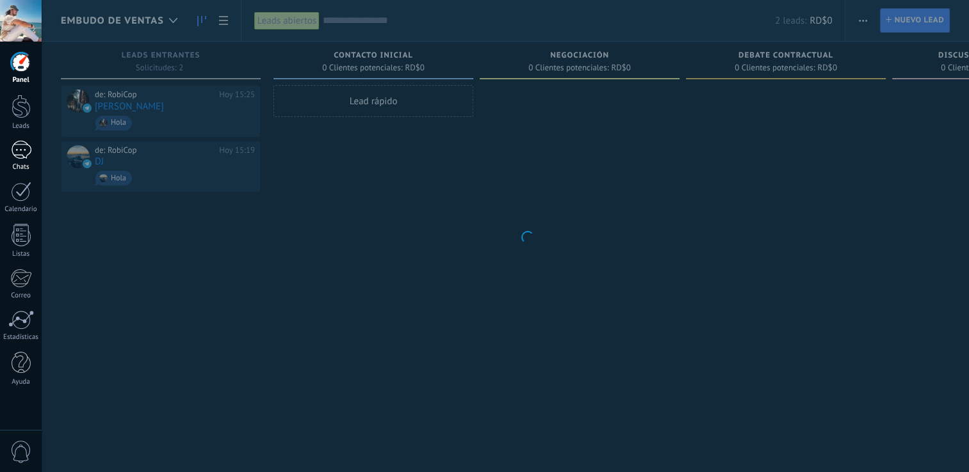
click at [28, 152] on div "1" at bounding box center [21, 150] width 20 height 19
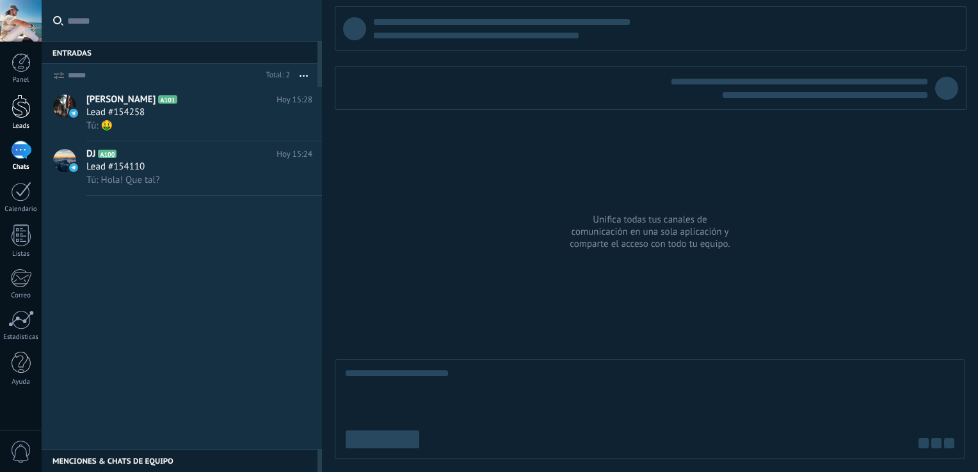
click at [20, 114] on div at bounding box center [21, 107] width 19 height 24
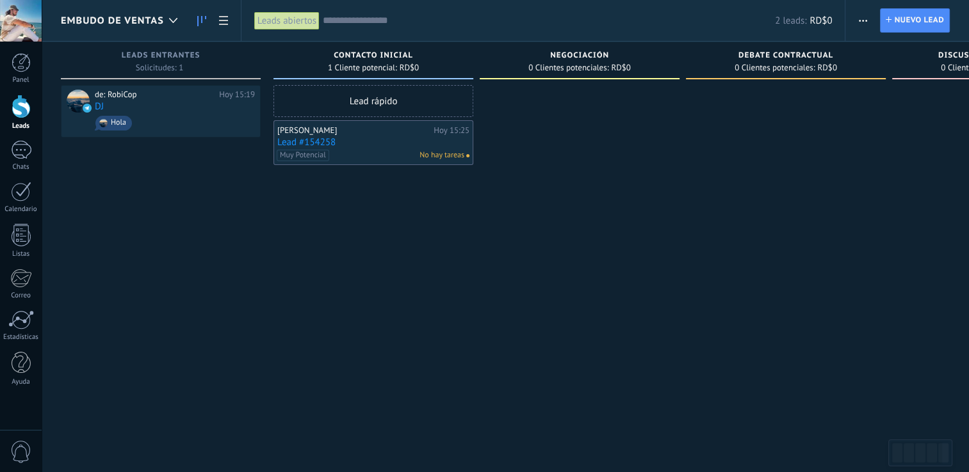
click at [384, 138] on link "Lead #154258" at bounding box center [373, 142] width 192 height 11
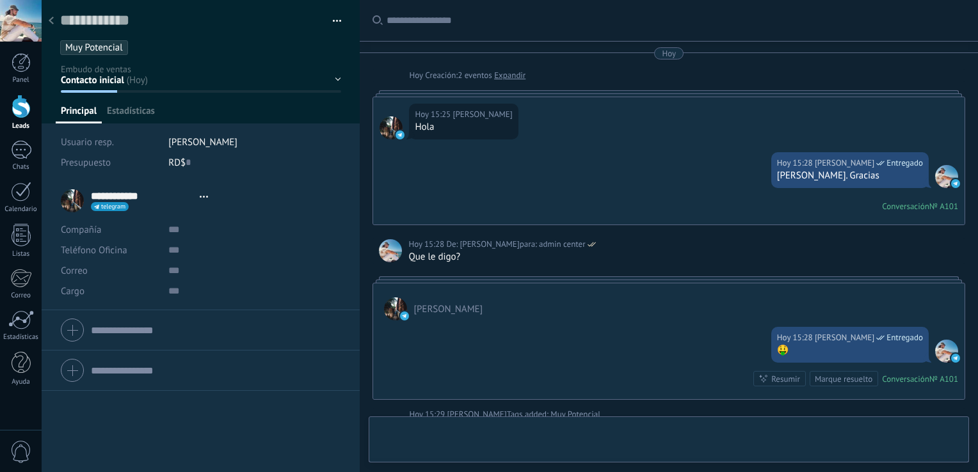
scroll to position [205, 0]
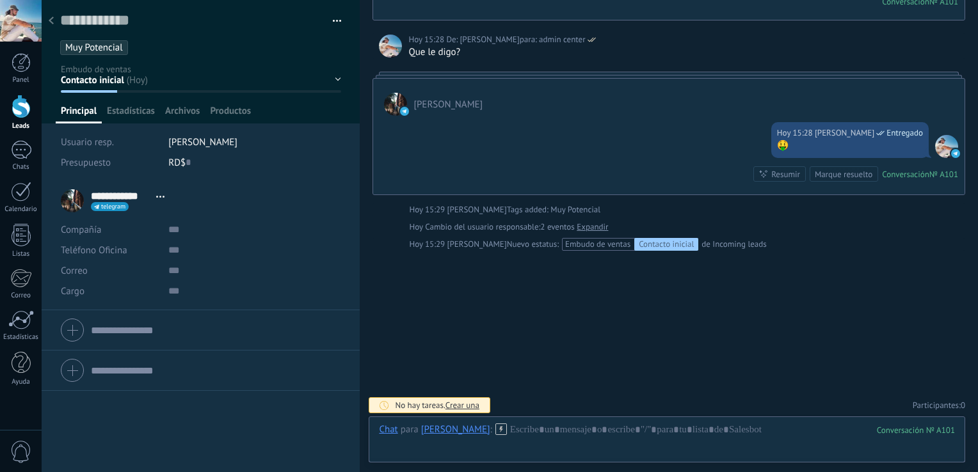
click at [0, 0] on div "Contacto inicial Negociación Debate contractual Discusión de contrato Logrado c…" at bounding box center [0, 0] width 0 height 0
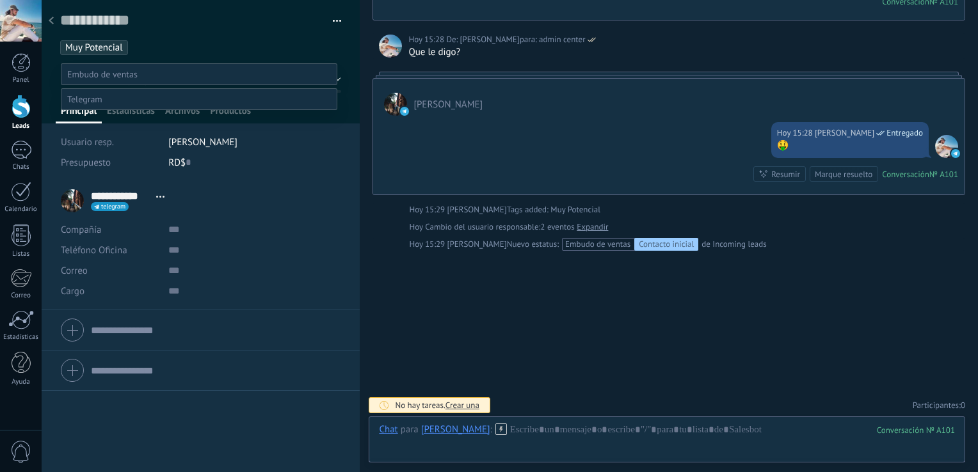
click at [0, 0] on label "Logrado con éxito" at bounding box center [0, 0] width 0 height 0
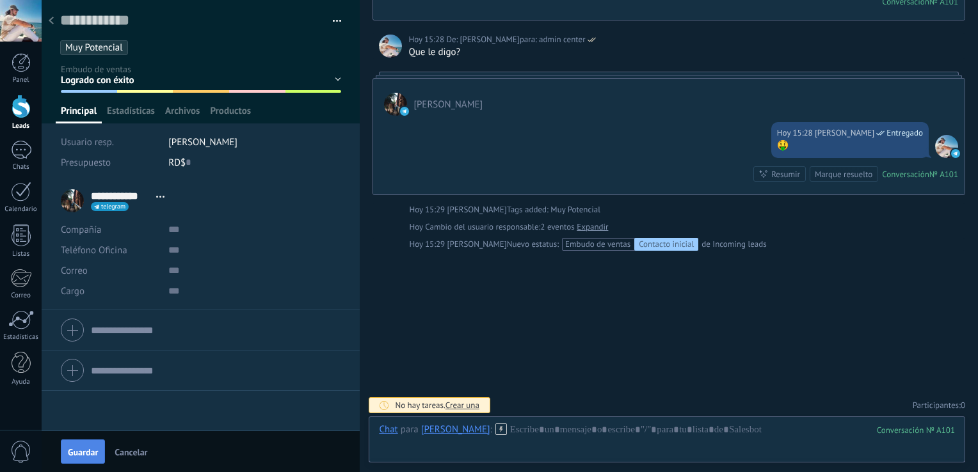
click at [86, 448] on span "Guardar" at bounding box center [83, 452] width 30 height 9
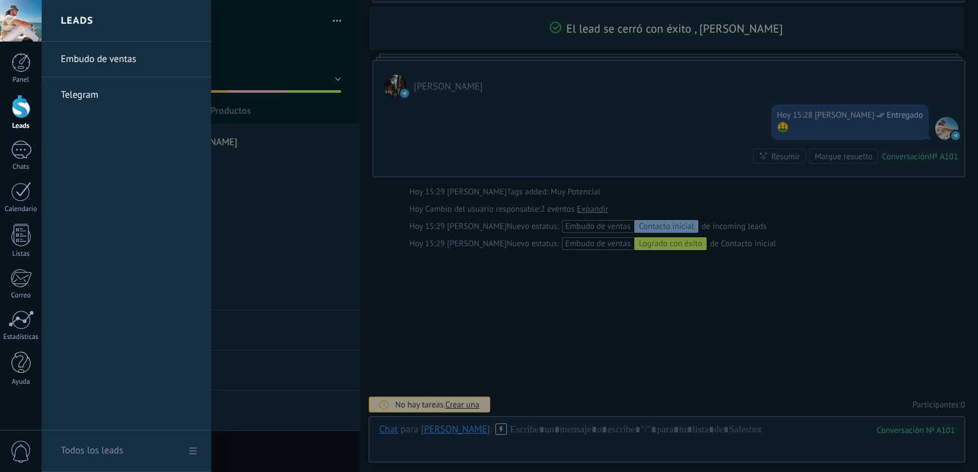
click at [26, 107] on div at bounding box center [21, 107] width 19 height 24
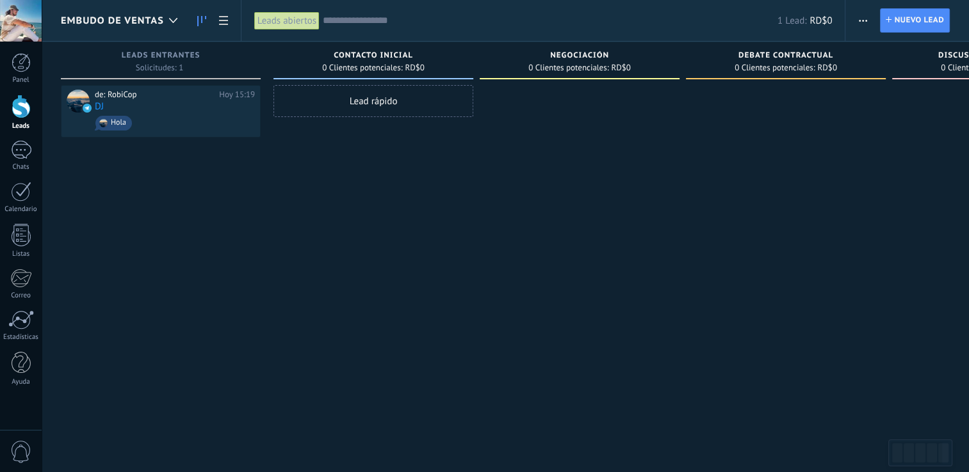
click at [379, 65] on span "0 Clientes potenciales:" at bounding box center [362, 68] width 80 height 8
click at [113, 243] on div "de: RobiCop Hoy 15:19 DJ Hola" at bounding box center [161, 237] width 200 height 305
click at [20, 147] on div "1" at bounding box center [21, 150] width 20 height 19
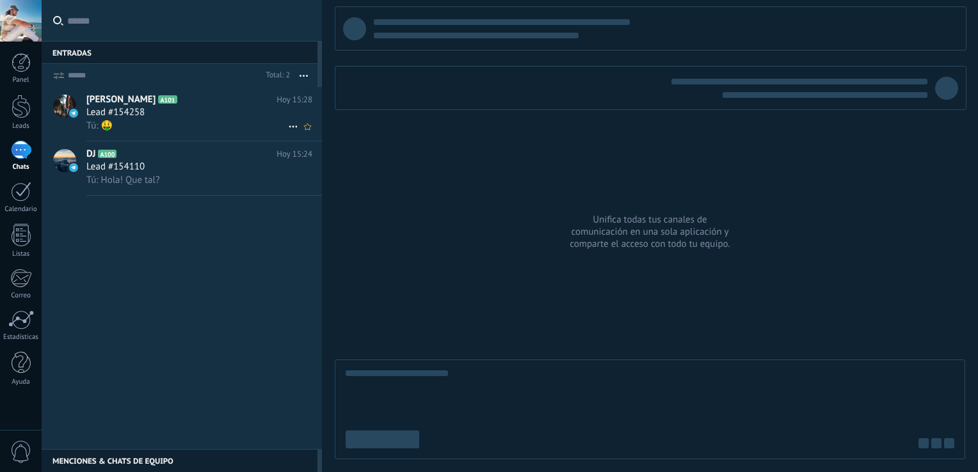
click at [204, 128] on div "Tú: 🤑" at bounding box center [199, 125] width 226 height 13
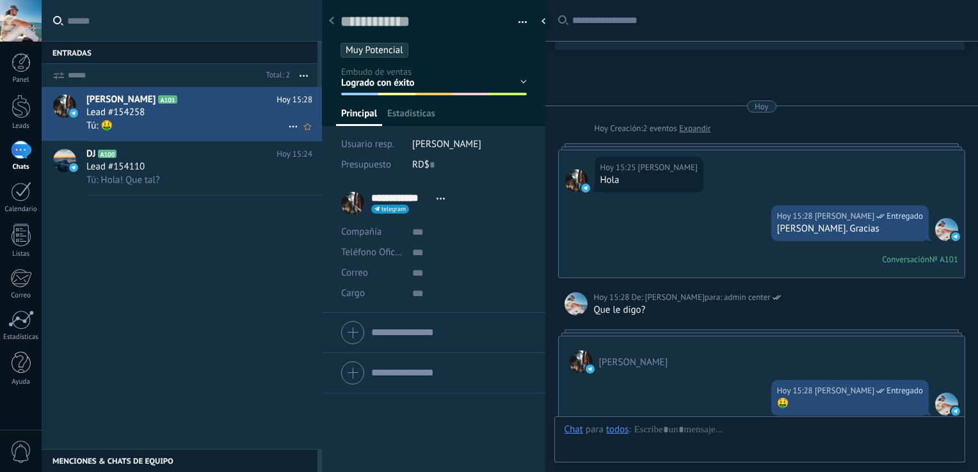
scroll to position [276, 0]
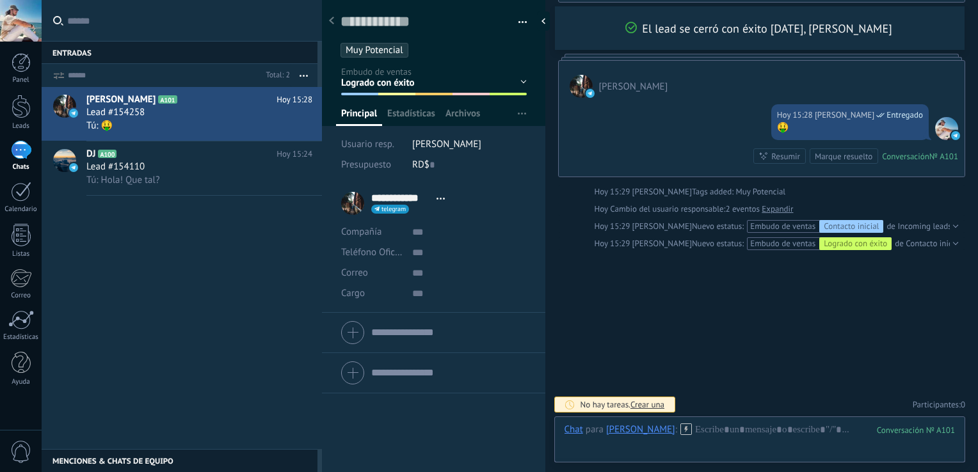
click at [522, 83] on div at bounding box center [434, 59] width 224 height 134
click at [0, 0] on div "Contacto inicial Negociación Debate contractual Discusión de contrato Logrado c…" at bounding box center [0, 0] width 0 height 0
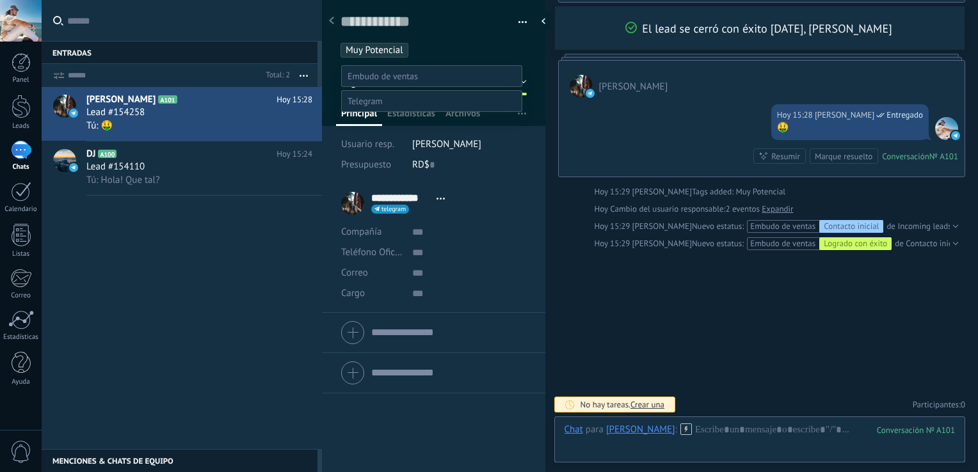
click at [0, 0] on label "Discusión de contrato" at bounding box center [0, 0] width 0 height 0
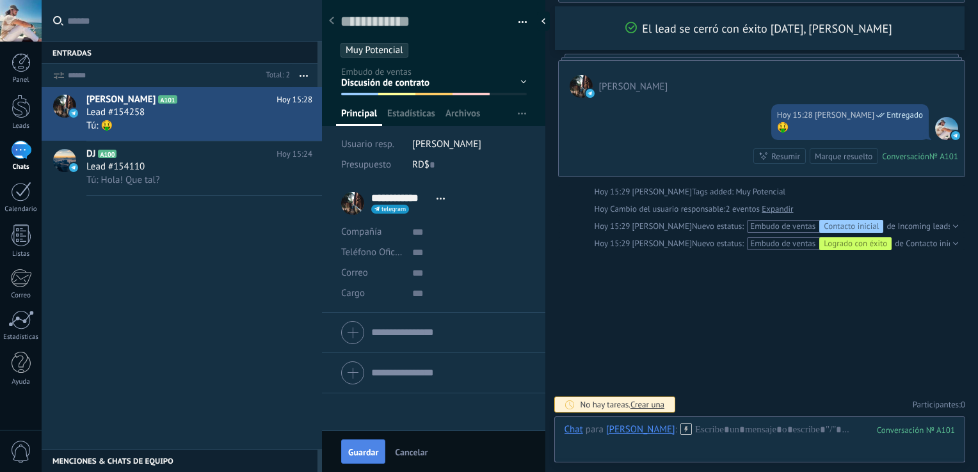
click at [375, 455] on span "Guardar" at bounding box center [363, 452] width 30 height 9
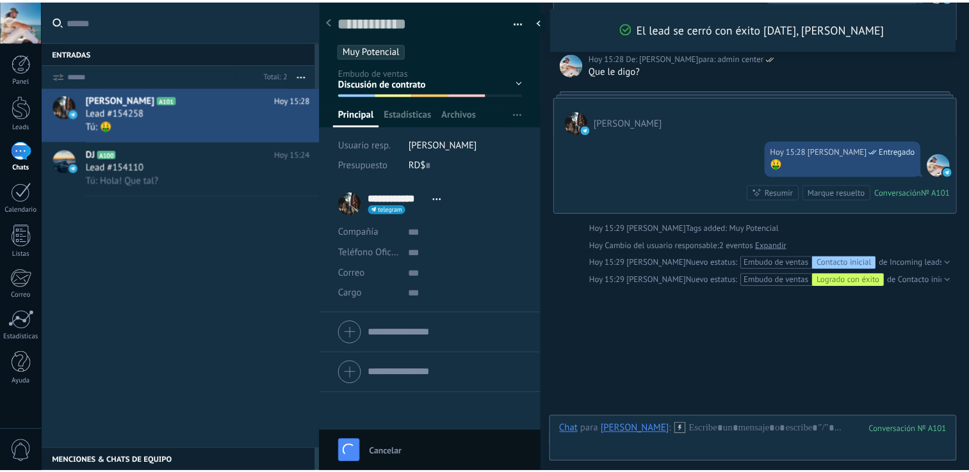
scroll to position [240, 0]
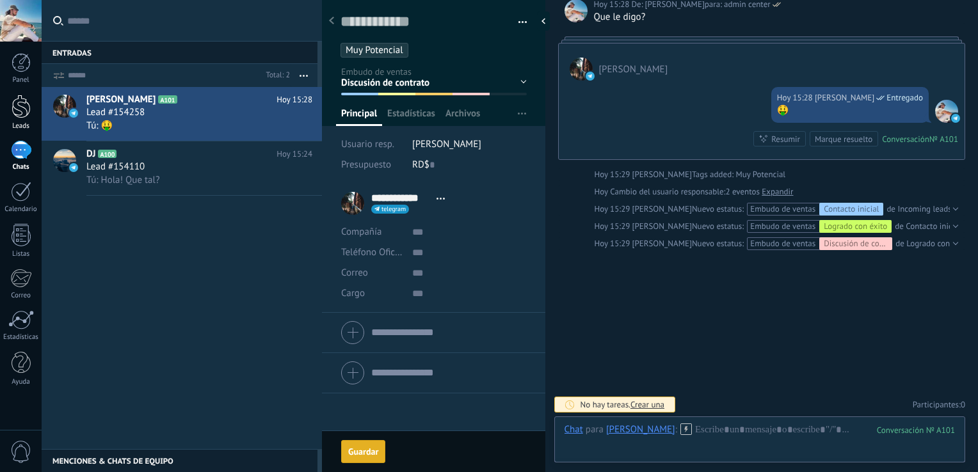
click at [19, 106] on div at bounding box center [21, 107] width 19 height 24
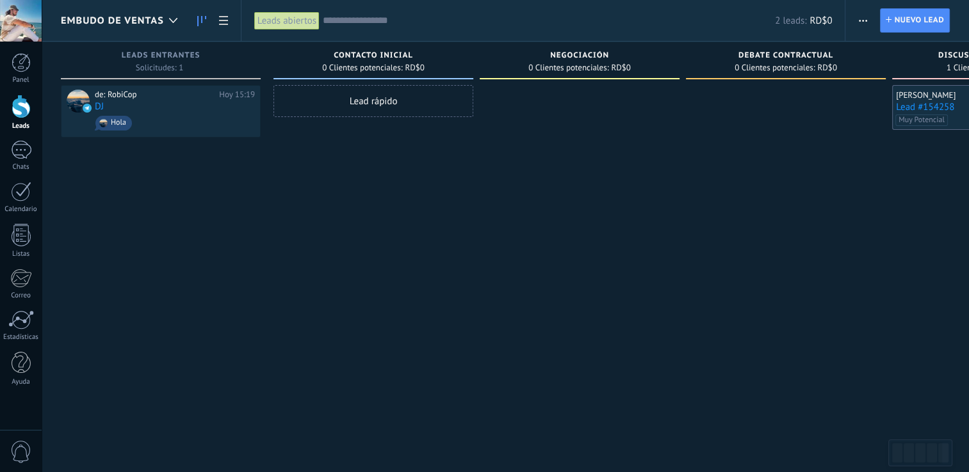
click at [19, 106] on div at bounding box center [21, 107] width 19 height 24
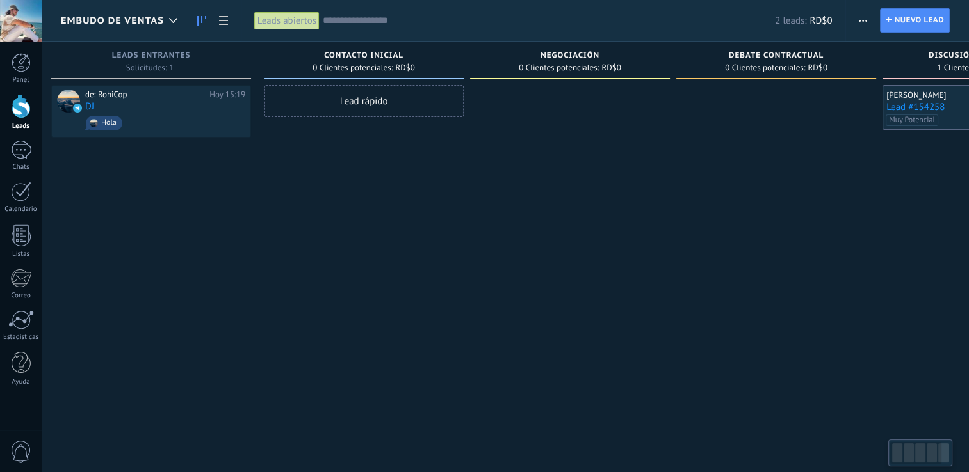
drag, startPoint x: 935, startPoint y: 464, endPoint x: 977, endPoint y: 462, distance: 42.3
click at [802, 460] on body ".abccls-1,.abccls-2{fill-rule:evenodd}.abccls-2{fill:#fff} .abfcls-1{fill:none}…" at bounding box center [484, 236] width 969 height 472
drag, startPoint x: 939, startPoint y: 454, endPoint x: 883, endPoint y: 454, distance: 55.7
click at [883, 454] on body ".abccls-1,.abccls-2{fill-rule:evenodd}.abccls-2{fill:#fff} .abfcls-1{fill:none}…" at bounding box center [484, 236] width 969 height 472
drag, startPoint x: 904, startPoint y: 453, endPoint x: 172, endPoint y: 309, distance: 745.7
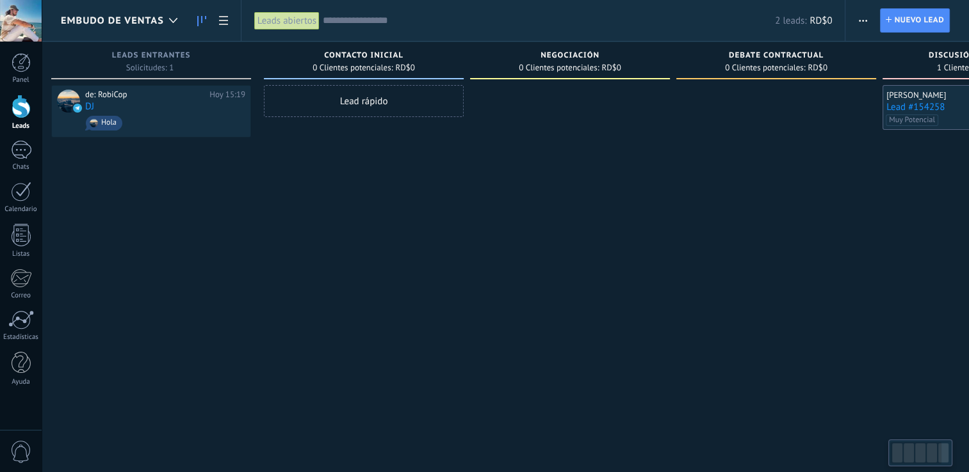
click at [360, 368] on body ".abccls-1,.abccls-2{fill-rule:evenodd}.abccls-2{fill:#fff} .abfcls-1{fill:none}…" at bounding box center [484, 236] width 969 height 472
click at [14, 65] on div at bounding box center [21, 62] width 19 height 19
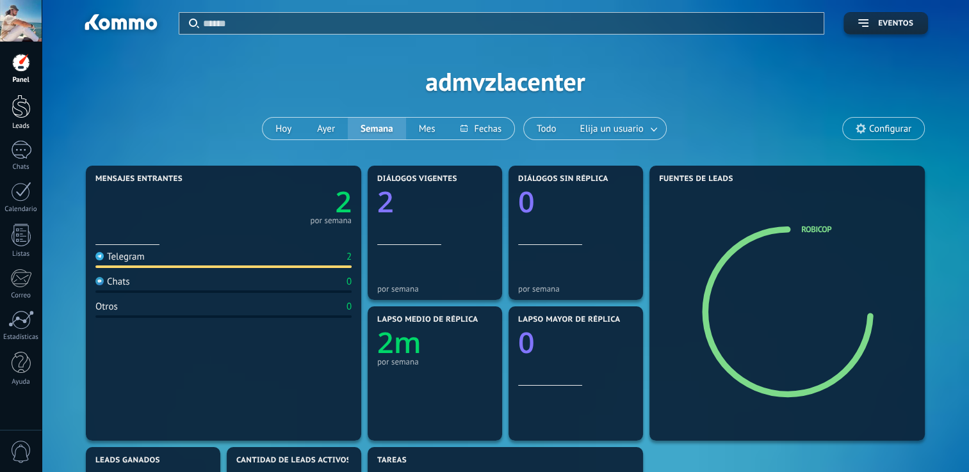
click at [28, 109] on div at bounding box center [21, 107] width 19 height 24
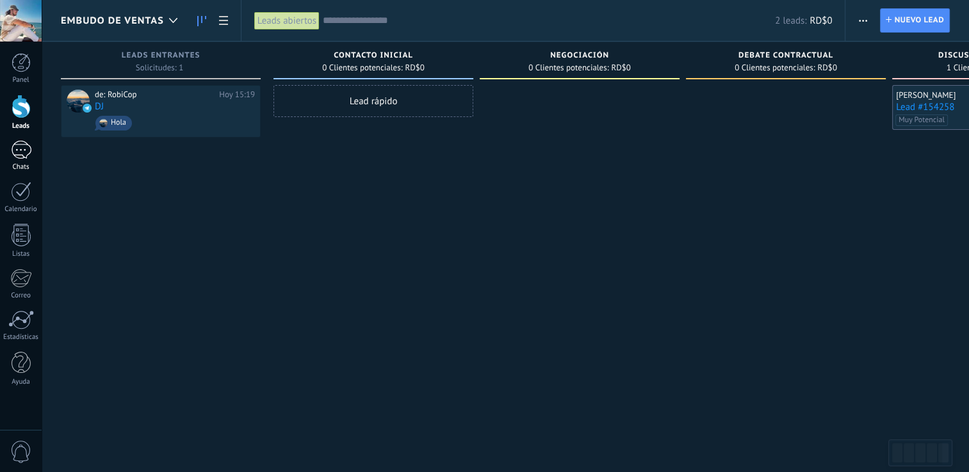
click at [17, 151] on div "1" at bounding box center [21, 150] width 20 height 19
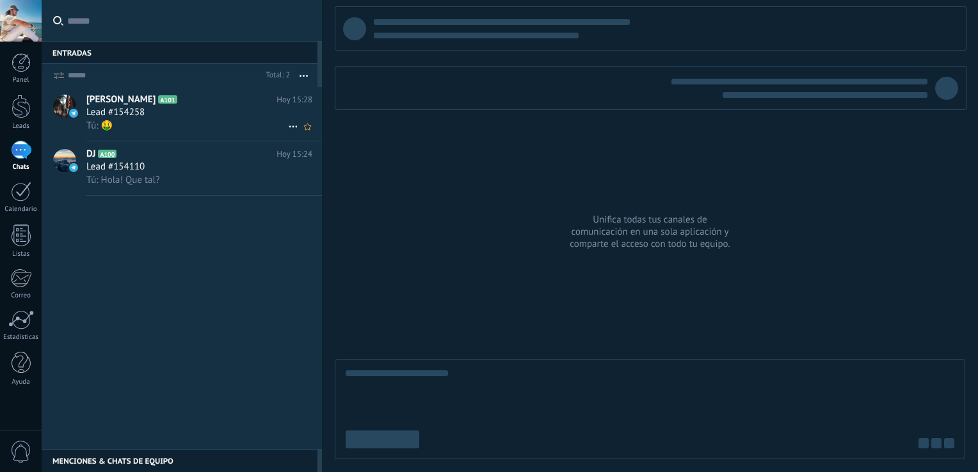
click at [206, 102] on h2 "Adriana Mota A101" at bounding box center [181, 99] width 190 height 13
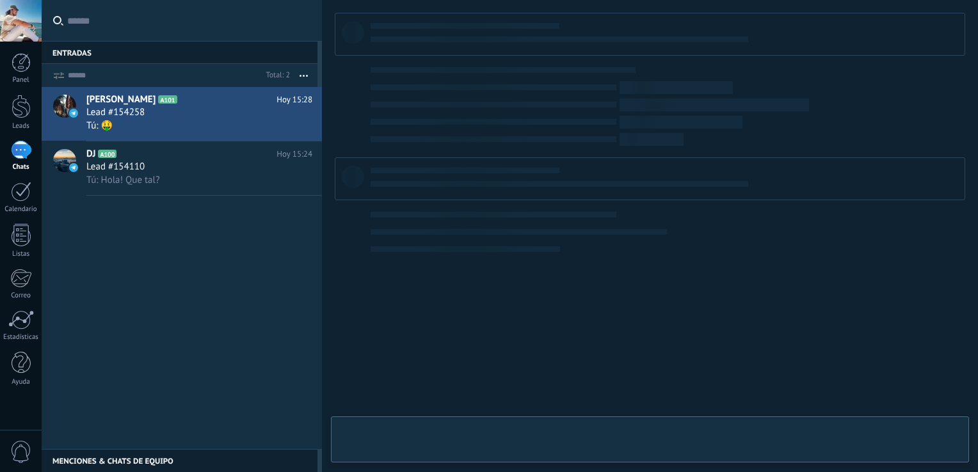
type textarea "**********"
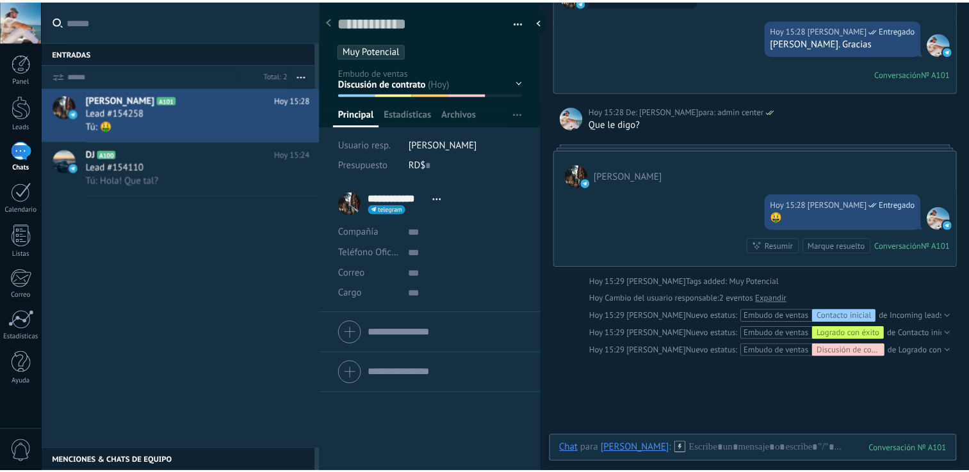
scroll to position [112, 0]
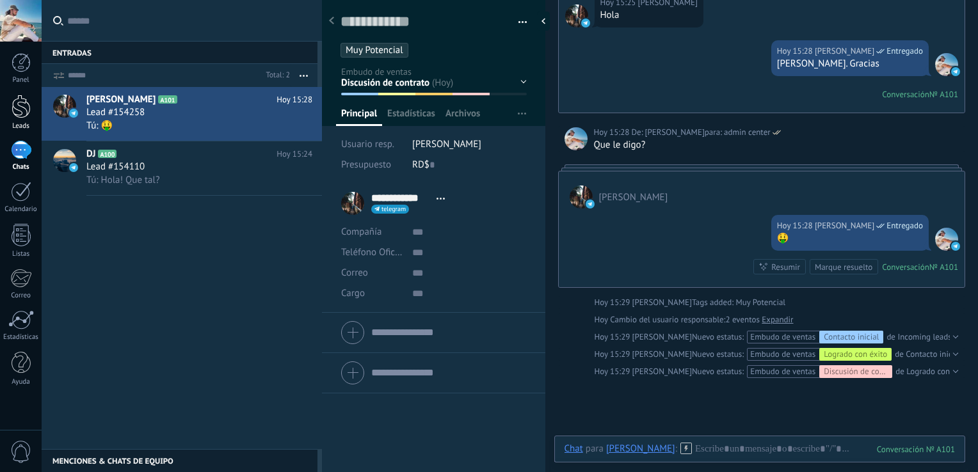
click at [12, 108] on div at bounding box center [21, 107] width 19 height 24
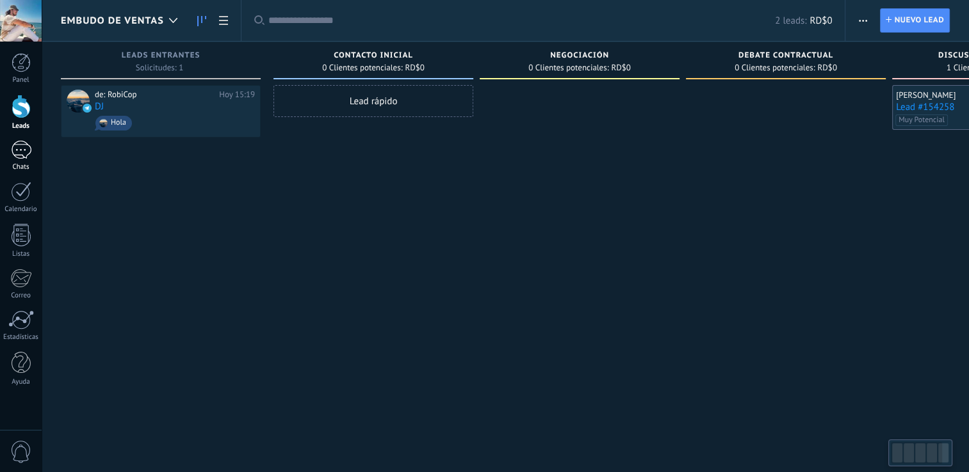
click at [14, 150] on div "1" at bounding box center [21, 150] width 20 height 19
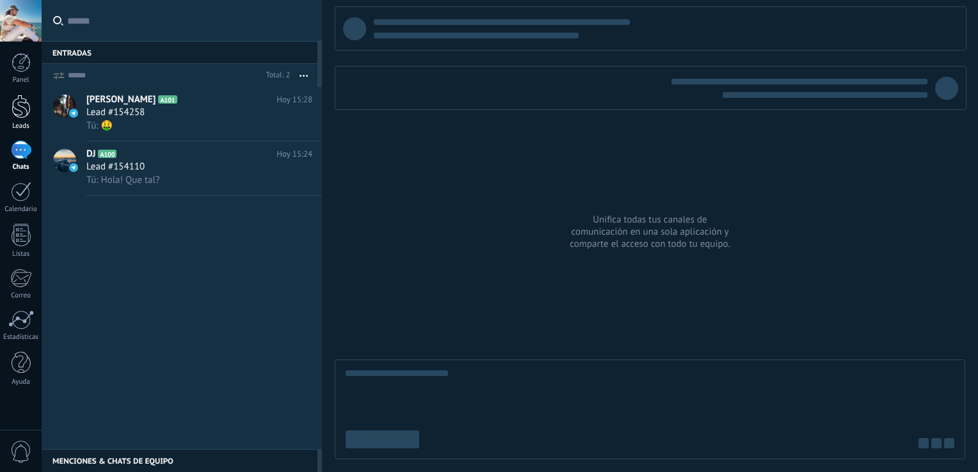
click at [21, 117] on div at bounding box center [21, 107] width 19 height 24
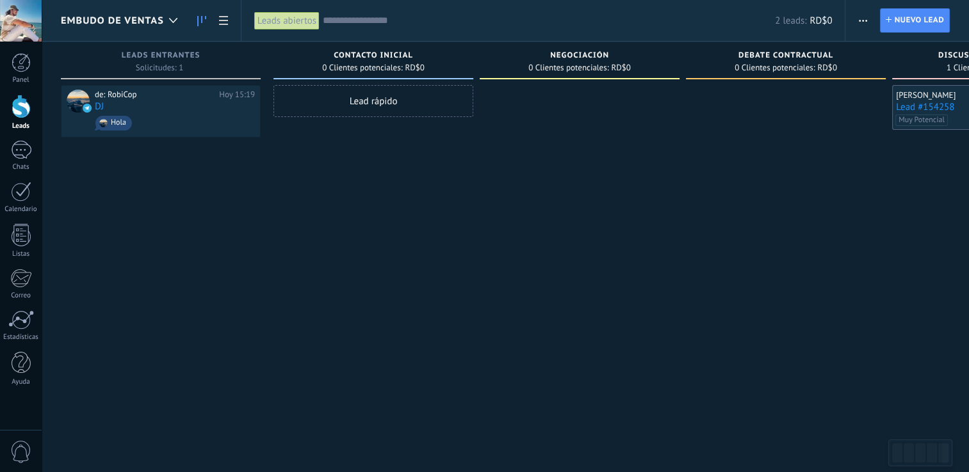
click at [855, 19] on button "button" at bounding box center [862, 20] width 19 height 24
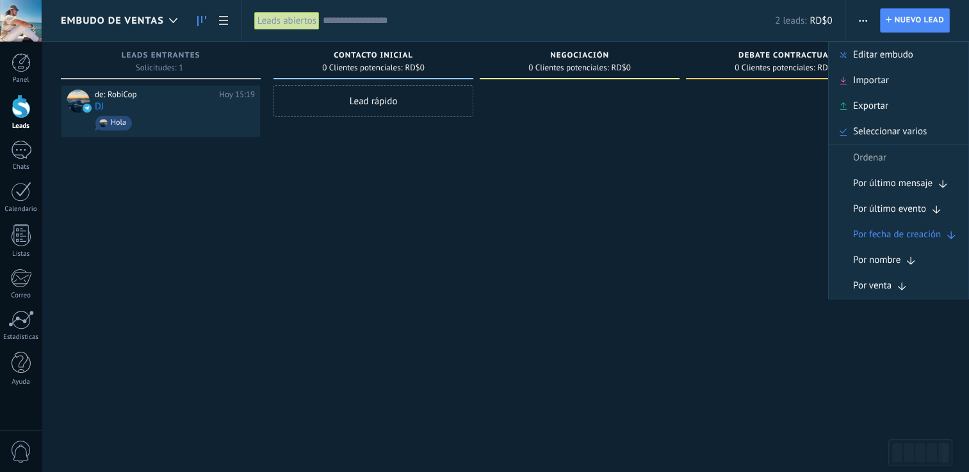
drag, startPoint x: 609, startPoint y: 204, endPoint x: 484, endPoint y: 206, distance: 125.5
click at [608, 206] on div at bounding box center [580, 237] width 200 height 305
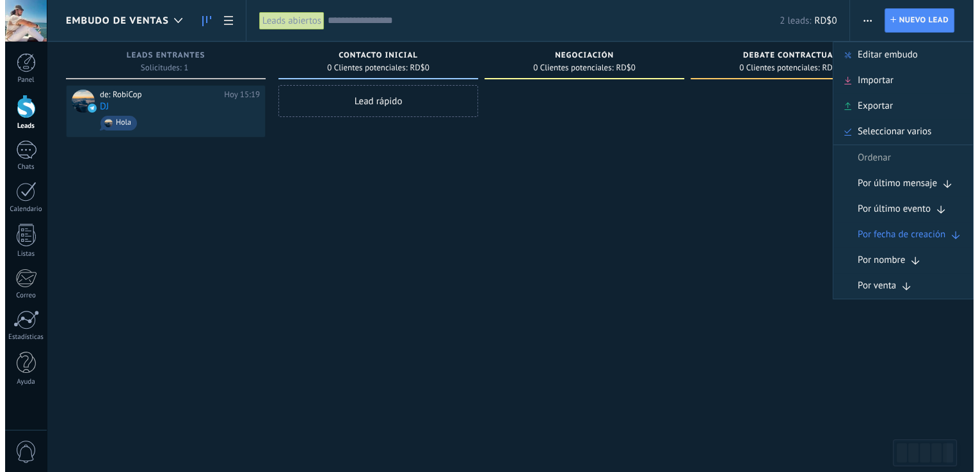
scroll to position [0, 1]
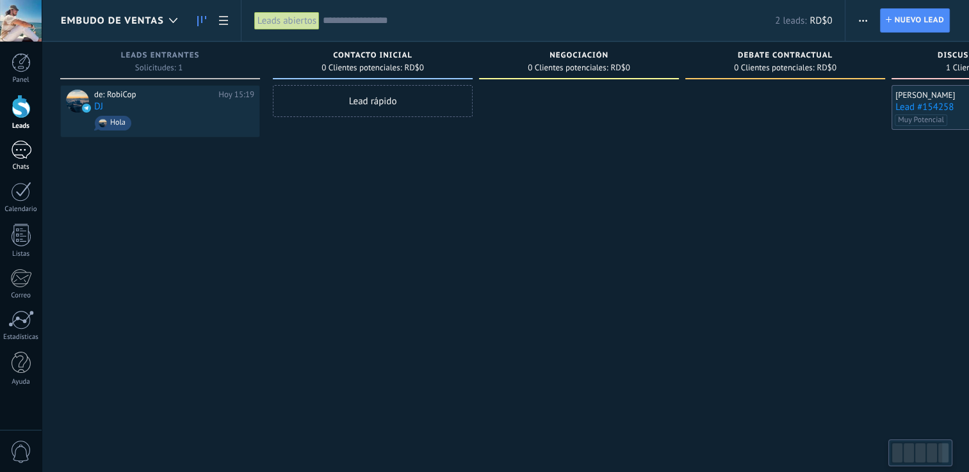
click at [31, 150] on link "1 Chats" at bounding box center [21, 156] width 42 height 31
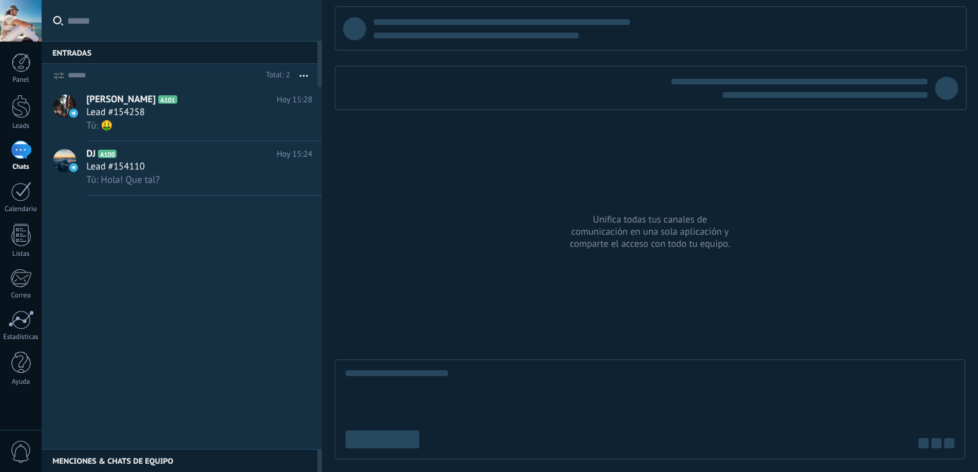
click at [29, 17] on div at bounding box center [21, 21] width 42 height 42
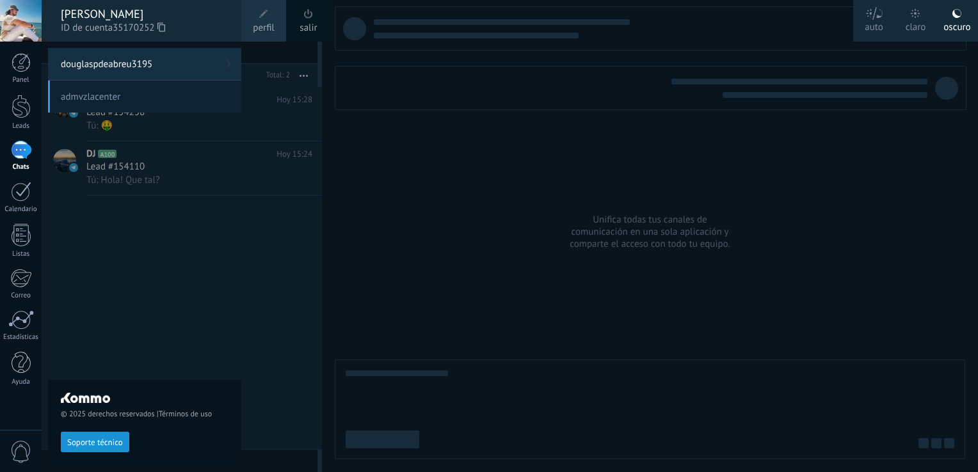
click at [314, 17] on span at bounding box center [309, 14] width 14 height 14
